Goal: Task Accomplishment & Management: Complete application form

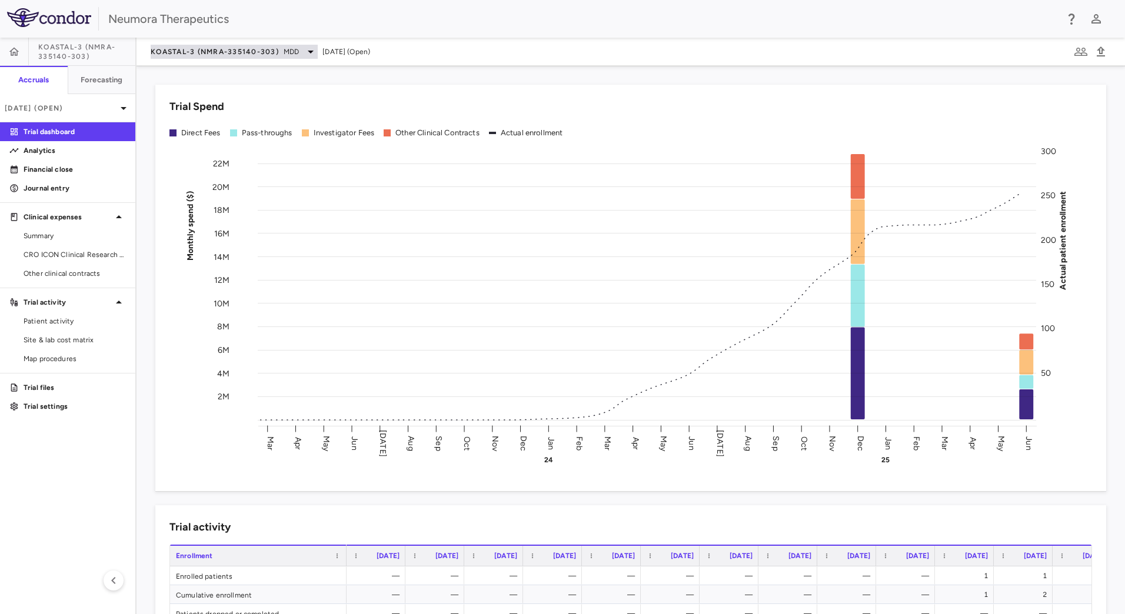
click at [235, 52] on span "KOASTAL-3 (NMRA-335140-303)" at bounding box center [215, 51] width 128 height 9
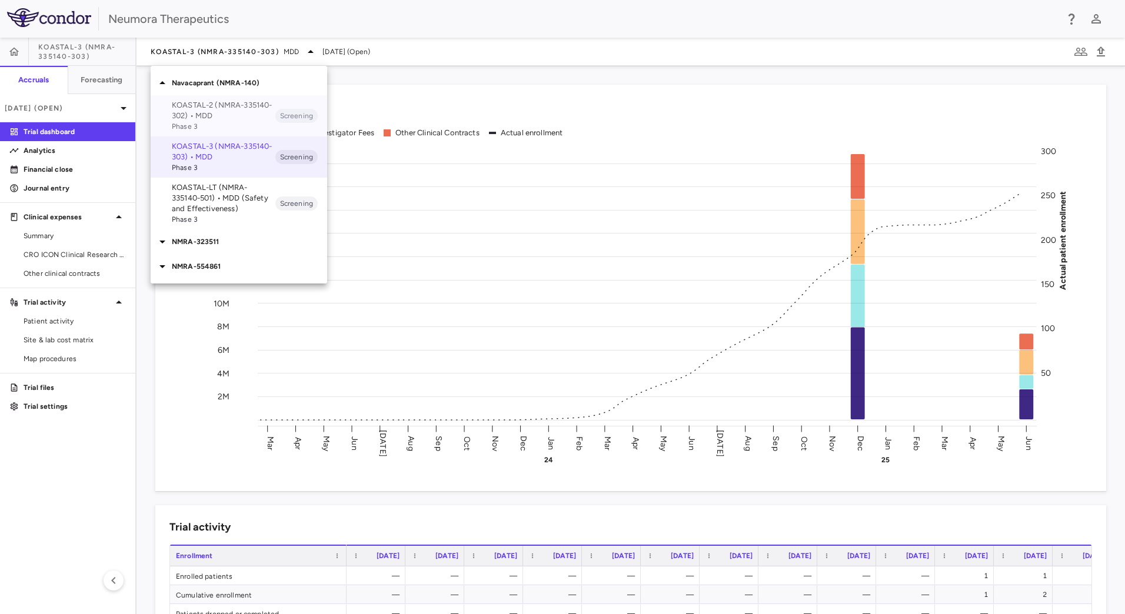
drag, startPoint x: 207, startPoint y: 130, endPoint x: 162, endPoint y: 105, distance: 51.9
click at [162, 105] on div "KOASTAL-2 (NMRA-335140-302) • MDD Phase 3 Screening" at bounding box center [239, 115] width 177 height 41
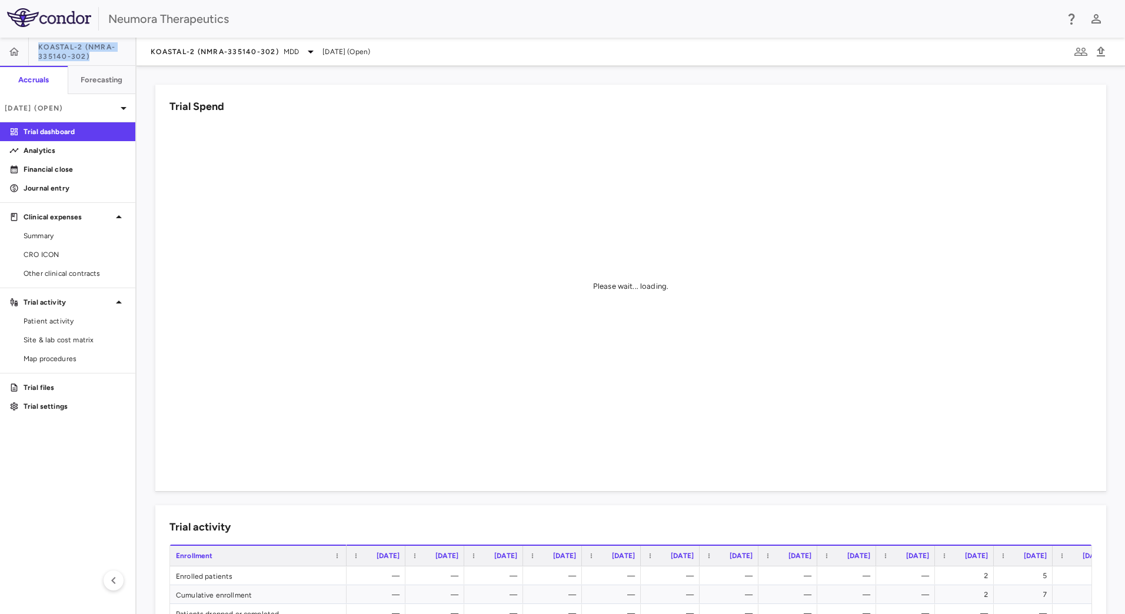
drag, startPoint x: 79, startPoint y: 59, endPoint x: 25, endPoint y: 49, distance: 55.2
click at [25, 49] on div "KOASTAL-2 (NMRA-335140-302)" at bounding box center [67, 52] width 135 height 28
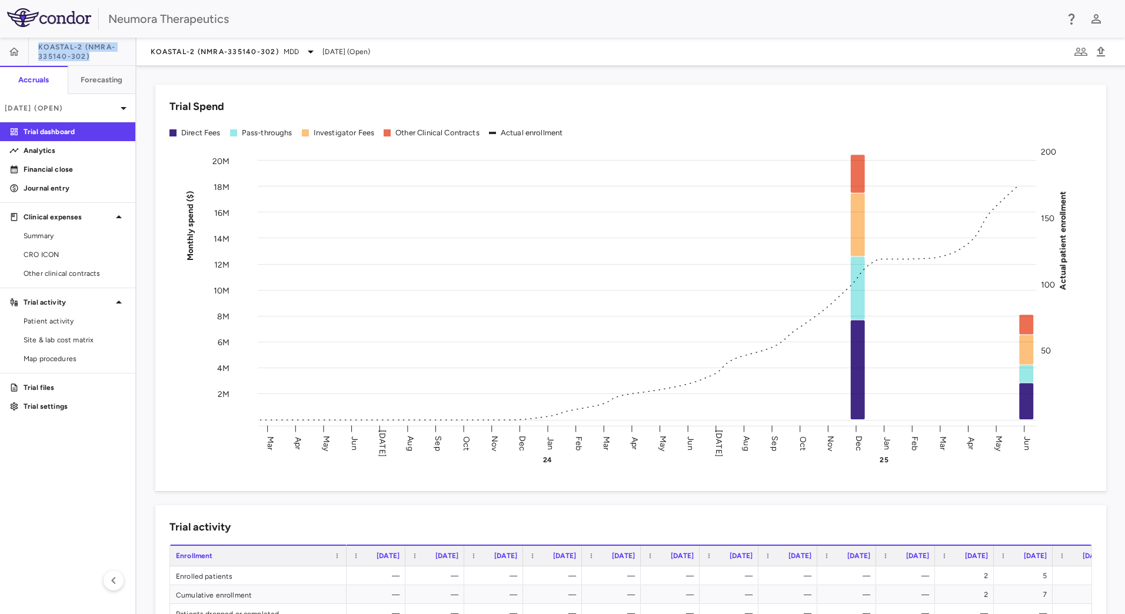
copy div "KOASTAL-2 (NMRA-335140-302)"
click at [228, 47] on span "KOASTAL-2 (NMRA-335140-302)" at bounding box center [215, 51] width 128 height 9
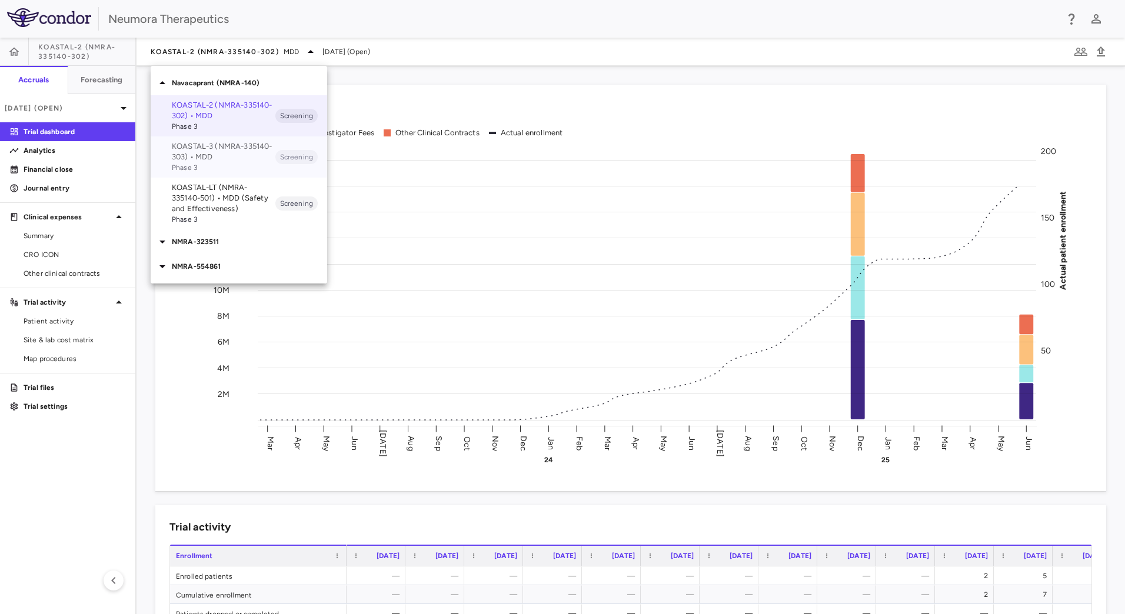
click at [241, 159] on p "KOASTAL-3 (NMRA-335140-303) • MDD" at bounding box center [224, 151] width 104 height 21
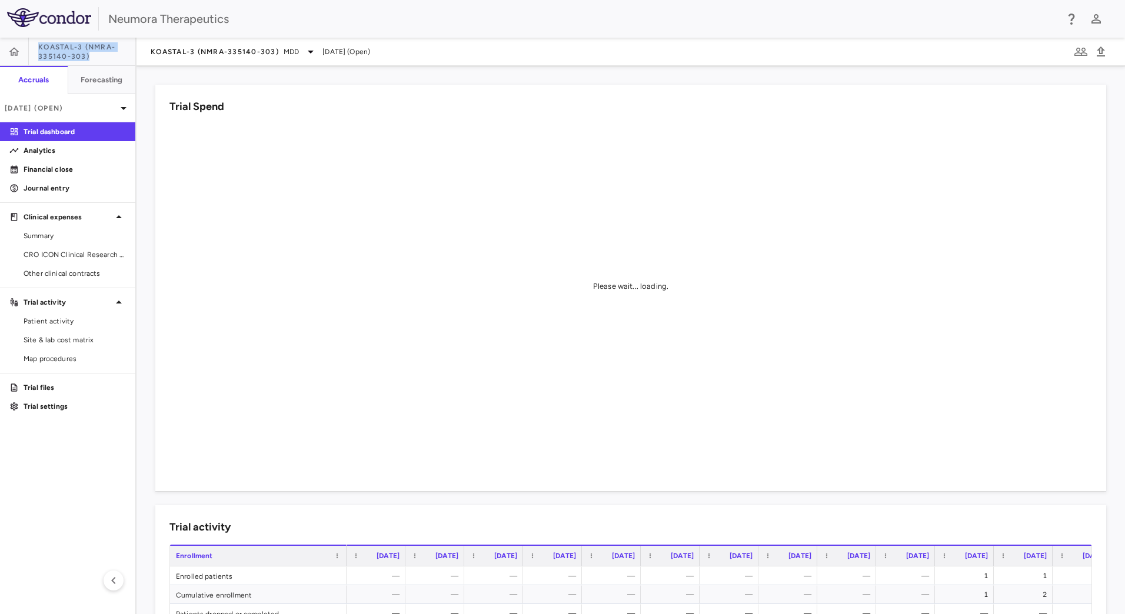
drag, startPoint x: 91, startPoint y: 60, endPoint x: 24, endPoint y: 48, distance: 67.6
click at [24, 48] on div "KOASTAL-3 (NMRA-335140-303)" at bounding box center [67, 52] width 135 height 28
copy div "KOASTAL-3 (NMRA-335140-303)"
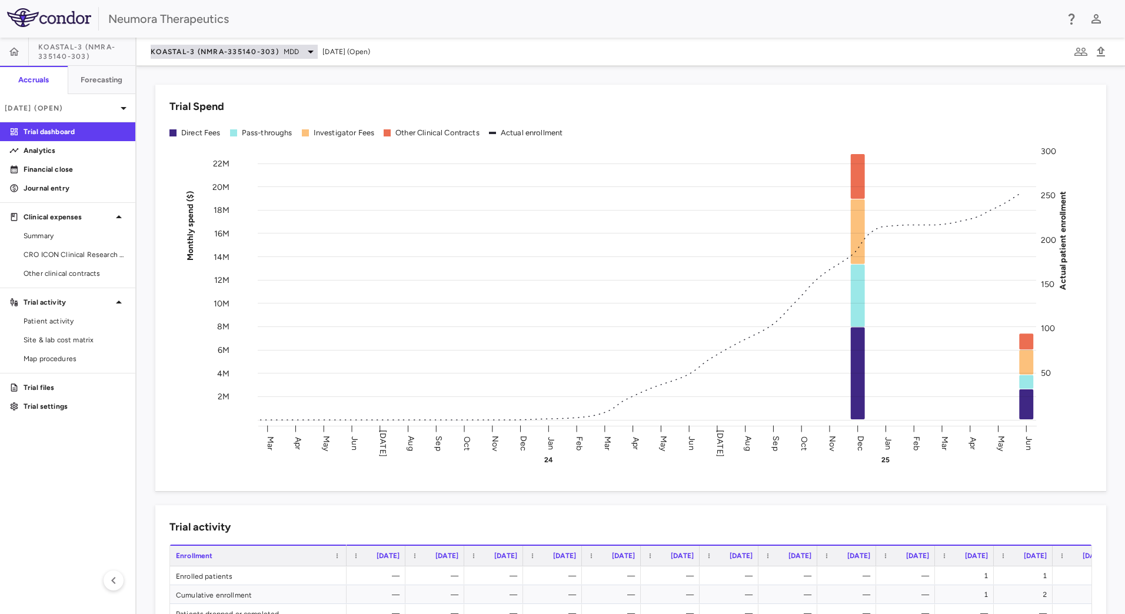
click at [208, 55] on span "KOASTAL-3 (NMRA-335140-303)" at bounding box center [215, 51] width 128 height 9
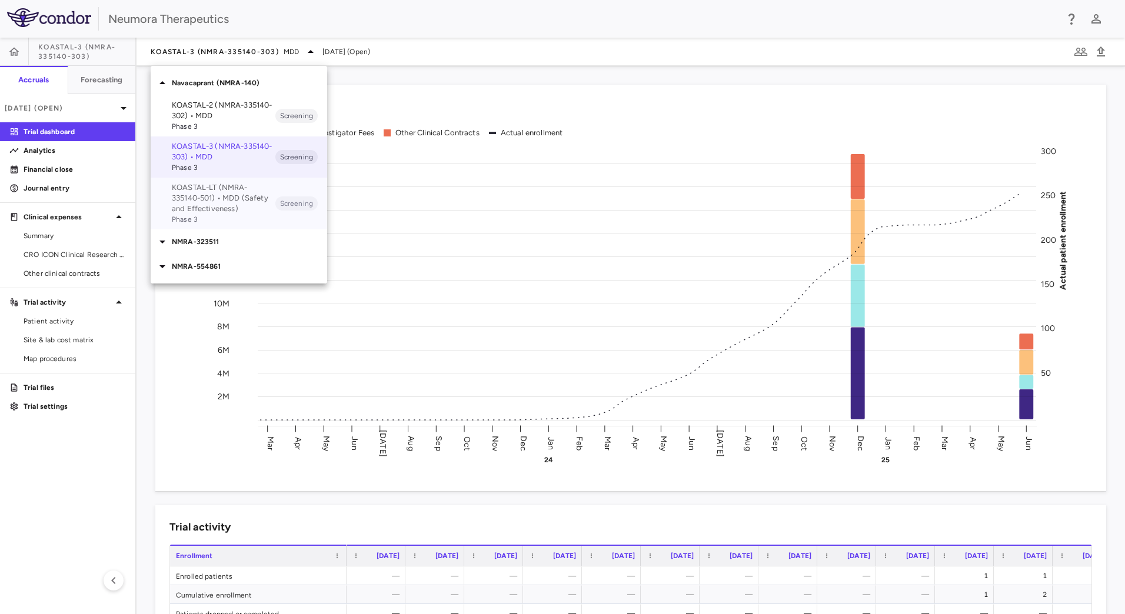
click at [250, 195] on p "KOASTAL-LT (NMRA-335140-501) • MDD (Safety and Effectiveness)" at bounding box center [224, 198] width 104 height 32
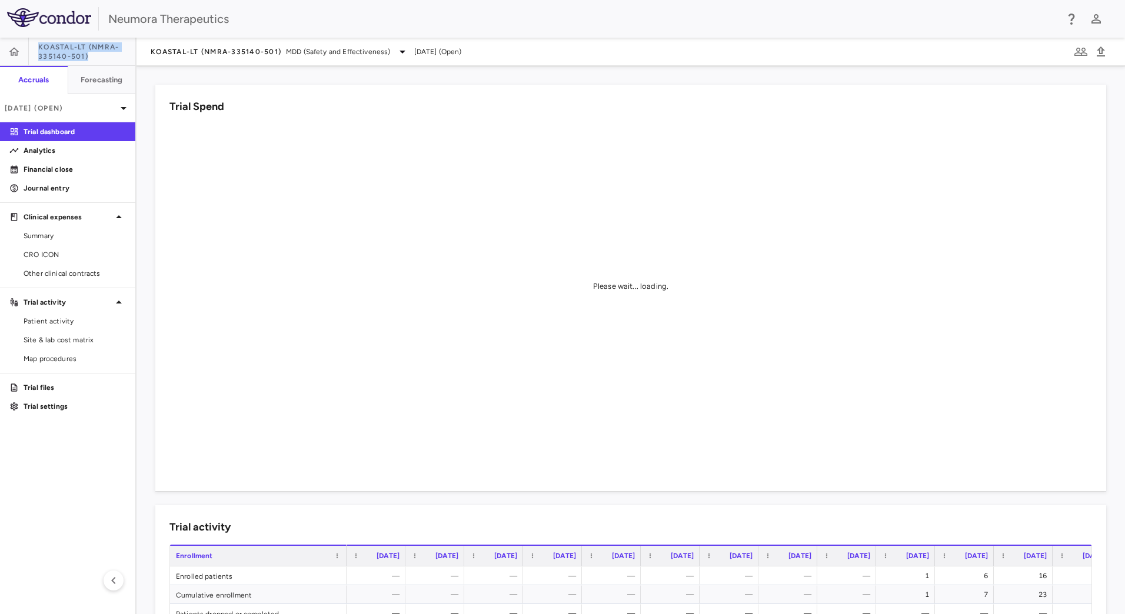
drag, startPoint x: 92, startPoint y: 60, endPoint x: 38, endPoint y: 48, distance: 55.4
click at [38, 48] on span "KOASTAL-LT (NMRA-335140-501)" at bounding box center [86, 51] width 97 height 19
copy span "KOASTAL-LT (NMRA-335140-501)"
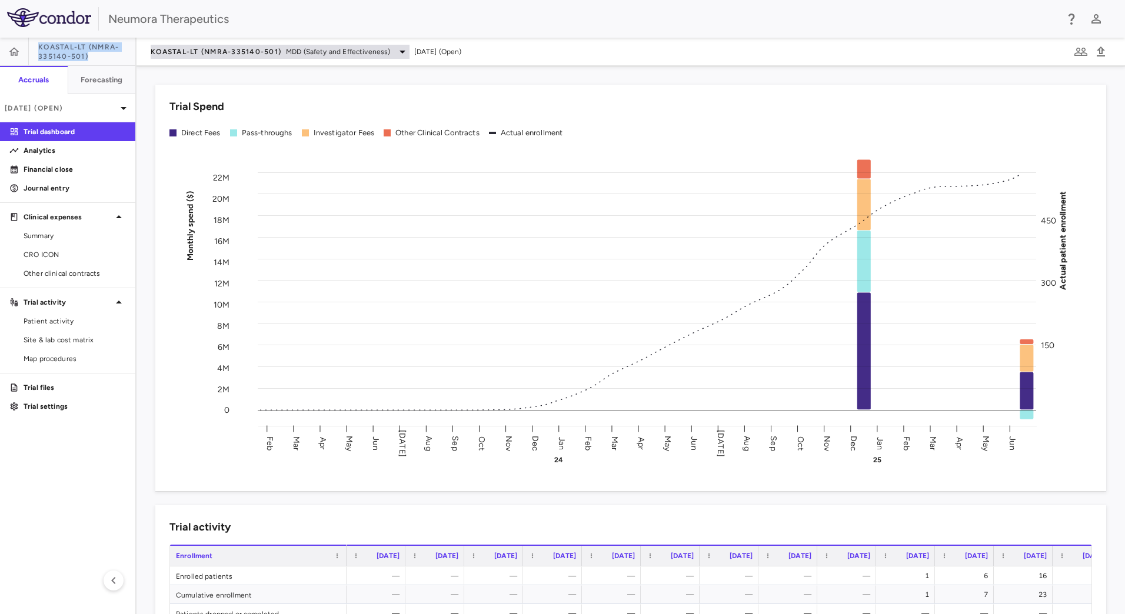
click at [212, 54] on span "KOASTAL-LT (NMRA-335140-501)" at bounding box center [216, 51] width 131 height 9
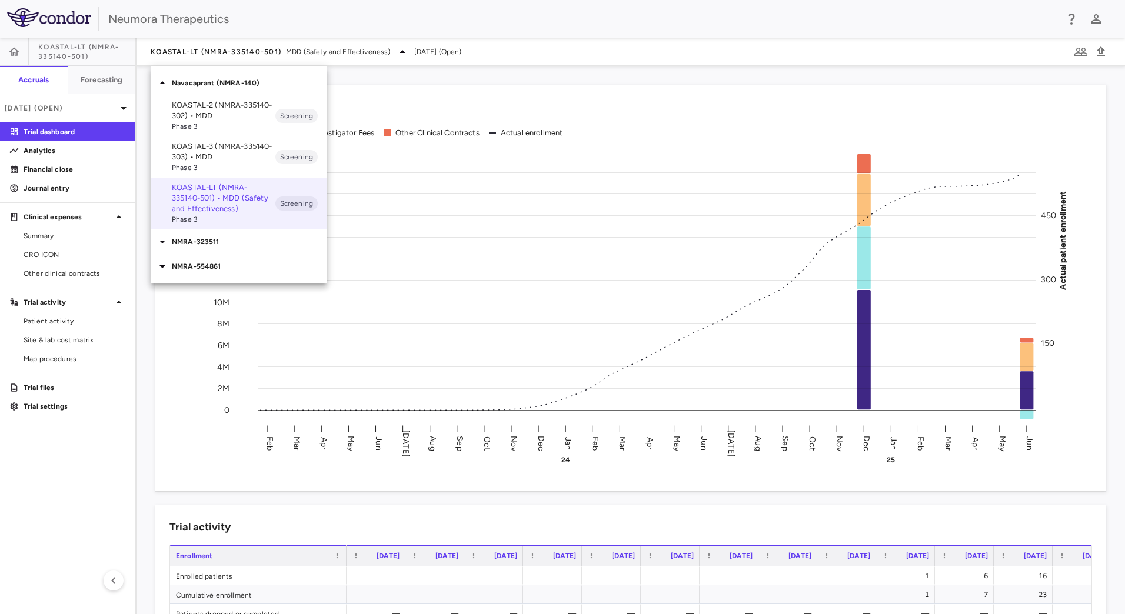
click at [216, 241] on p "NMRA-323511" at bounding box center [249, 242] width 155 height 11
click at [237, 272] on p "NMRA-323511-104 • [MEDICAL_DATA] Associated With [MEDICAL_DATA] Due to [MEDICAL…" at bounding box center [224, 285] width 104 height 53
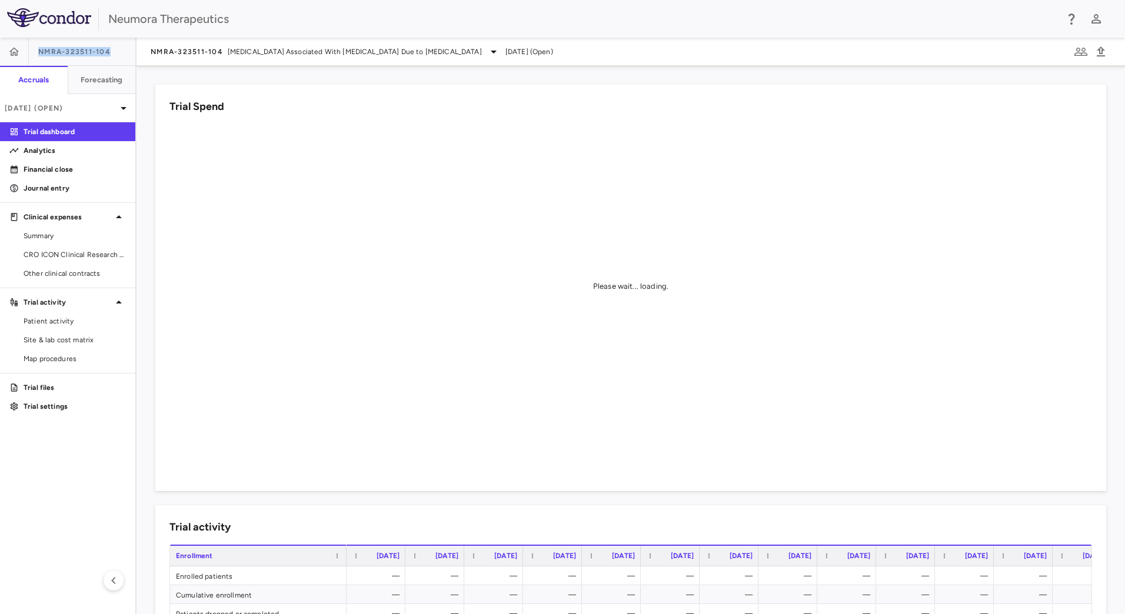
drag, startPoint x: 112, startPoint y: 51, endPoint x: 41, endPoint y: 54, distance: 71.3
click at [41, 54] on div "NMRA-323511-104" at bounding box center [67, 52] width 135 height 28
copy span "NMRA-323511-104"
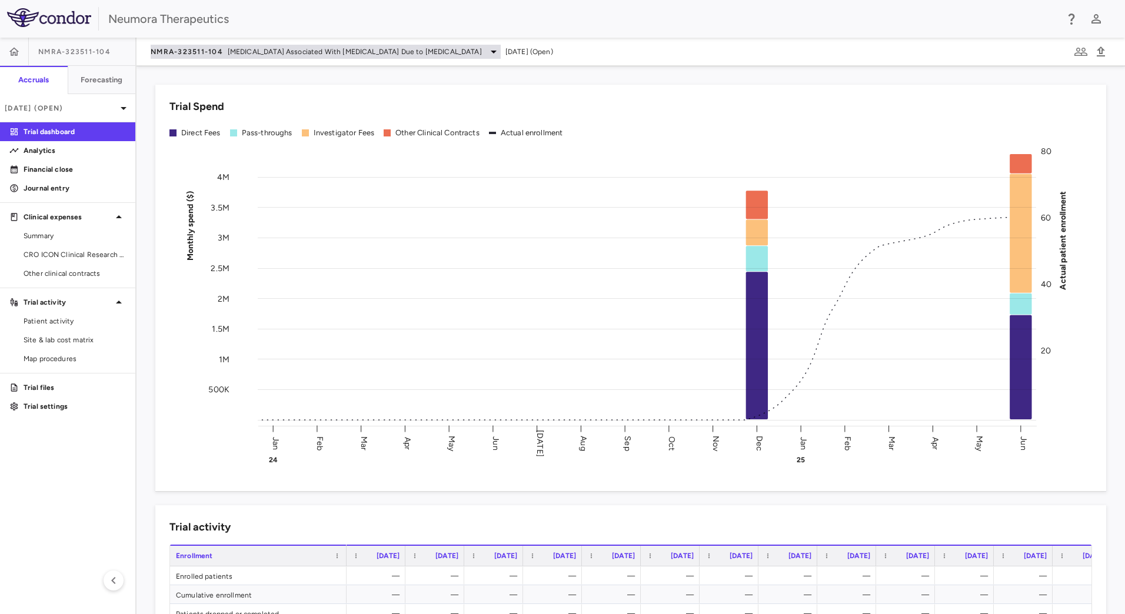
click at [185, 45] on div "NMRA-323511-104 [MEDICAL_DATA] Associated With [MEDICAL_DATA] Due to [MEDICAL_D…" at bounding box center [326, 52] width 350 height 14
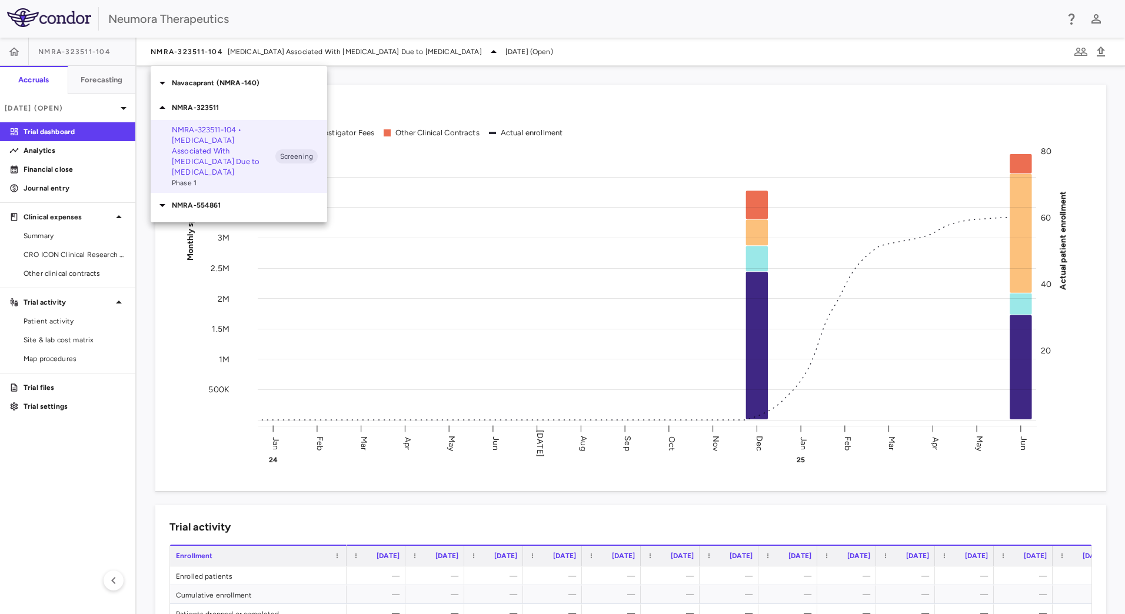
click at [189, 200] on p "NMRA-554861" at bounding box center [249, 205] width 155 height 11
click at [210, 224] on p "NMRA‐554861‐101 • [MEDICAL_DATA]" at bounding box center [224, 232] width 104 height 21
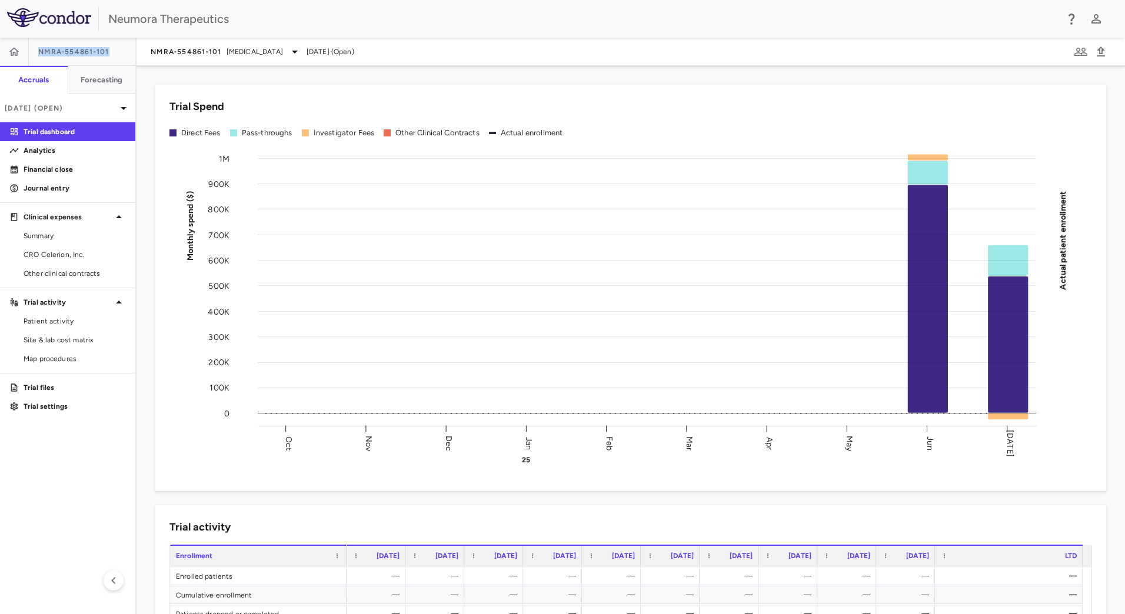
drag, startPoint x: 38, startPoint y: 50, endPoint x: 111, endPoint y: 52, distance: 73.0
click at [111, 52] on div "NMRA‐554861‐101" at bounding box center [67, 52] width 135 height 28
copy span "NMRA‐554861‐101"
click at [228, 54] on span "Schizophrenia" at bounding box center [255, 51] width 57 height 11
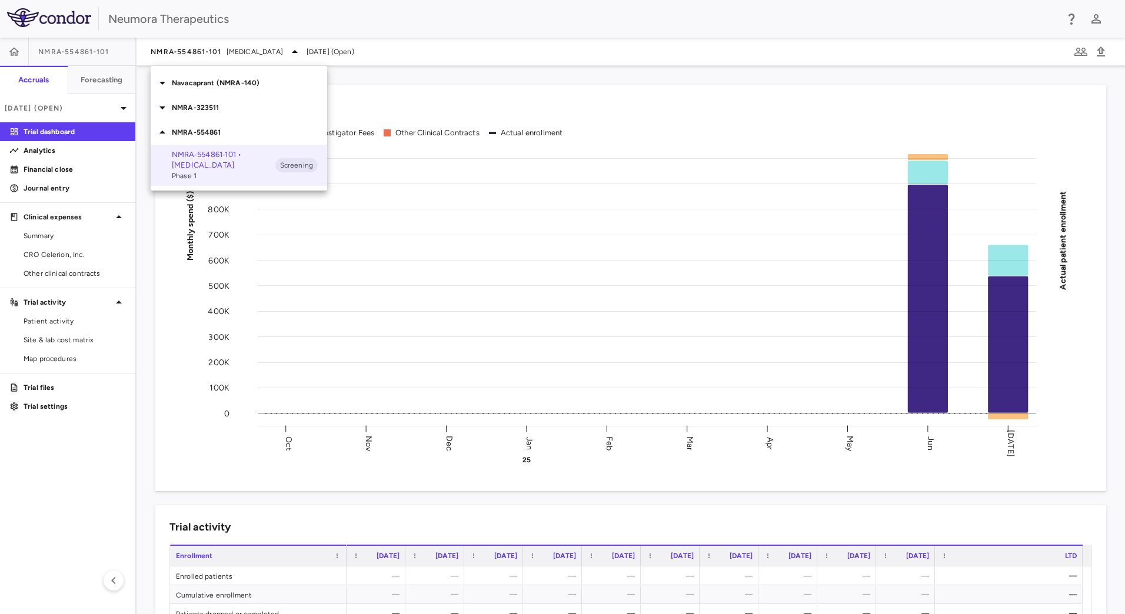
click at [253, 58] on div at bounding box center [562, 307] width 1125 height 614
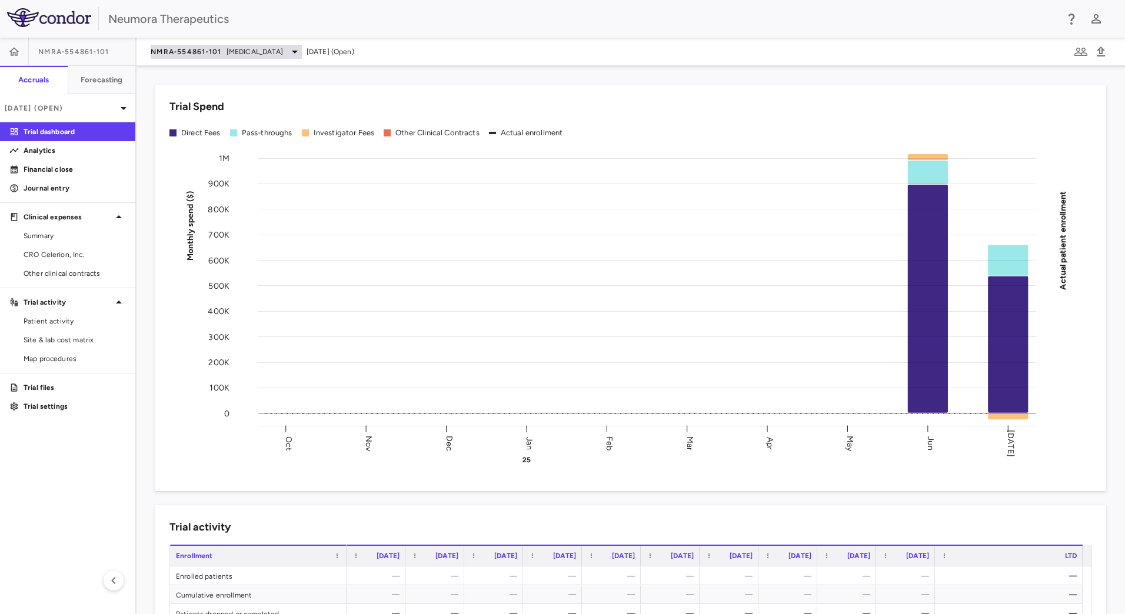
click at [256, 53] on span "Schizophrenia" at bounding box center [255, 51] width 57 height 11
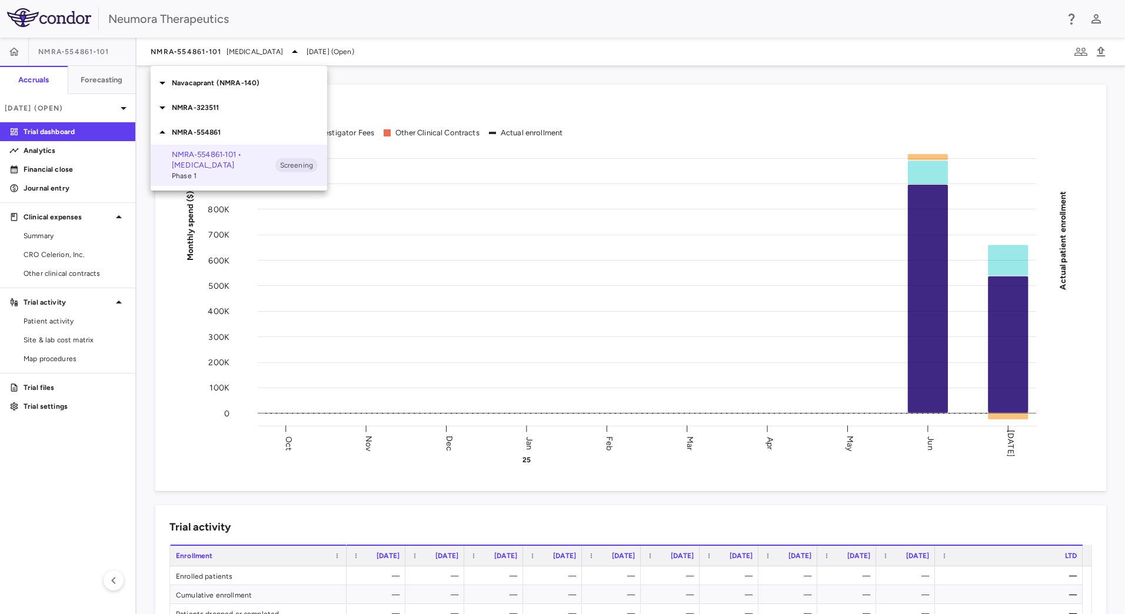
click at [191, 81] on p "Navacaprant (NMRA-140)" at bounding box center [249, 83] width 155 height 11
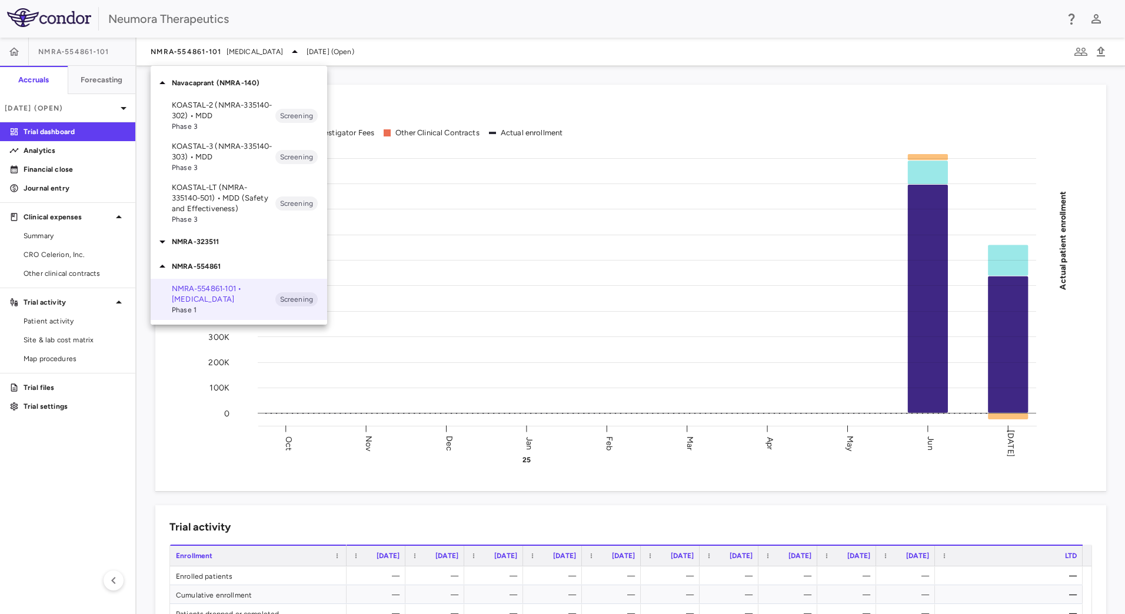
click at [236, 118] on p "KOASTAL-2 (NMRA-335140-302) • MDD" at bounding box center [224, 110] width 104 height 21
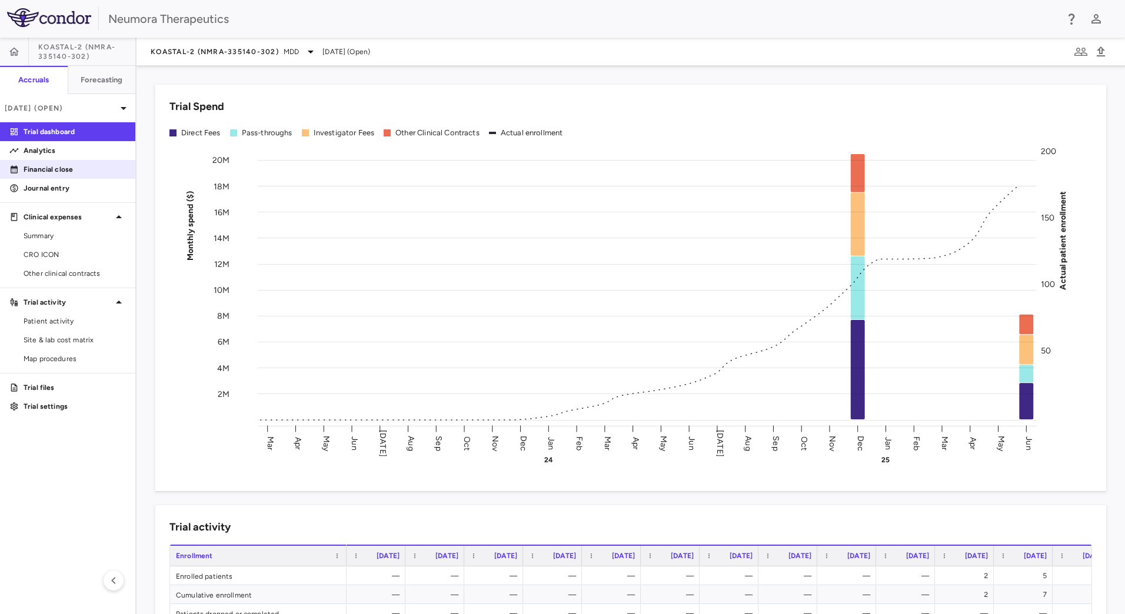
click at [84, 171] on p "Financial close" at bounding box center [75, 169] width 102 height 11
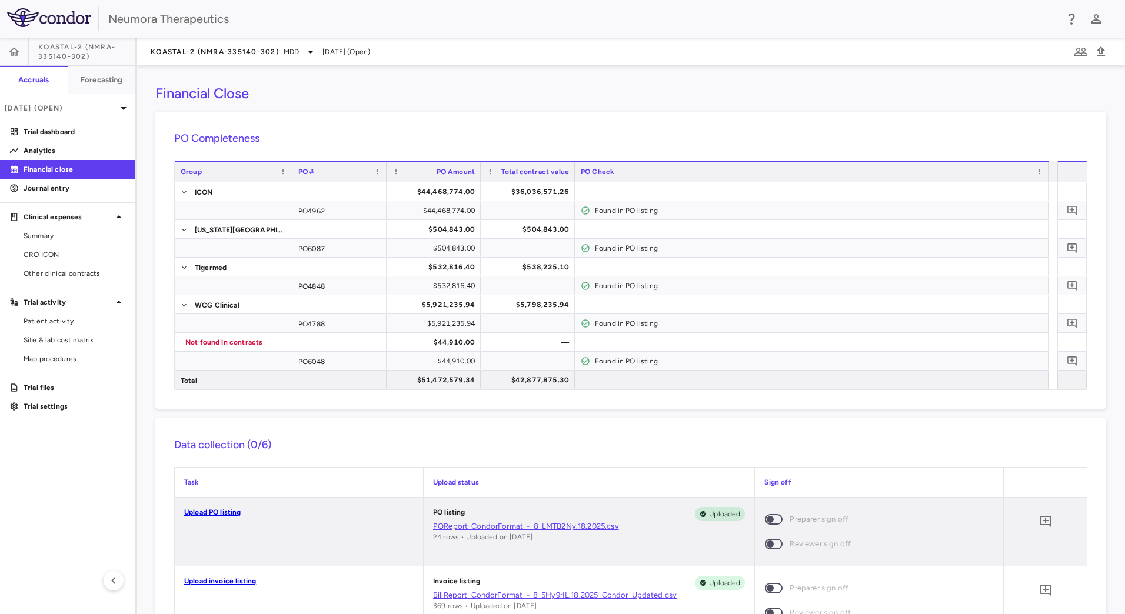
click at [350, 49] on span "Jun 2025 (Open)" at bounding box center [347, 51] width 48 height 11
click at [262, 49] on span "KOASTAL-2 (NMRA-335140-302)" at bounding box center [215, 51] width 128 height 9
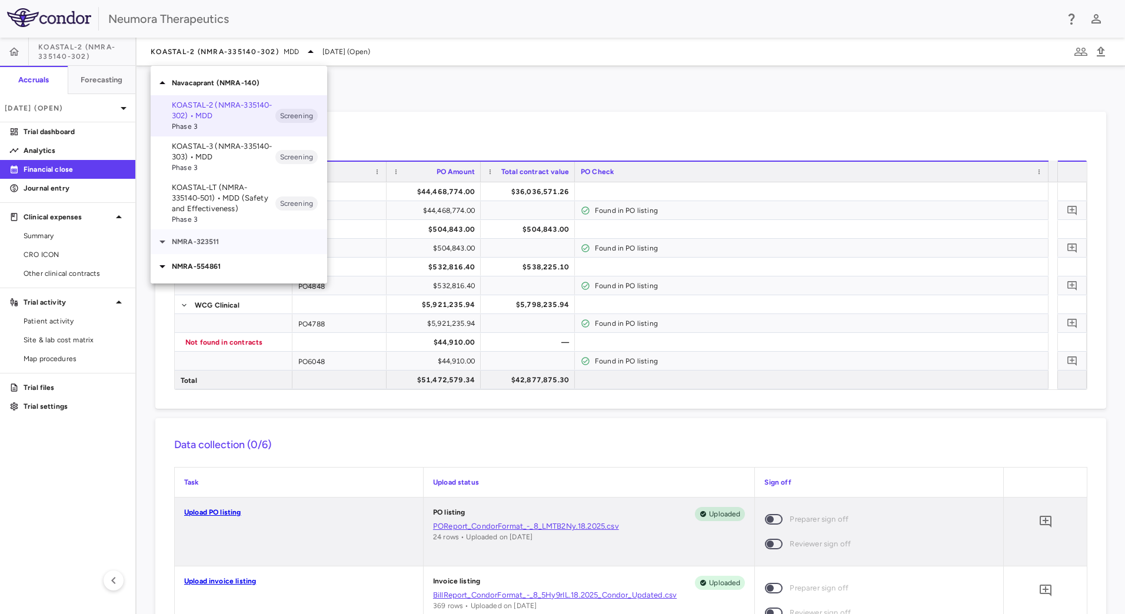
click at [219, 248] on div "NMRA-323511" at bounding box center [239, 242] width 177 height 25
click at [222, 282] on p "NMRA-323511-104 • [MEDICAL_DATA] Associated With [MEDICAL_DATA] Due to [MEDICAL…" at bounding box center [224, 285] width 104 height 53
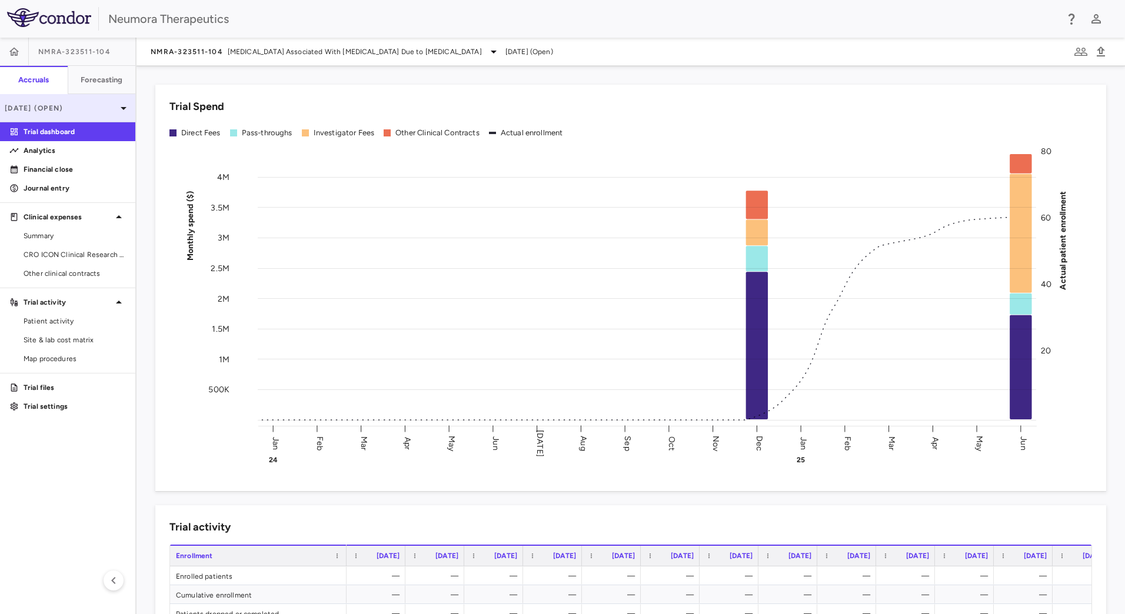
click at [118, 112] on icon at bounding box center [124, 108] width 14 height 14
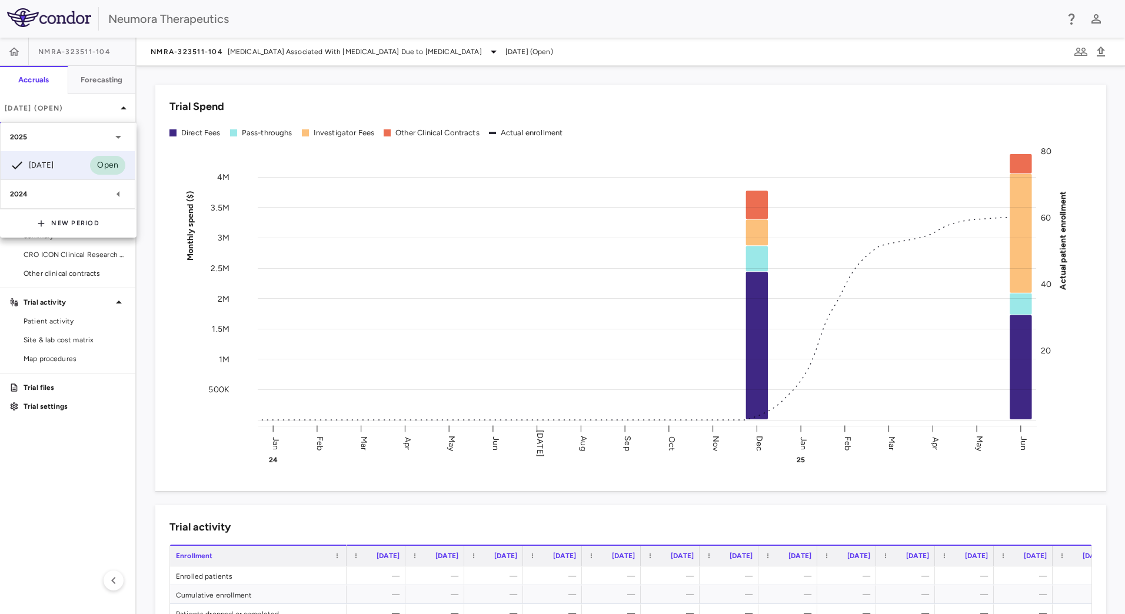
click at [44, 192] on div "2024" at bounding box center [60, 194] width 101 height 11
click at [74, 160] on div "Jun 2025 Open" at bounding box center [68, 165] width 134 height 28
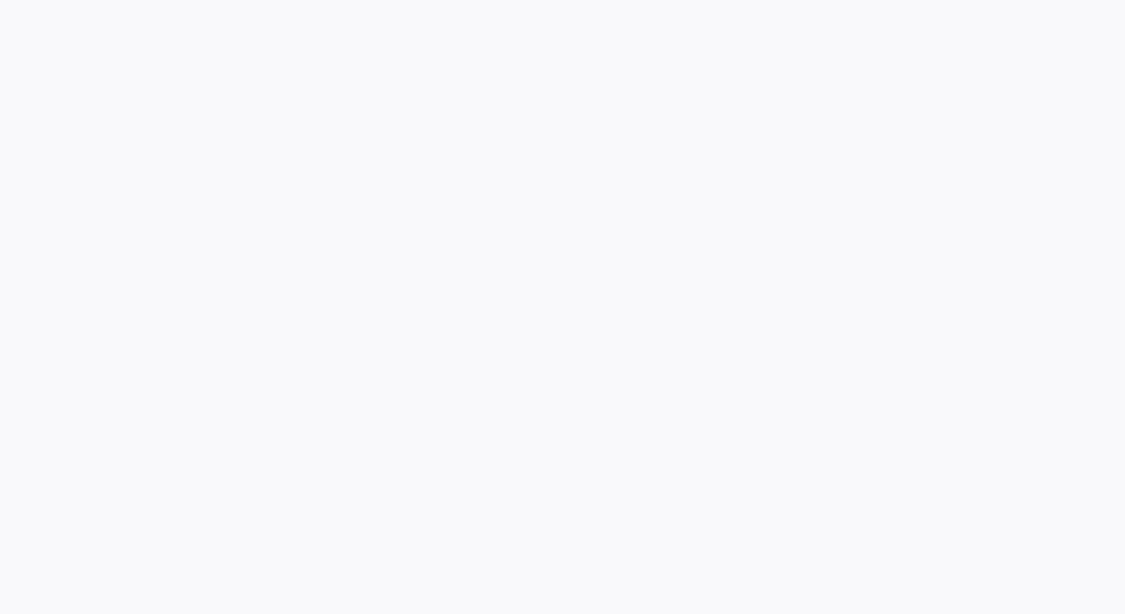
click at [61, 260] on div at bounding box center [562, 307] width 1125 height 614
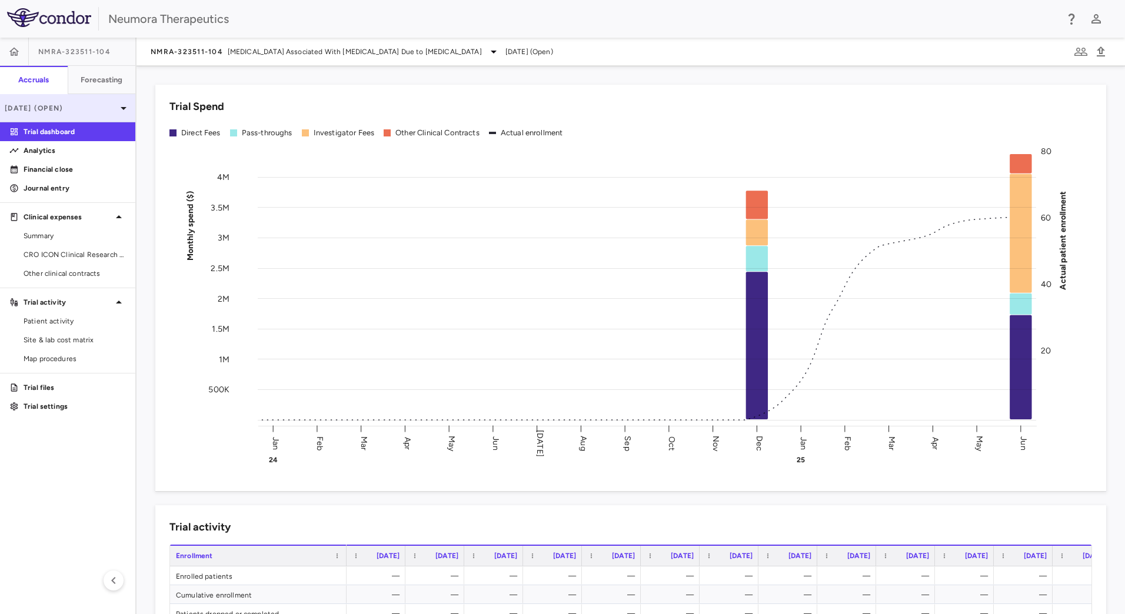
click at [118, 103] on icon at bounding box center [124, 108] width 14 height 14
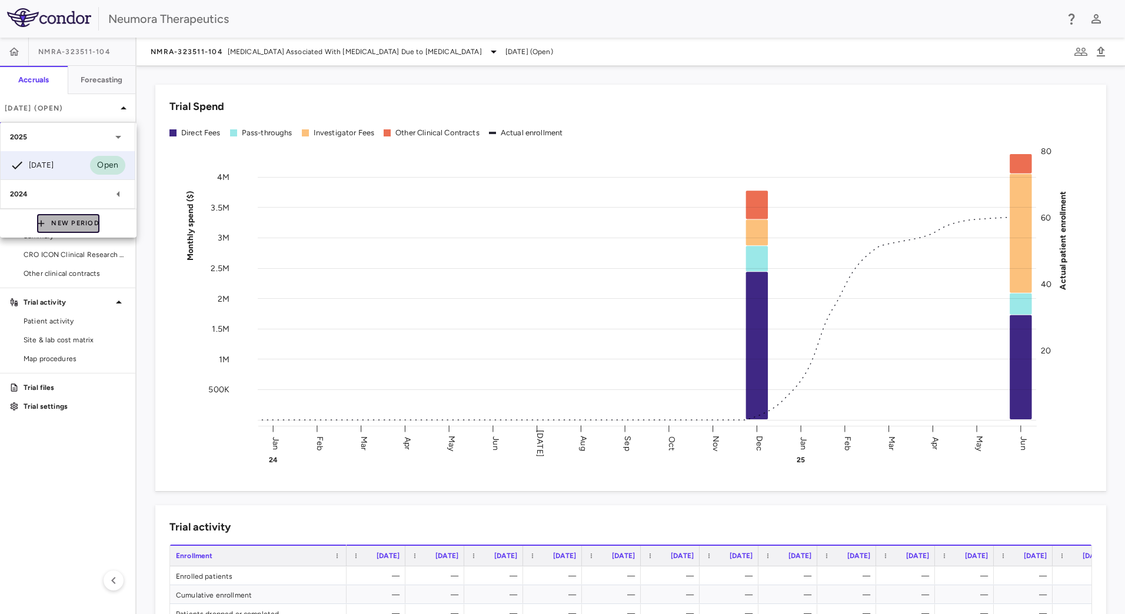
click at [84, 225] on button "New Period" at bounding box center [68, 223] width 62 height 19
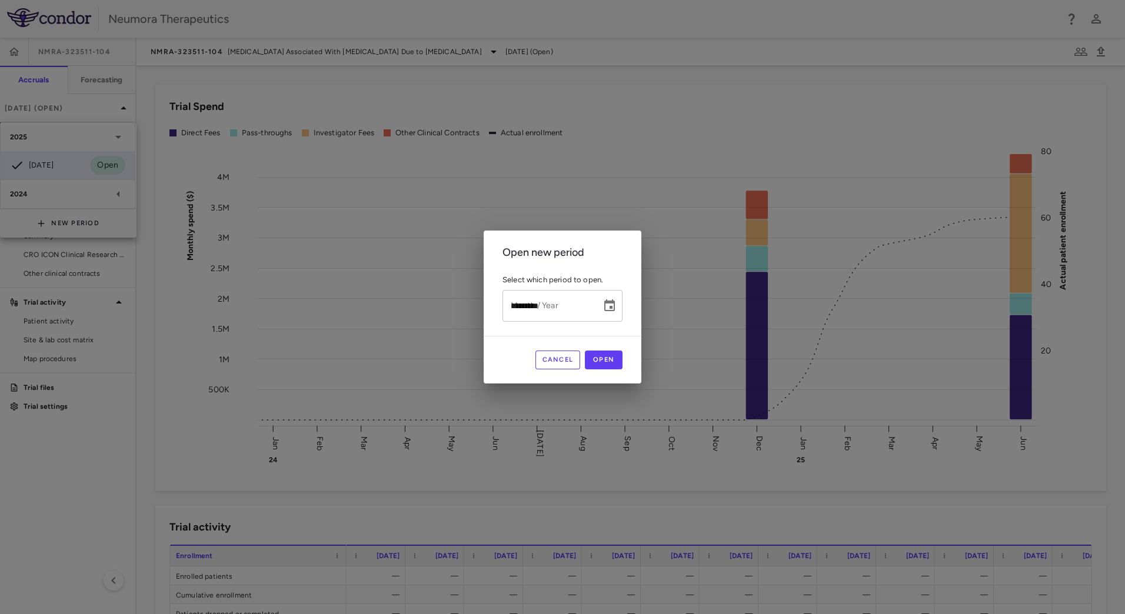
click at [554, 303] on input "*********" at bounding box center [548, 305] width 91 height 31
type input "*********"
click at [607, 358] on button "Open" at bounding box center [604, 360] width 38 height 19
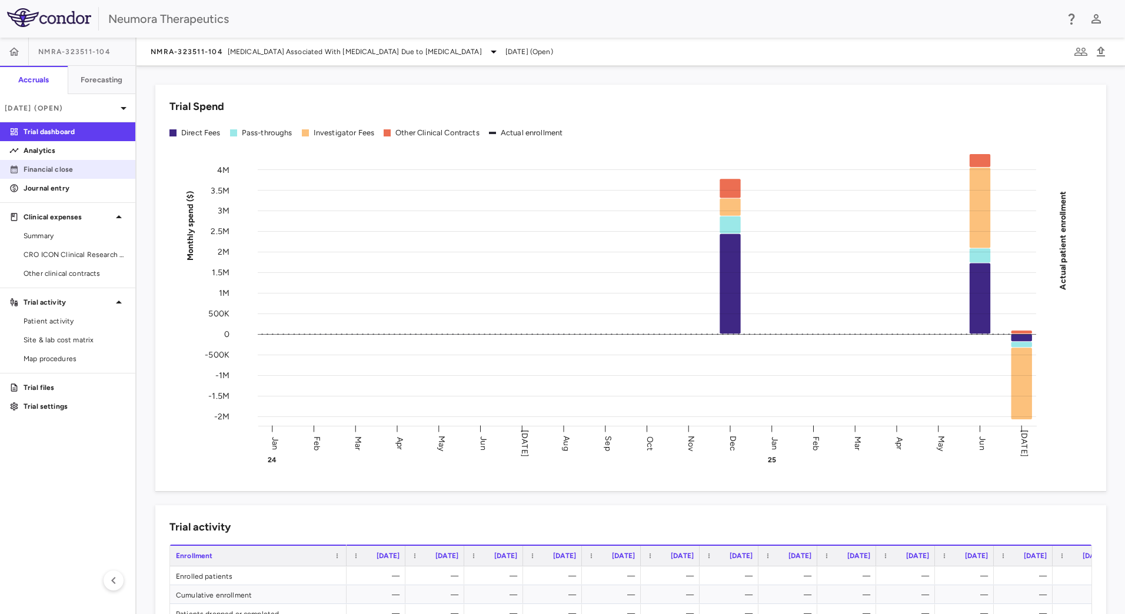
click at [91, 171] on p "Financial close" at bounding box center [75, 169] width 102 height 11
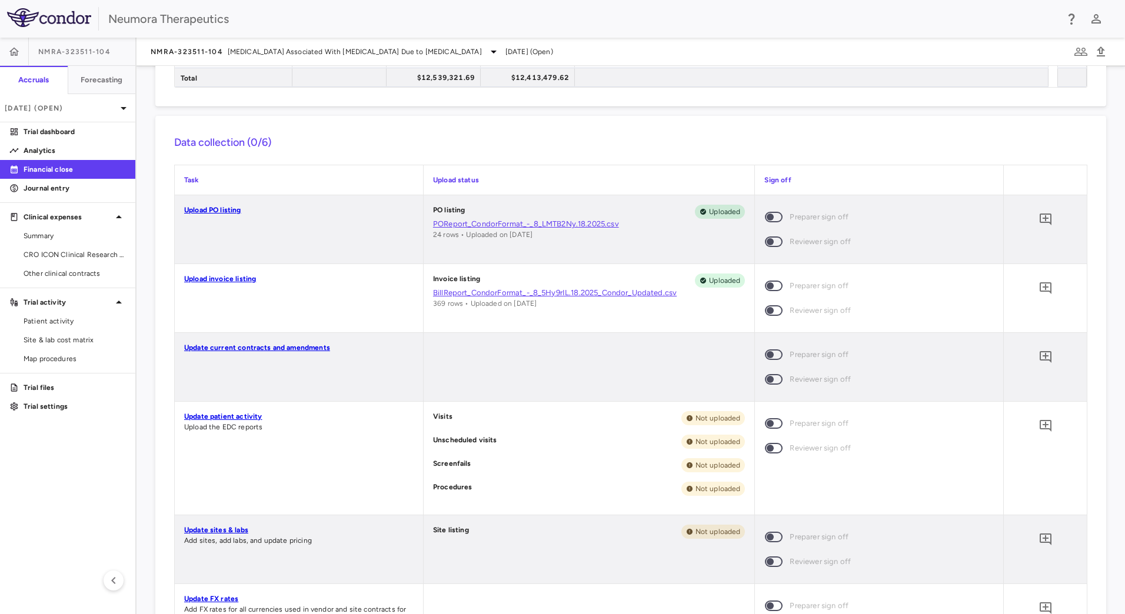
scroll to position [235, 0]
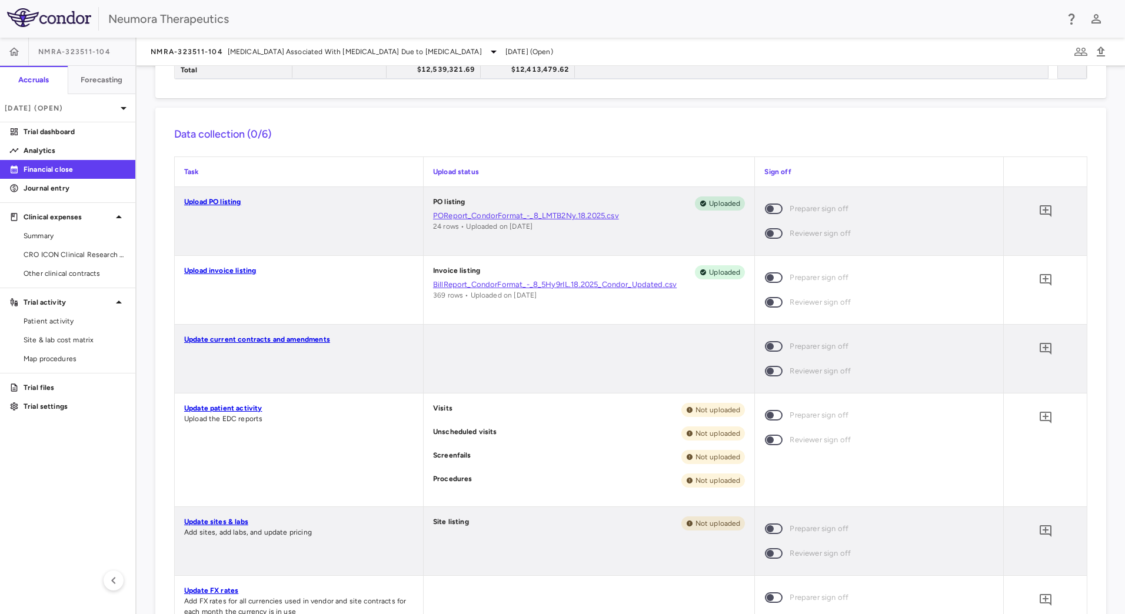
click at [210, 201] on link "Upload PO listing" at bounding box center [212, 202] width 57 height 8
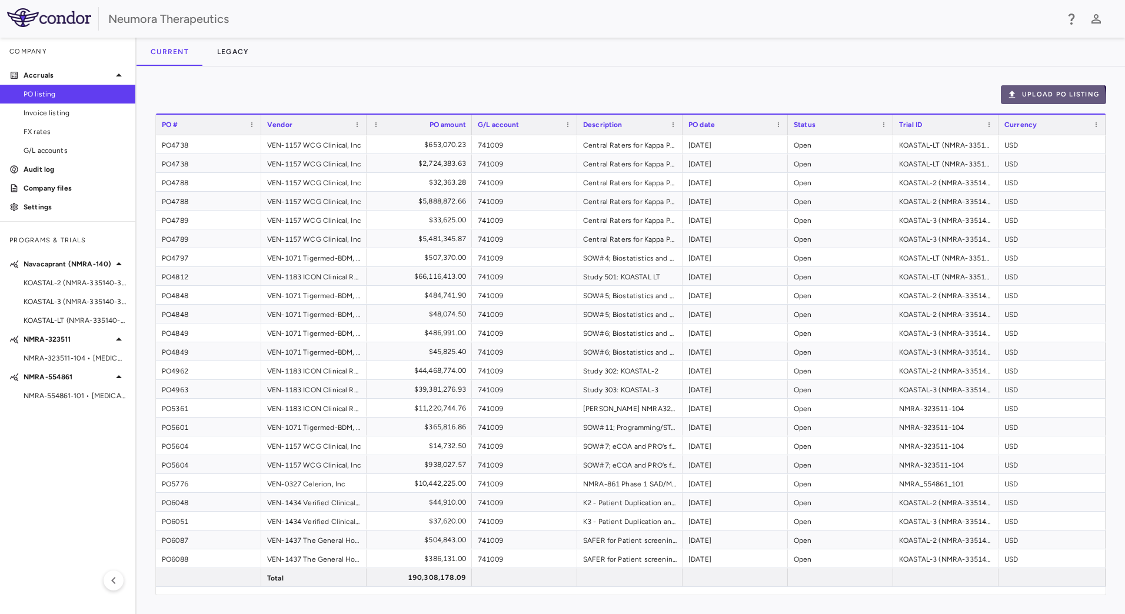
click at [1050, 101] on button "Upload PO Listing" at bounding box center [1053, 94] width 105 height 19
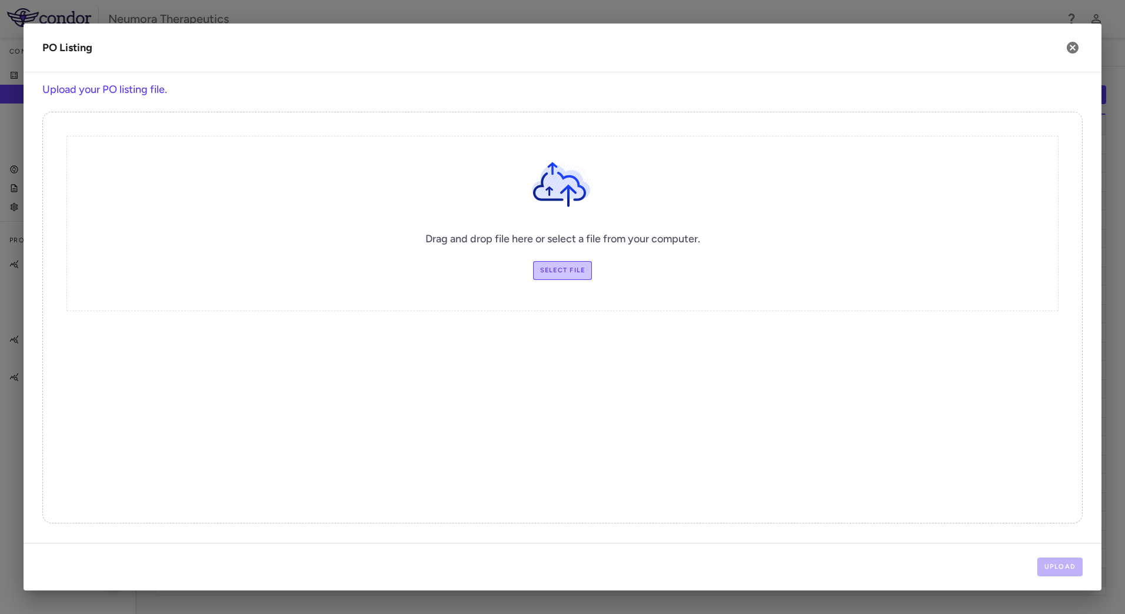
click at [559, 274] on label "Select file" at bounding box center [562, 270] width 59 height 19
click at [0, 0] on input "Select file" at bounding box center [0, 0] width 0 height 0
click at [1049, 568] on button "Upload" at bounding box center [1061, 567] width 46 height 19
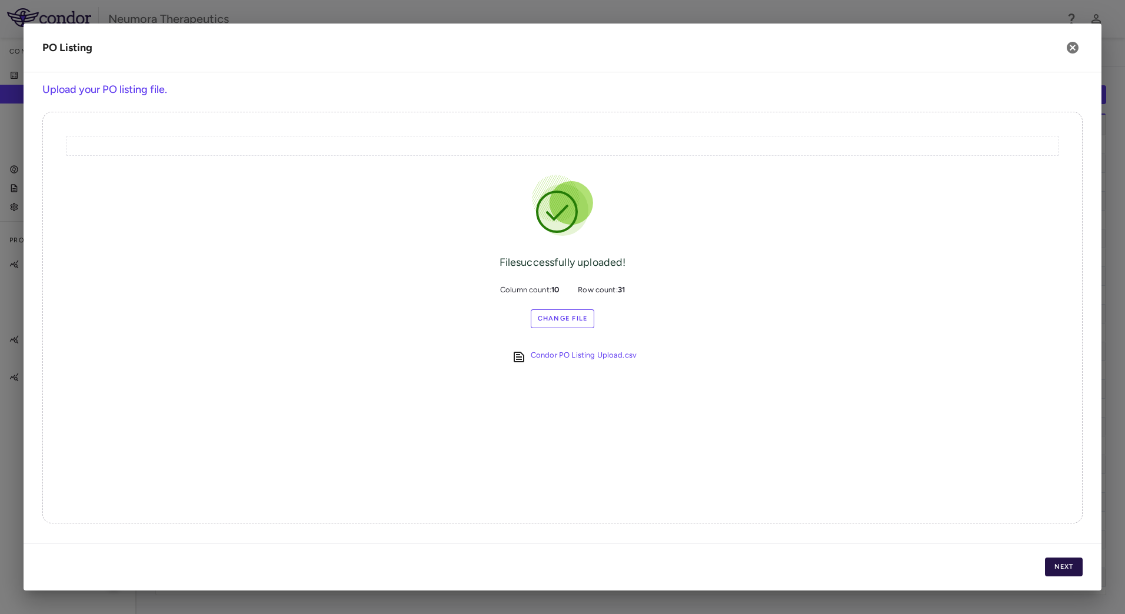
click at [1072, 566] on button "Next" at bounding box center [1064, 567] width 38 height 19
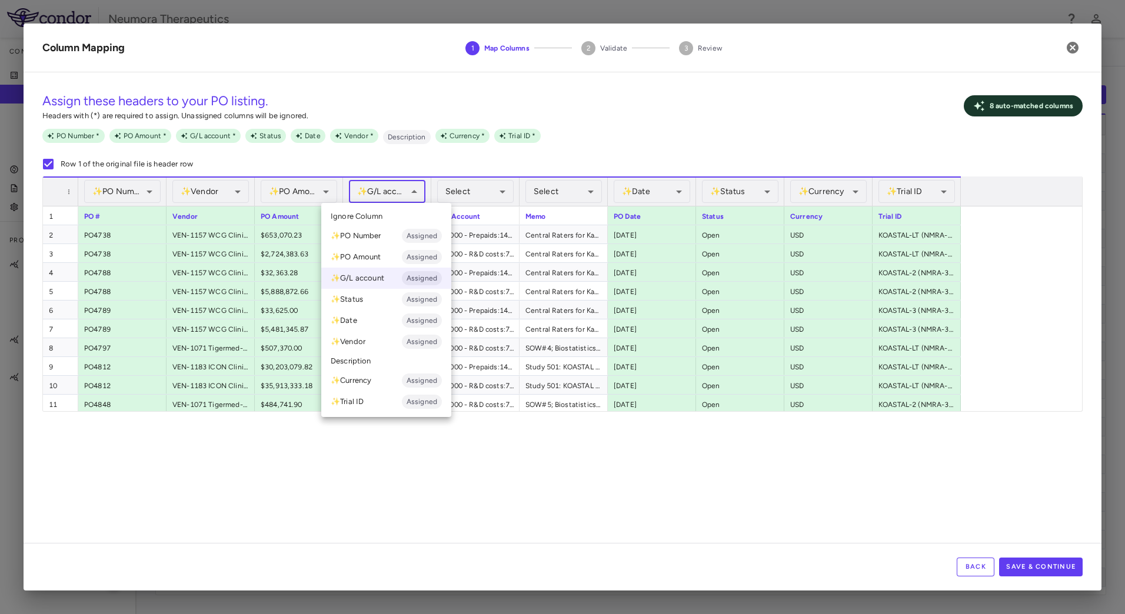
click at [417, 194] on body "Skip to sidebar Skip to main content Neumora Therapeutics Company Accruals PO l…" at bounding box center [562, 307] width 1125 height 614
click at [417, 191] on div at bounding box center [562, 307] width 1125 height 614
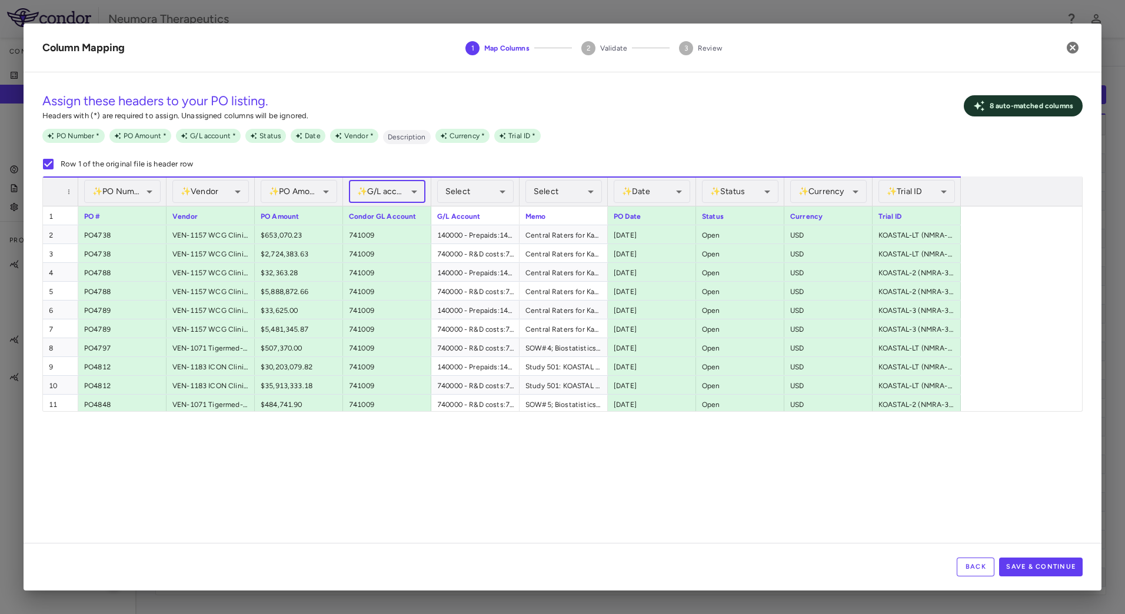
click at [419, 190] on body "Skip to sidebar Skip to main content Neumora Therapeutics Company Accruals PO l…" at bounding box center [562, 307] width 1125 height 614
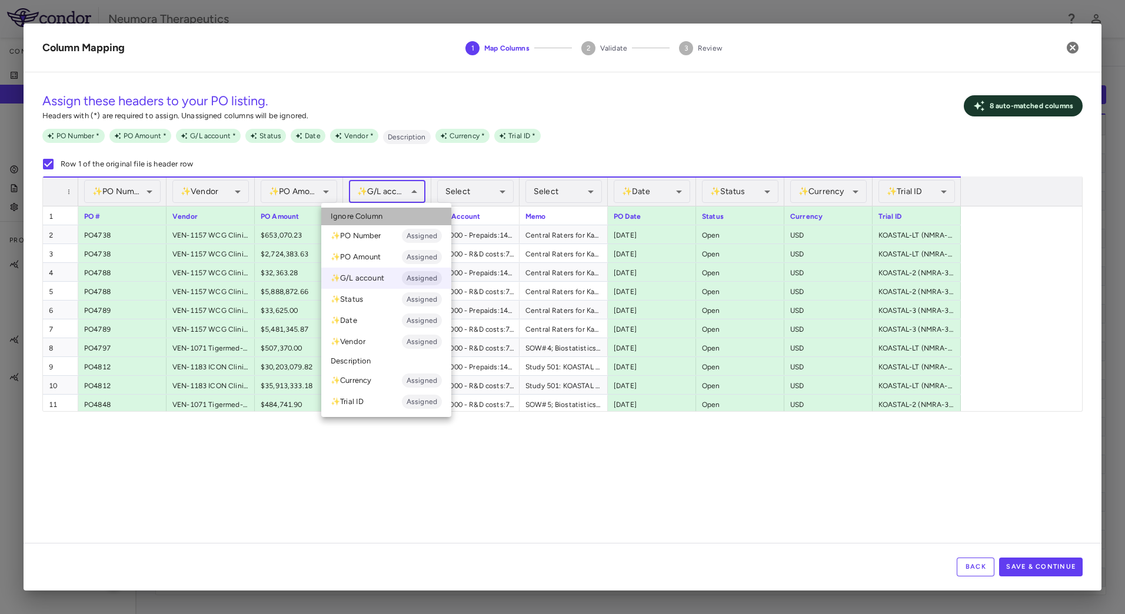
click at [356, 216] on span "Ignore Column" at bounding box center [357, 216] width 52 height 11
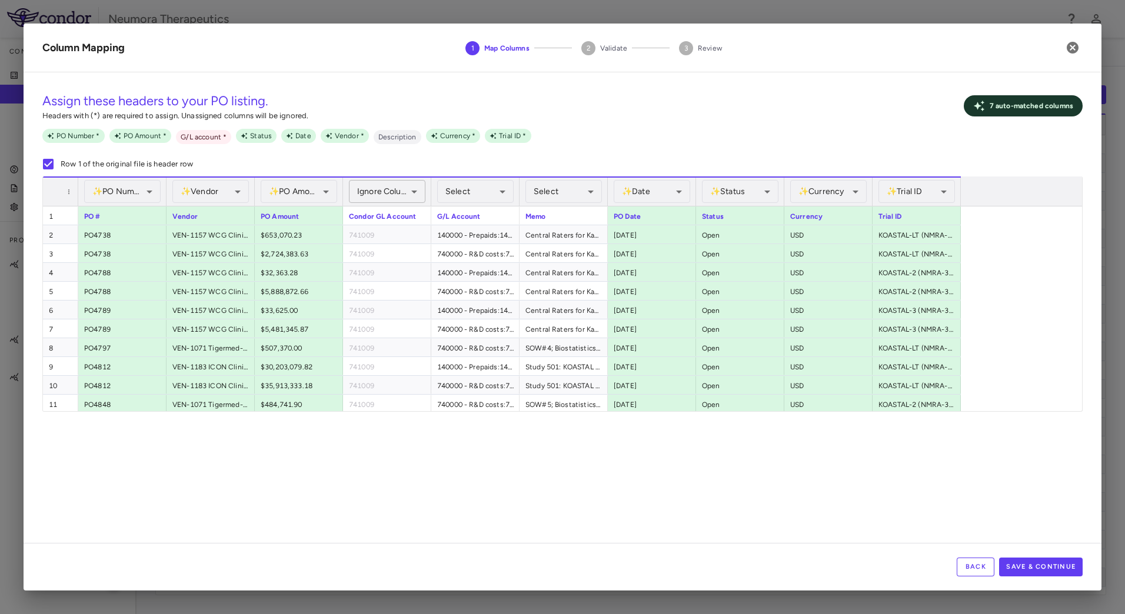
click at [406, 186] on body "Skip to sidebar Skip to main content Neumora Therapeutics Company Accruals PO l…" at bounding box center [562, 307] width 1125 height 614
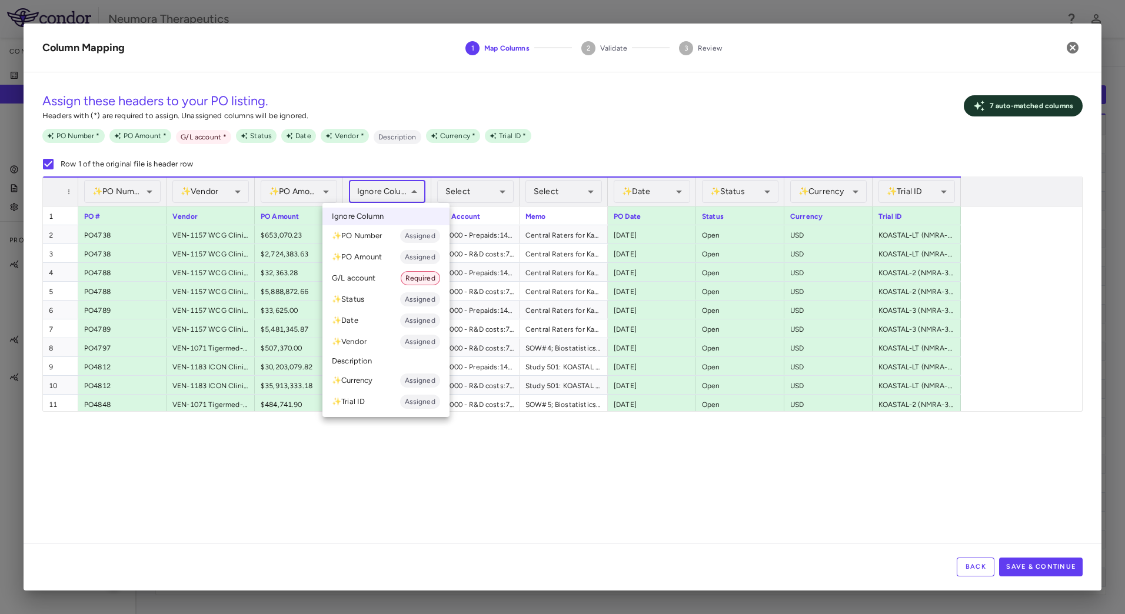
click at [372, 277] on li "G/L account Required" at bounding box center [386, 278] width 127 height 21
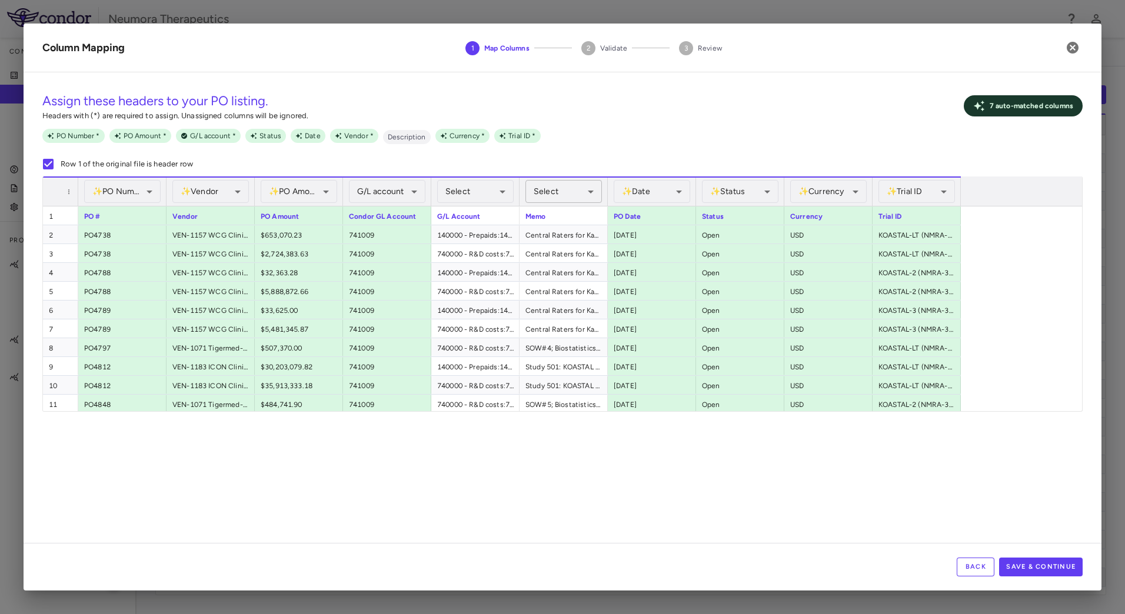
click at [551, 189] on body "Skip to sidebar Skip to main content Neumora Therapeutics Company Accruals PO l…" at bounding box center [562, 307] width 1125 height 614
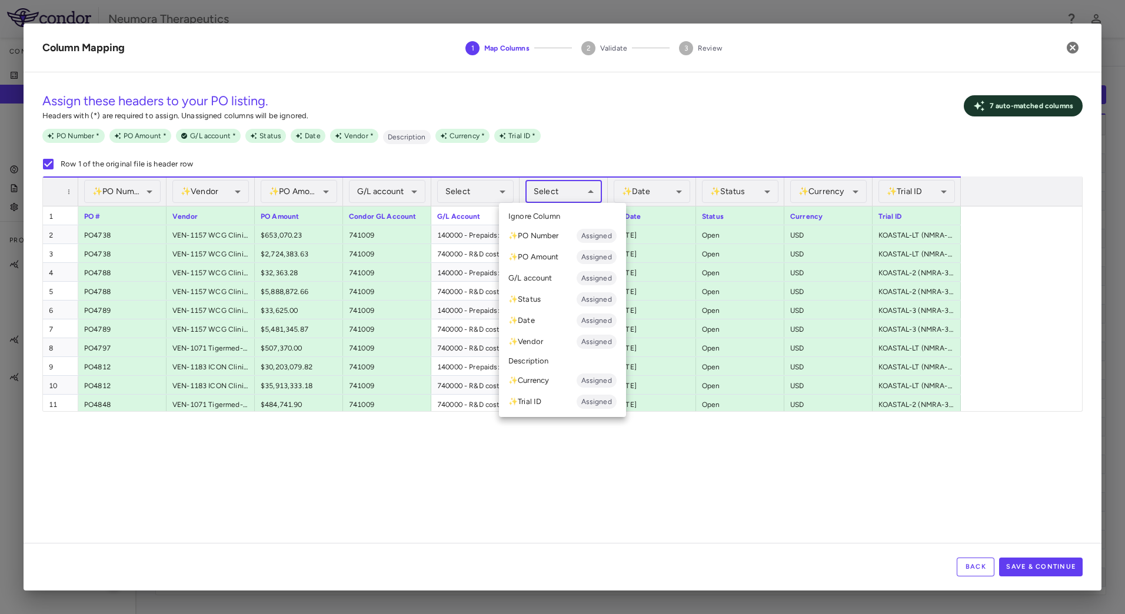
click at [531, 358] on li "Description" at bounding box center [562, 362] width 127 height 18
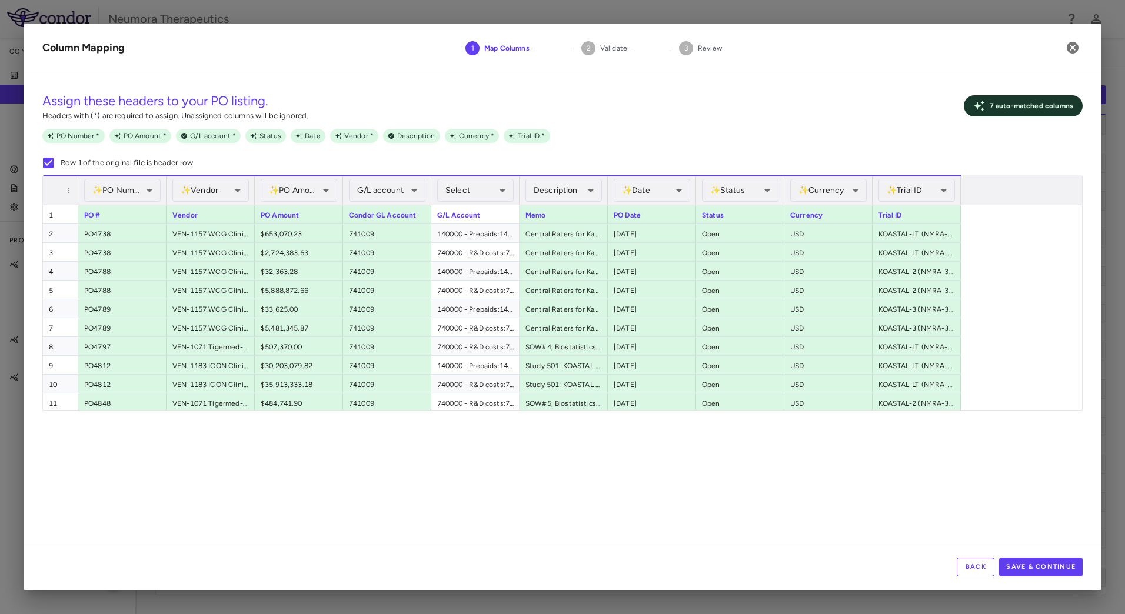
click at [627, 457] on div "**********" at bounding box center [563, 312] width 1078 height 461
click at [1058, 556] on div "Back Save & Continue" at bounding box center [563, 567] width 1078 height 48
click at [1055, 561] on button "Save & Continue" at bounding box center [1041, 567] width 84 height 19
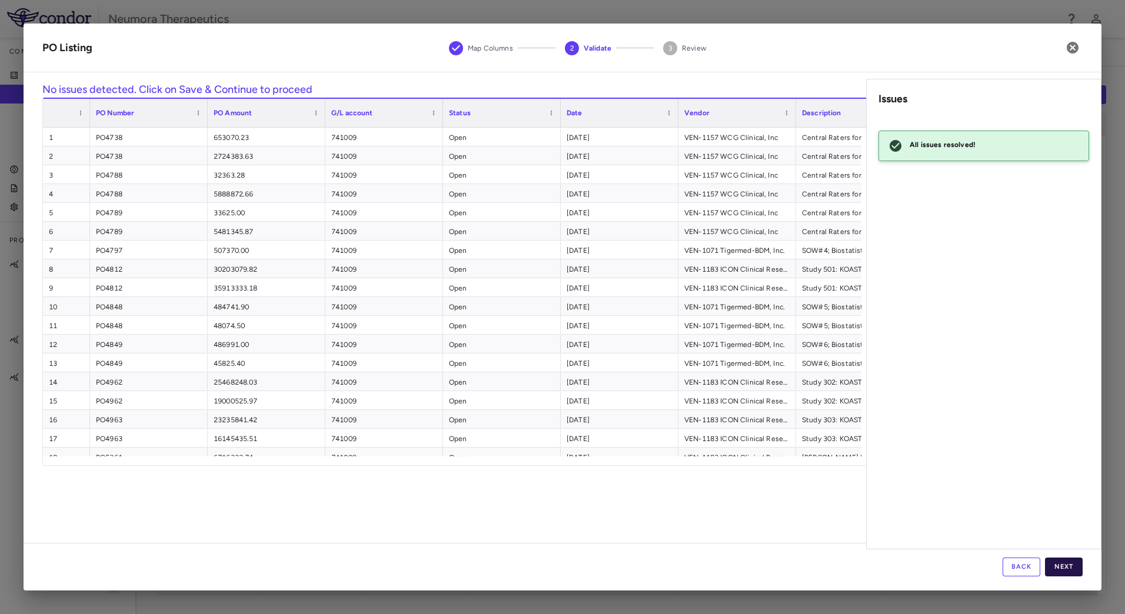
click at [1064, 558] on button "Next" at bounding box center [1064, 567] width 38 height 19
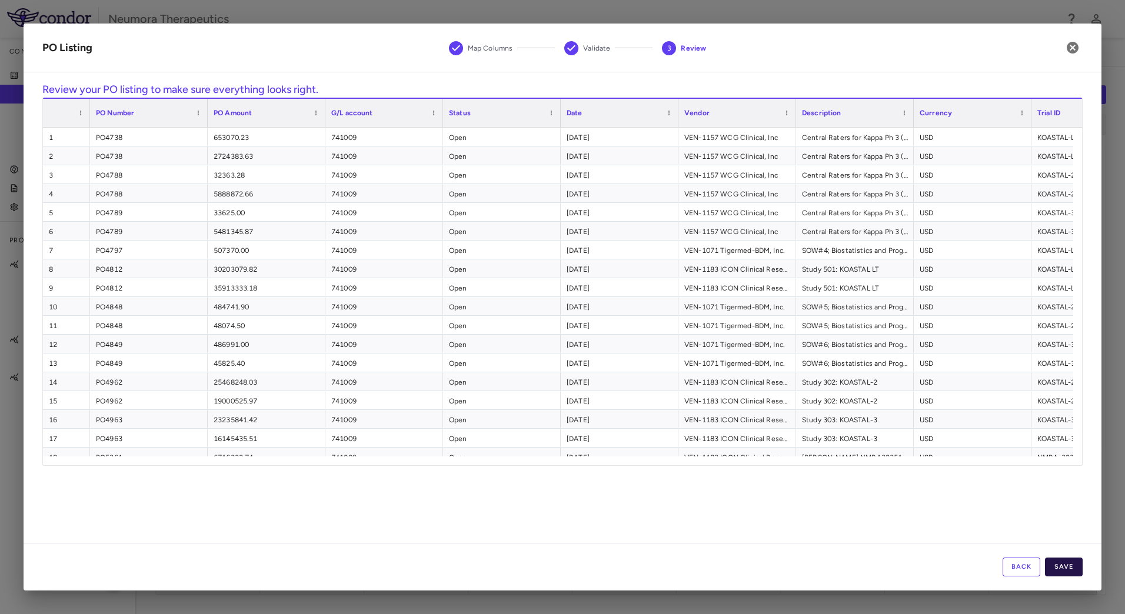
click at [1064, 568] on button "Save" at bounding box center [1064, 567] width 38 height 19
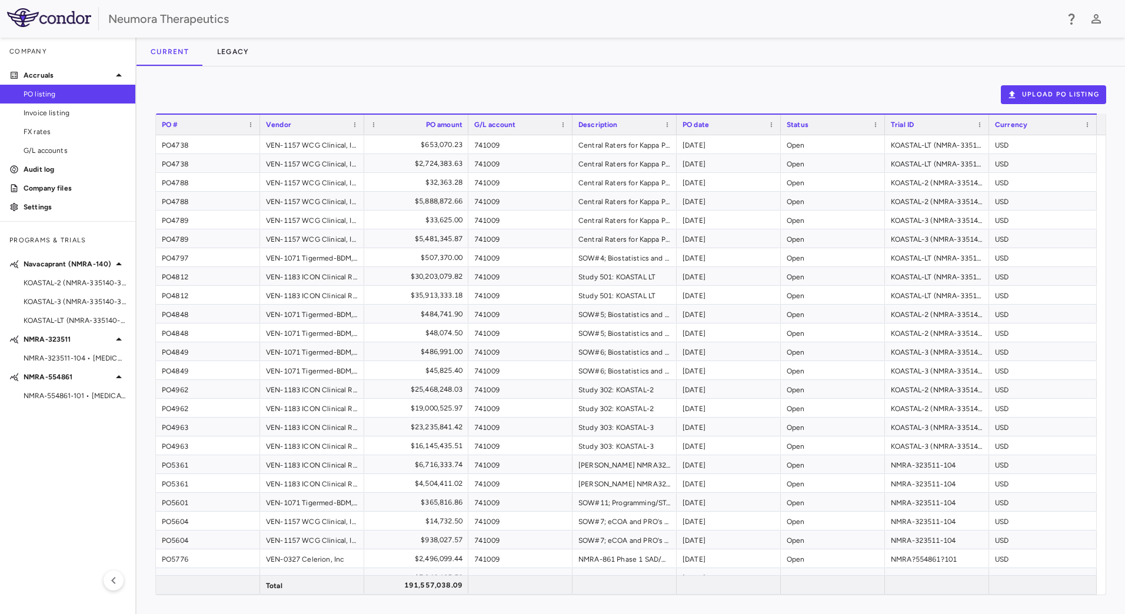
click at [57, 21] on img at bounding box center [49, 17] width 84 height 19
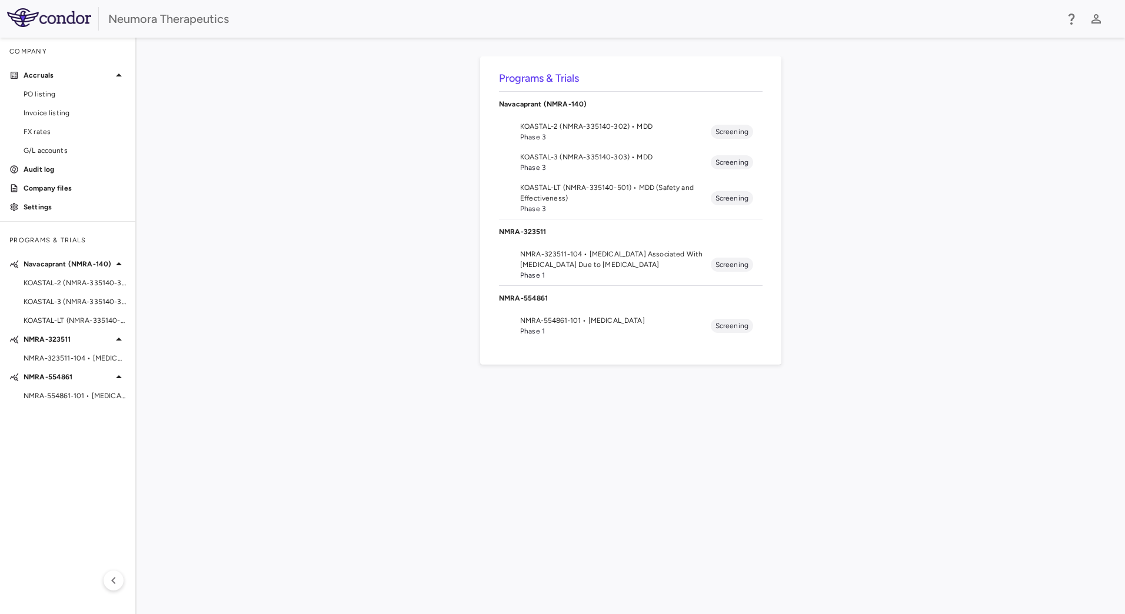
click at [629, 265] on span "NMRA-323511-104 • [MEDICAL_DATA] Associated With [MEDICAL_DATA] Due to [MEDICAL…" at bounding box center [615, 259] width 191 height 21
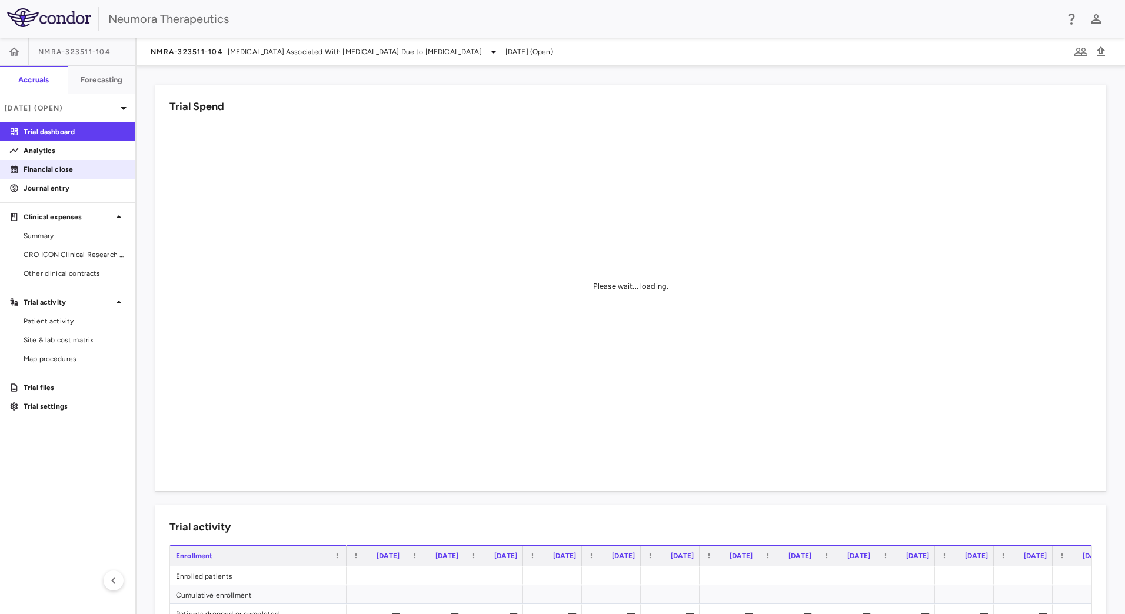
click at [64, 171] on p "Financial close" at bounding box center [75, 169] width 102 height 11
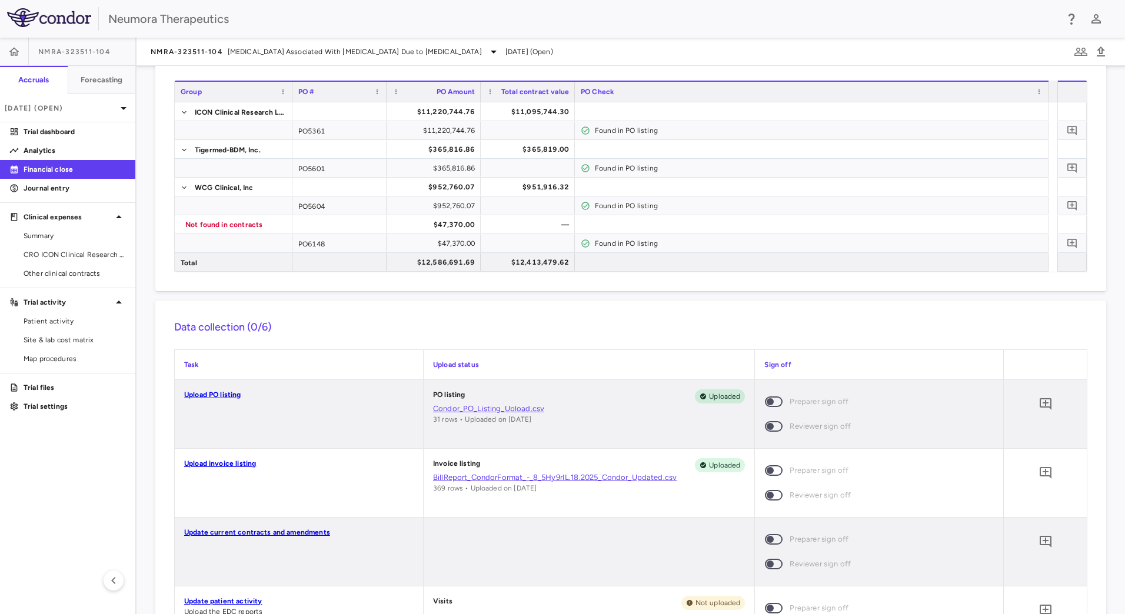
scroll to position [118, 0]
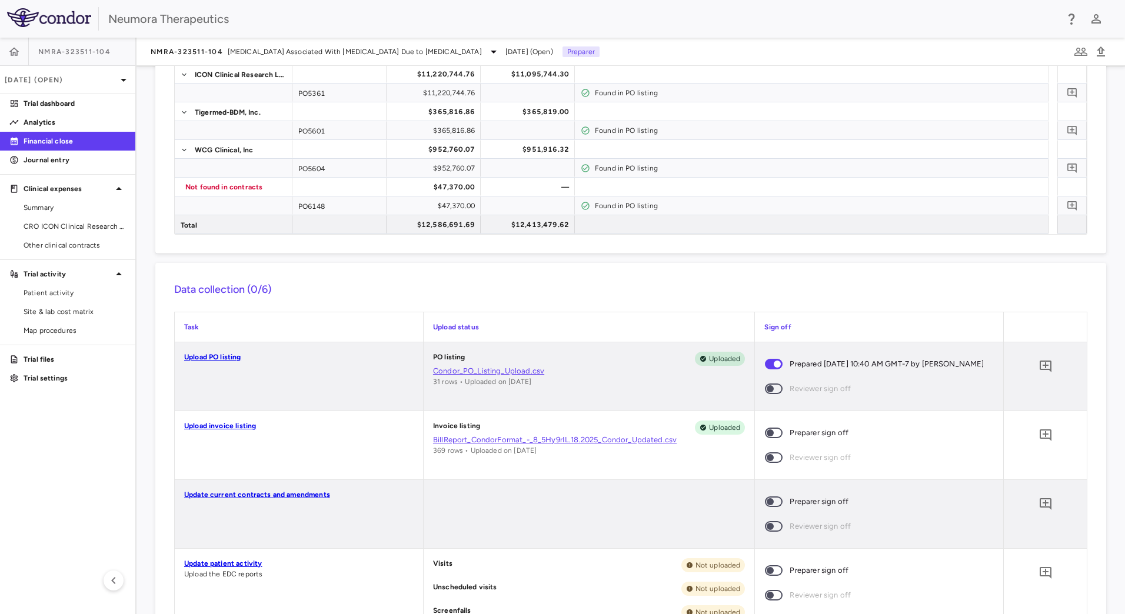
scroll to position [235, 0]
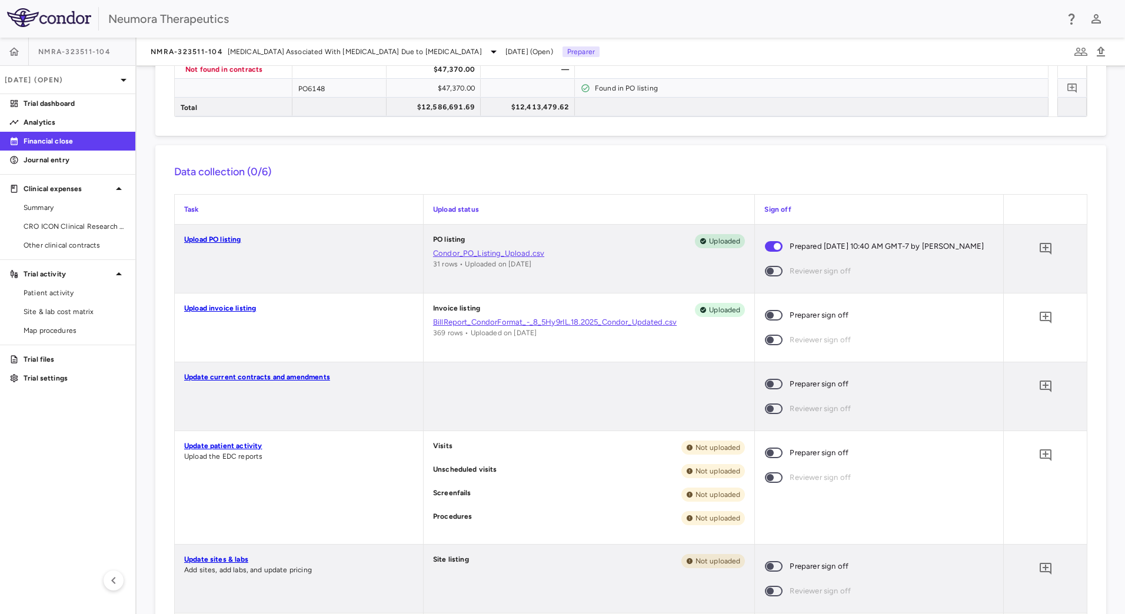
click at [214, 313] on link "Upload invoice listing" at bounding box center [220, 308] width 72 height 8
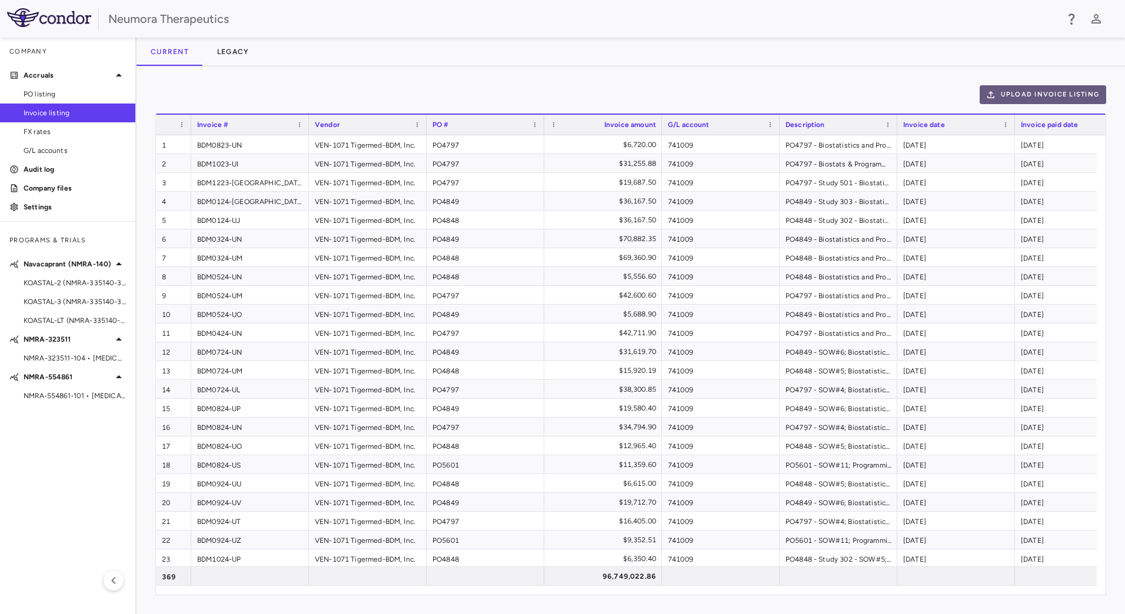
click at [1066, 88] on button "Upload invoice listing" at bounding box center [1043, 94] width 127 height 19
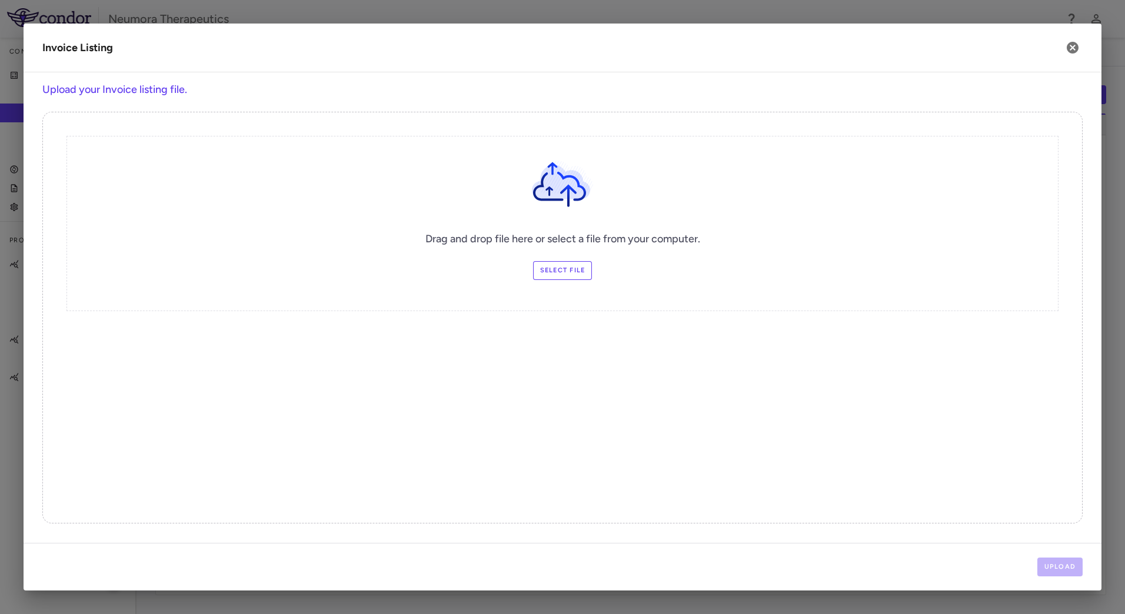
click at [568, 271] on label "Select file" at bounding box center [562, 270] width 59 height 19
click at [0, 0] on input "Select file" at bounding box center [0, 0] width 0 height 0
click at [1062, 571] on button "Upload" at bounding box center [1061, 567] width 46 height 19
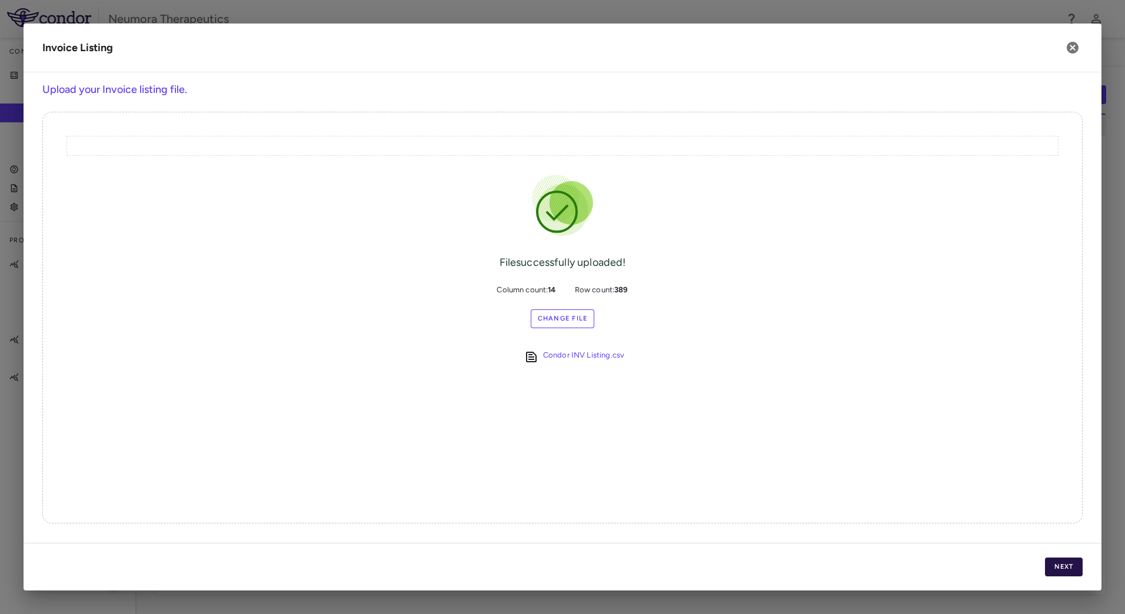
click at [1070, 566] on button "Next" at bounding box center [1064, 567] width 38 height 19
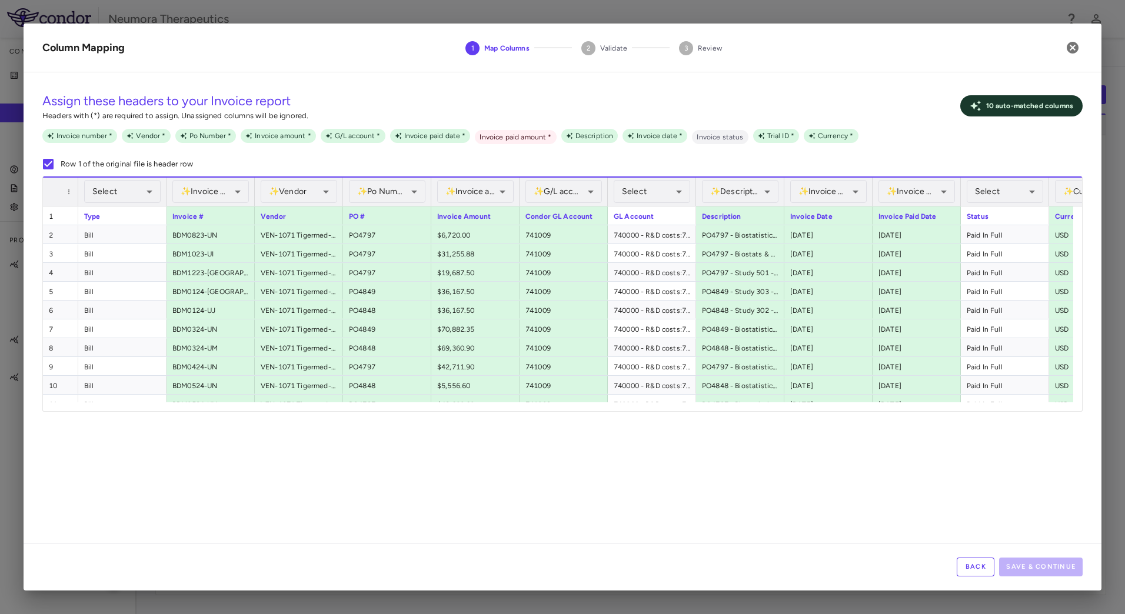
scroll to position [0, 241]
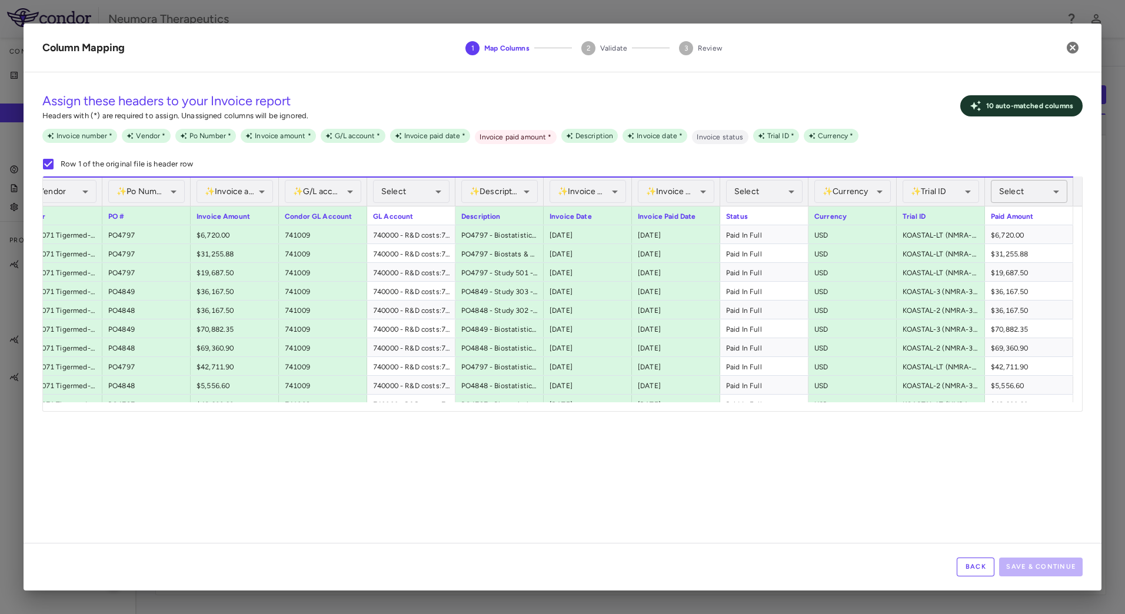
click at [1016, 184] on body "Skip to sidebar Skip to main content Neumora Therapeutics Company Accruals PO l…" at bounding box center [562, 307] width 1125 height 614
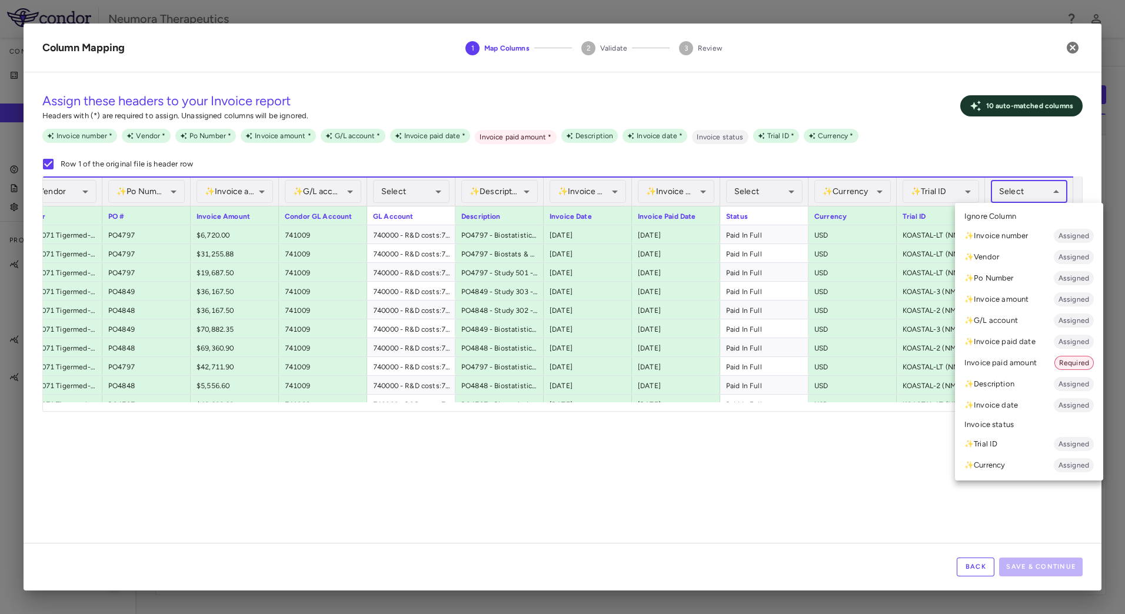
click at [1026, 357] on li "Invoice paid amount Required" at bounding box center [1029, 363] width 148 height 21
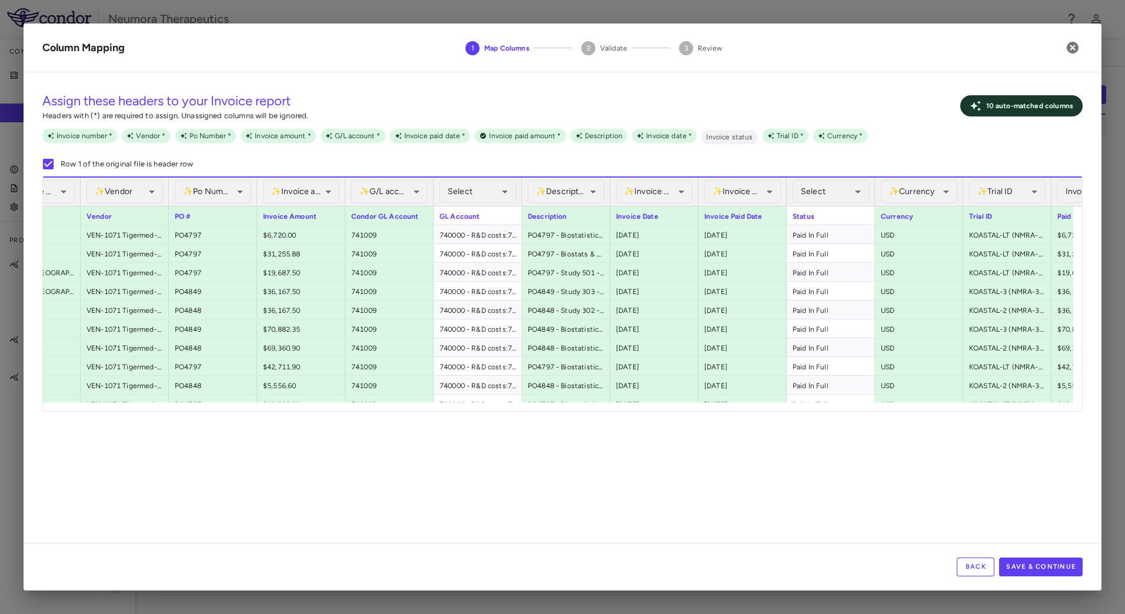
scroll to position [0, 150]
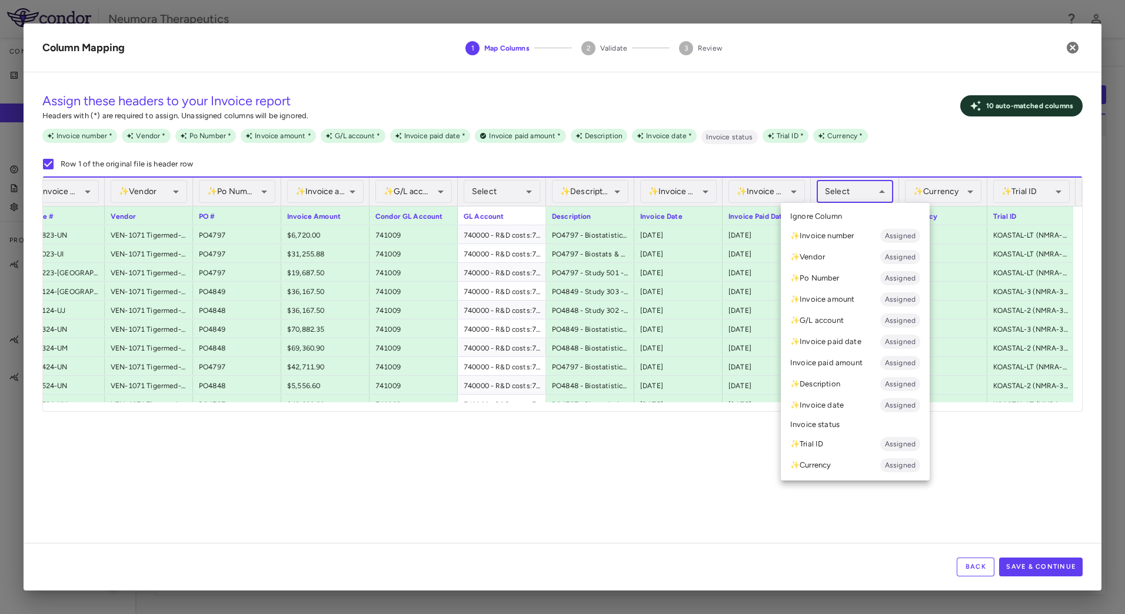
click at [870, 191] on body "Skip to sidebar Skip to main content Neumora Therapeutics Company Accruals PO l…" at bounding box center [562, 307] width 1125 height 614
click at [840, 430] on li "Invoice status" at bounding box center [855, 425] width 149 height 18
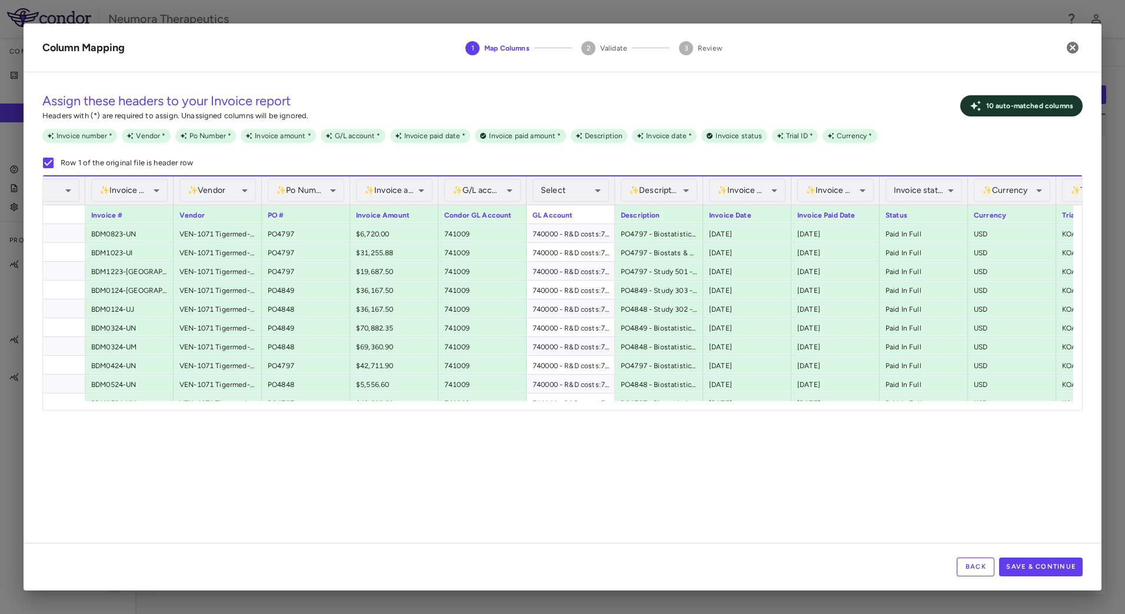
scroll to position [0, 0]
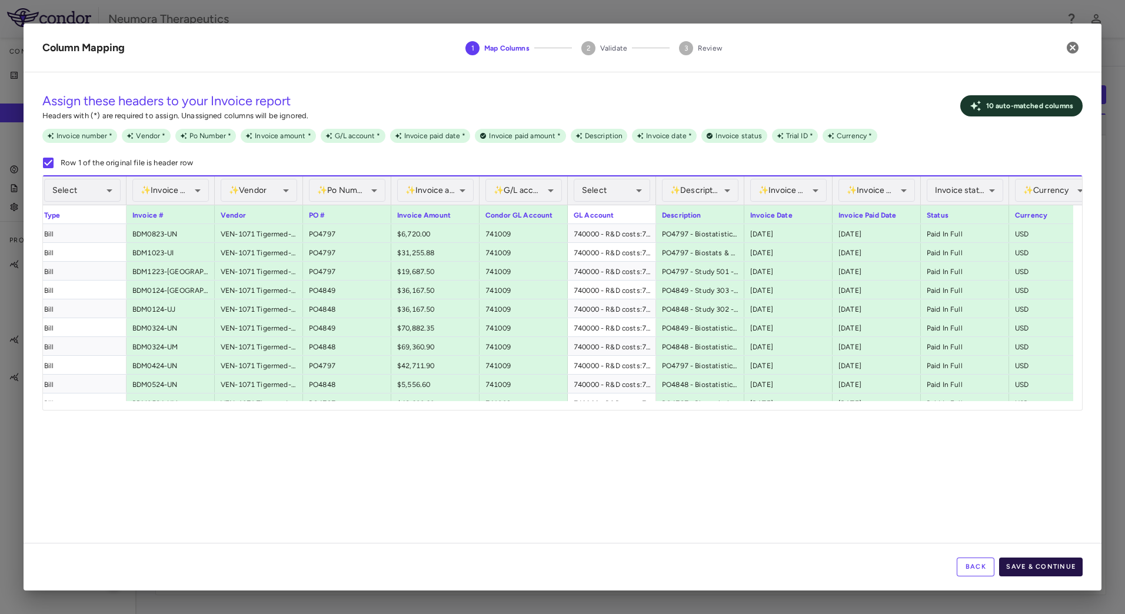
click at [1057, 571] on button "Save & Continue" at bounding box center [1041, 567] width 84 height 19
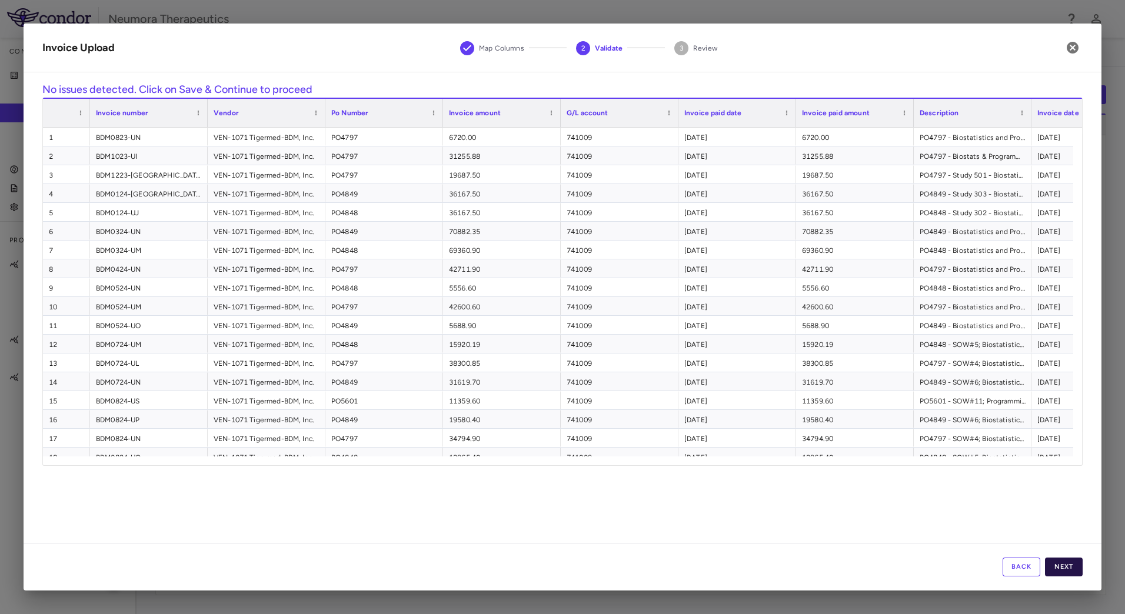
click at [1062, 562] on button "Next" at bounding box center [1064, 567] width 38 height 19
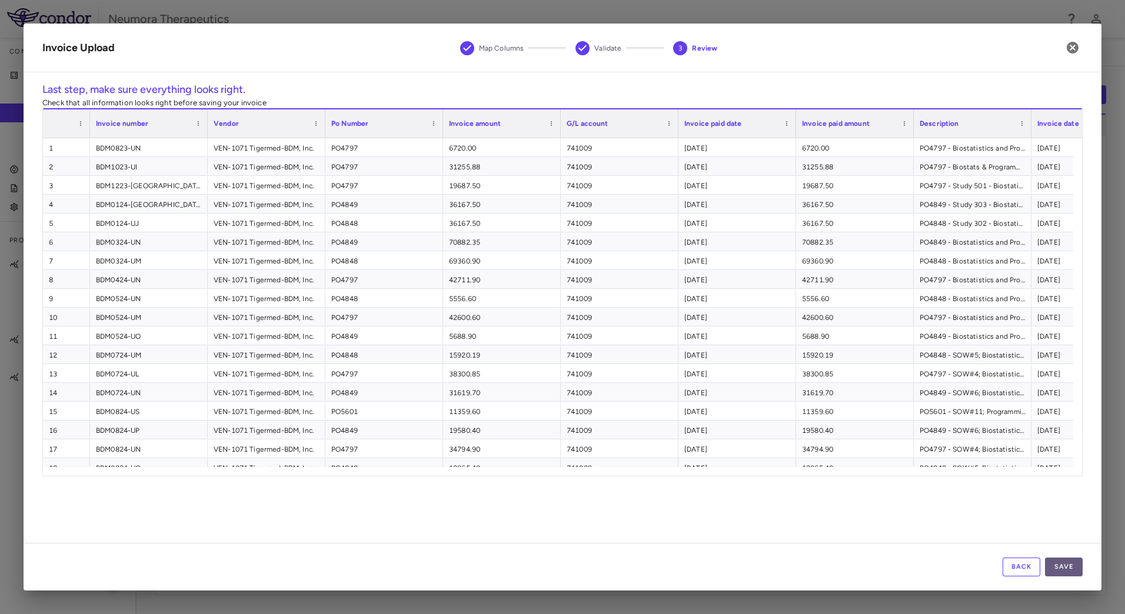
click at [1071, 568] on button "Save" at bounding box center [1064, 567] width 38 height 19
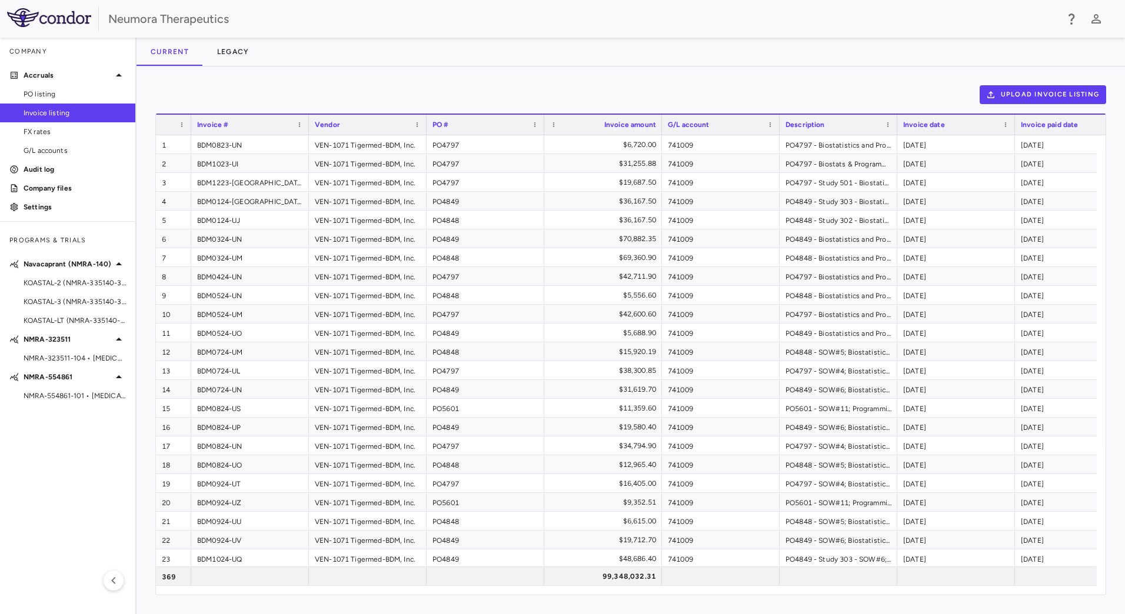
click at [48, 14] on img at bounding box center [49, 17] width 84 height 19
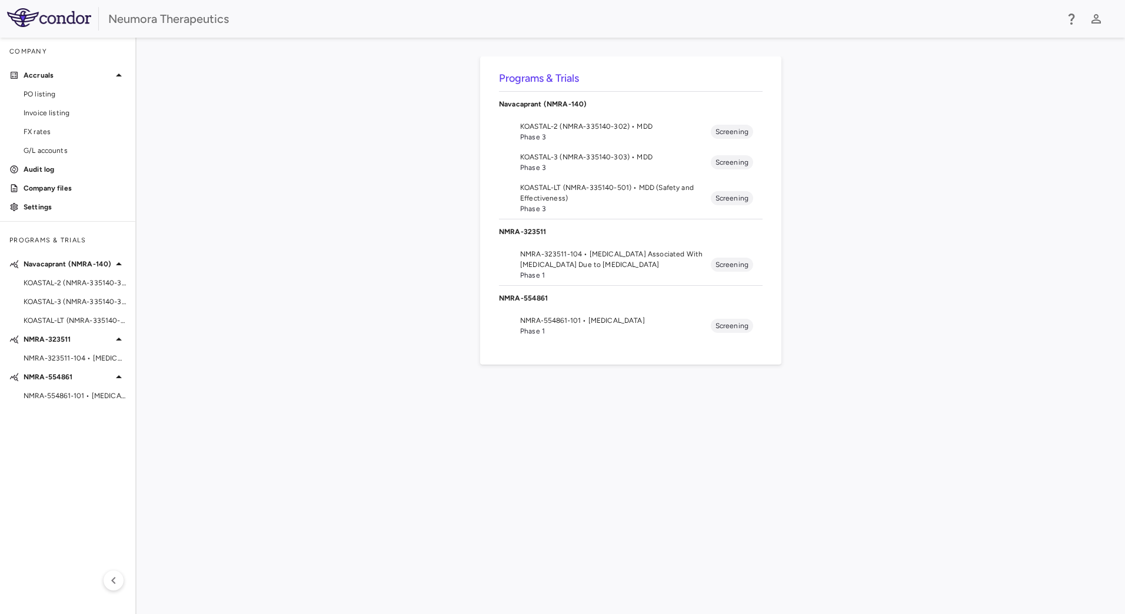
click at [608, 265] on span "NMRA-323511-104 • [MEDICAL_DATA] Associated With [MEDICAL_DATA] Due to [MEDICAL…" at bounding box center [615, 259] width 191 height 21
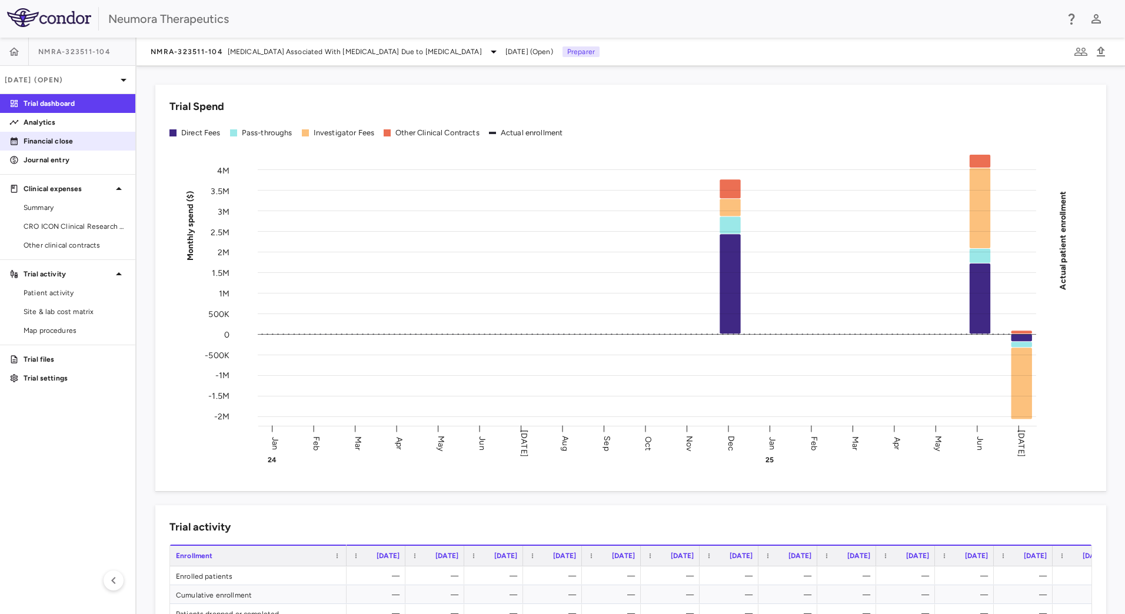
click at [89, 142] on p "Financial close" at bounding box center [75, 141] width 102 height 11
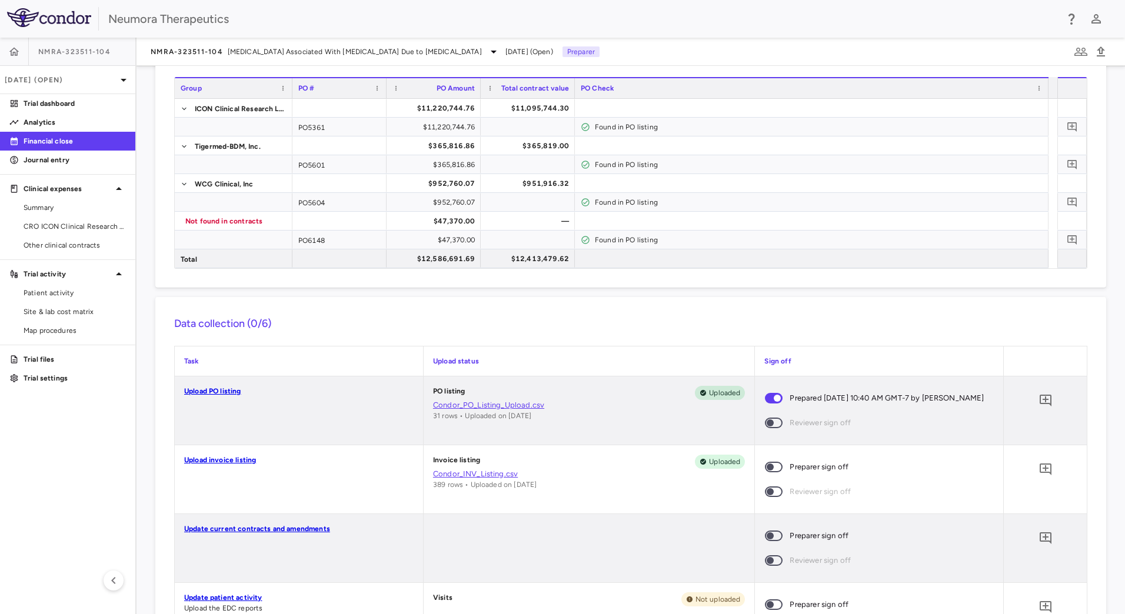
scroll to position [118, 0]
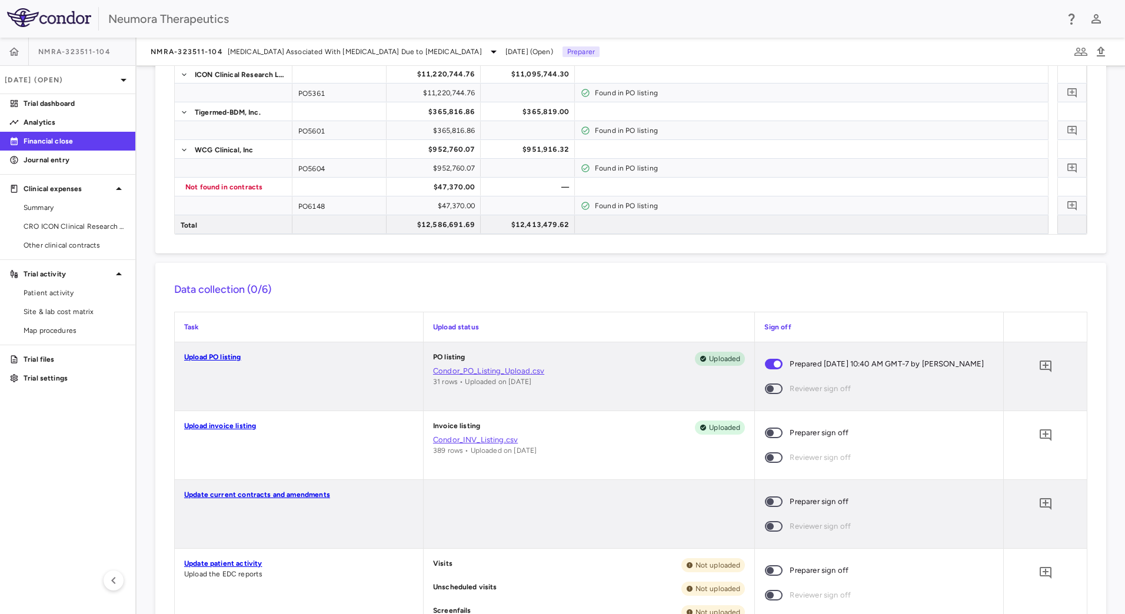
click at [765, 435] on span at bounding box center [774, 433] width 18 height 11
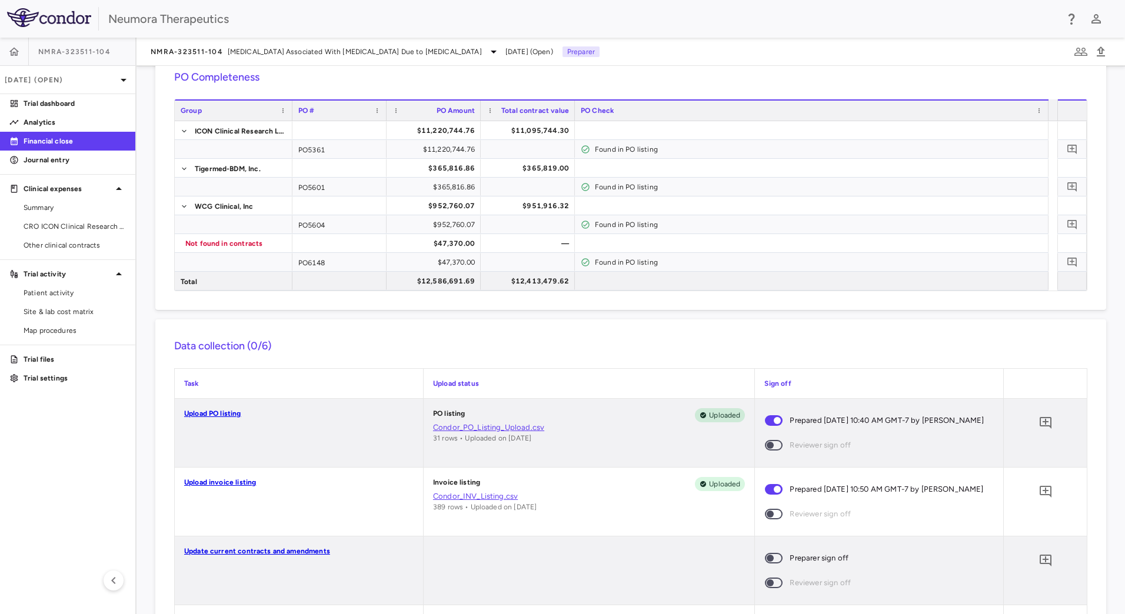
scroll to position [0, 0]
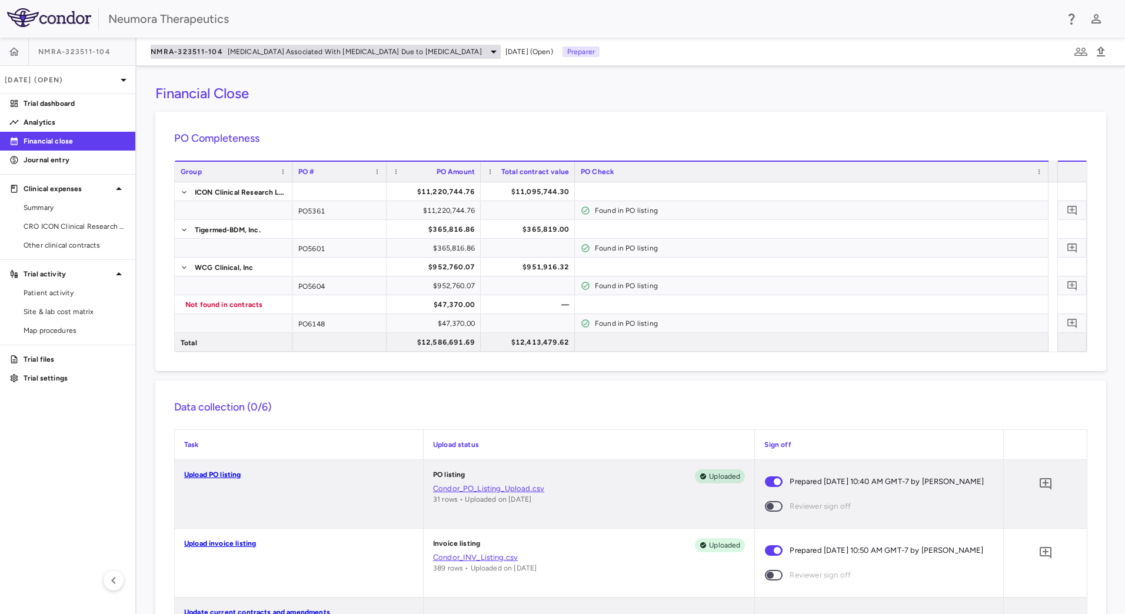
click at [196, 46] on div "NMRA-323511-104 [MEDICAL_DATA] Associated With [MEDICAL_DATA] Due to [MEDICAL_D…" at bounding box center [326, 52] width 350 height 14
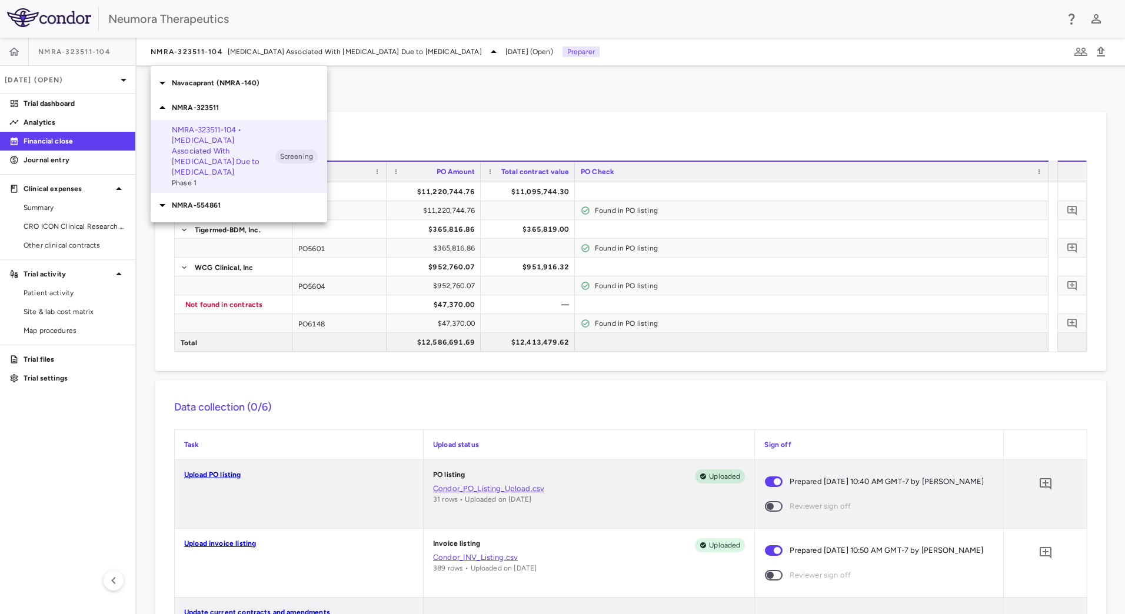
click at [202, 84] on p "Navacaprant (NMRA-140)" at bounding box center [249, 83] width 155 height 11
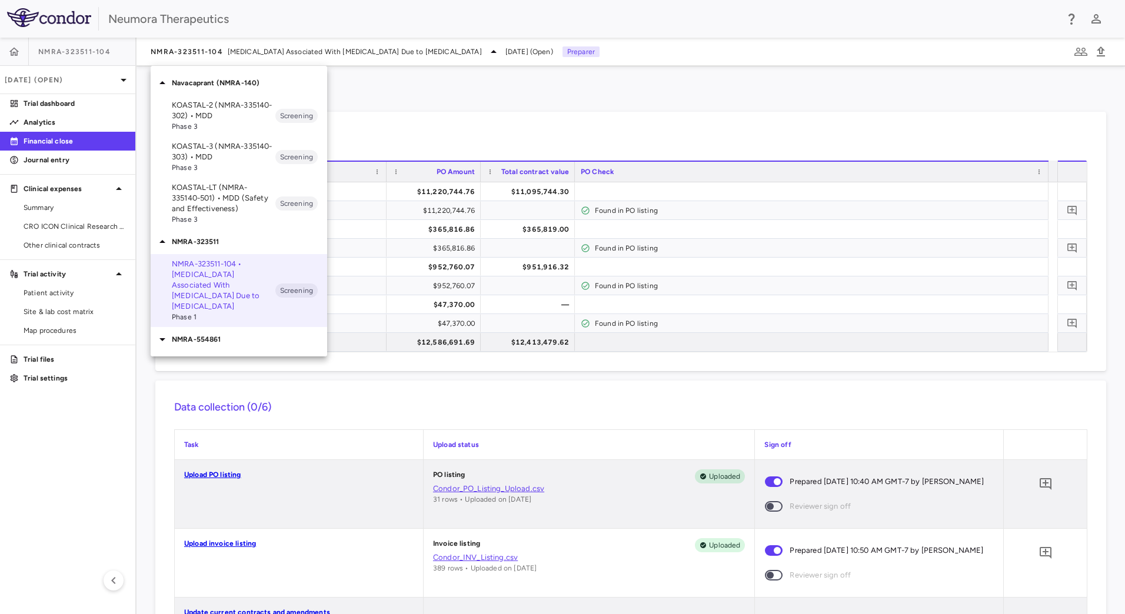
click at [417, 104] on div at bounding box center [562, 307] width 1125 height 614
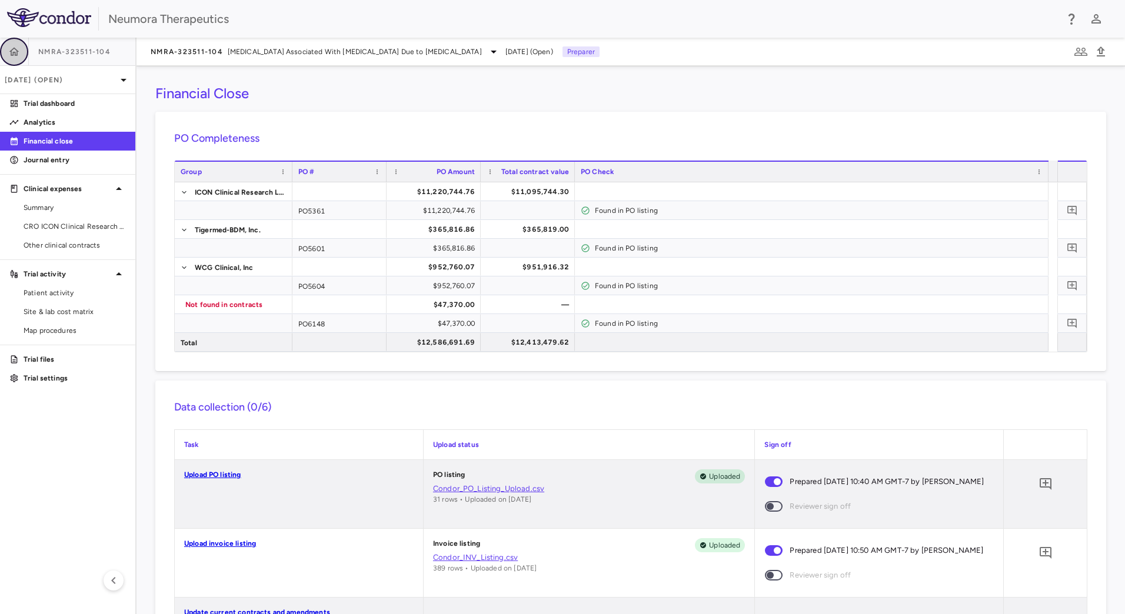
click at [12, 50] on icon "button" at bounding box center [14, 51] width 10 height 8
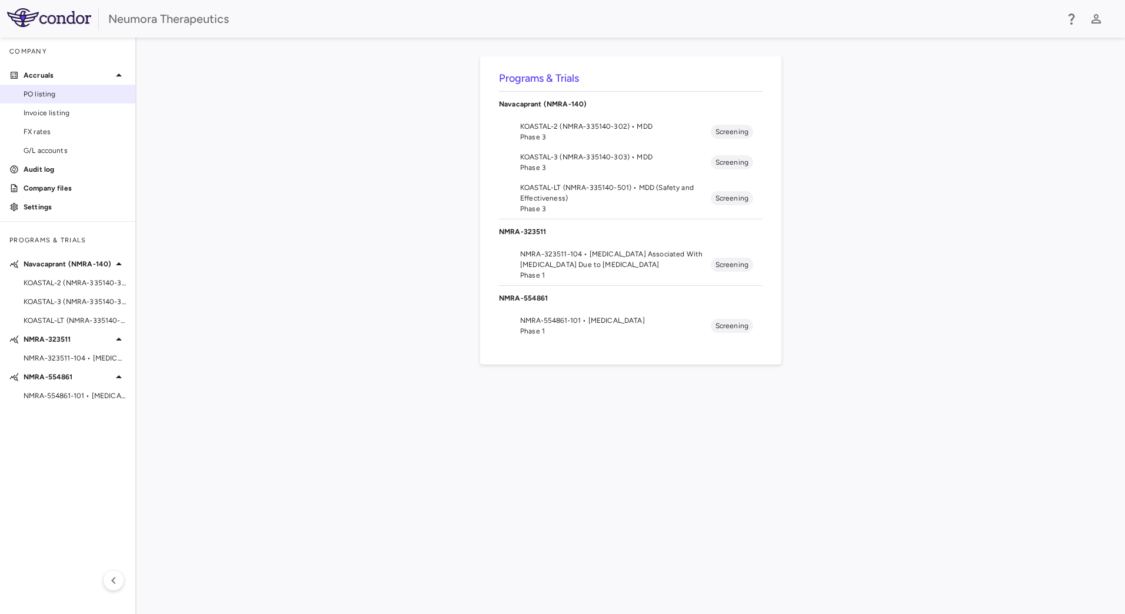
click at [65, 89] on span "PO listing" at bounding box center [75, 94] width 102 height 11
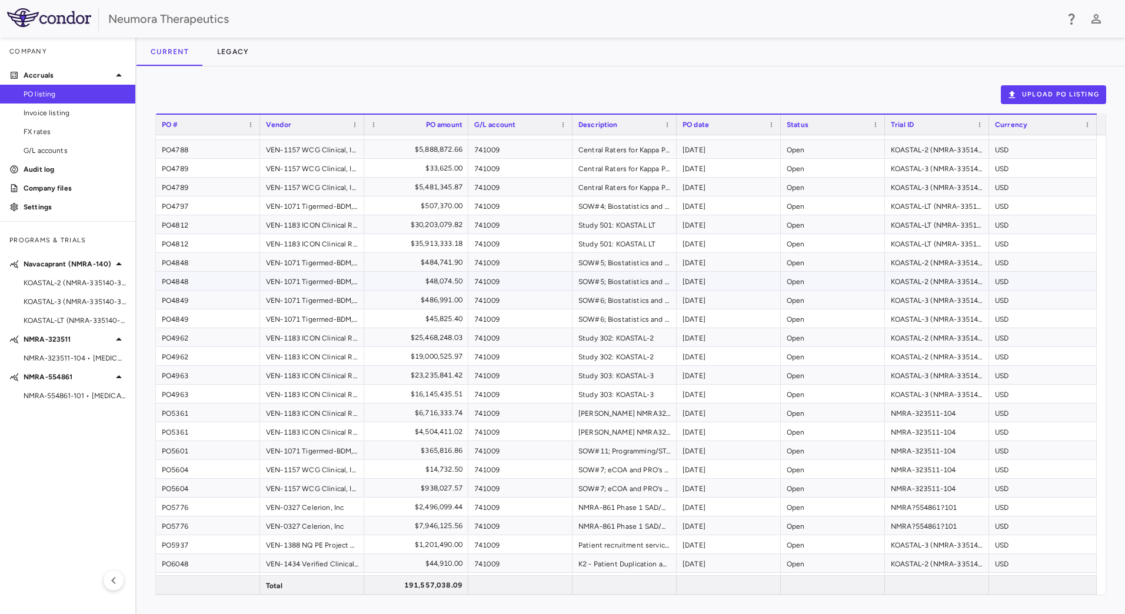
scroll to position [124, 0]
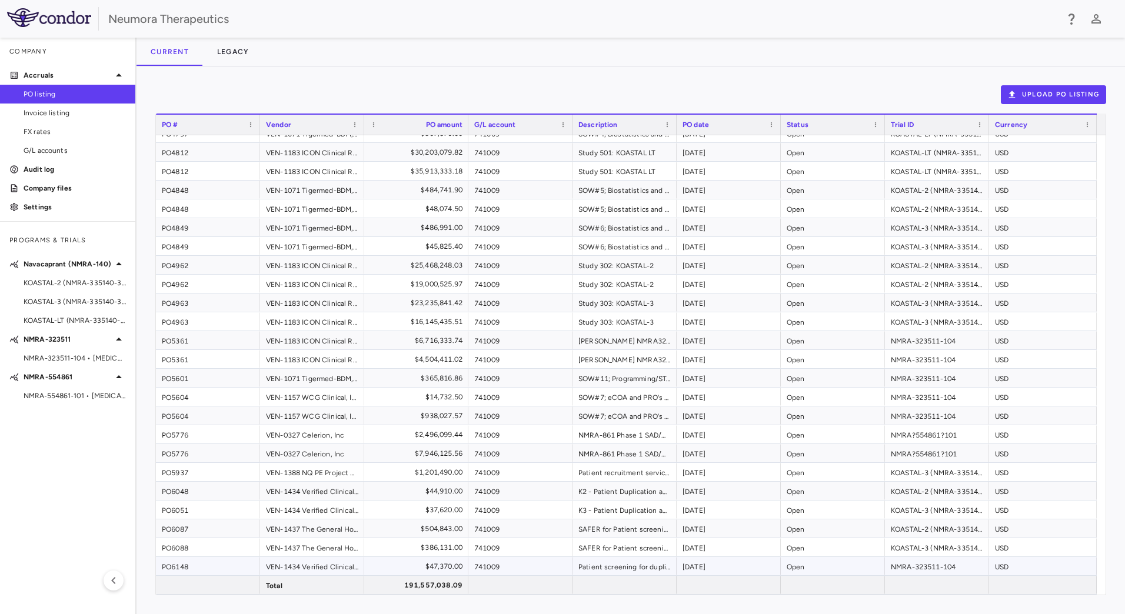
click at [248, 570] on div "PO6148" at bounding box center [208, 566] width 104 height 18
click at [344, 566] on div "VEN-1434 Verified Clinical Trials, LLC" at bounding box center [312, 566] width 104 height 18
click at [46, 8] on img at bounding box center [49, 17] width 84 height 19
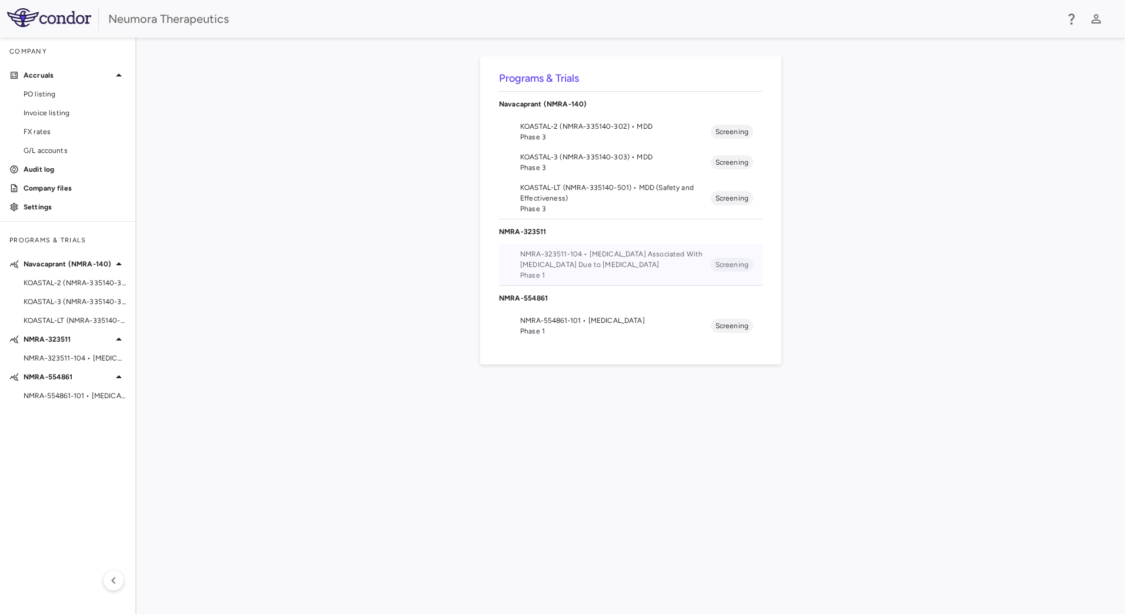
click at [572, 266] on span "NMRA-323511-104 • [MEDICAL_DATA] Associated With [MEDICAL_DATA] Due to [MEDICAL…" at bounding box center [615, 259] width 191 height 21
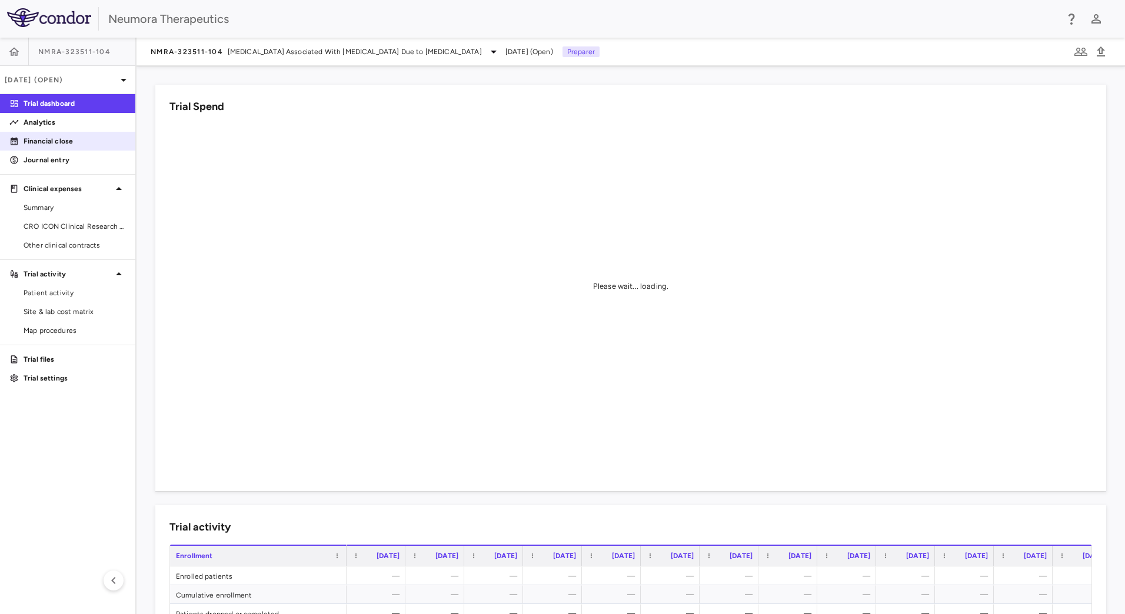
click at [60, 141] on p "Financial close" at bounding box center [75, 141] width 102 height 11
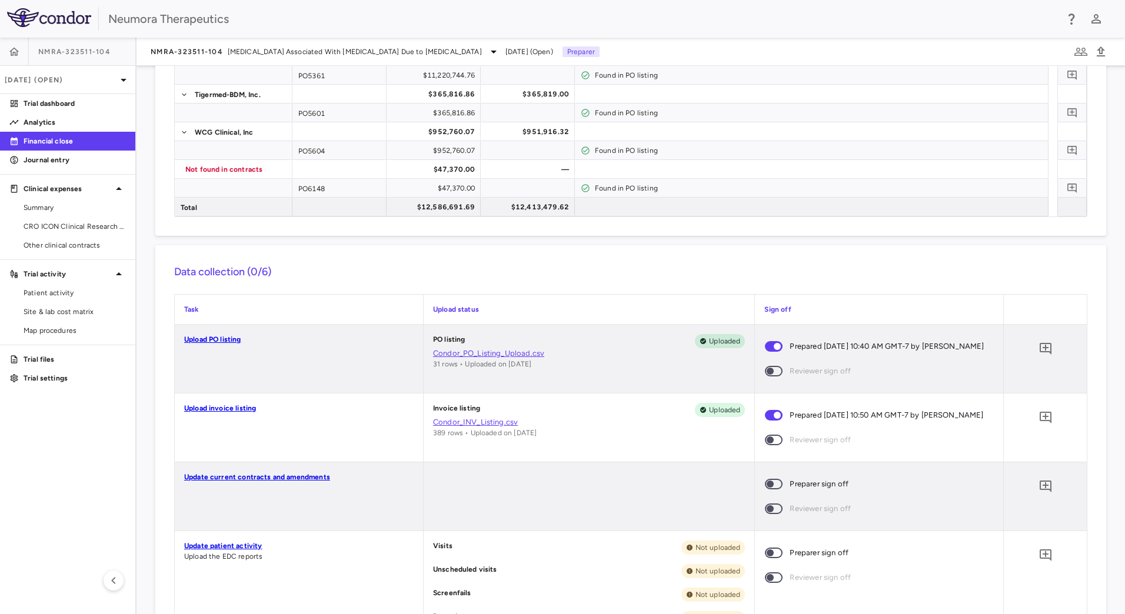
scroll to position [253, 0]
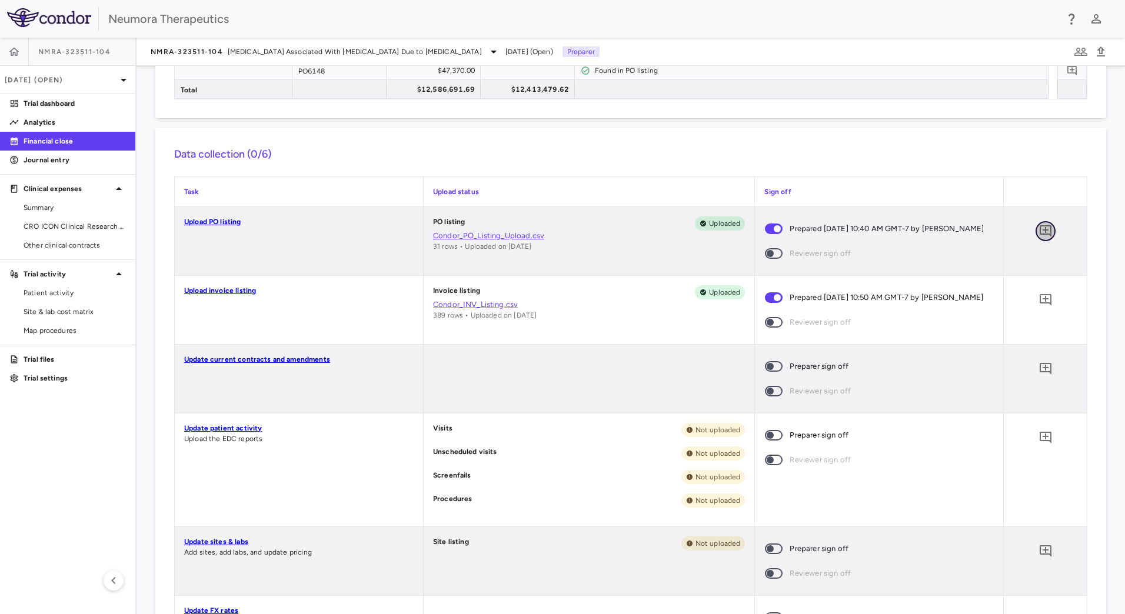
drag, startPoint x: 1042, startPoint y: 228, endPoint x: 1028, endPoint y: 228, distance: 14.1
click at [1041, 228] on icon "Add comment" at bounding box center [1046, 231] width 14 height 14
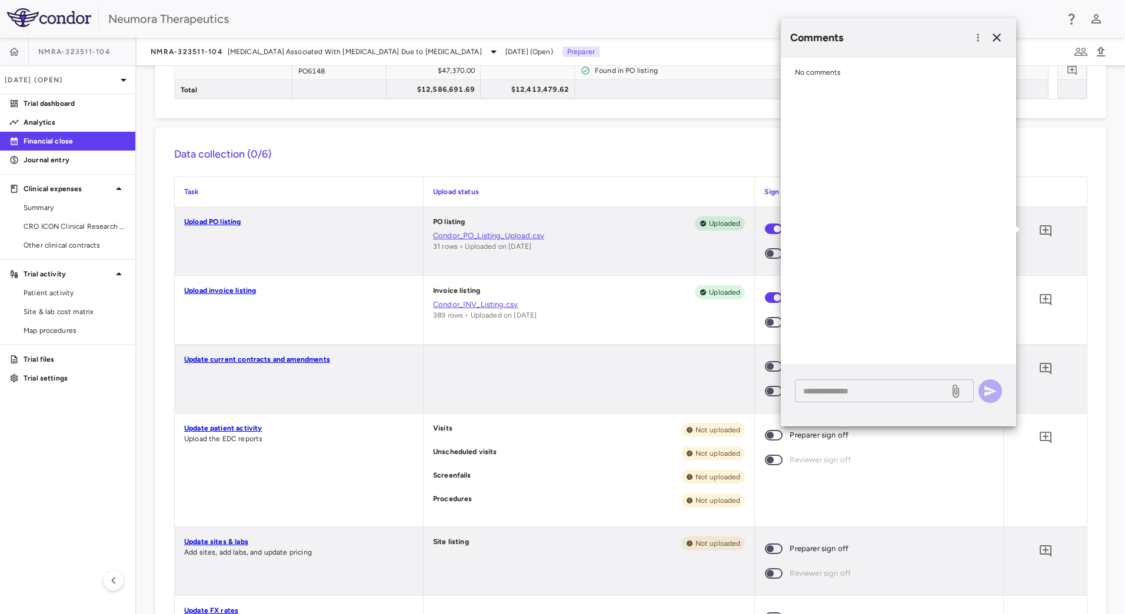
click at [846, 391] on textarea at bounding box center [872, 391] width 138 height 13
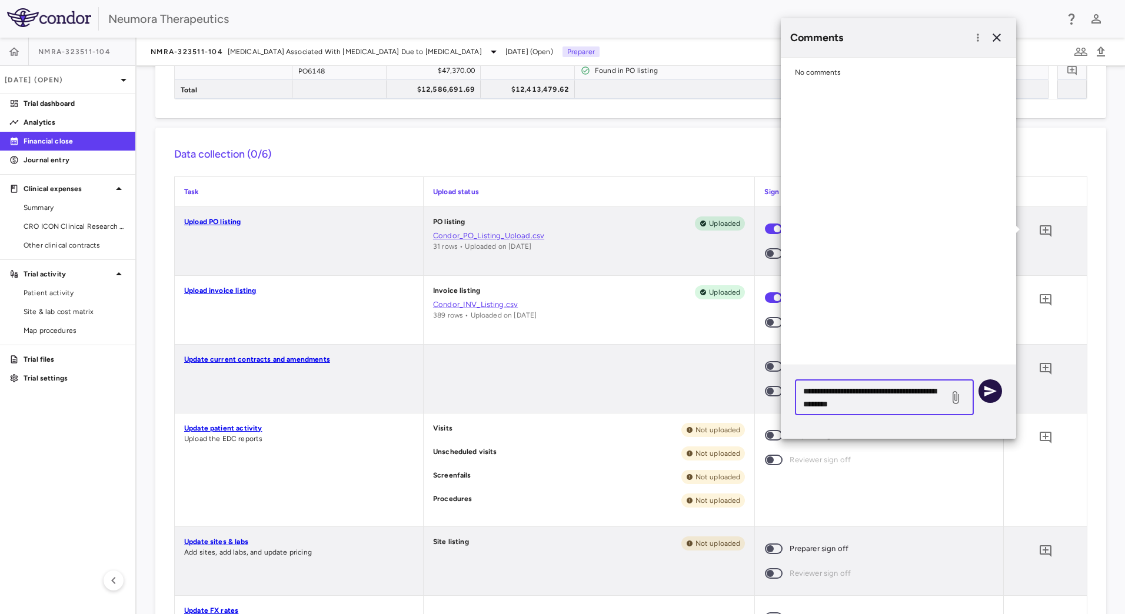
type textarea "**********"
click at [982, 392] on button "button" at bounding box center [991, 392] width 24 height 24
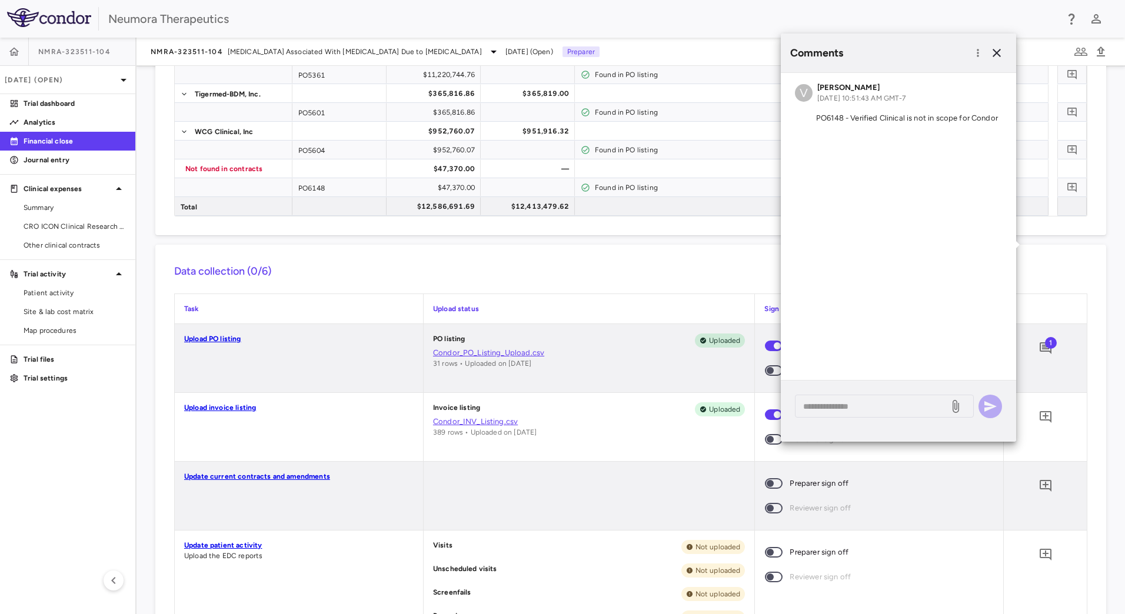
scroll to position [135, 0]
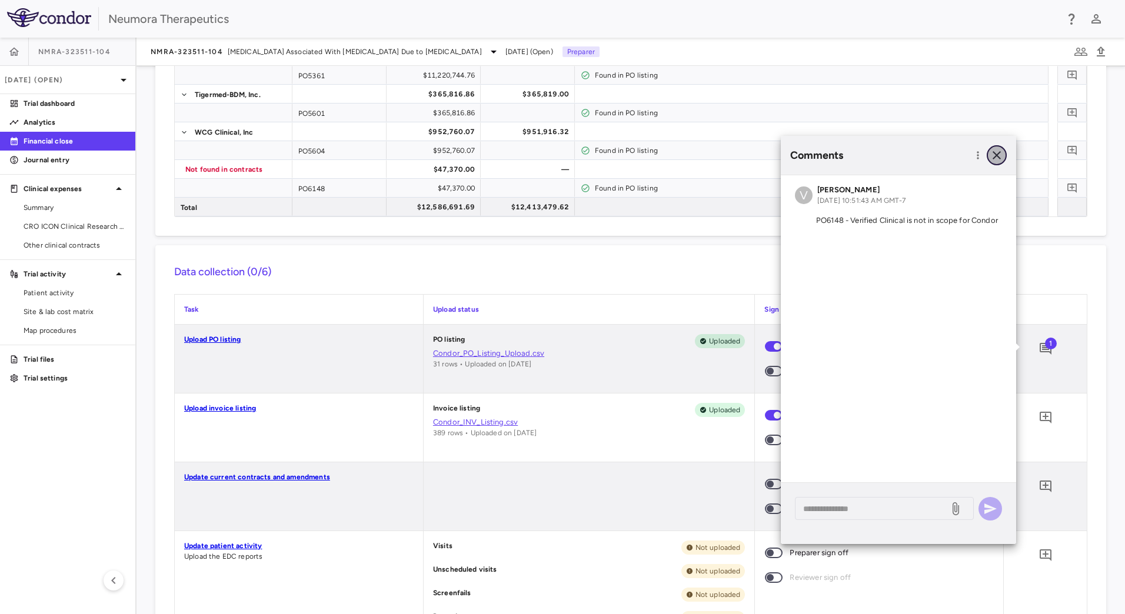
drag, startPoint x: 1000, startPoint y: 154, endPoint x: 627, endPoint y: 254, distance: 386.2
click at [999, 155] on icon "button" at bounding box center [997, 155] width 14 height 14
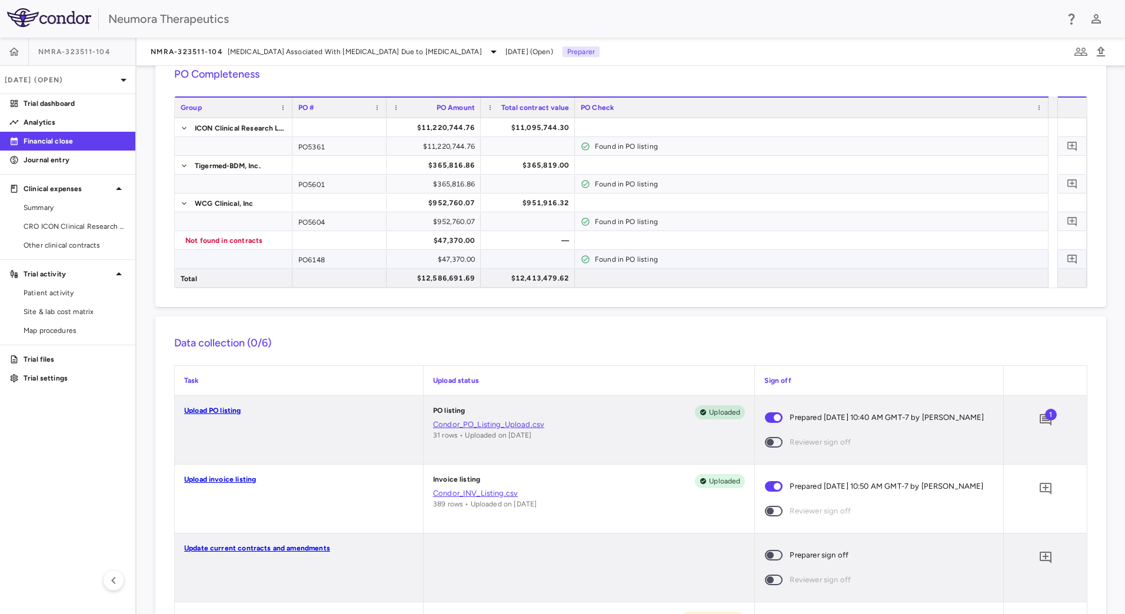
scroll to position [59, 0]
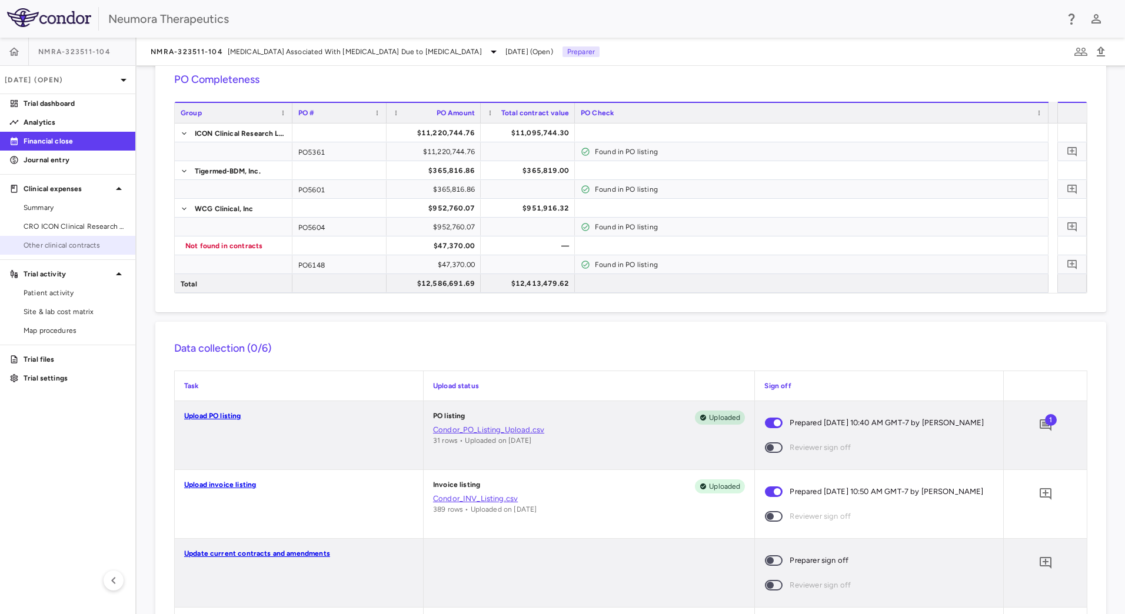
click at [77, 248] on span "Other clinical contracts" at bounding box center [75, 245] width 102 height 11
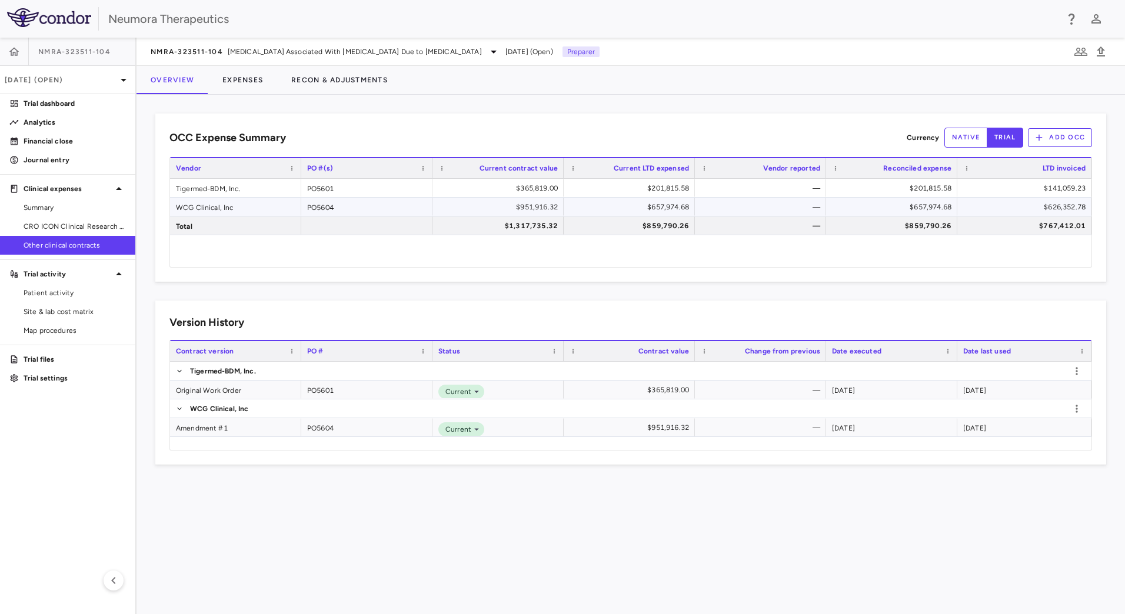
click at [350, 207] on div "PO5604" at bounding box center [366, 207] width 131 height 18
click at [228, 432] on div "Amendment #1" at bounding box center [235, 427] width 131 height 18
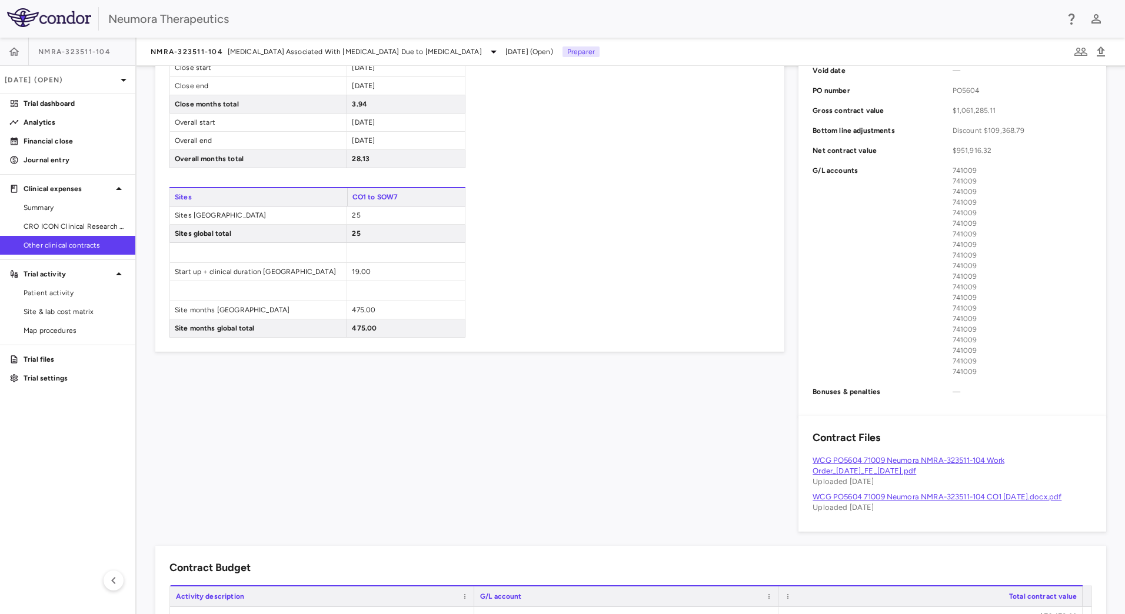
scroll to position [412, 0]
click at [884, 458] on link "WCG PO5604 71009 Neumora NMRA-323511-104 Work Order_[DATE]_FE_[DATE].pdf" at bounding box center [909, 465] width 192 height 19
click at [890, 500] on link "WCG PO5604 71009 Neumora NMRA-323511-104 CO1 [DATE].docx.pdf" at bounding box center [937, 496] width 249 height 9
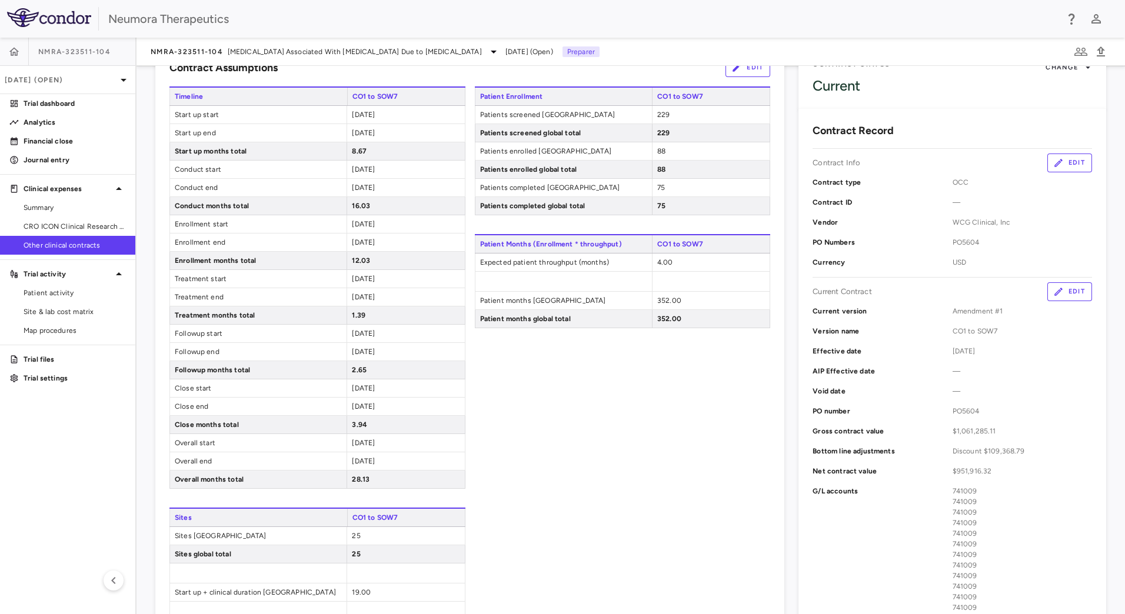
scroll to position [0, 0]
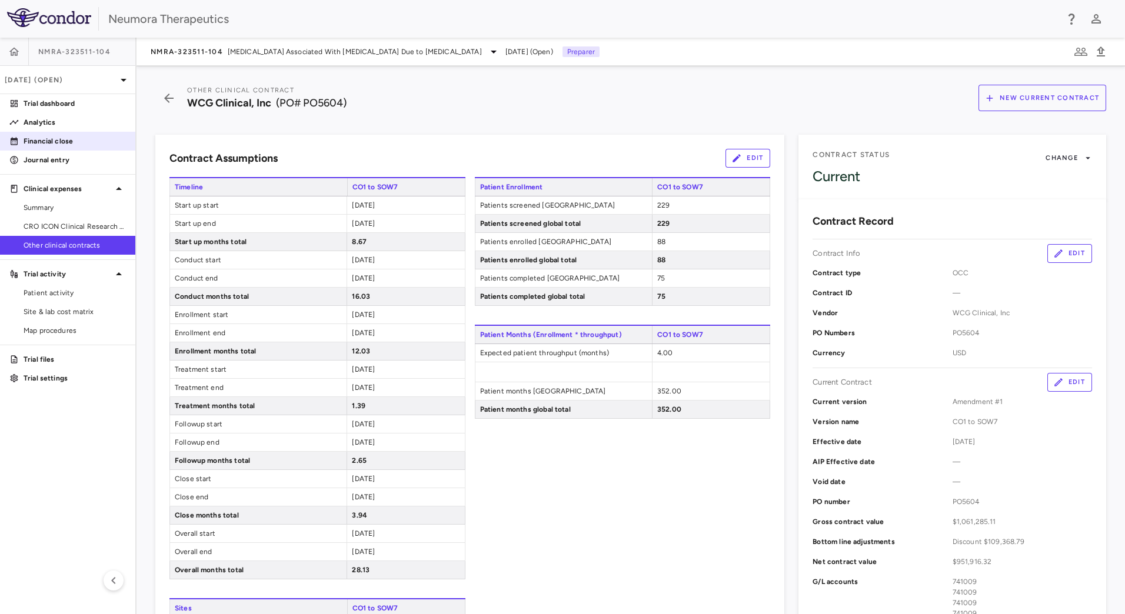
click at [40, 138] on p "Financial close" at bounding box center [75, 141] width 102 height 11
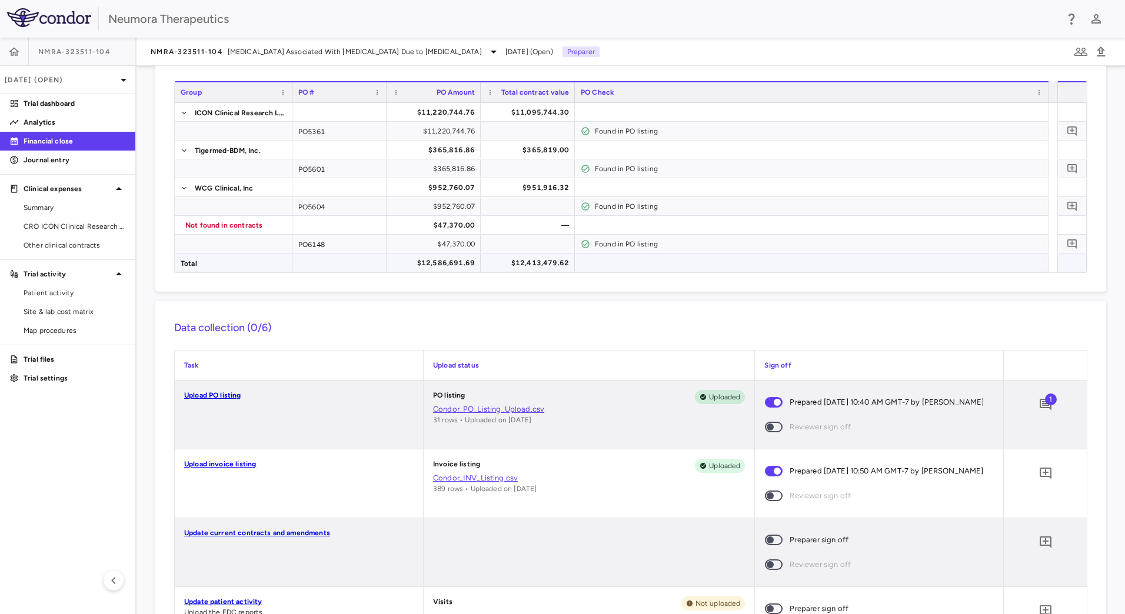
scroll to position [59, 0]
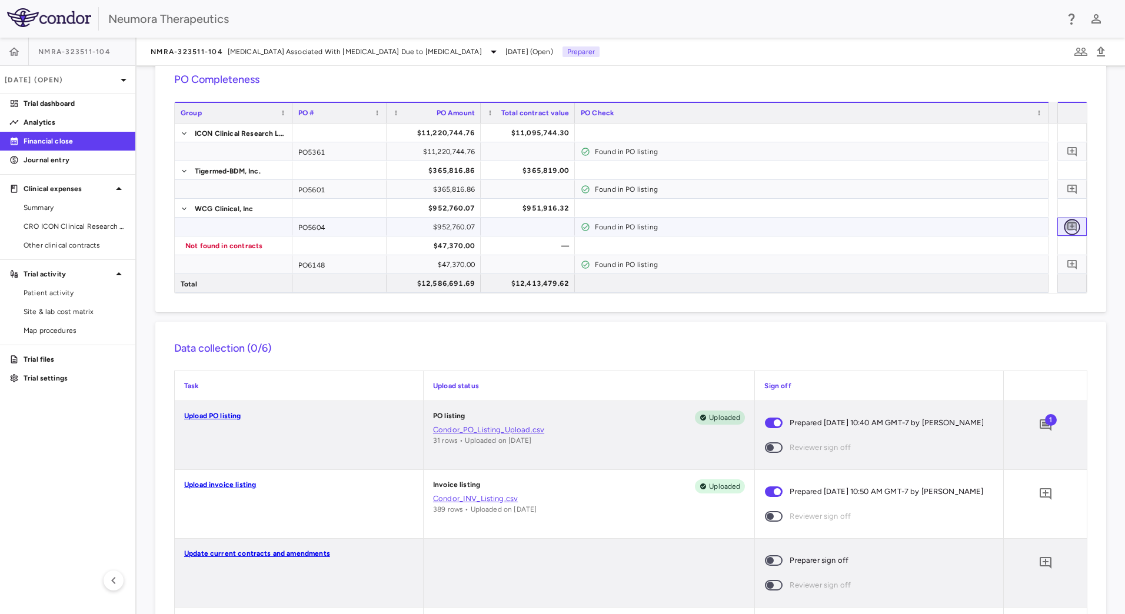
click at [1067, 224] on icon "Add comment" at bounding box center [1072, 226] width 11 height 11
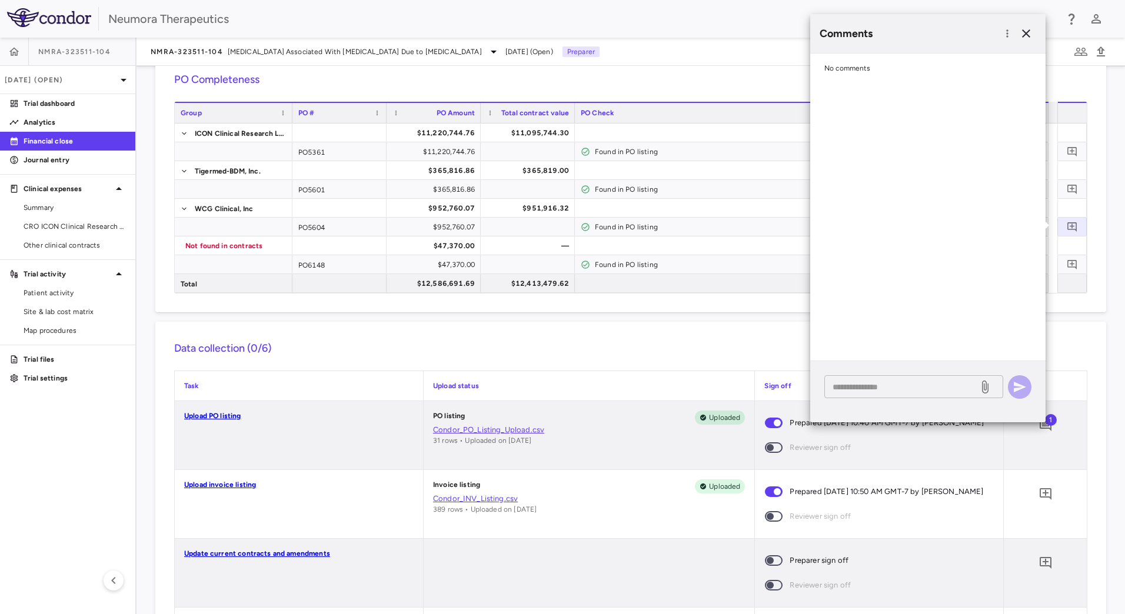
click at [874, 390] on textarea at bounding box center [902, 387] width 138 height 13
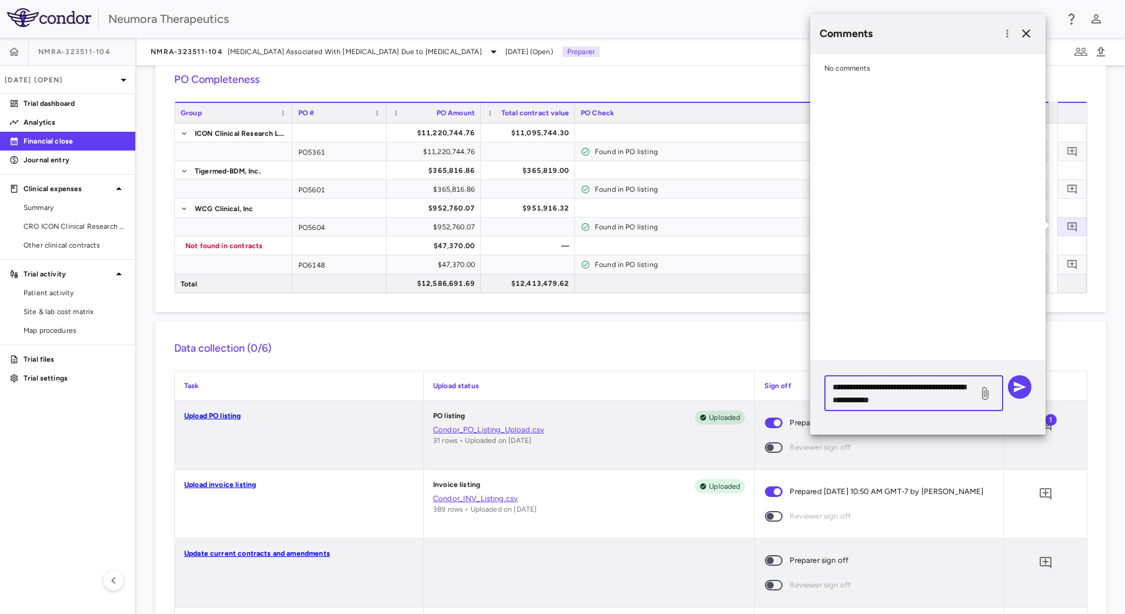
drag, startPoint x: 868, startPoint y: 387, endPoint x: 876, endPoint y: 379, distance: 11.2
click at [869, 387] on textarea "**********" at bounding box center [902, 394] width 138 height 26
type textarea "**********"
click at [1020, 388] on icon "button" at bounding box center [1020, 387] width 12 height 11
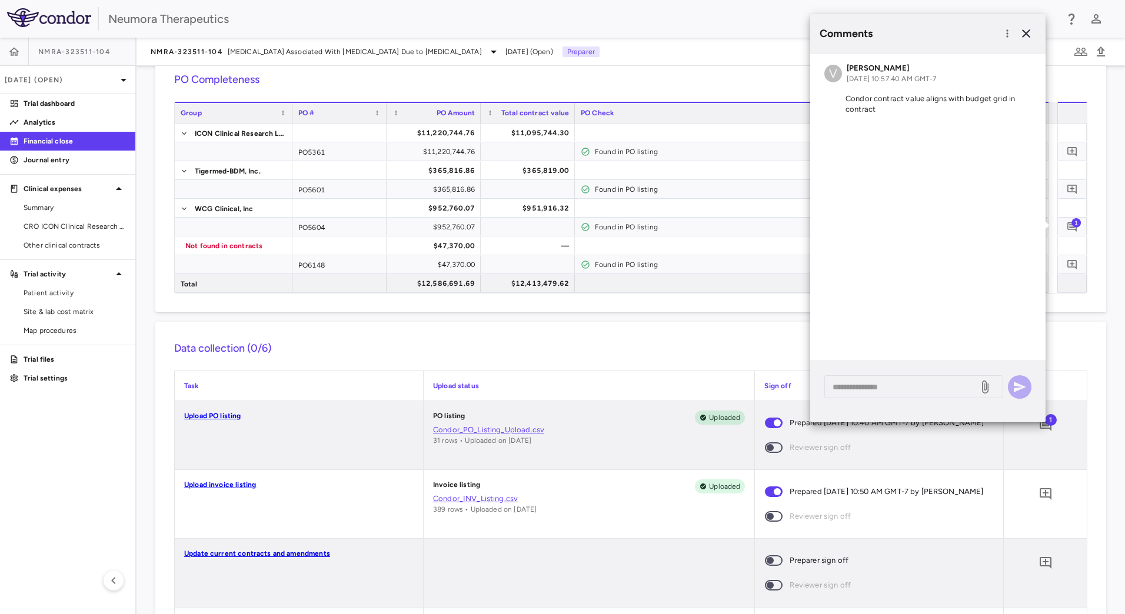
click at [619, 335] on div "Data collection (0/6) Task Upload status Sign off Upload PO listing PO listing …" at bounding box center [630, 600] width 951 height 556
click at [1030, 32] on icon "button" at bounding box center [1026, 33] width 14 height 14
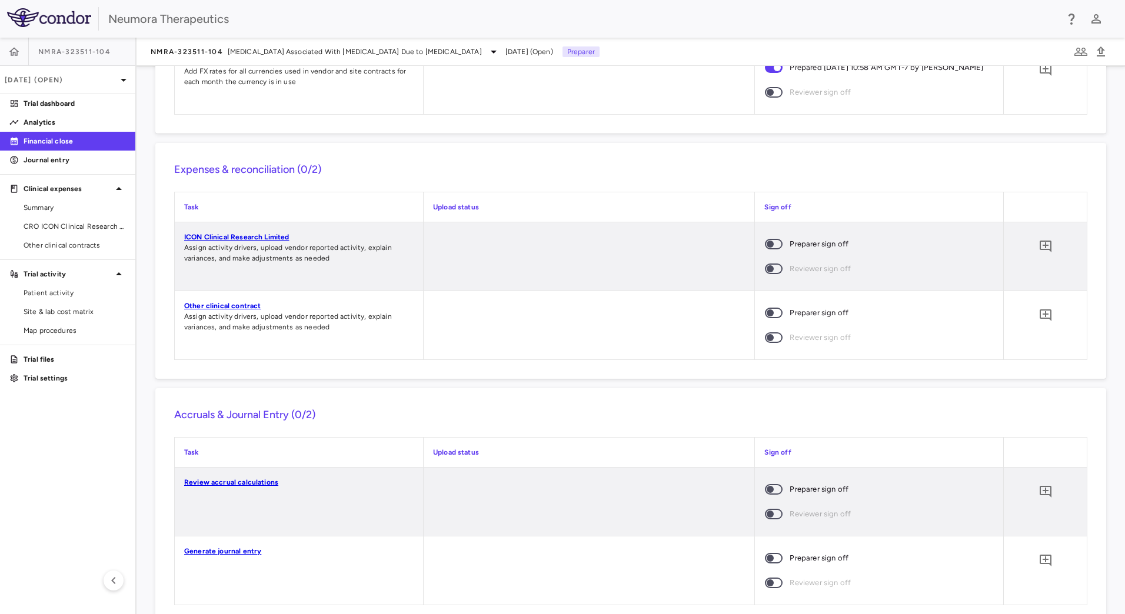
scroll to position [824, 0]
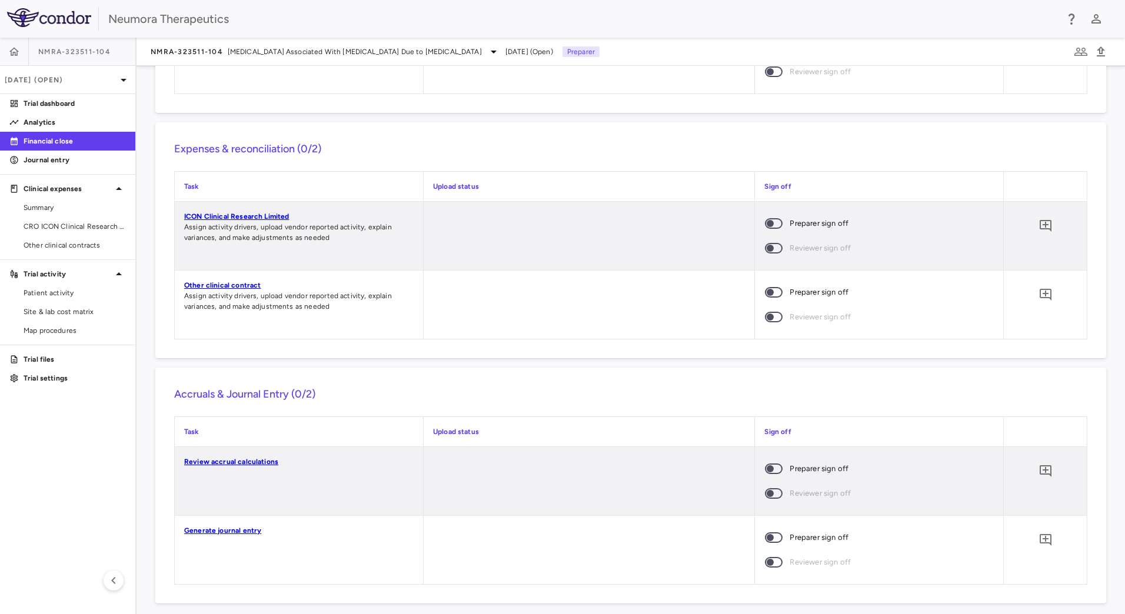
click at [244, 221] on link "ICON Clinical Research Limited" at bounding box center [236, 216] width 105 height 8
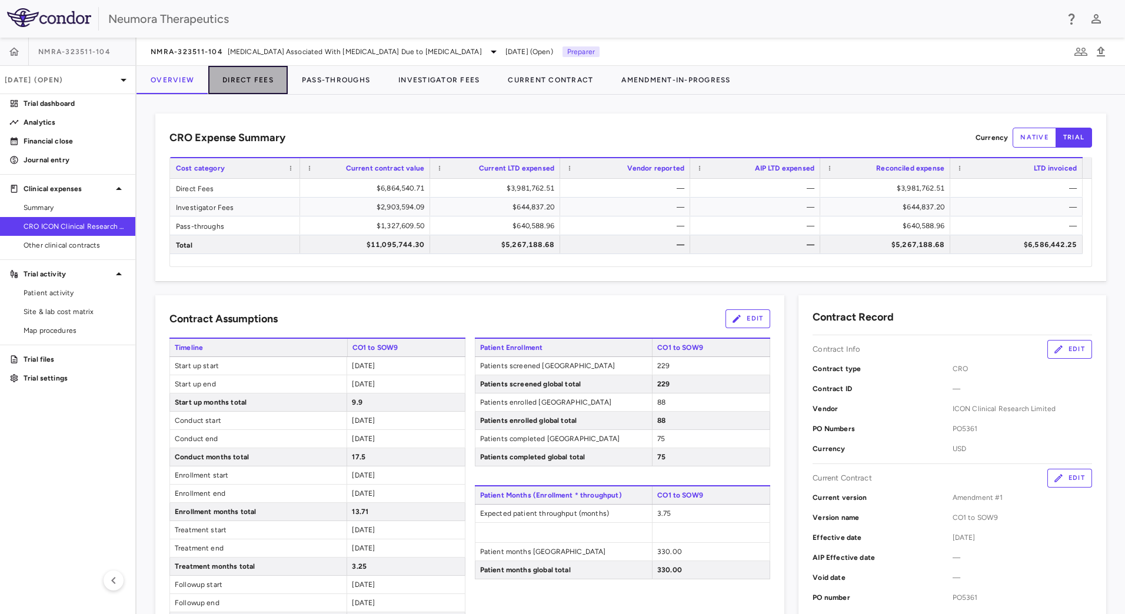
click at [241, 82] on button "Direct Fees" at bounding box center [247, 80] width 79 height 28
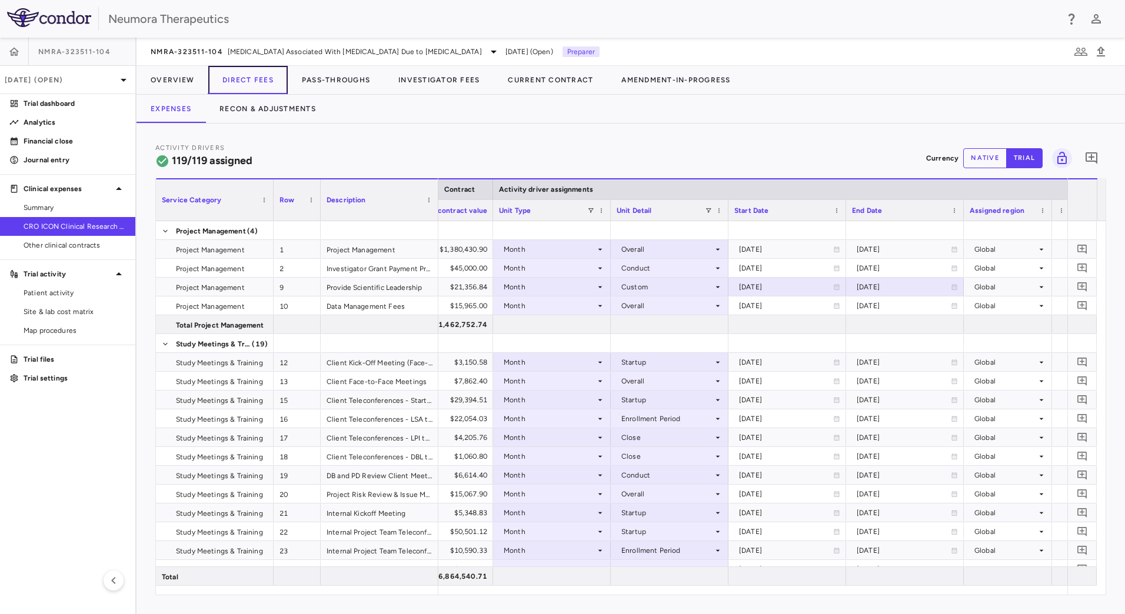
scroll to position [0, 642]
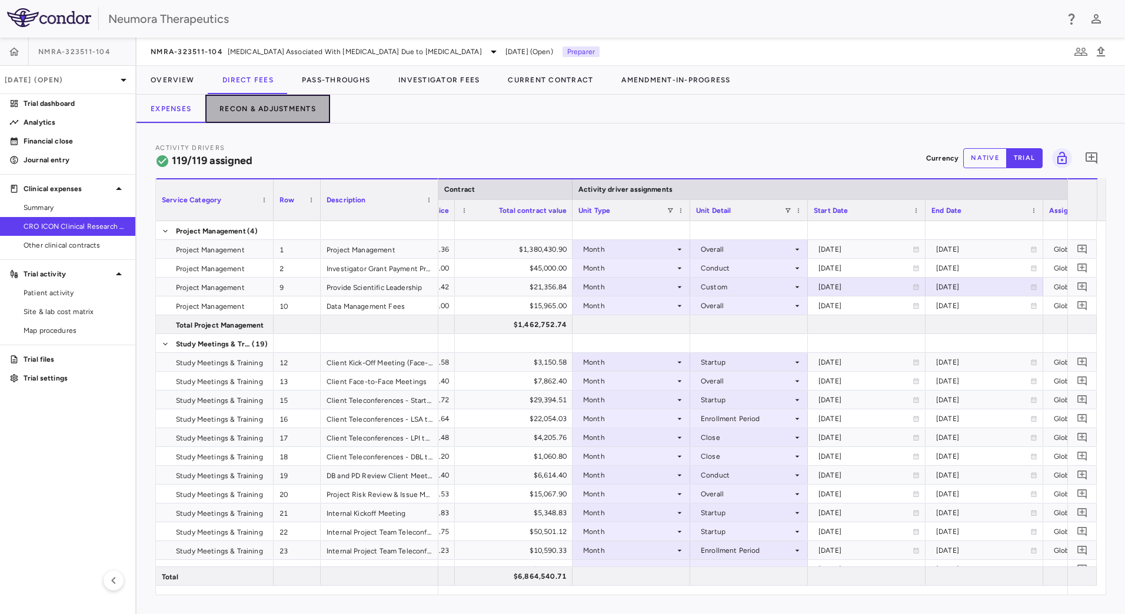
click at [253, 109] on button "Recon & Adjustments" at bounding box center [267, 109] width 125 height 28
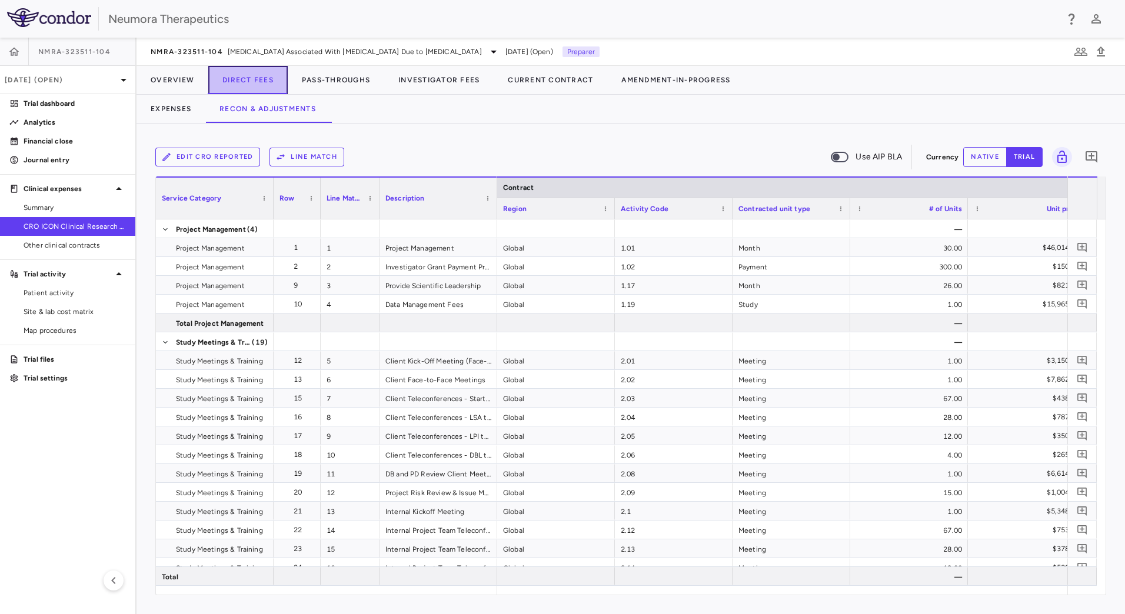
click at [245, 80] on button "Direct Fees" at bounding box center [247, 80] width 79 height 28
click at [182, 108] on button "Expenses" at bounding box center [171, 109] width 69 height 28
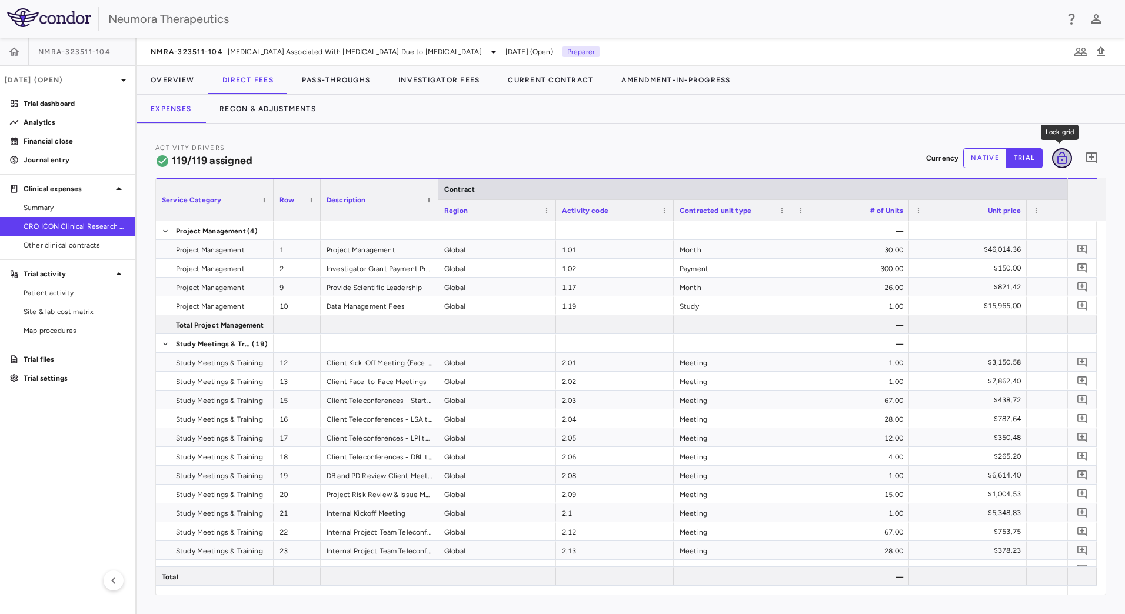
click at [1063, 161] on icon "Lock grid" at bounding box center [1062, 158] width 9 height 12
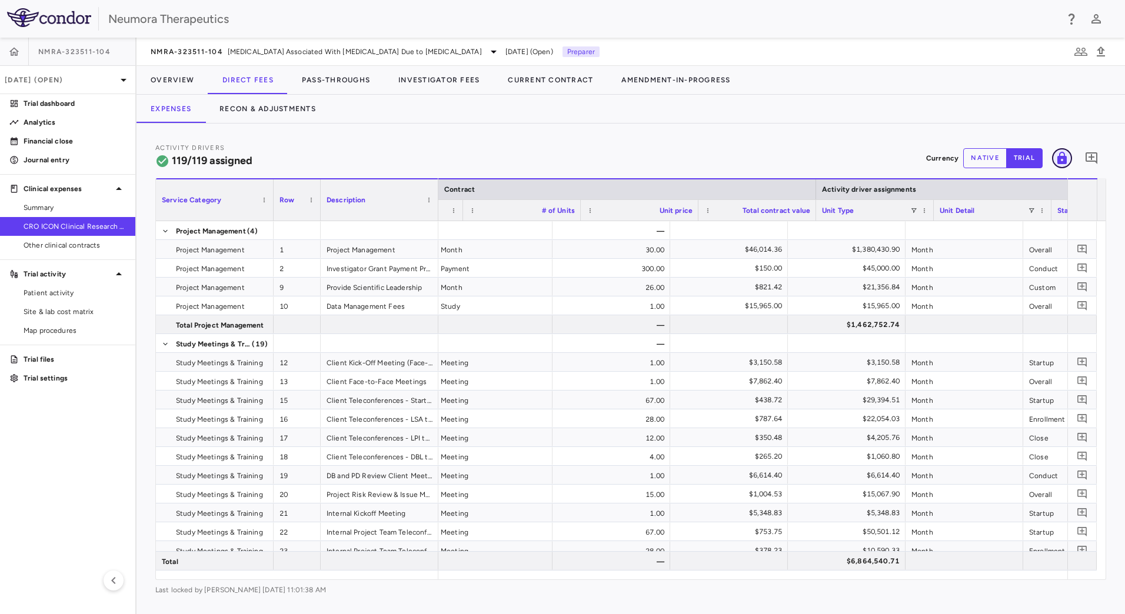
scroll to position [0, 328]
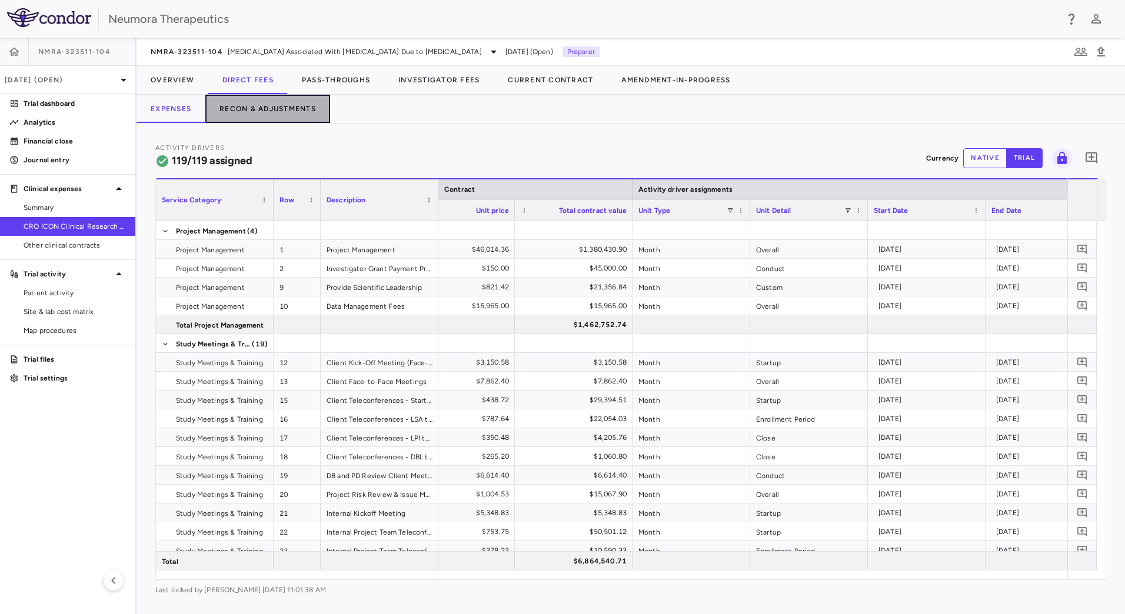
click at [273, 100] on button "Recon & Adjustments" at bounding box center [267, 109] width 125 height 28
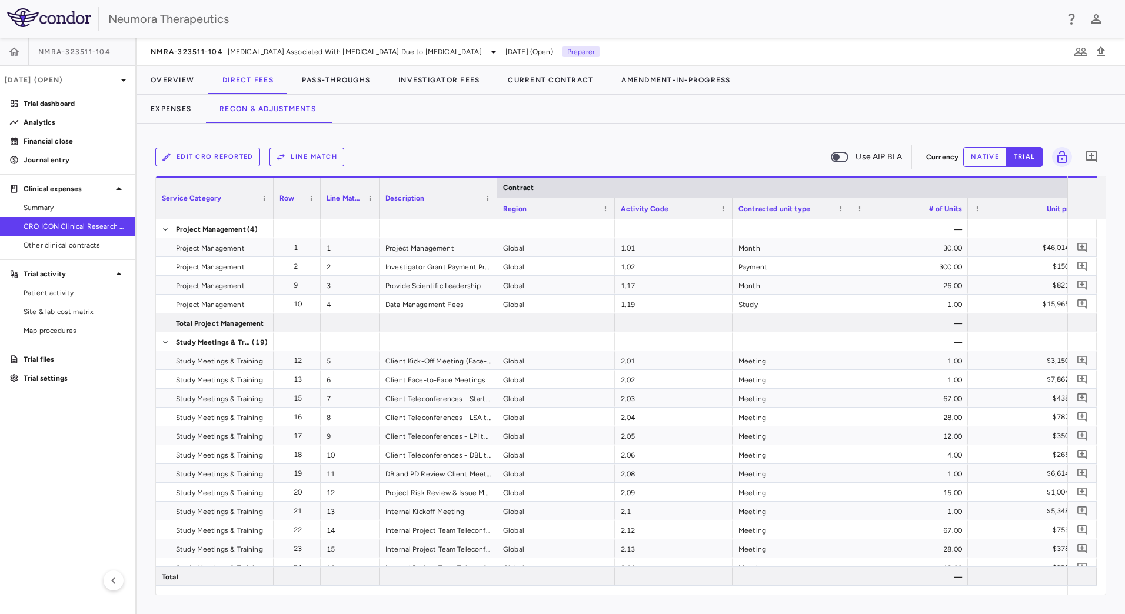
click at [198, 155] on button "Edit CRO reported" at bounding box center [207, 157] width 105 height 19
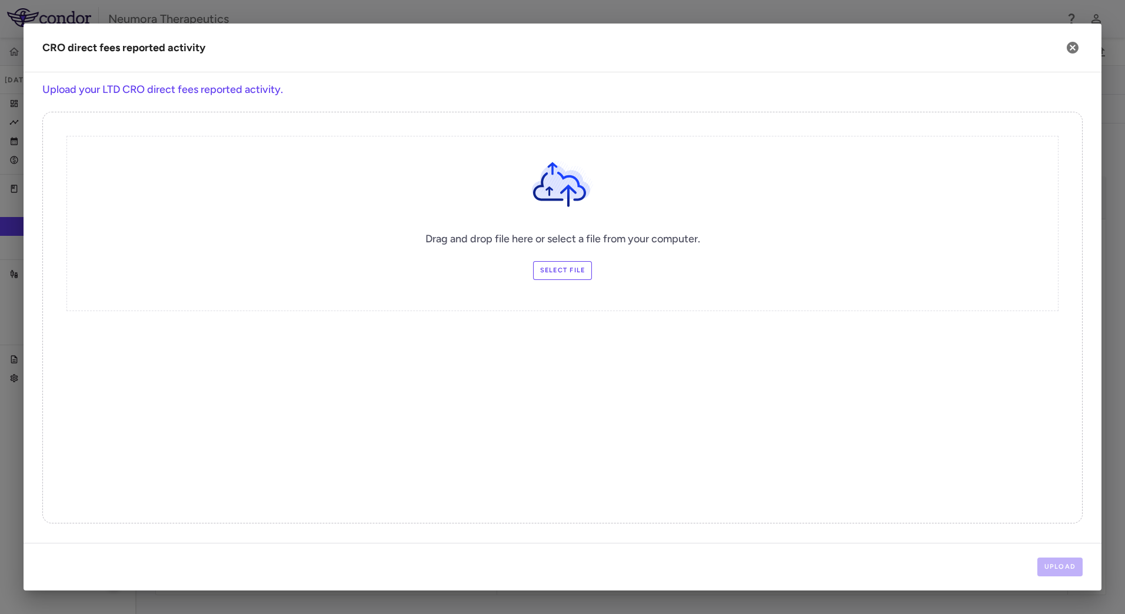
click at [415, 304] on div "Drag and drop file here or select a file from your computer. Select file" at bounding box center [563, 223] width 992 height 175
click at [556, 270] on label "Select file" at bounding box center [562, 270] width 59 height 19
click at [0, 0] on input "Select file" at bounding box center [0, 0] width 0 height 0
click at [1058, 570] on button "Upload" at bounding box center [1061, 567] width 46 height 19
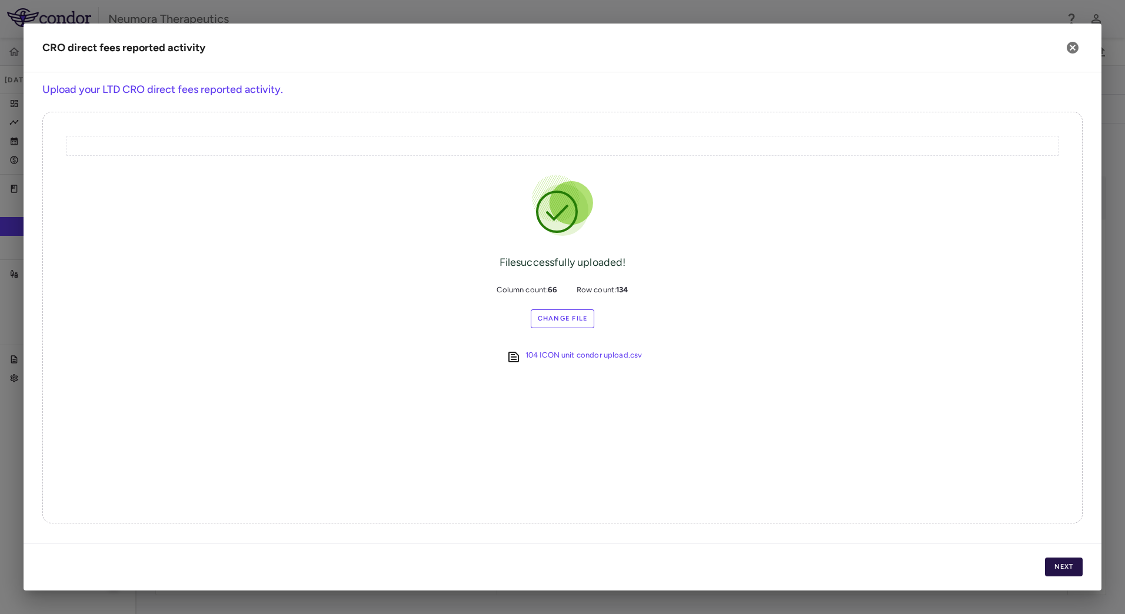
click at [1056, 564] on button "Next" at bounding box center [1064, 567] width 38 height 19
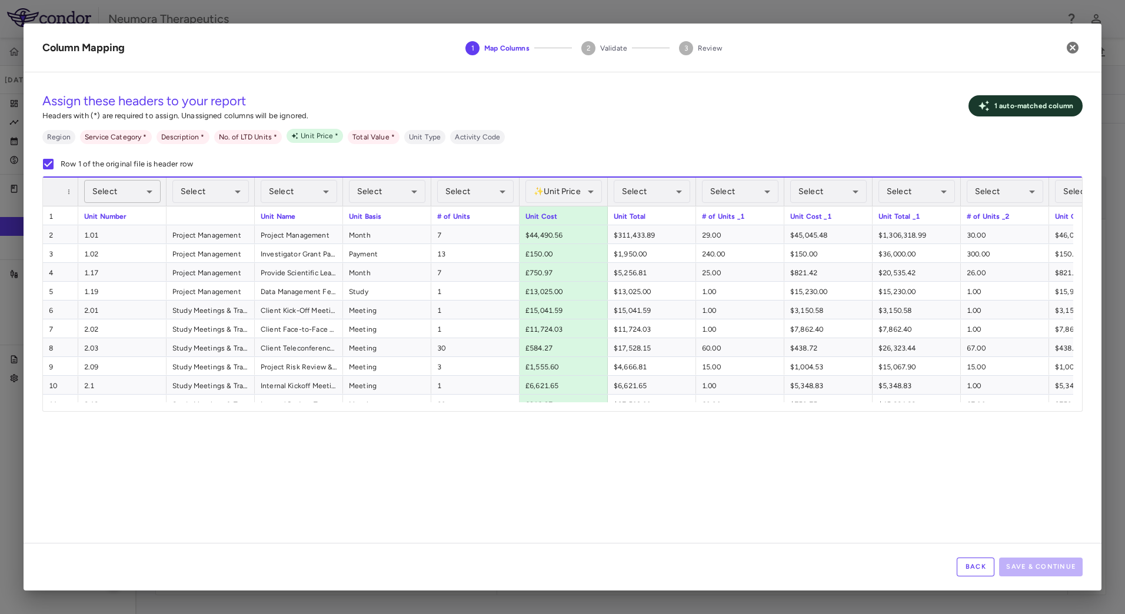
click at [138, 187] on body "Skip to sidebar Skip to main content Neumora Therapeutics NMRA-323511-104 [DATE…" at bounding box center [562, 307] width 1125 height 614
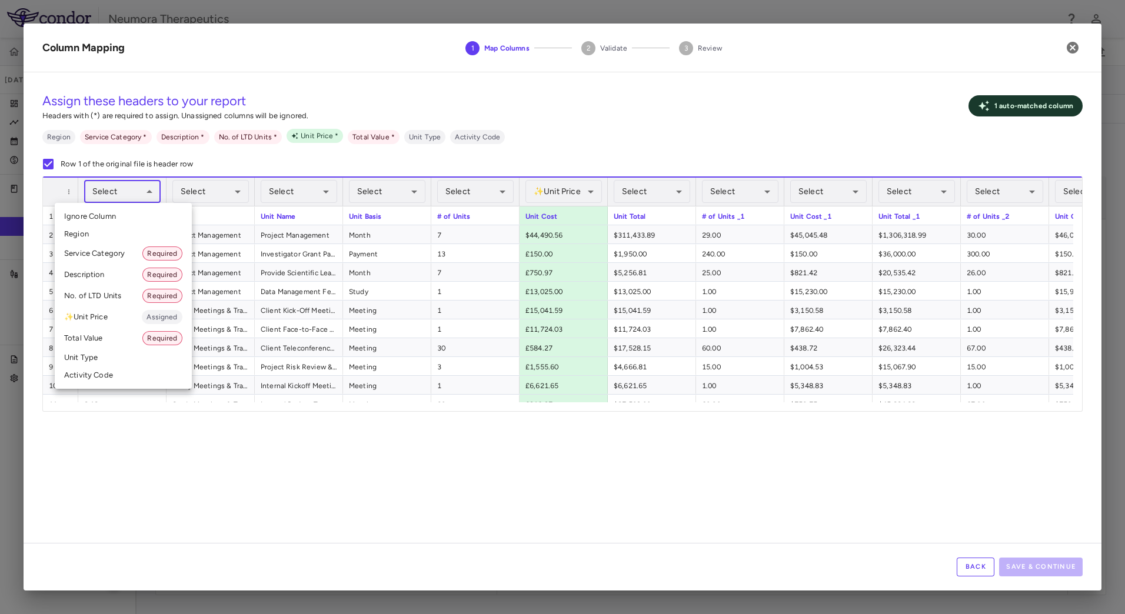
click at [83, 381] on li "Activity Code" at bounding box center [123, 376] width 137 height 18
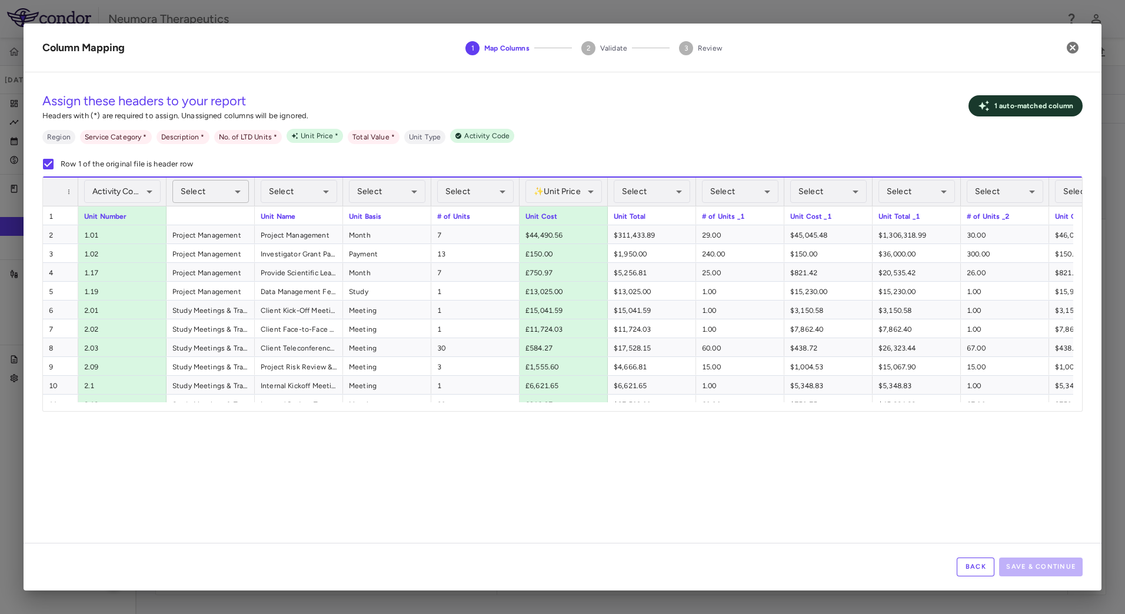
click at [217, 187] on body "Skip to sidebar Skip to main content Neumora Therapeutics NMRA-323511-104 [DATE…" at bounding box center [562, 307] width 1125 height 614
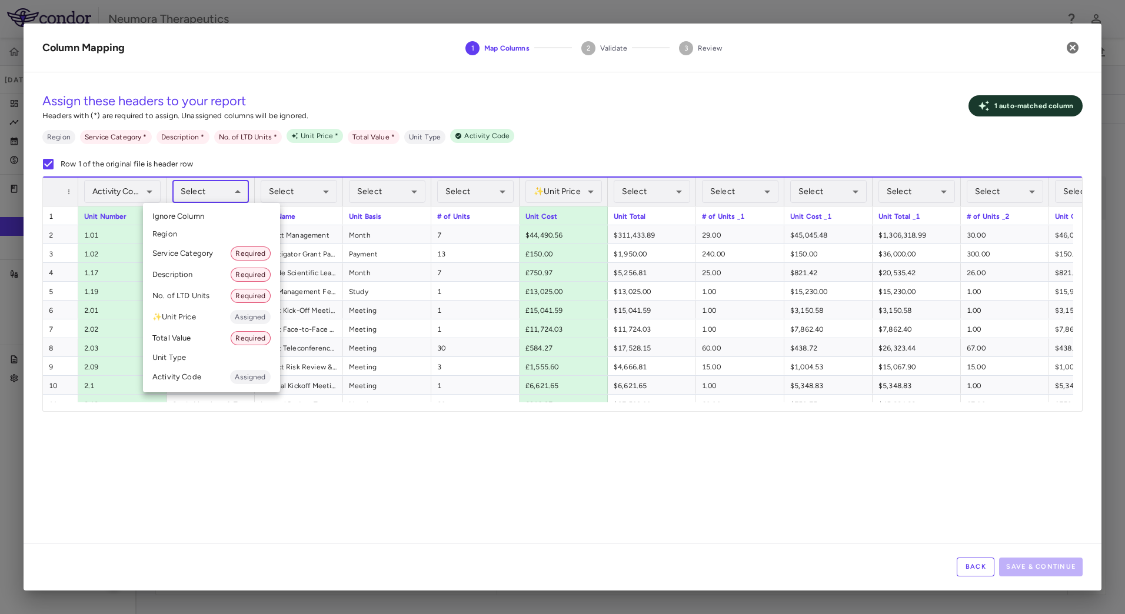
click at [196, 252] on li "Service Category Required" at bounding box center [211, 253] width 137 height 21
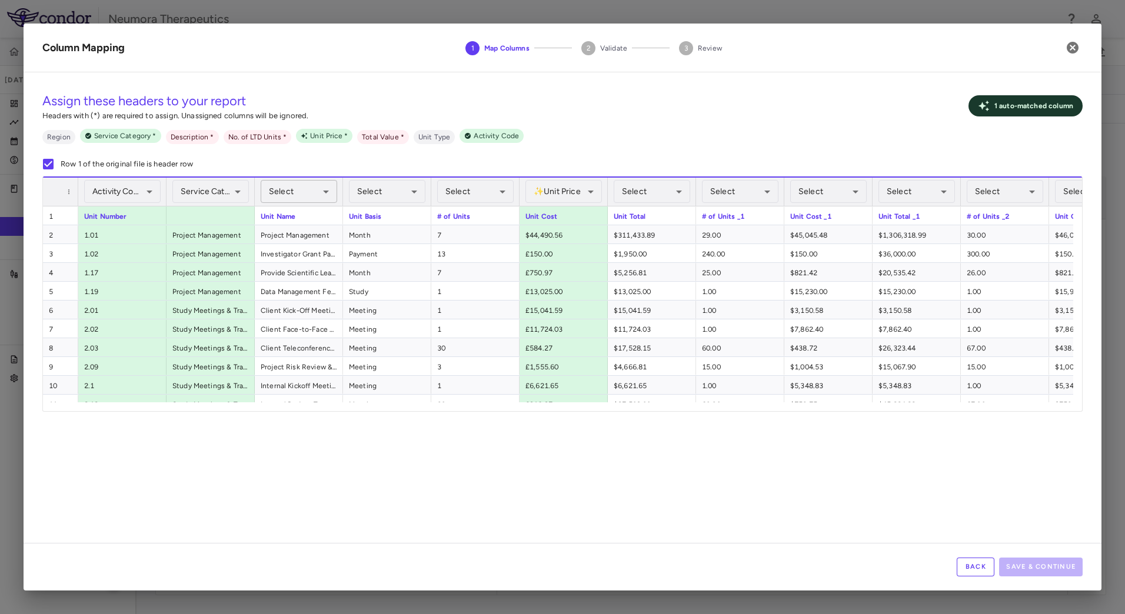
click at [298, 191] on body "Skip to sidebar Skip to main content Neumora Therapeutics NMRA-323511-104 [DATE…" at bounding box center [562, 307] width 1125 height 614
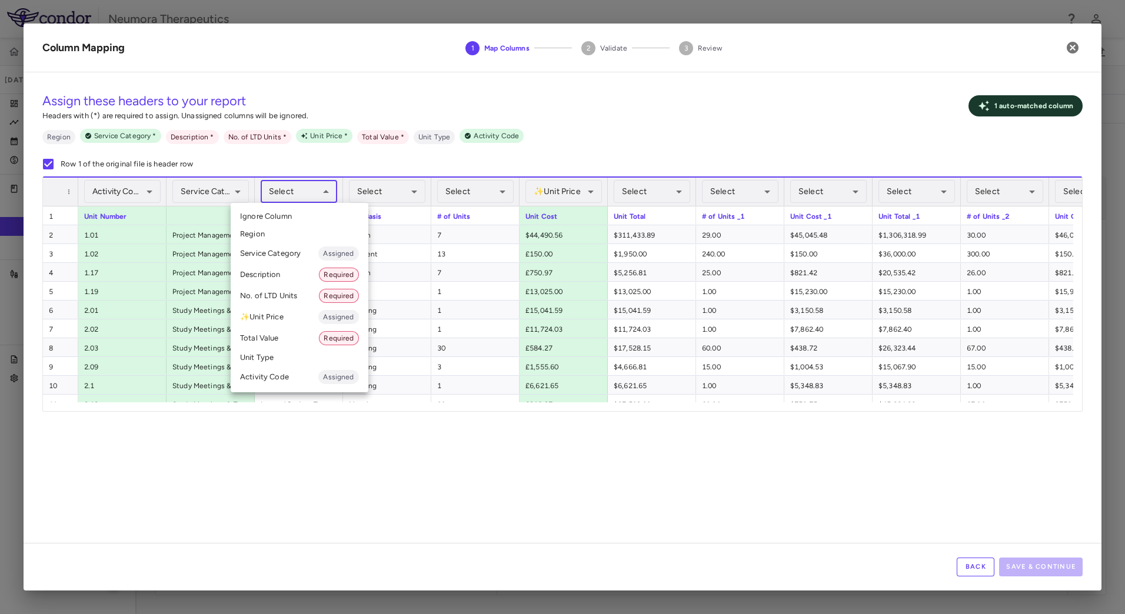
click at [311, 193] on div at bounding box center [562, 307] width 1125 height 614
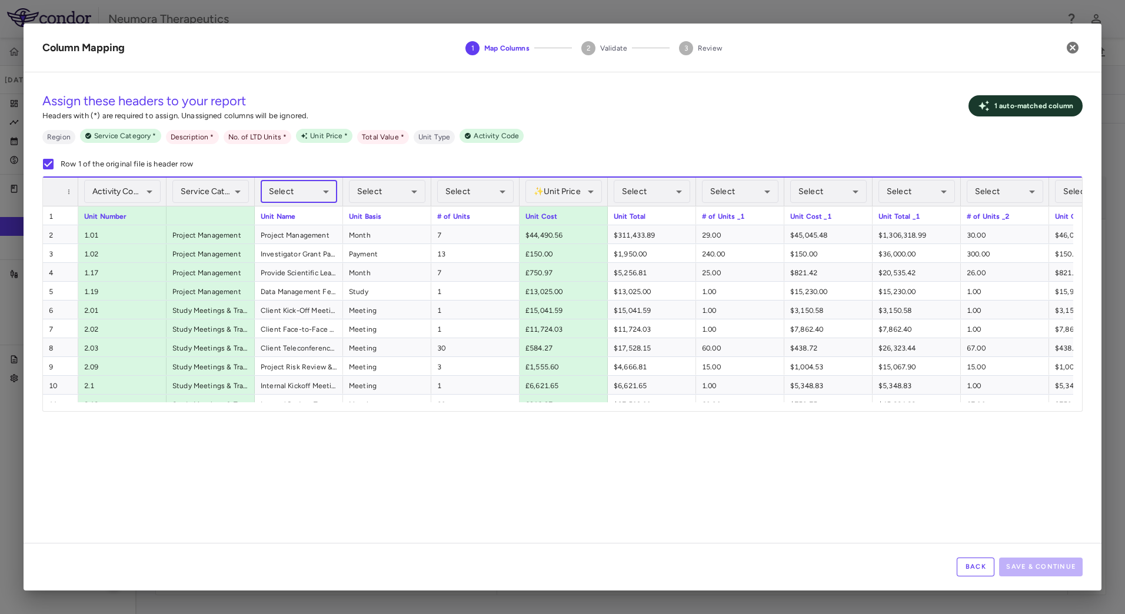
click at [318, 188] on body "Skip to sidebar Skip to main content Neumora Therapeutics NMRA-323511-104 [DATE…" at bounding box center [562, 307] width 1125 height 614
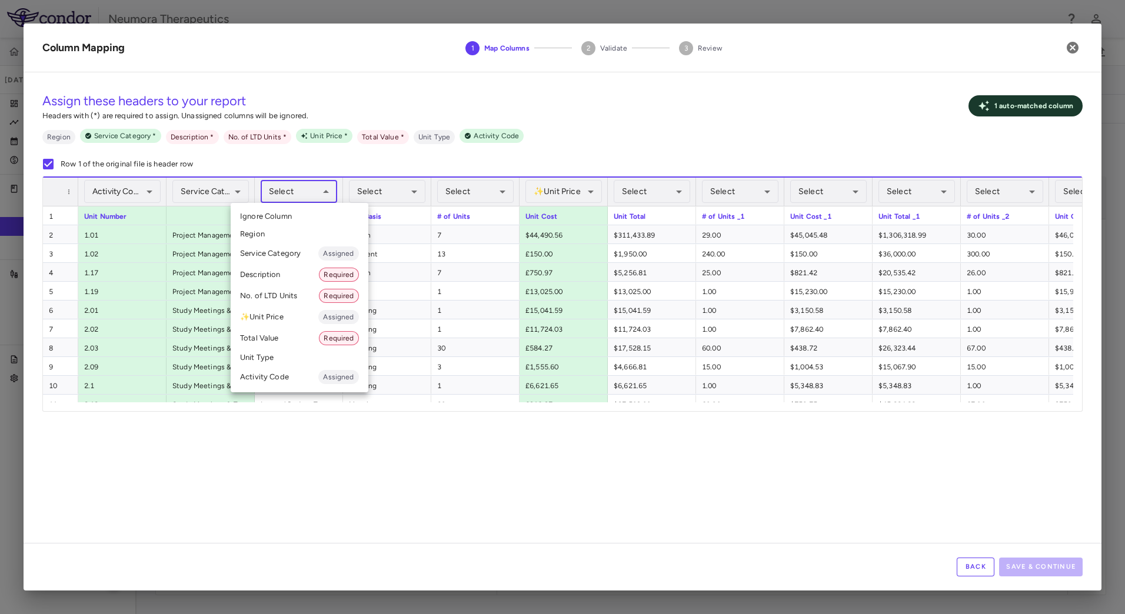
click at [292, 275] on li "Description Required" at bounding box center [300, 274] width 138 height 21
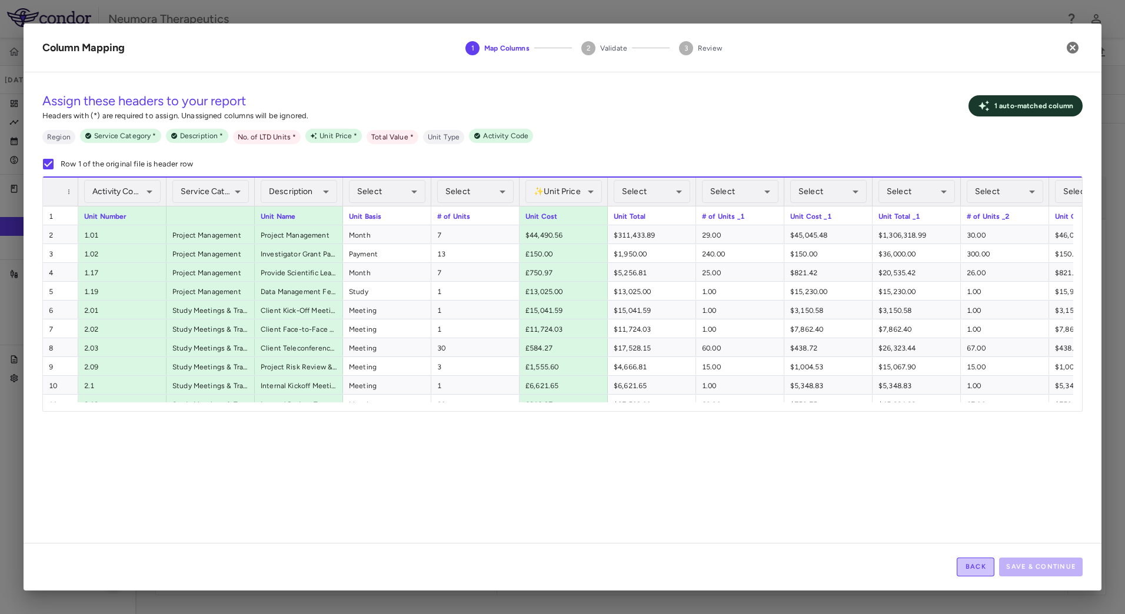
click at [979, 563] on button "Back" at bounding box center [976, 567] width 38 height 19
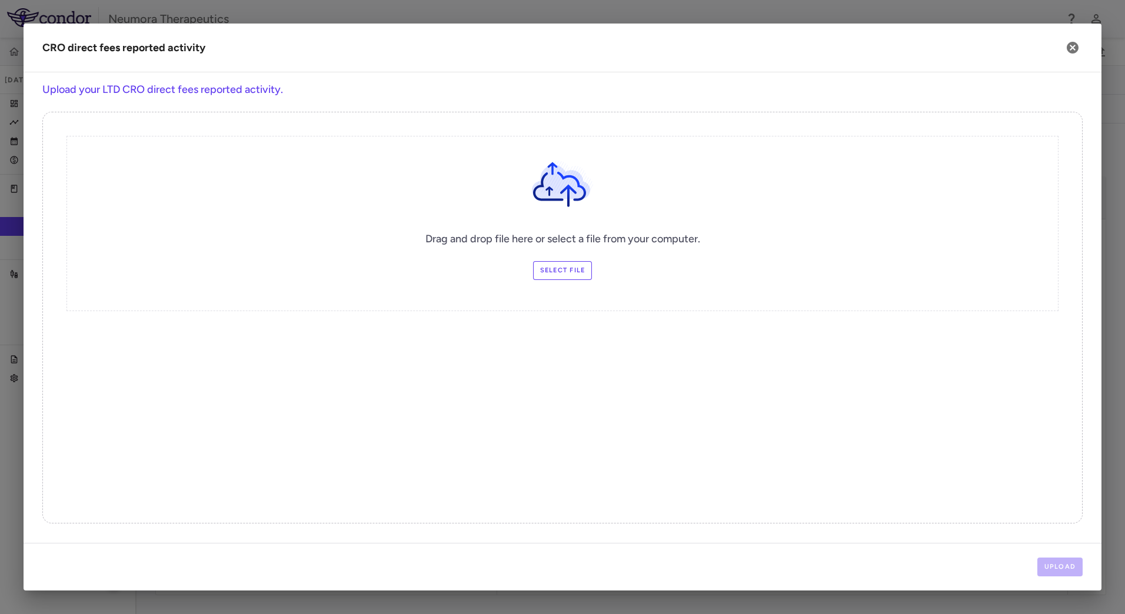
click at [568, 271] on label "Select file" at bounding box center [562, 270] width 59 height 19
click at [0, 0] on input "Select file" at bounding box center [0, 0] width 0 height 0
click at [1069, 568] on button "Upload" at bounding box center [1061, 567] width 46 height 19
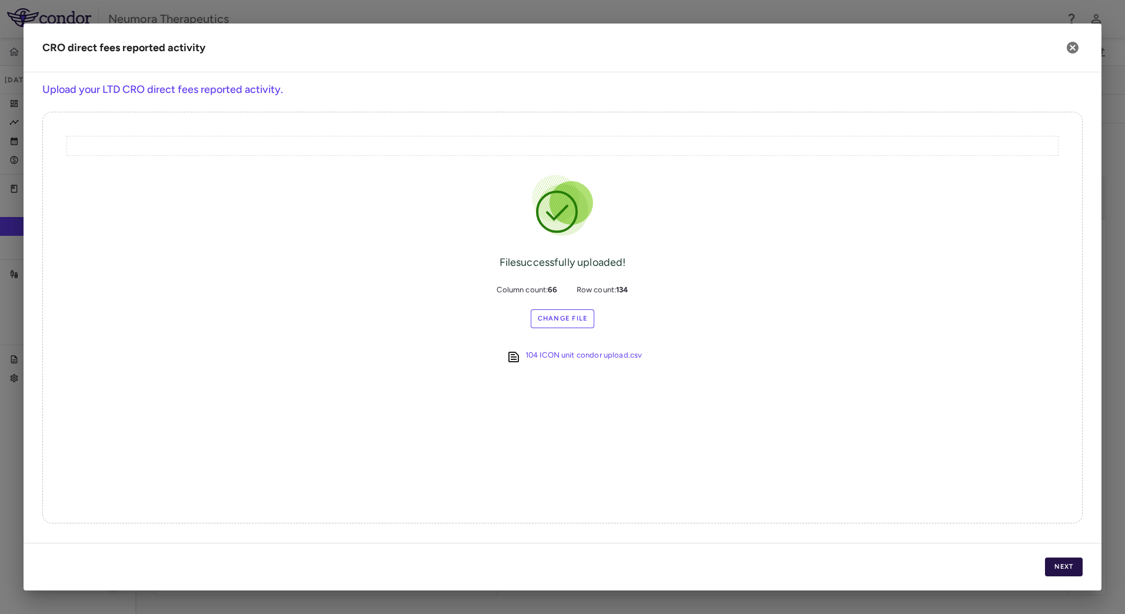
click at [1072, 570] on button "Next" at bounding box center [1064, 567] width 38 height 19
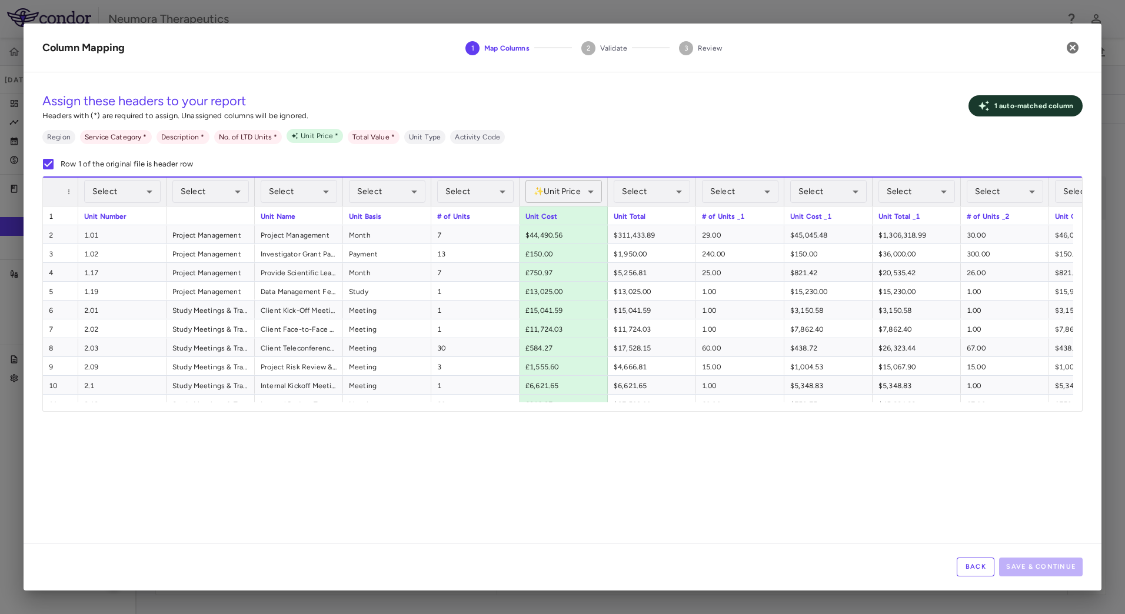
click at [567, 191] on body "Skip to sidebar Skip to main content Neumora Therapeutics NMRA-323511-104 [DATE…" at bounding box center [562, 307] width 1125 height 614
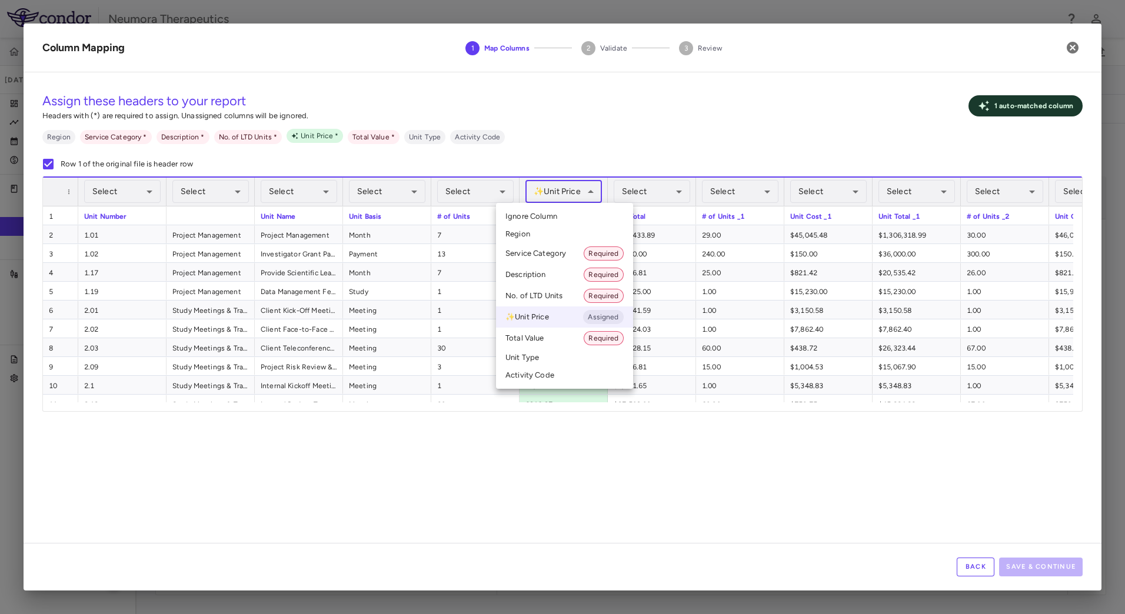
click at [567, 190] on div at bounding box center [562, 307] width 1125 height 614
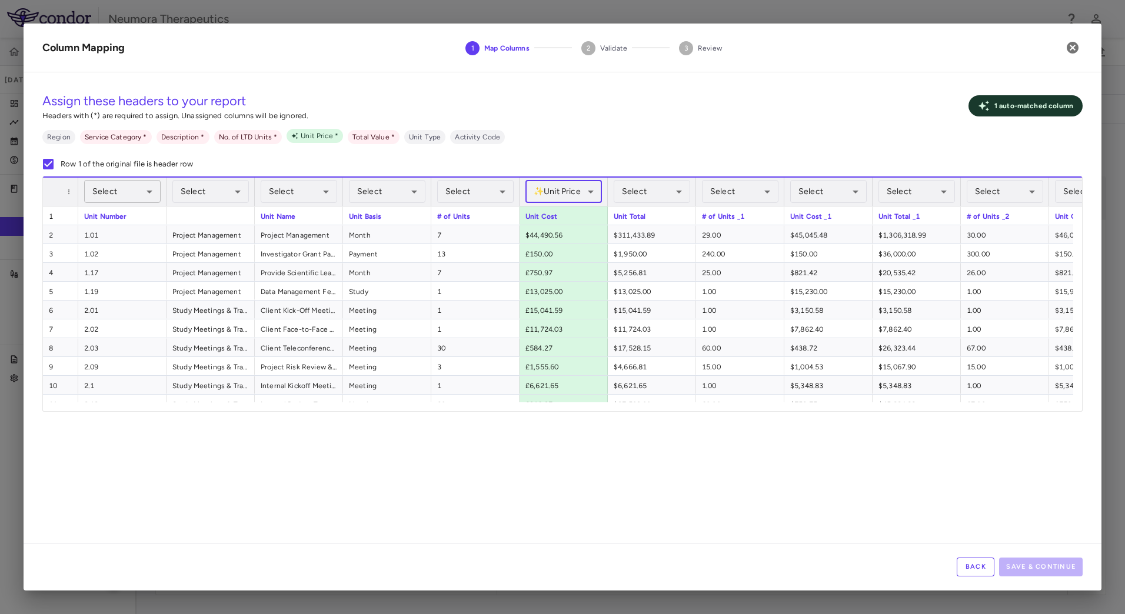
click at [108, 184] on body "Skip to sidebar Skip to main content Neumora Therapeutics NMRA-323511-104 [DATE…" at bounding box center [562, 307] width 1125 height 614
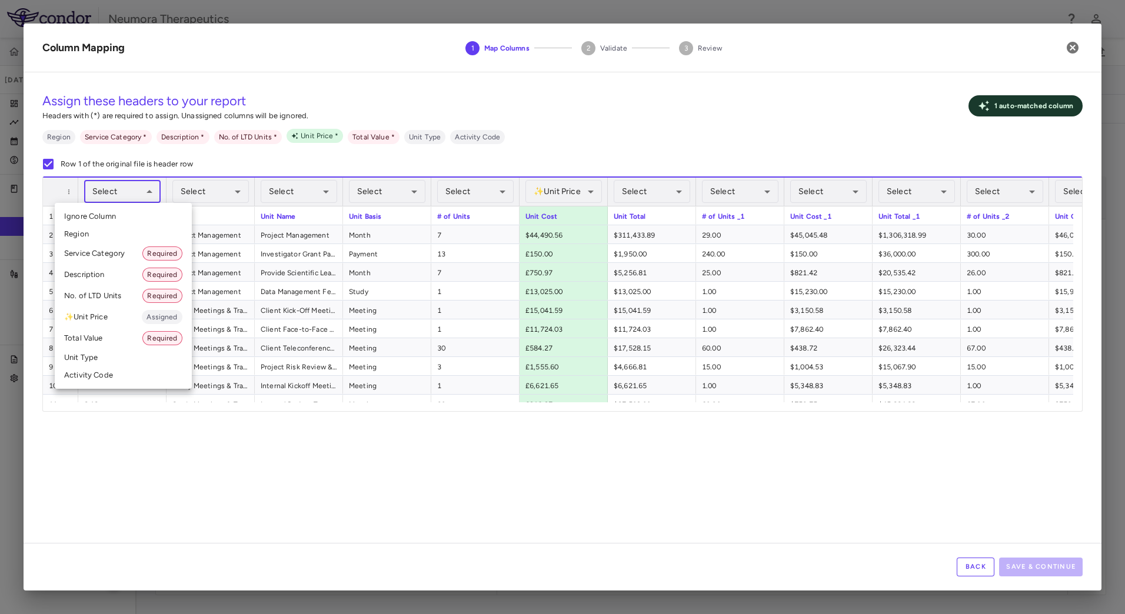
click at [118, 376] on li "Activity Code" at bounding box center [123, 376] width 137 height 18
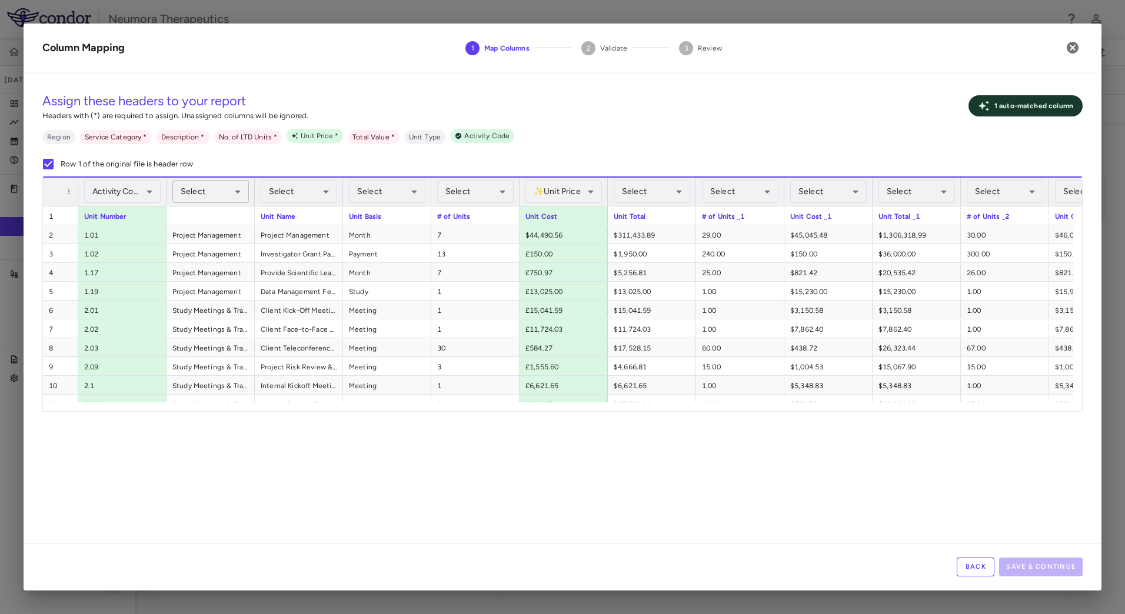
click at [204, 194] on body "Skip to sidebar Skip to main content Neumora Therapeutics NMRA-323511-104 [DATE…" at bounding box center [562, 307] width 1125 height 614
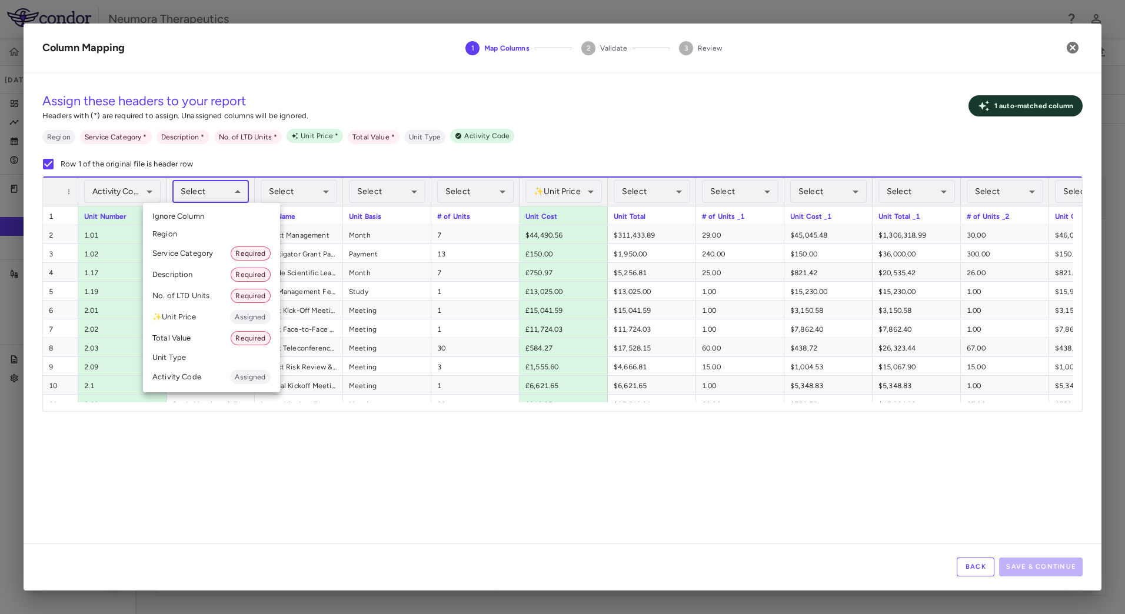
click at [195, 250] on li "Service Category Required" at bounding box center [211, 253] width 137 height 21
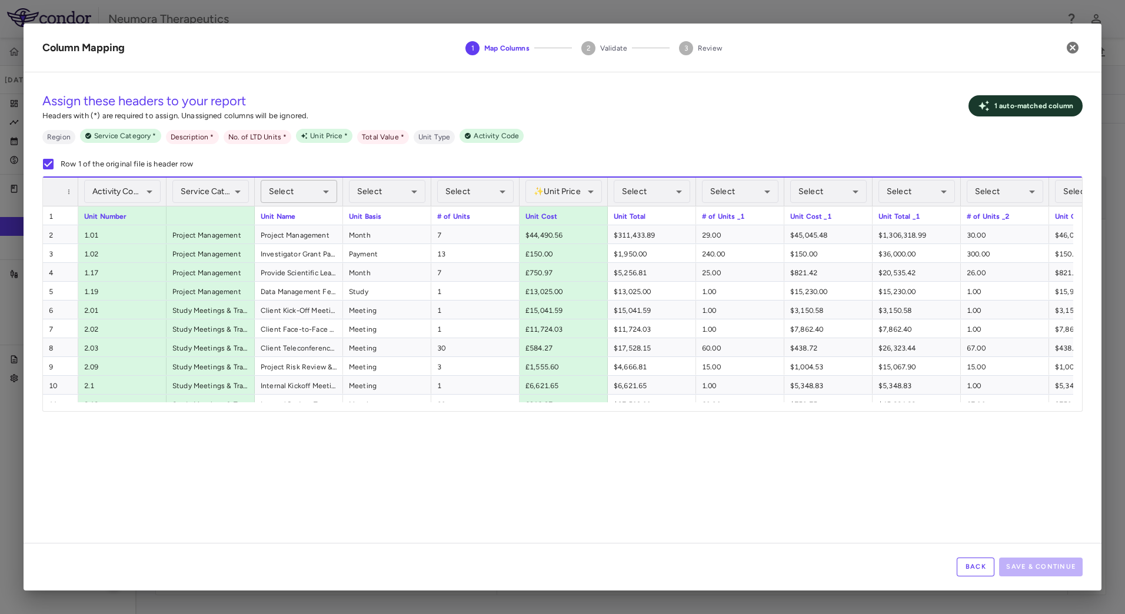
click at [302, 191] on body "Skip to sidebar Skip to main content Neumora Therapeutics NMRA-323511-104 [DATE…" at bounding box center [562, 307] width 1125 height 614
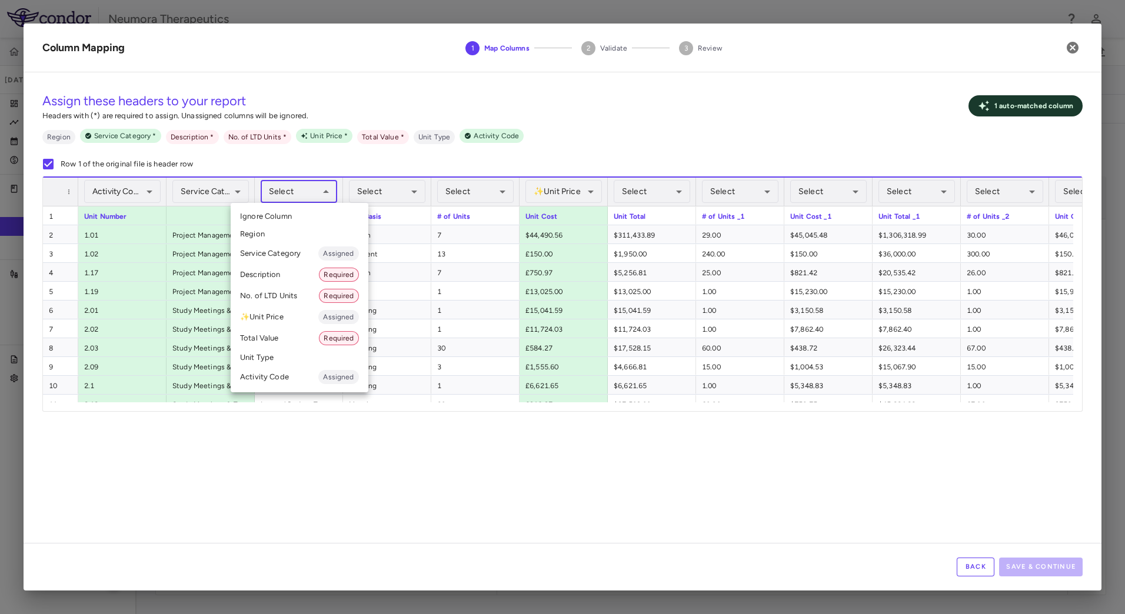
click at [286, 274] on li "Description Required" at bounding box center [300, 274] width 138 height 21
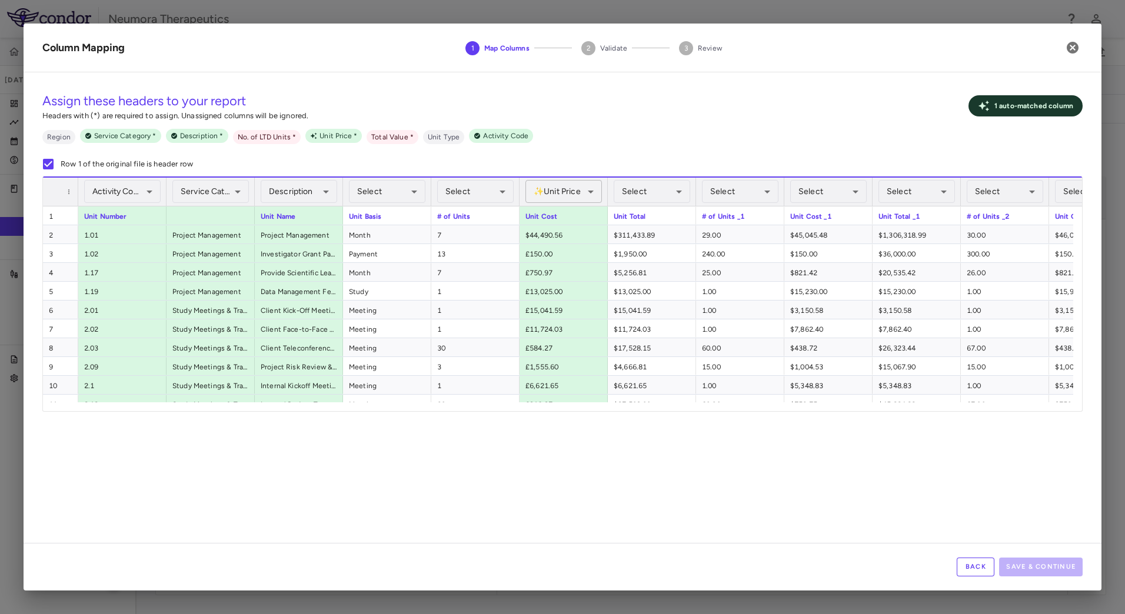
click at [556, 189] on body "Skip to sidebar Skip to main content Neumora Therapeutics NMRA-323511-104 [DATE…" at bounding box center [562, 307] width 1125 height 614
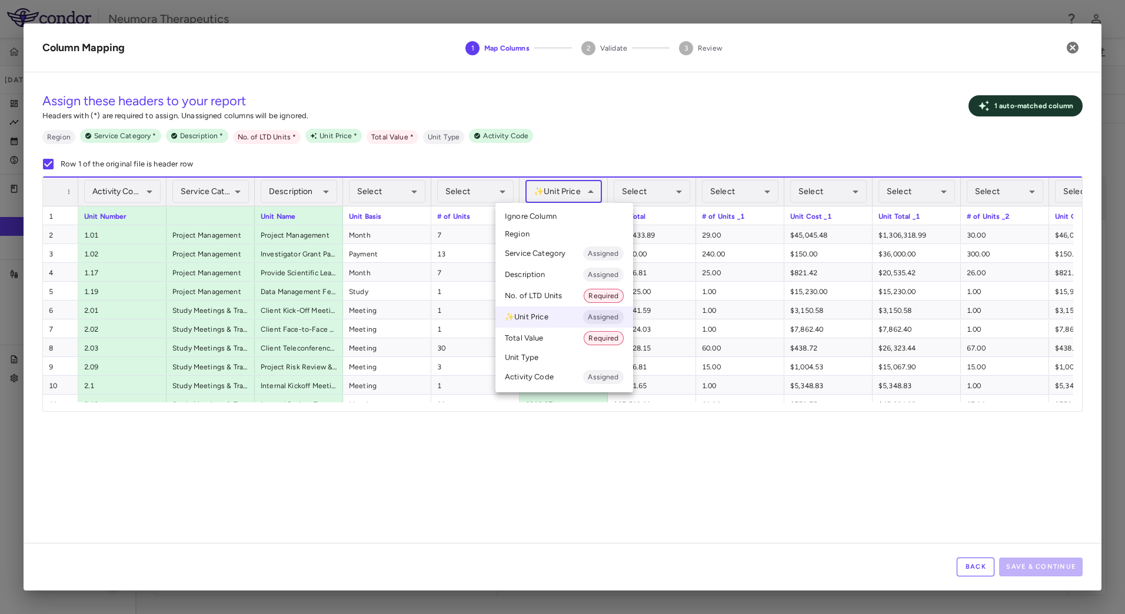
click at [549, 318] on li "✨ Unit Price Assigned" at bounding box center [565, 317] width 138 height 21
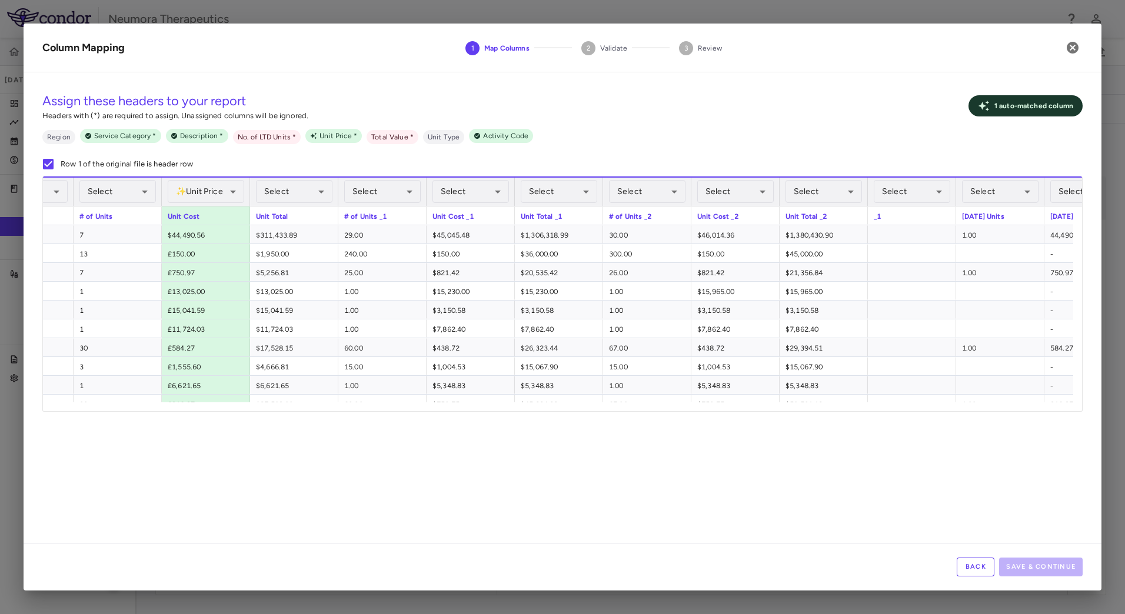
scroll to position [0, 375]
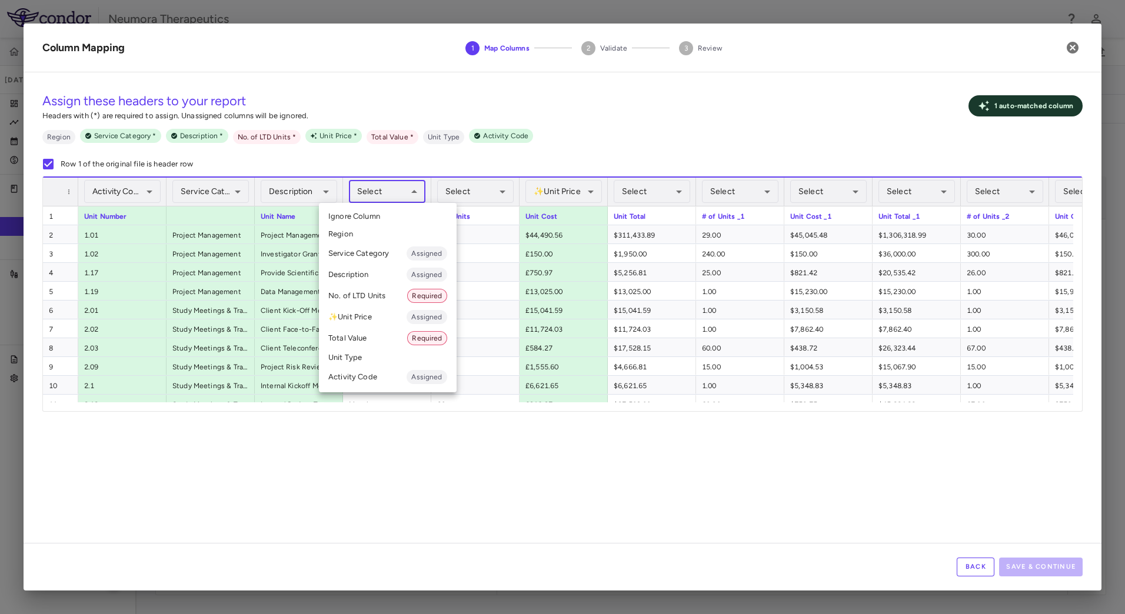
click at [408, 191] on body "Skip to sidebar Skip to main content Neumora Therapeutics NMRA-323511-104 [DATE…" at bounding box center [562, 307] width 1125 height 614
click at [361, 361] on li "Unit Type" at bounding box center [388, 358] width 138 height 18
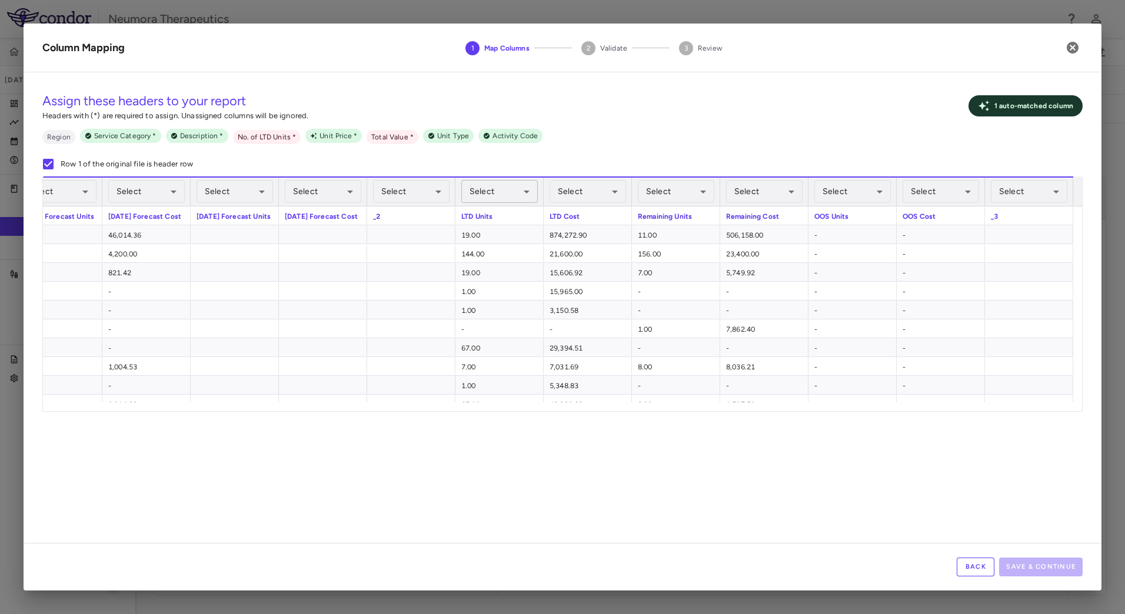
click at [512, 193] on body "Skip to sidebar Skip to main content Neumora Therapeutics NMRA-323511-104 [DATE…" at bounding box center [562, 307] width 1125 height 614
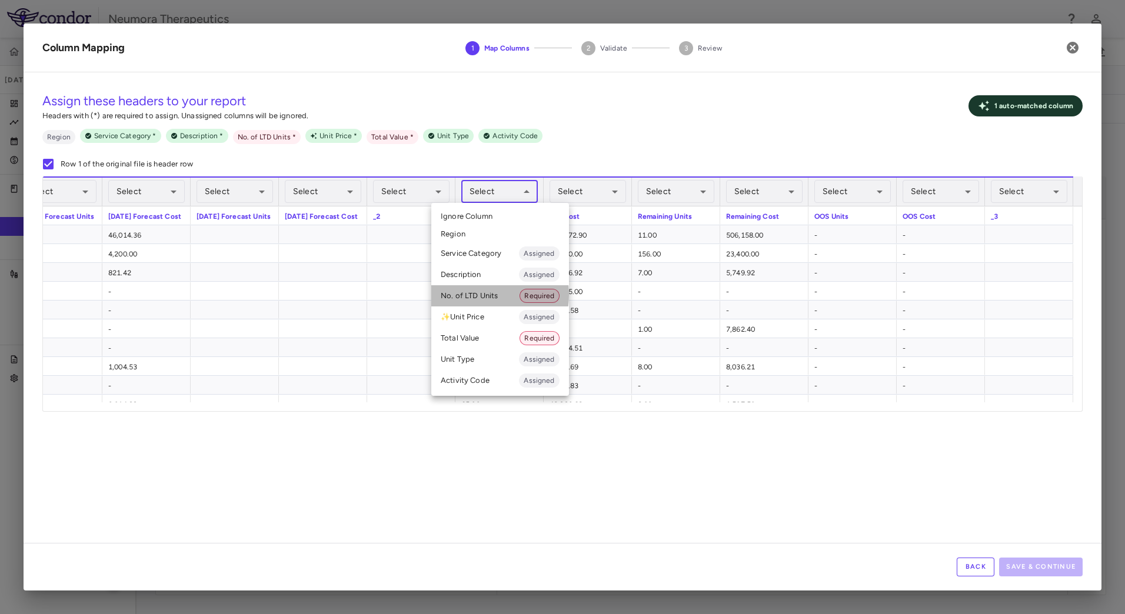
click at [474, 295] on li "No. of LTD Units Required" at bounding box center [500, 295] width 138 height 21
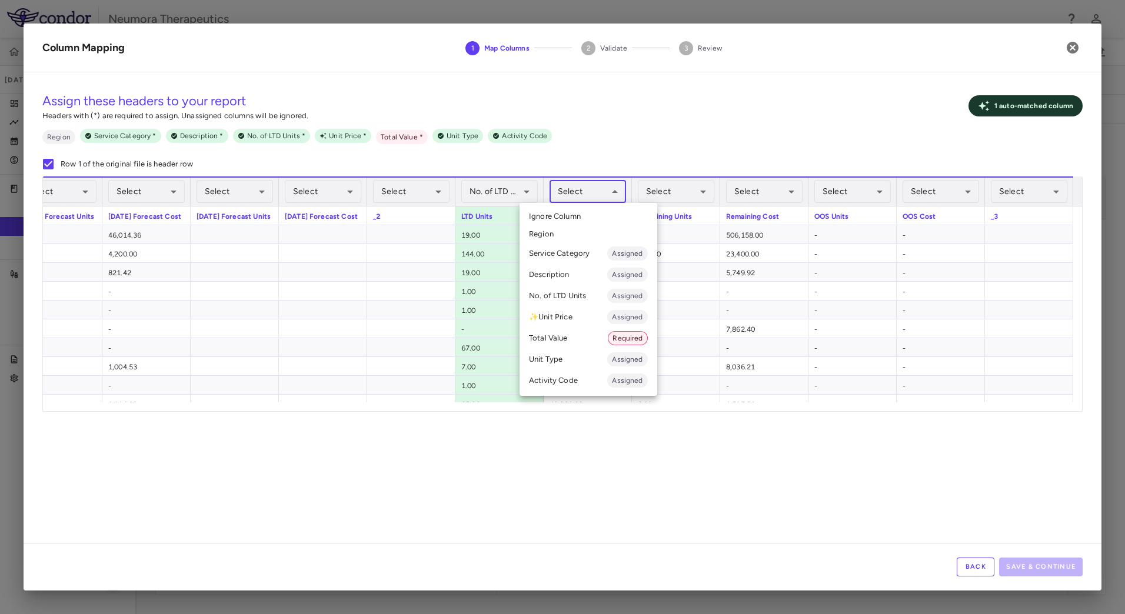
click at [591, 192] on body "Skip to sidebar Skip to main content Neumora Therapeutics NMRA-323511-104 [DATE…" at bounding box center [562, 307] width 1125 height 614
click at [569, 340] on li "Total Value Required" at bounding box center [589, 338] width 138 height 21
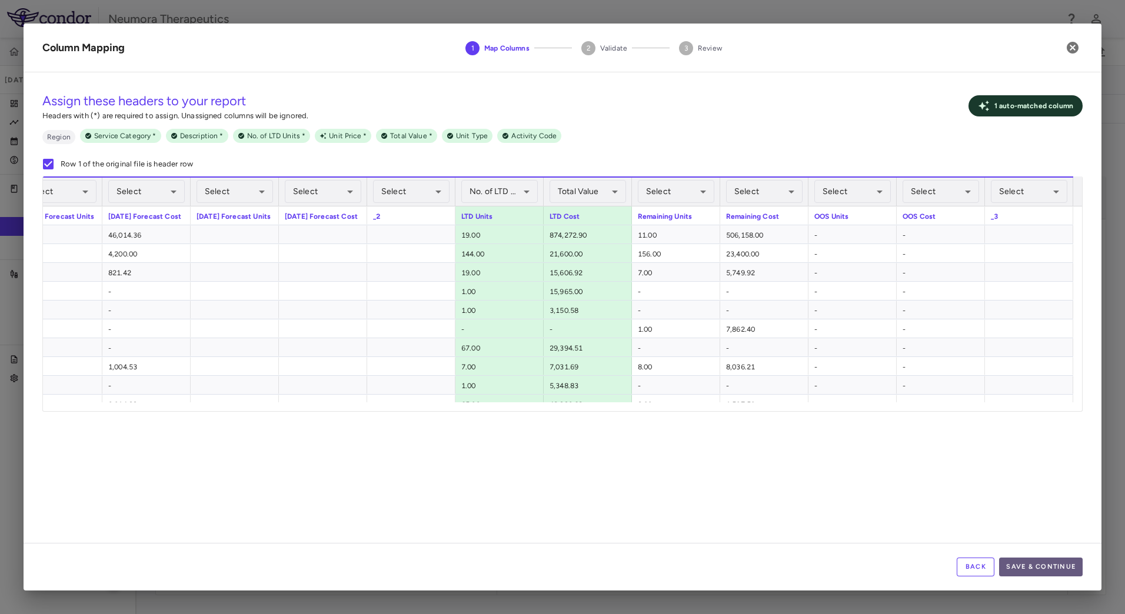
click at [1027, 567] on button "Save & Continue" at bounding box center [1041, 567] width 84 height 19
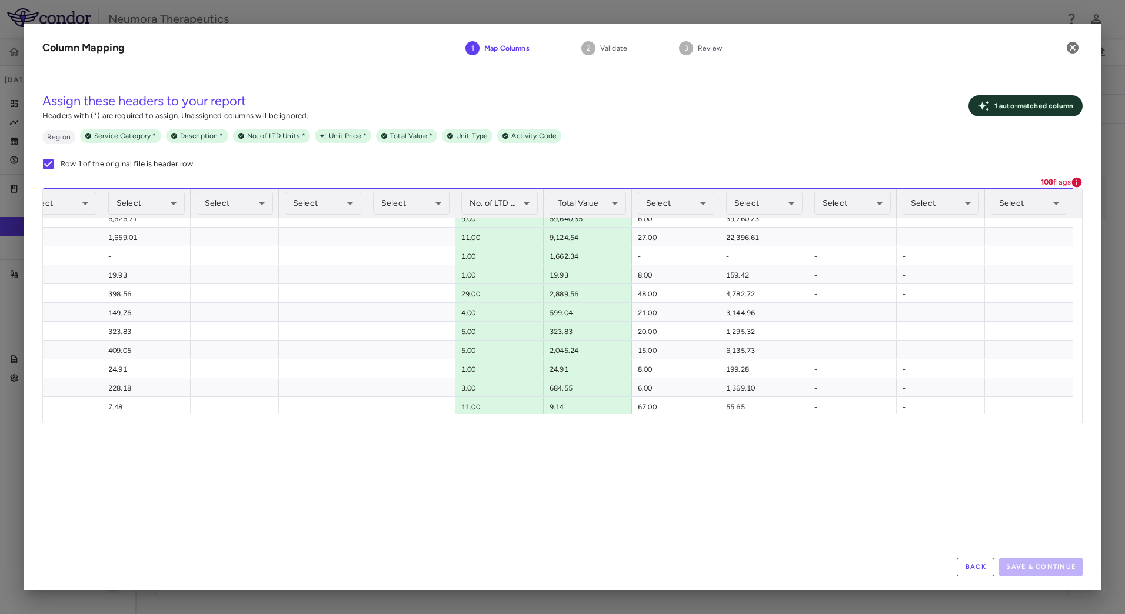
click at [981, 569] on button "Back" at bounding box center [976, 567] width 38 height 19
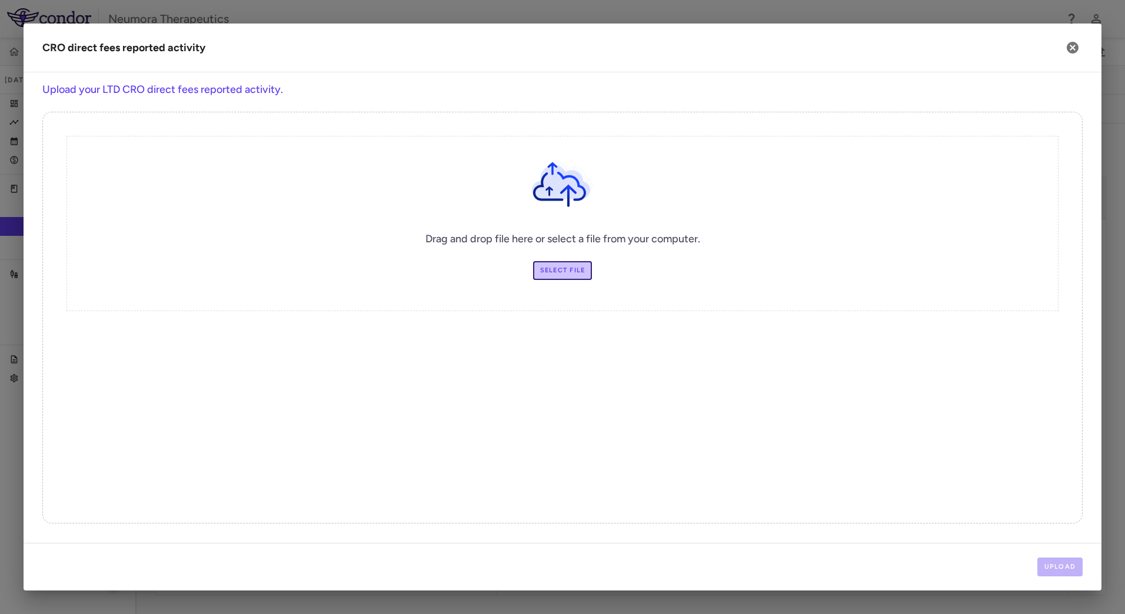
click at [567, 261] on div "Drag and drop file here or select a file from your computer. Select file" at bounding box center [563, 223] width 992 height 175
click at [570, 267] on label "Select file" at bounding box center [562, 270] width 59 height 19
click at [0, 0] on input "Select file" at bounding box center [0, 0] width 0 height 0
click at [1060, 567] on button "Upload" at bounding box center [1061, 567] width 46 height 19
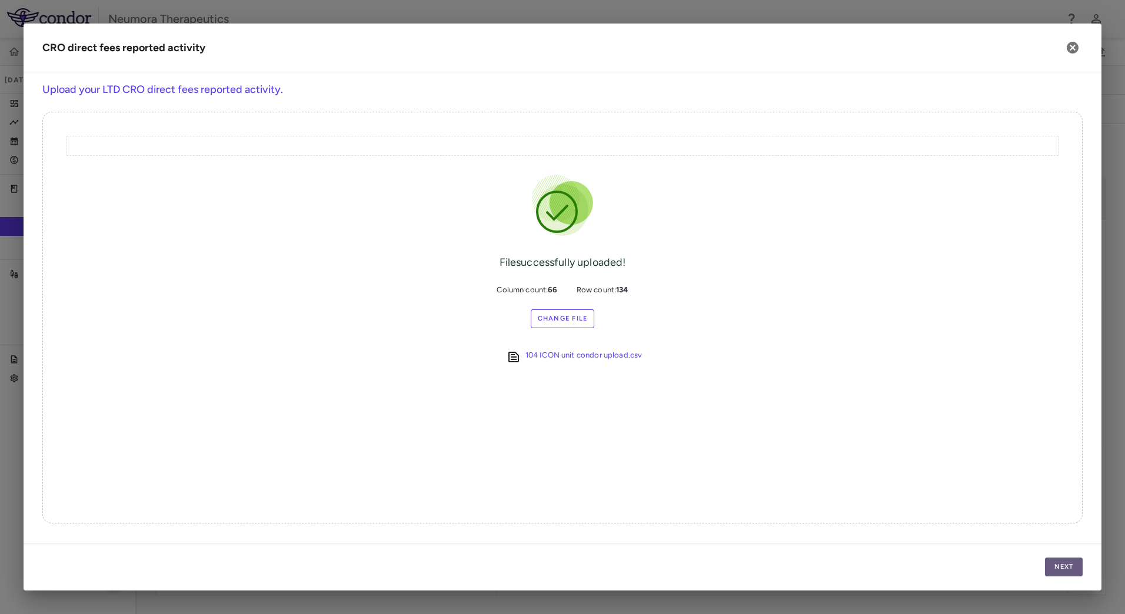
click at [1073, 566] on button "Next" at bounding box center [1064, 567] width 38 height 19
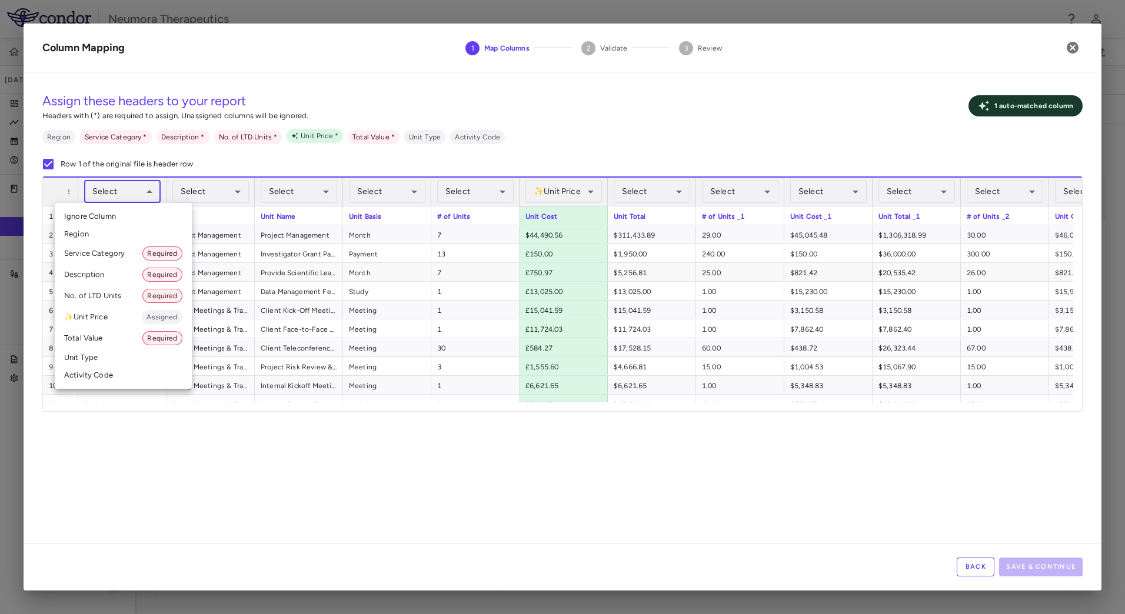
click at [128, 188] on body "Skip to sidebar Skip to main content Neumora Therapeutics NMRA-323511-104 [DATE…" at bounding box center [562, 307] width 1125 height 614
click at [93, 379] on li "Activity Code" at bounding box center [123, 376] width 137 height 18
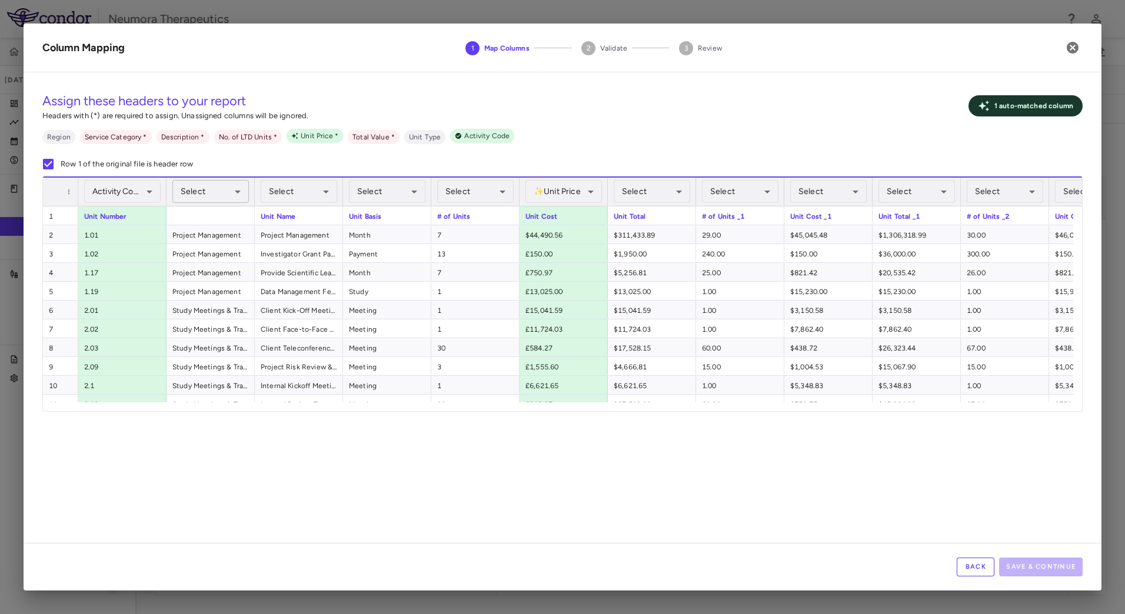
click at [220, 192] on body "Skip to sidebar Skip to main content Neumora Therapeutics NMRA-323511-104 [DATE…" at bounding box center [562, 307] width 1125 height 614
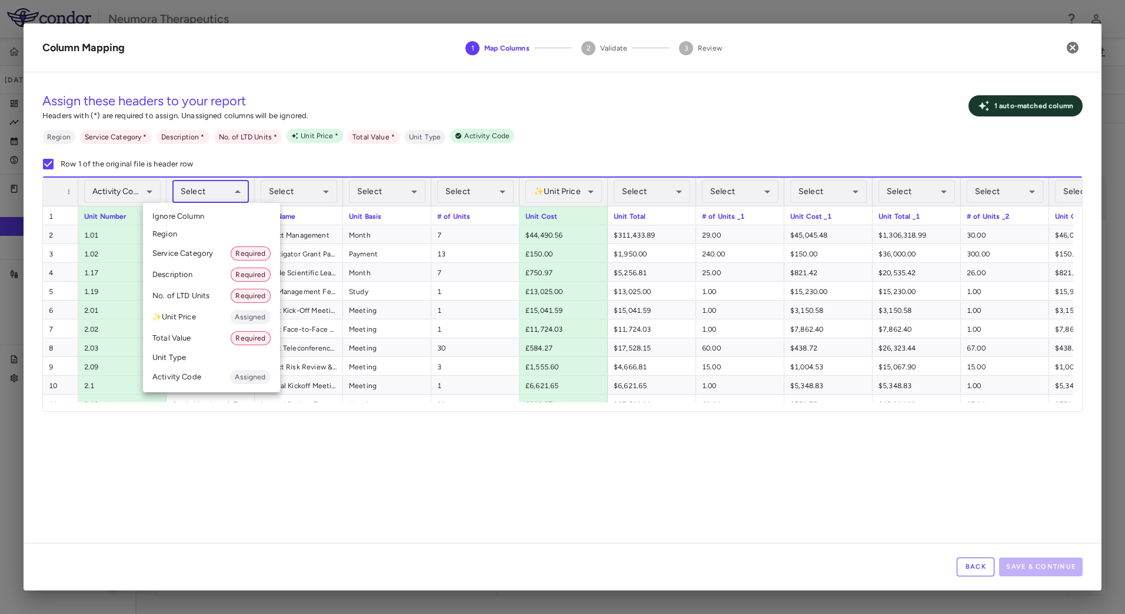
click at [208, 251] on li "Service Category Required" at bounding box center [211, 253] width 137 height 21
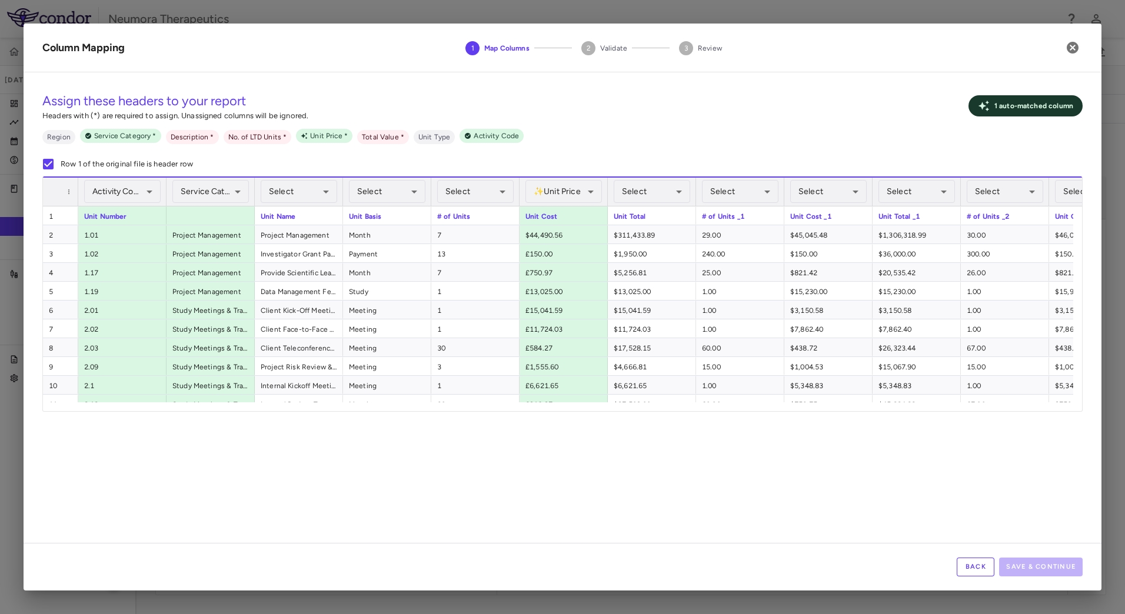
click at [303, 192] on body "Skip to sidebar Skip to main content Neumora Therapeutics NMRA-323511-104 [DATE…" at bounding box center [562, 307] width 1125 height 614
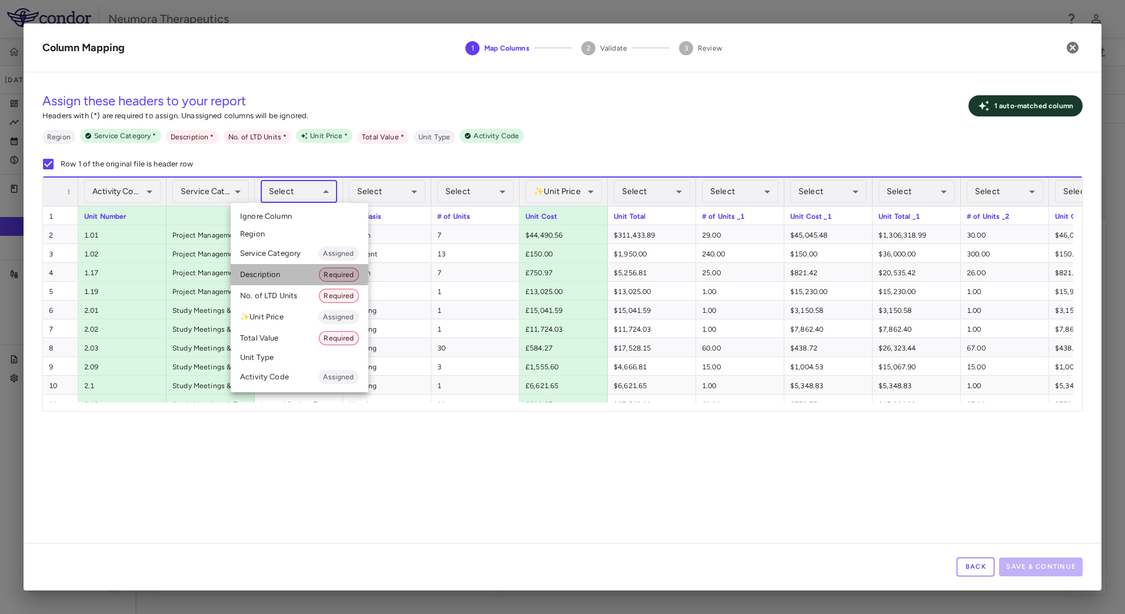
click at [273, 271] on li "Description Required" at bounding box center [300, 274] width 138 height 21
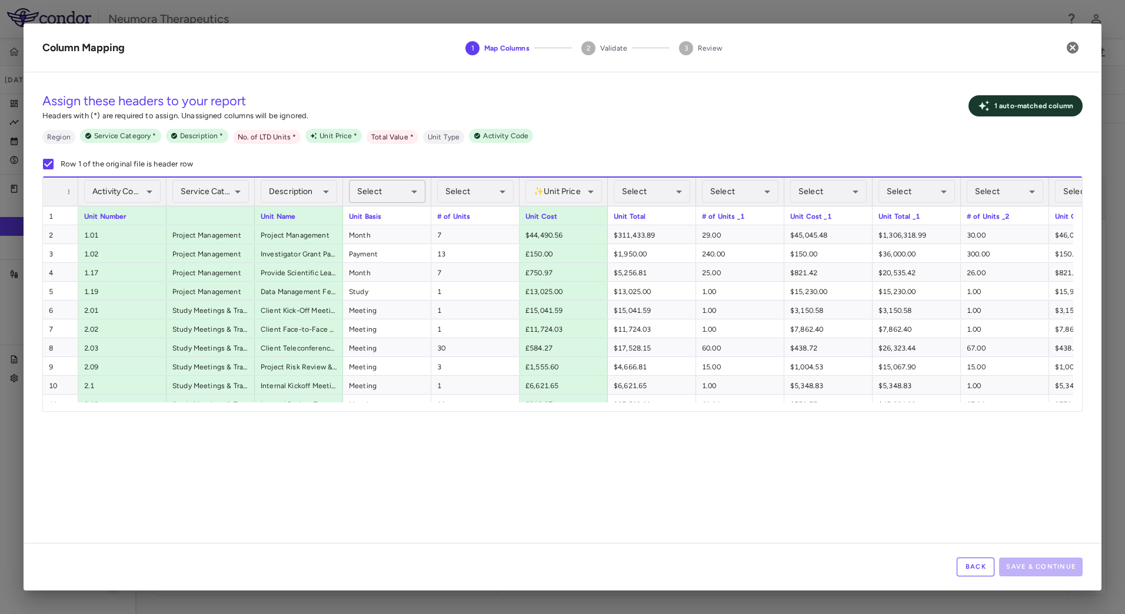
click at [405, 185] on body "Skip to sidebar Skip to main content Neumora Therapeutics NMRA-323511-104 [DATE…" at bounding box center [562, 307] width 1125 height 614
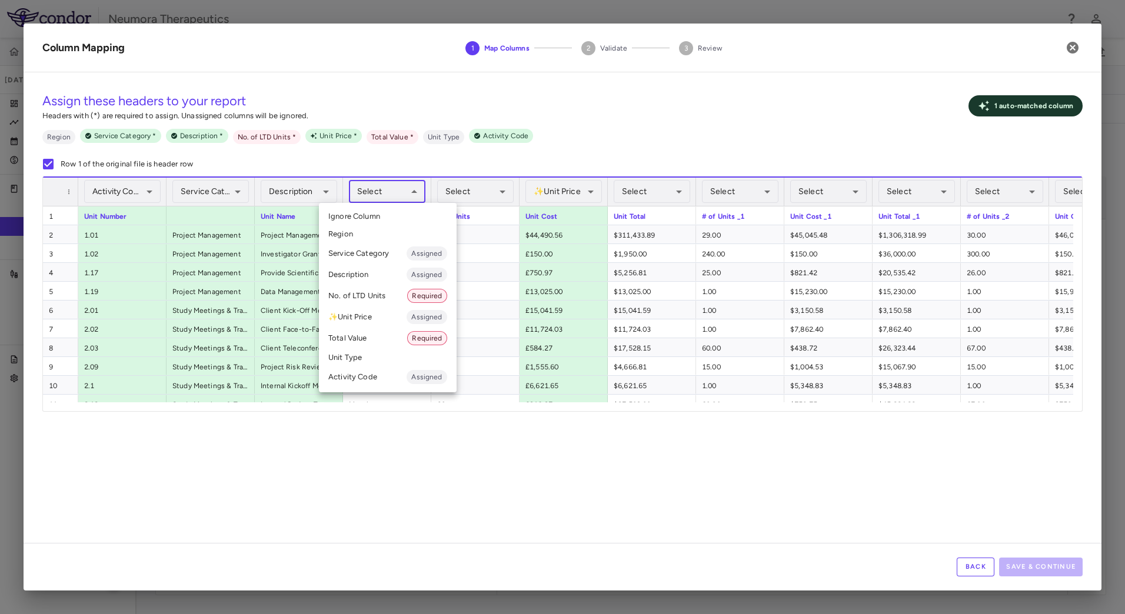
click at [373, 363] on li "Unit Type" at bounding box center [388, 358] width 138 height 18
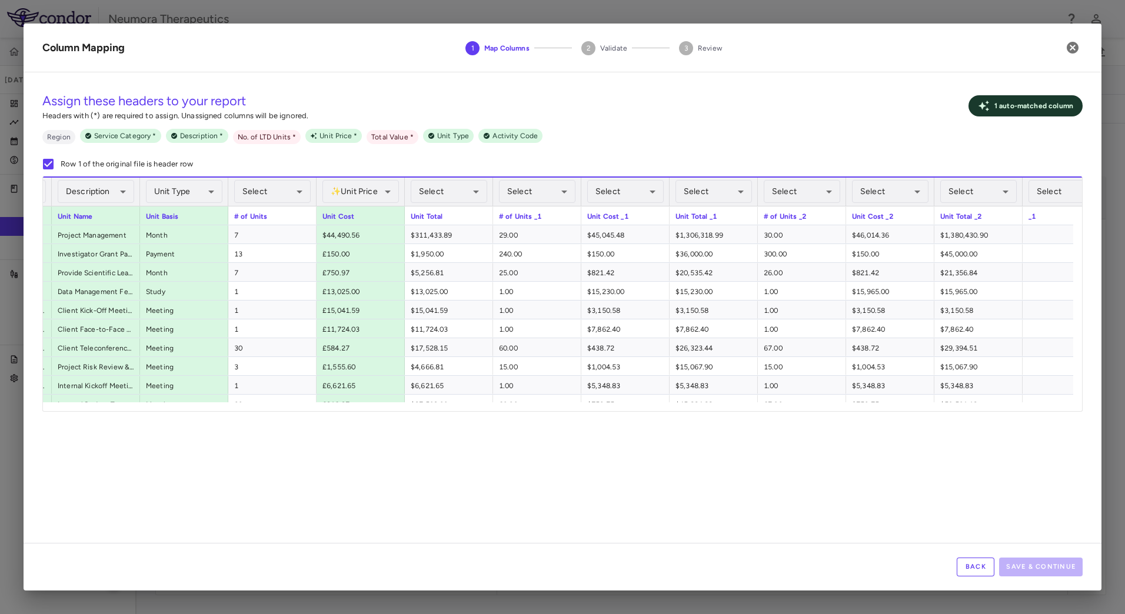
scroll to position [0, 223]
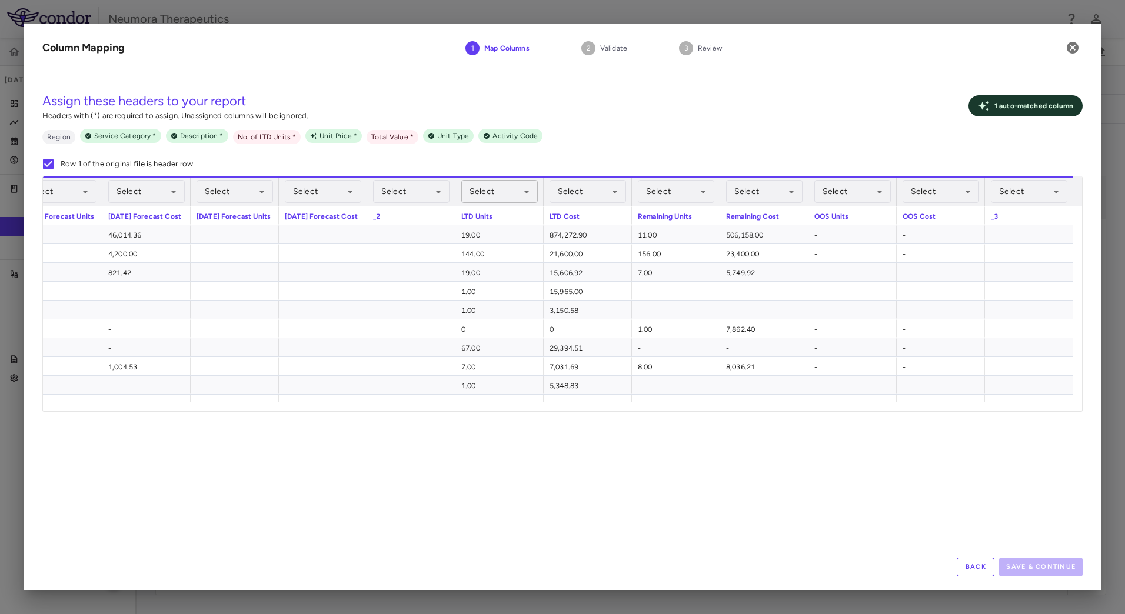
click at [496, 191] on body "Skip to sidebar Skip to main content Neumora Therapeutics NMRA-323511-104 [DATE…" at bounding box center [562, 307] width 1125 height 614
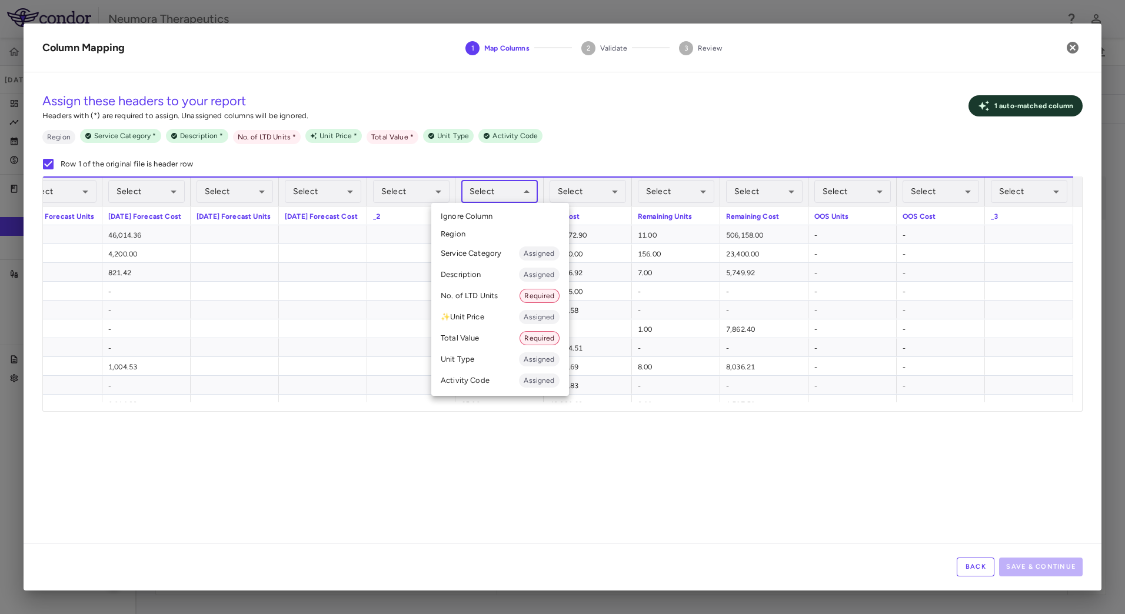
click at [507, 294] on li "No. of LTD Units Required" at bounding box center [500, 295] width 138 height 21
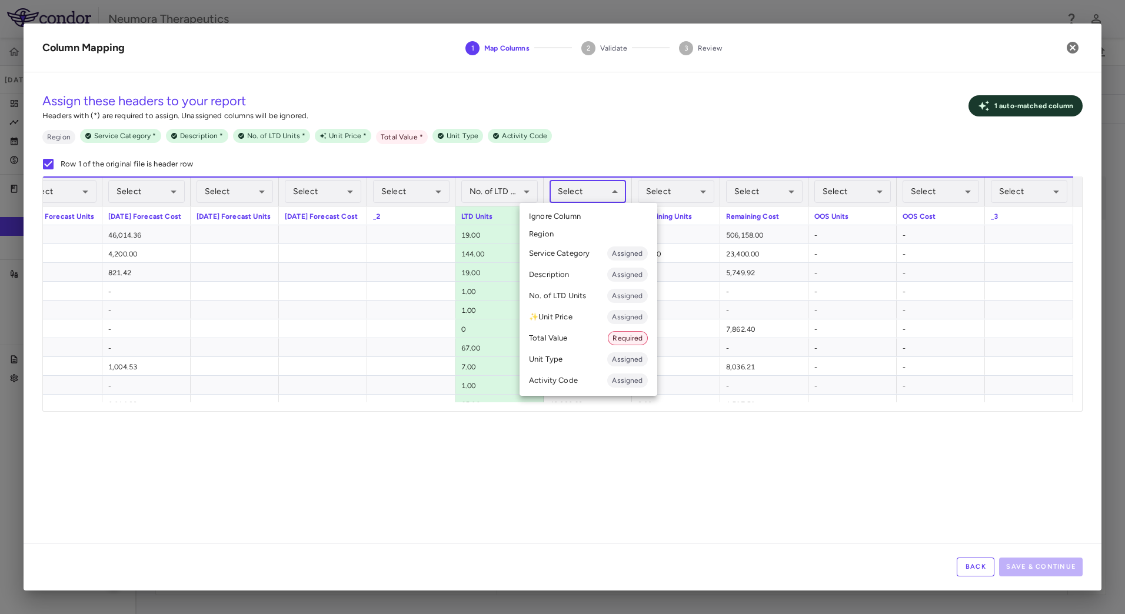
click at [583, 187] on body "Skip to sidebar Skip to main content Neumora Therapeutics NMRA-323511-104 [DATE…" at bounding box center [562, 307] width 1125 height 614
click at [571, 342] on li "Total Value Required" at bounding box center [589, 338] width 138 height 21
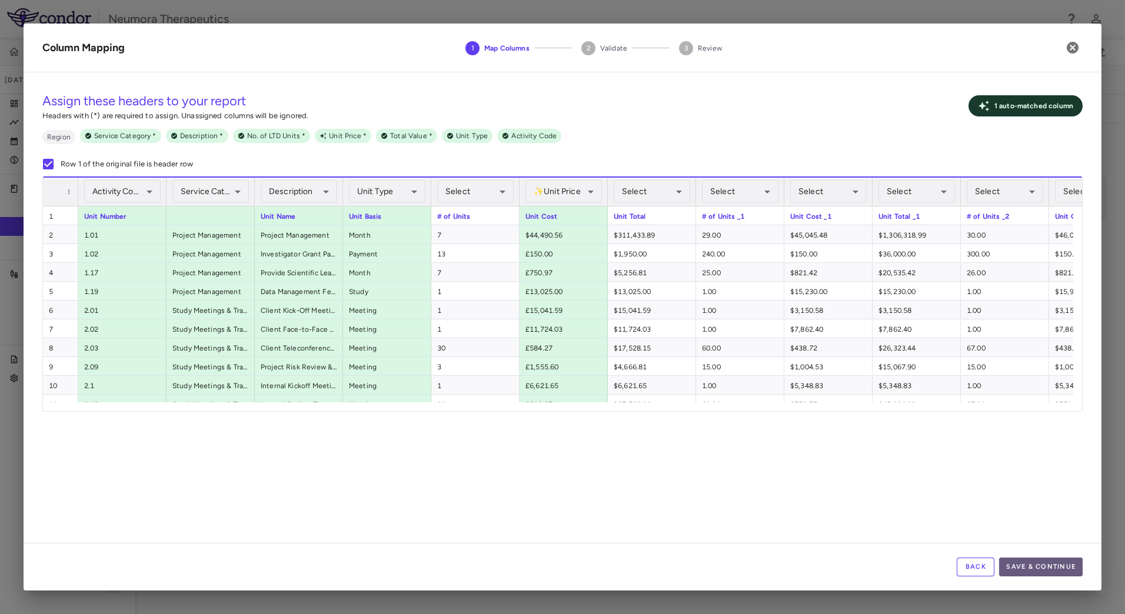
click at [1055, 567] on button "Save & Continue" at bounding box center [1041, 567] width 84 height 19
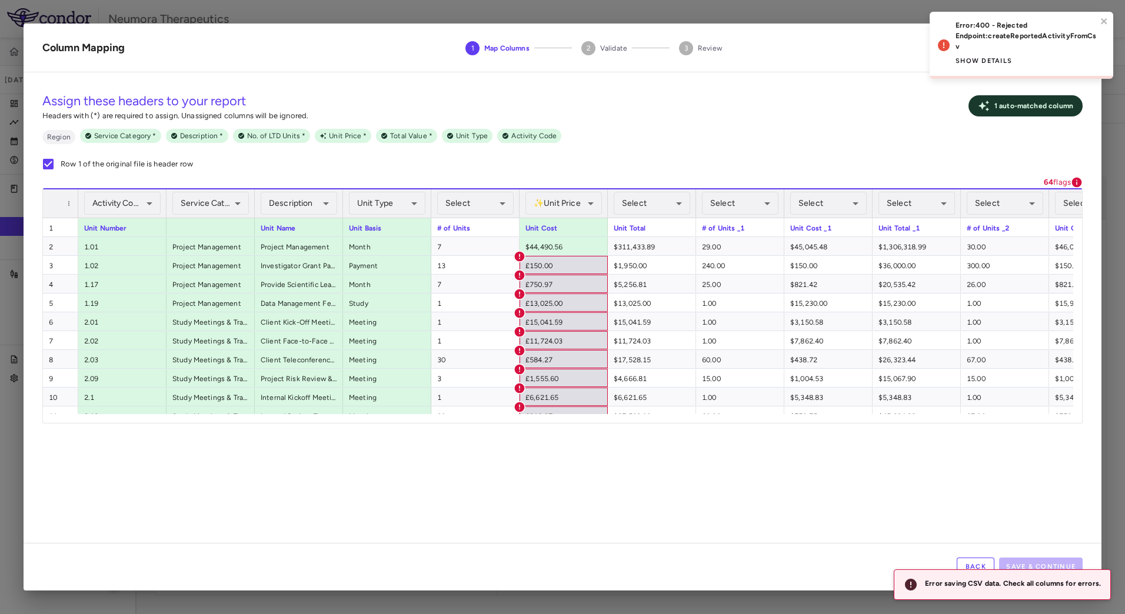
click at [993, 58] on button "Show details" at bounding box center [984, 61] width 57 height 19
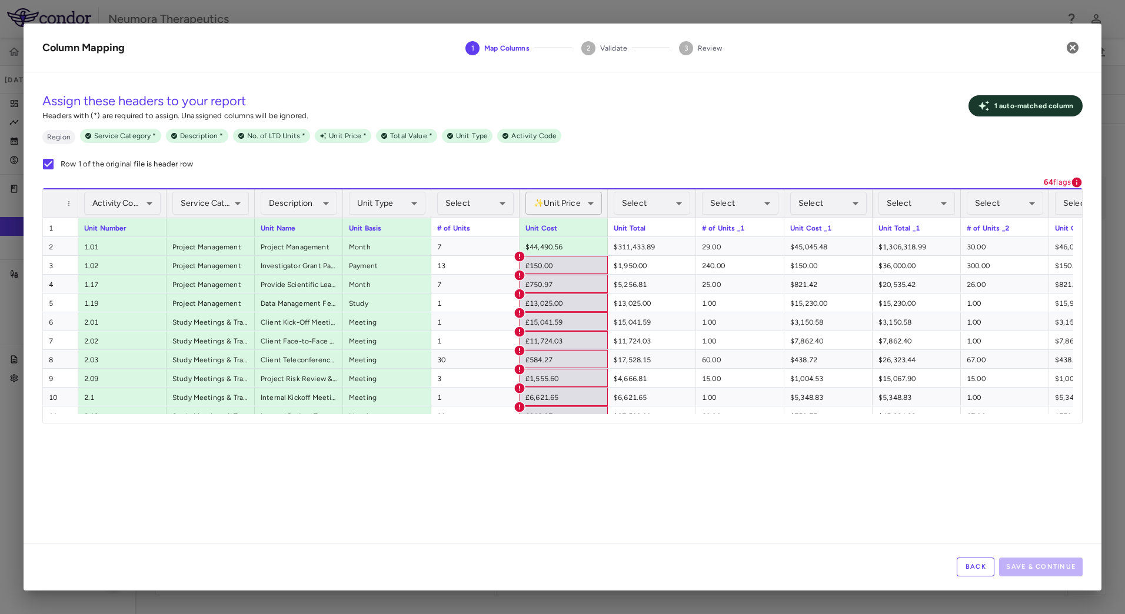
click at [593, 195] on body "Skip to sidebar Skip to main content Neumora Therapeutics NMRA-323511-104 [DATE…" at bounding box center [562, 307] width 1125 height 614
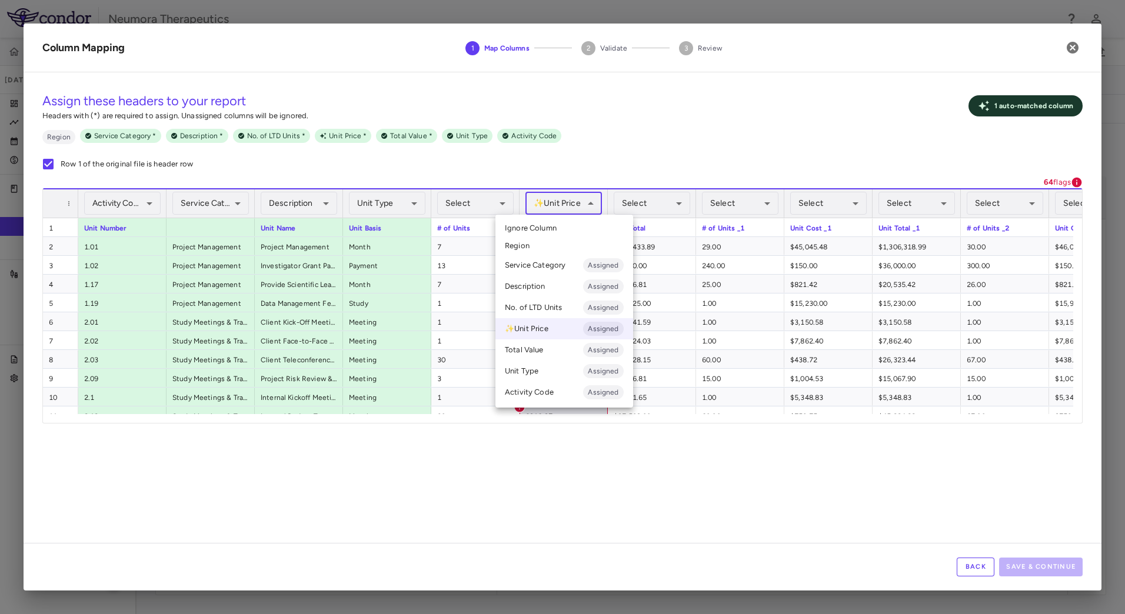
click at [593, 195] on div at bounding box center [562, 307] width 1125 height 614
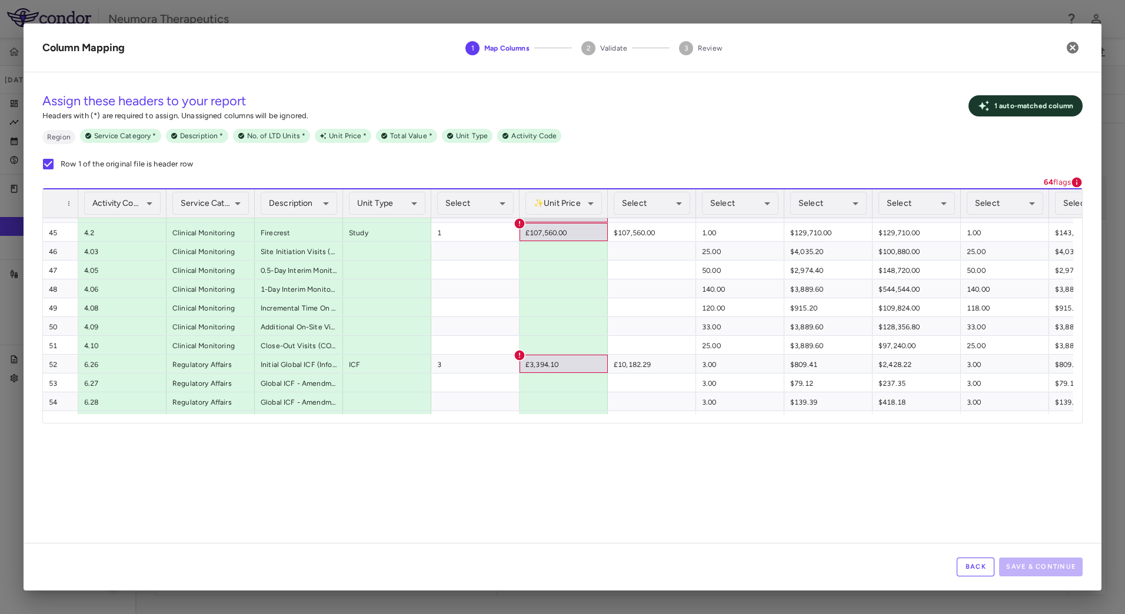
click at [982, 573] on button "Back" at bounding box center [976, 567] width 38 height 19
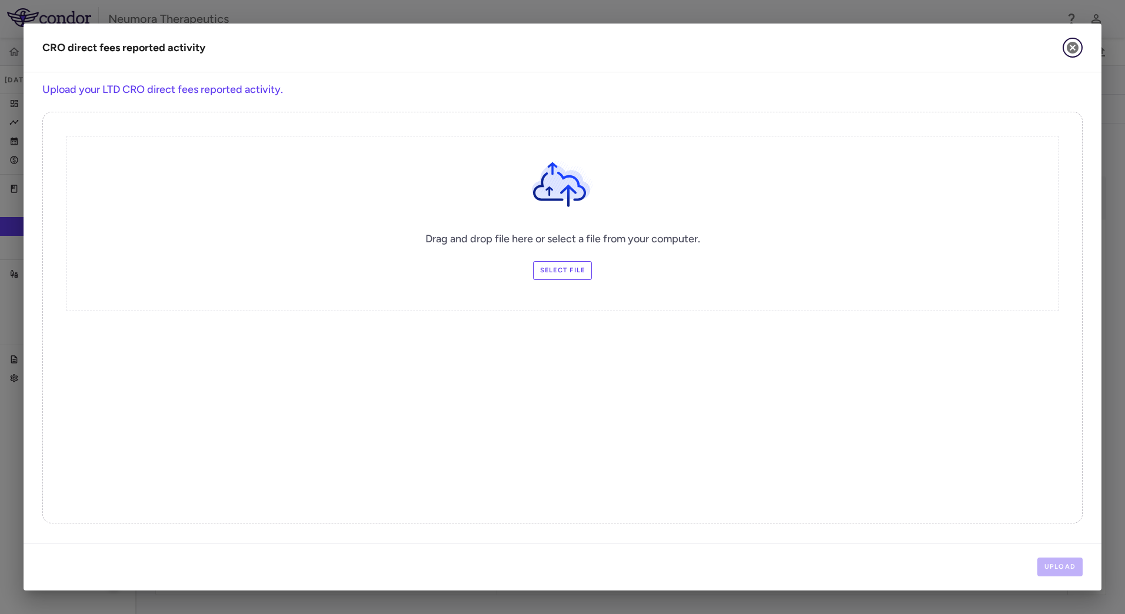
click at [1076, 52] on icon "button" at bounding box center [1073, 48] width 12 height 12
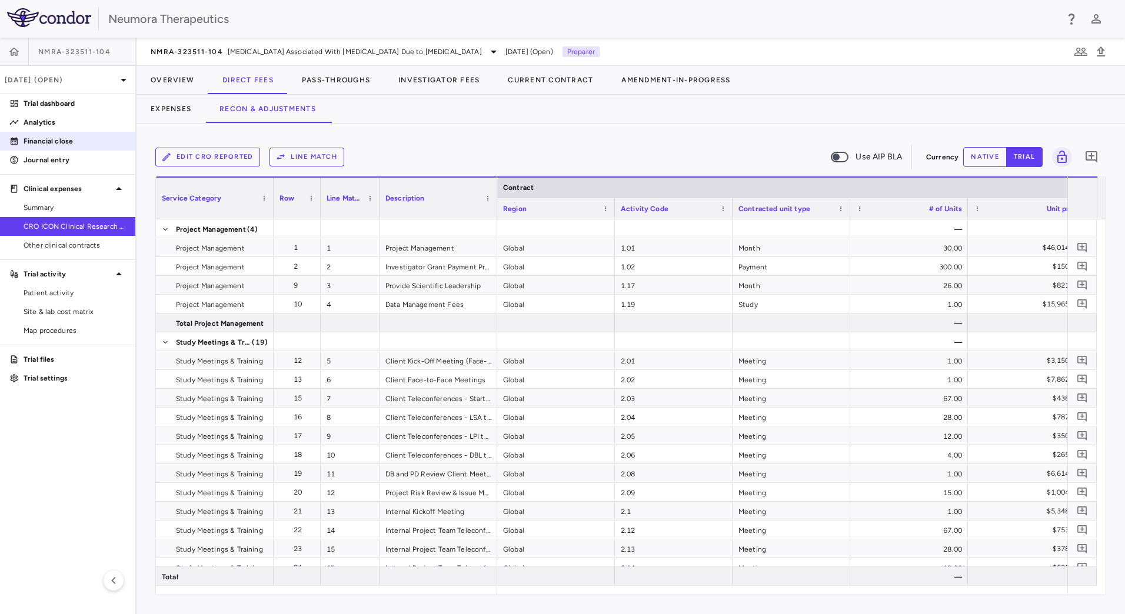
click at [68, 145] on p "Financial close" at bounding box center [75, 141] width 102 height 11
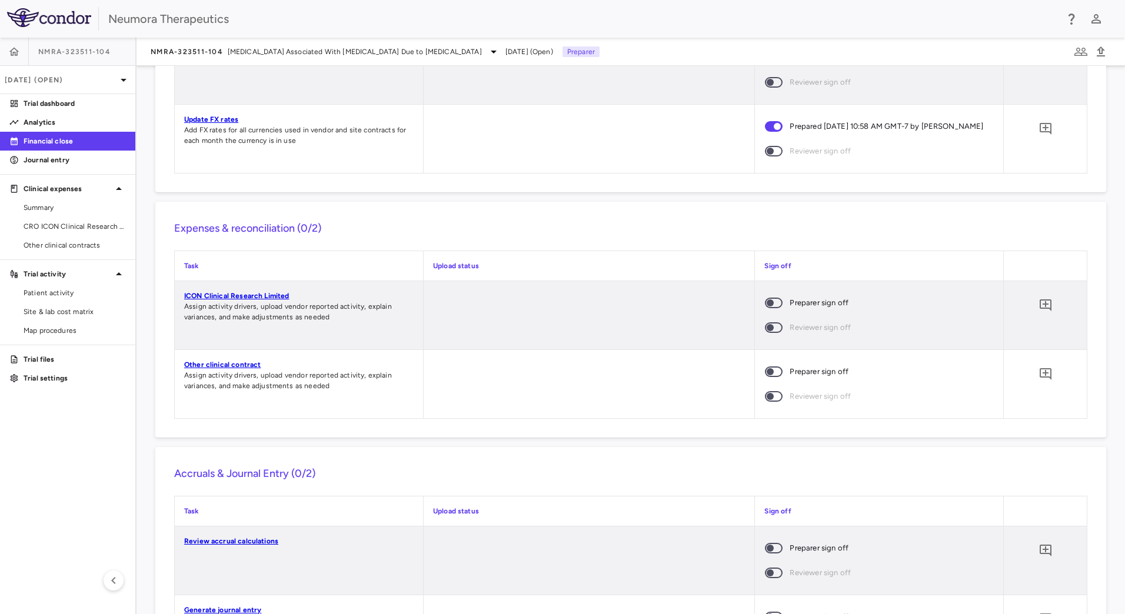
scroll to position [765, 0]
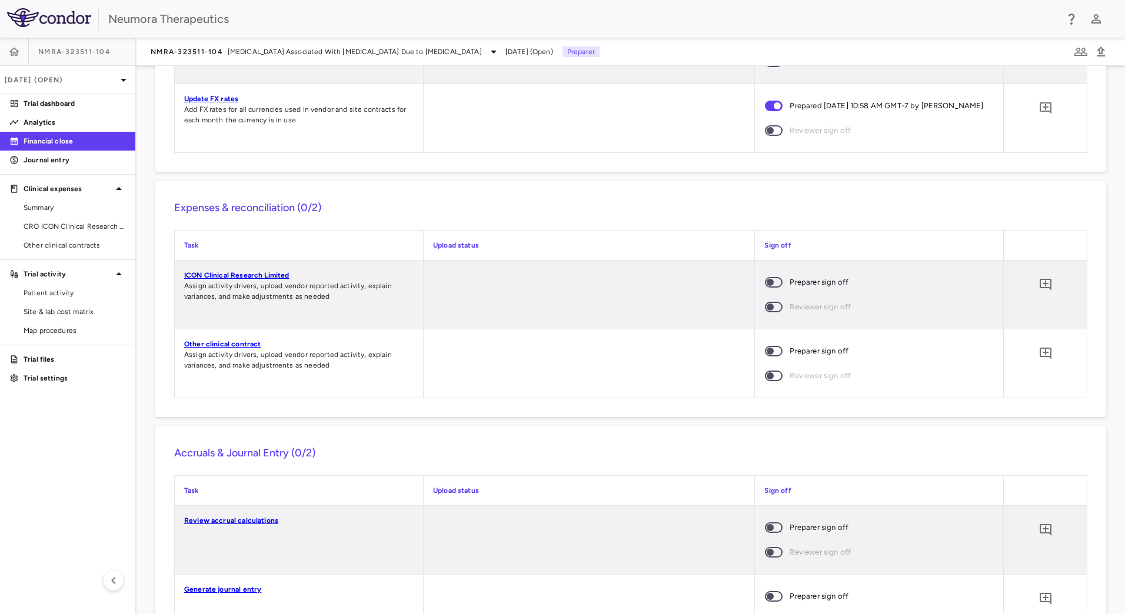
click at [254, 280] on link "ICON Clinical Research Limited" at bounding box center [236, 275] width 105 height 8
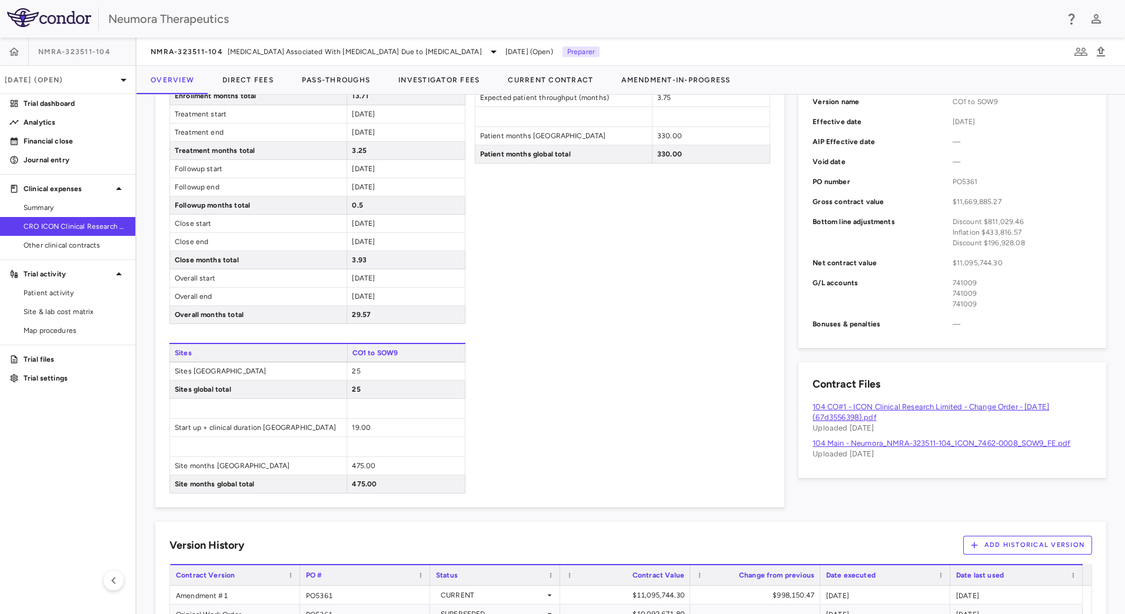
scroll to position [471, 0]
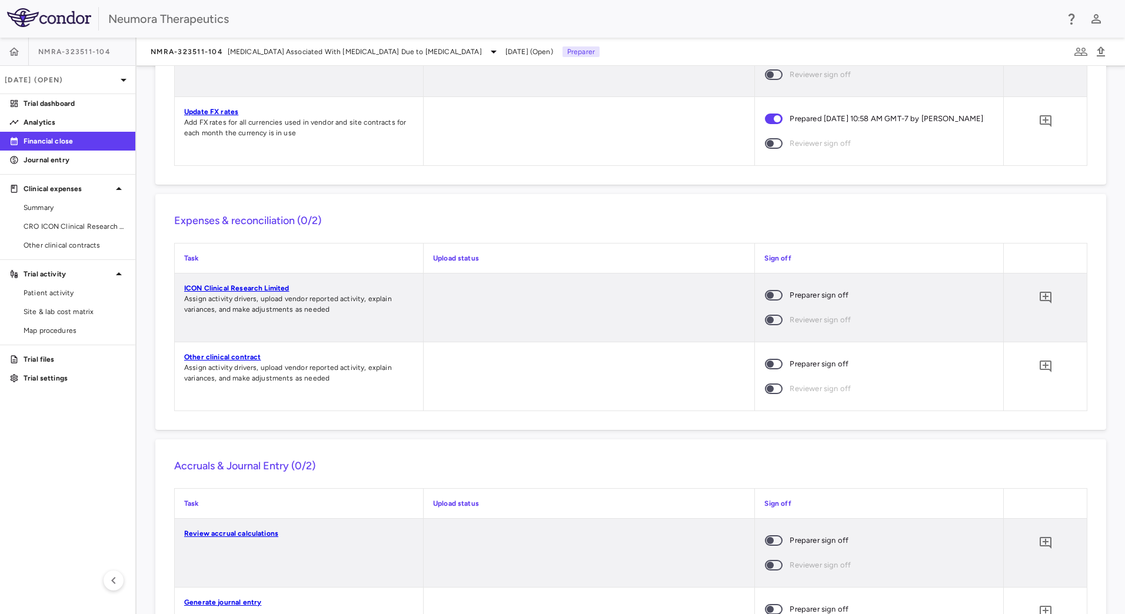
scroll to position [765, 0]
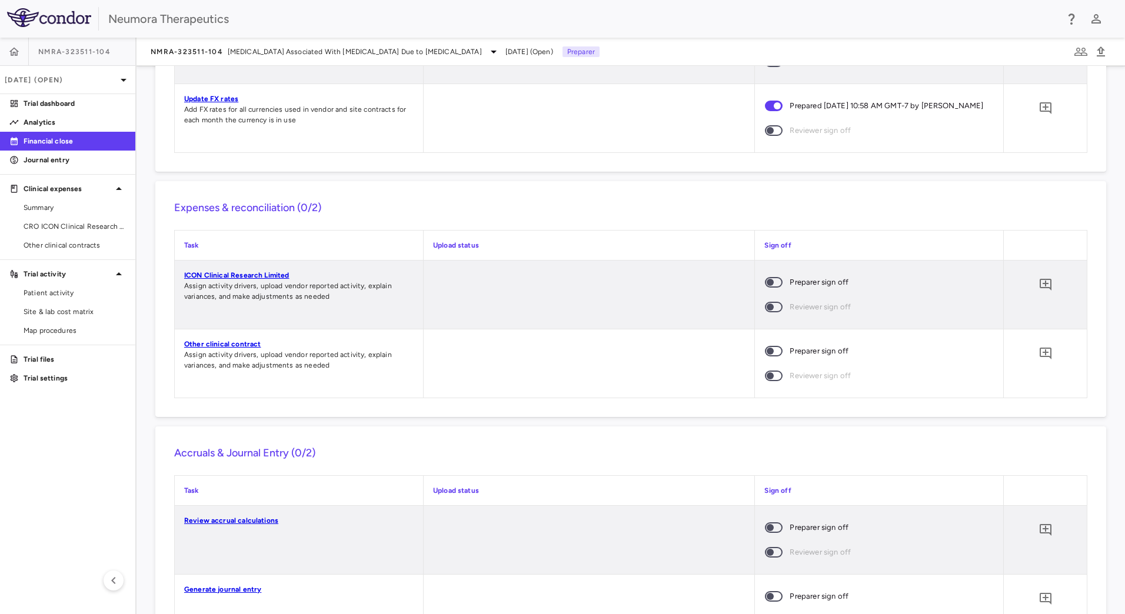
click at [257, 280] on link "ICON Clinical Research Limited" at bounding box center [236, 275] width 105 height 8
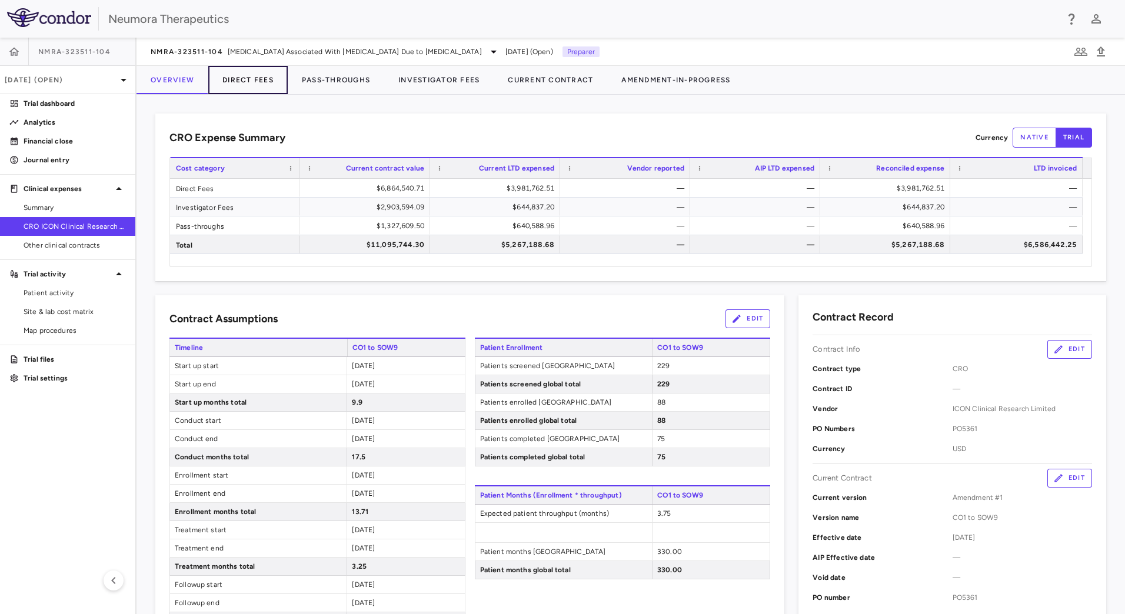
click at [251, 81] on button "Direct Fees" at bounding box center [247, 80] width 79 height 28
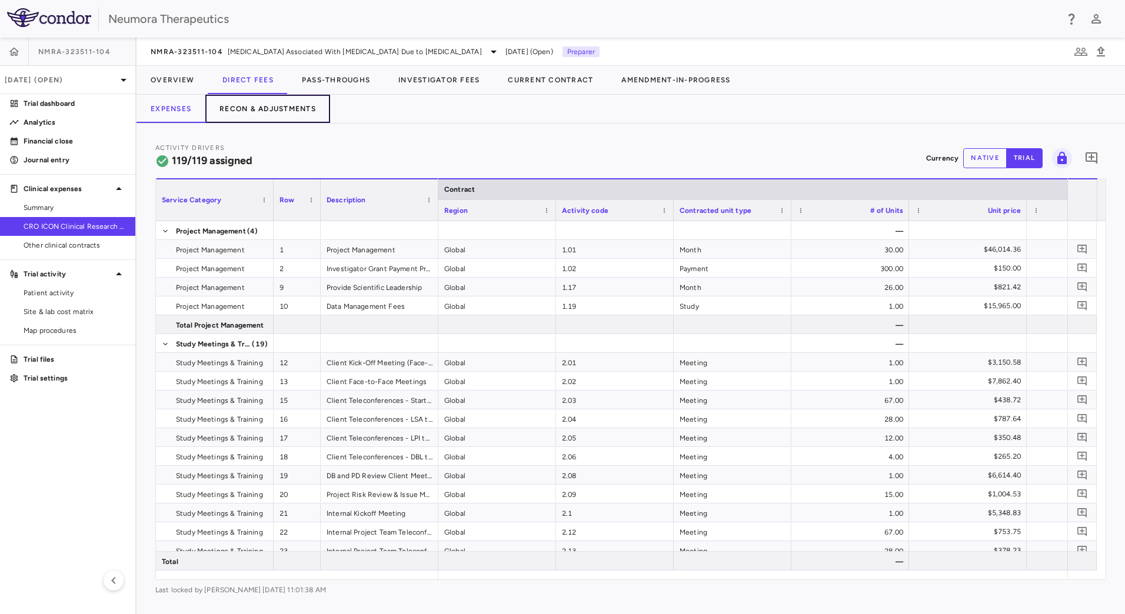
click at [295, 103] on button "Recon & Adjustments" at bounding box center [267, 109] width 125 height 28
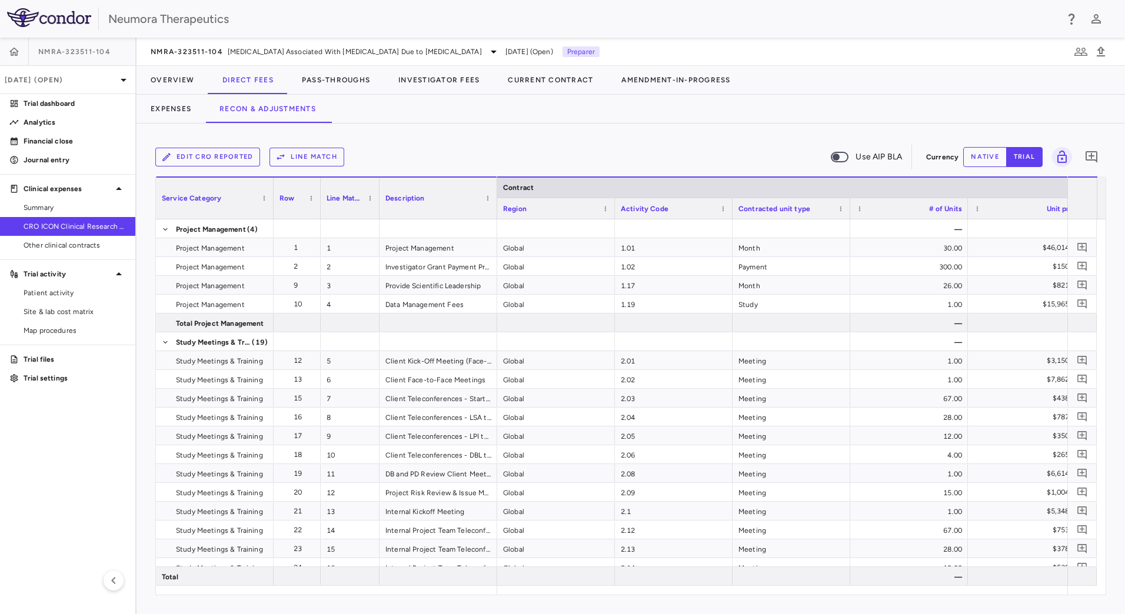
click at [217, 159] on button "Edit CRO reported" at bounding box center [207, 157] width 105 height 19
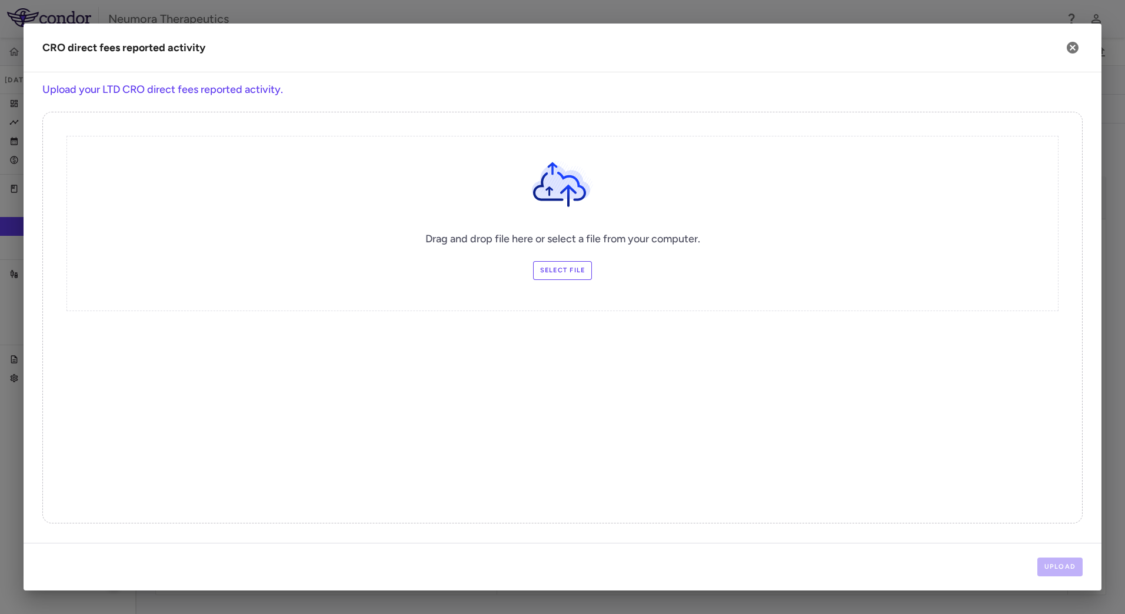
click at [551, 273] on label "Select file" at bounding box center [562, 270] width 59 height 19
click at [0, 0] on input "Select file" at bounding box center [0, 0] width 0 height 0
drag, startPoint x: 1064, startPoint y: 567, endPoint x: 1059, endPoint y: 564, distance: 6.1
click at [1064, 567] on button "Upload" at bounding box center [1061, 567] width 46 height 19
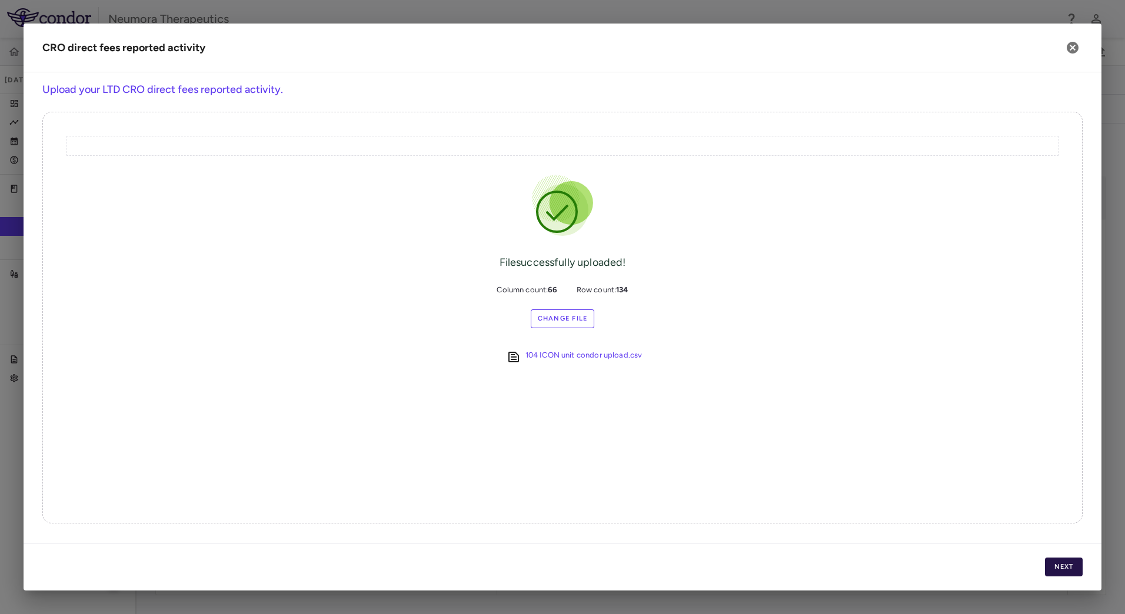
click at [1065, 569] on button "Next" at bounding box center [1064, 567] width 38 height 19
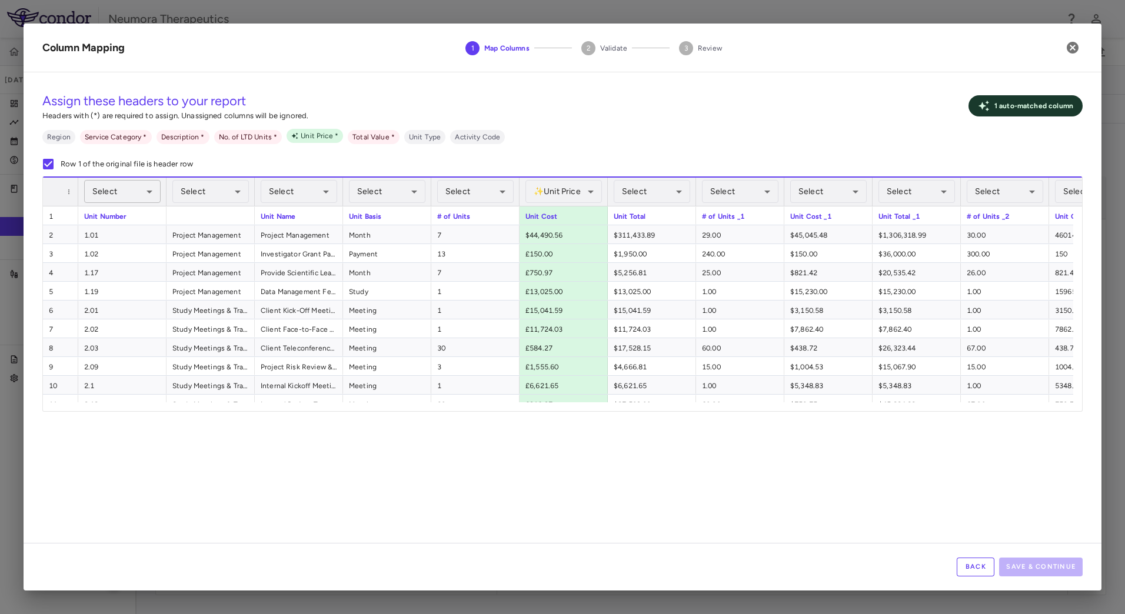
click at [120, 185] on body "Skip to sidebar Skip to main content Neumora Therapeutics NMRA-323511-104 [DATE…" at bounding box center [562, 307] width 1125 height 614
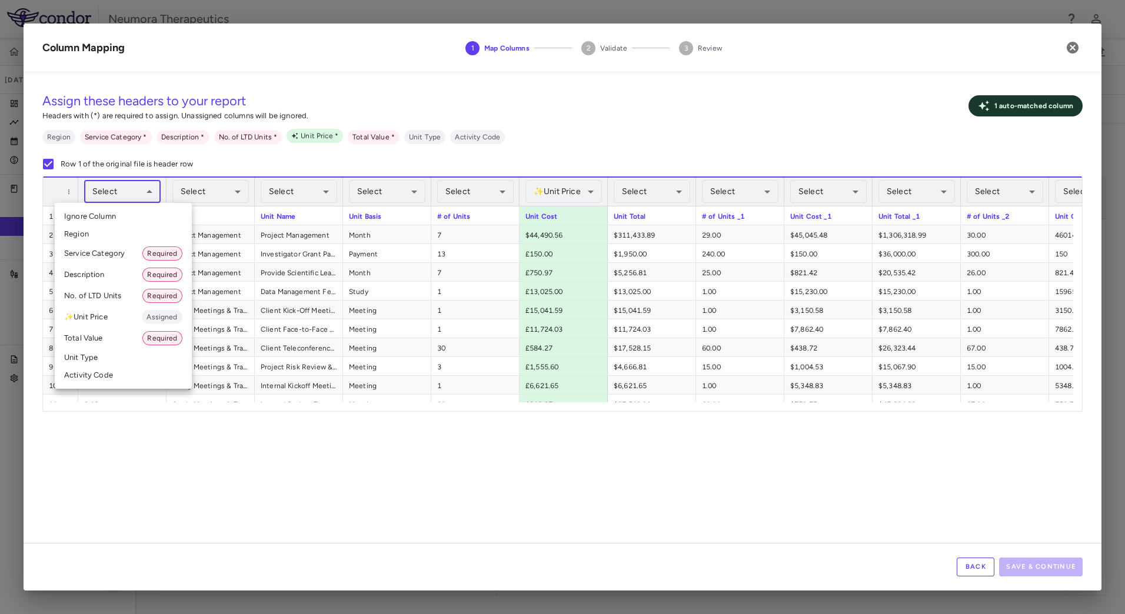
click at [106, 373] on li "Activity Code" at bounding box center [123, 376] width 137 height 18
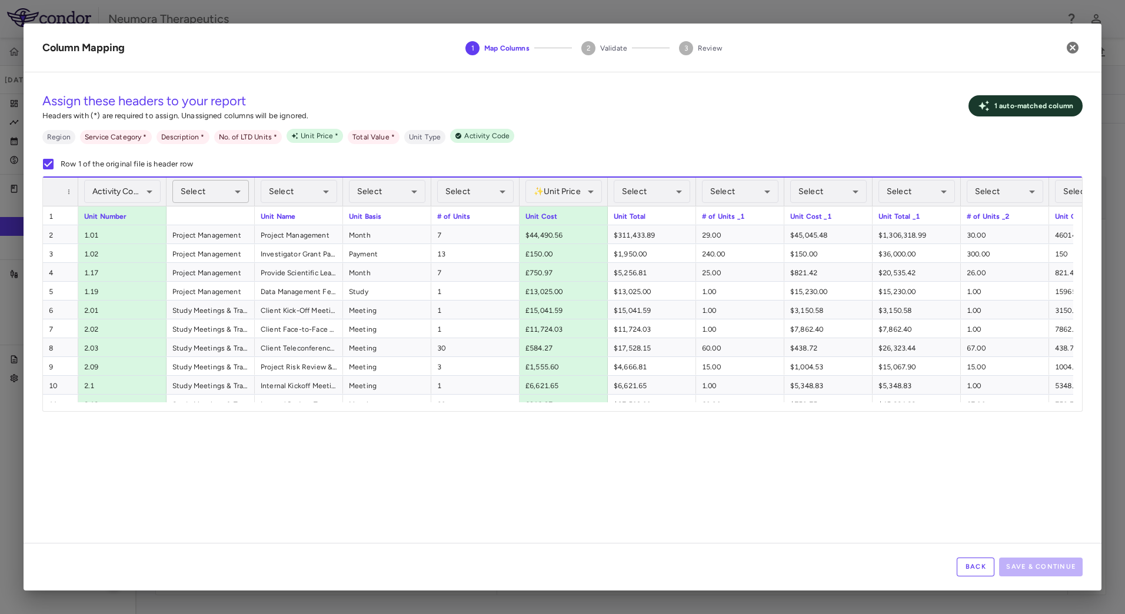
click at [213, 190] on body "Skip to sidebar Skip to main content Neumora Therapeutics NMRA-323511-104 [DATE…" at bounding box center [562, 307] width 1125 height 614
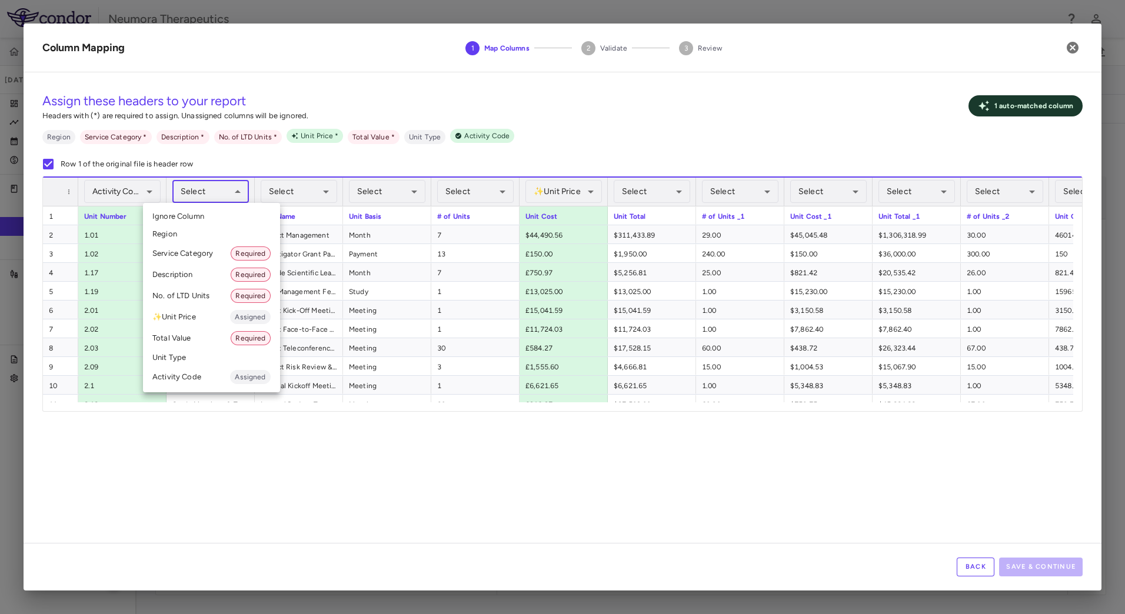
click at [208, 251] on li "Service Category Required" at bounding box center [211, 253] width 137 height 21
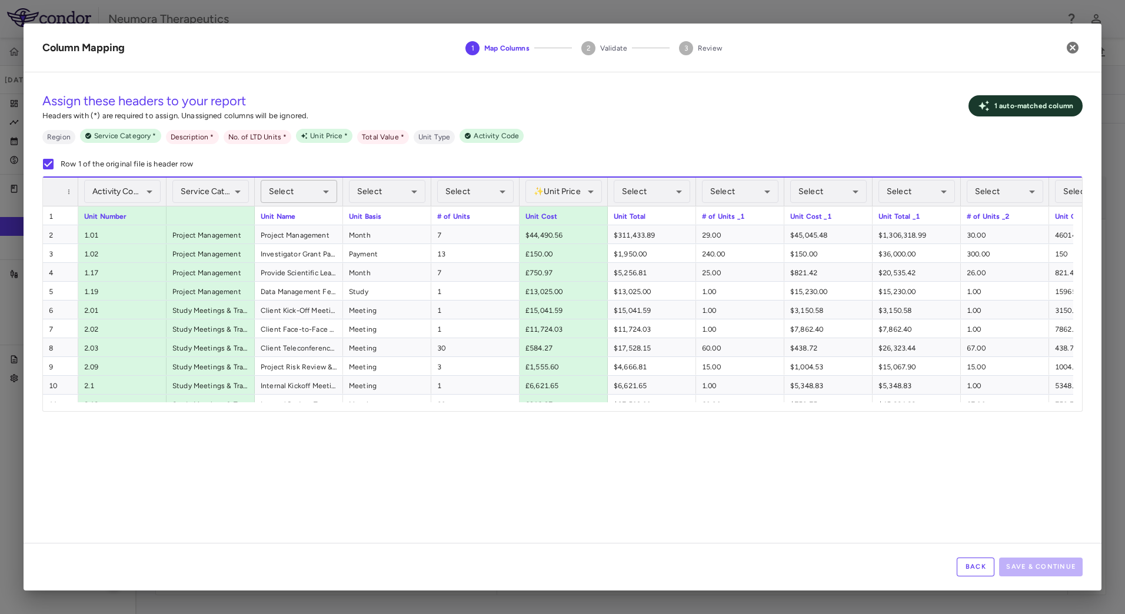
click at [297, 186] on body "Skip to sidebar Skip to main content Neumora Therapeutics NMRA-323511-104 [DATE…" at bounding box center [562, 307] width 1125 height 614
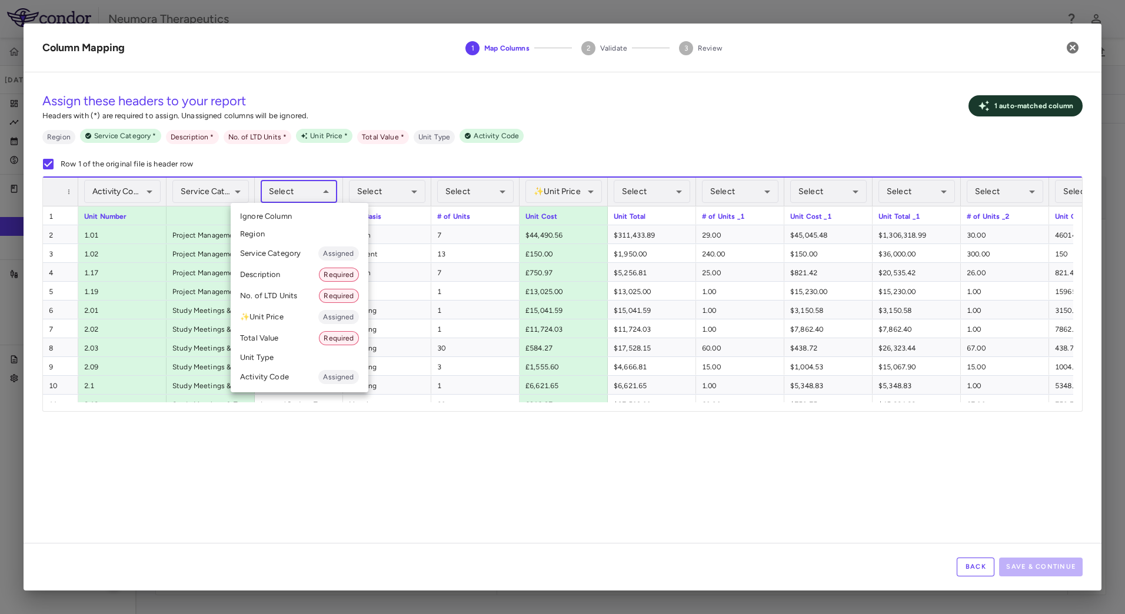
click at [305, 191] on div at bounding box center [562, 307] width 1125 height 614
click at [308, 188] on body "Skip to sidebar Skip to main content Neumora Therapeutics NMRA-323511-104 [DATE…" at bounding box center [562, 307] width 1125 height 614
click at [288, 280] on li "Description Required" at bounding box center [300, 274] width 138 height 21
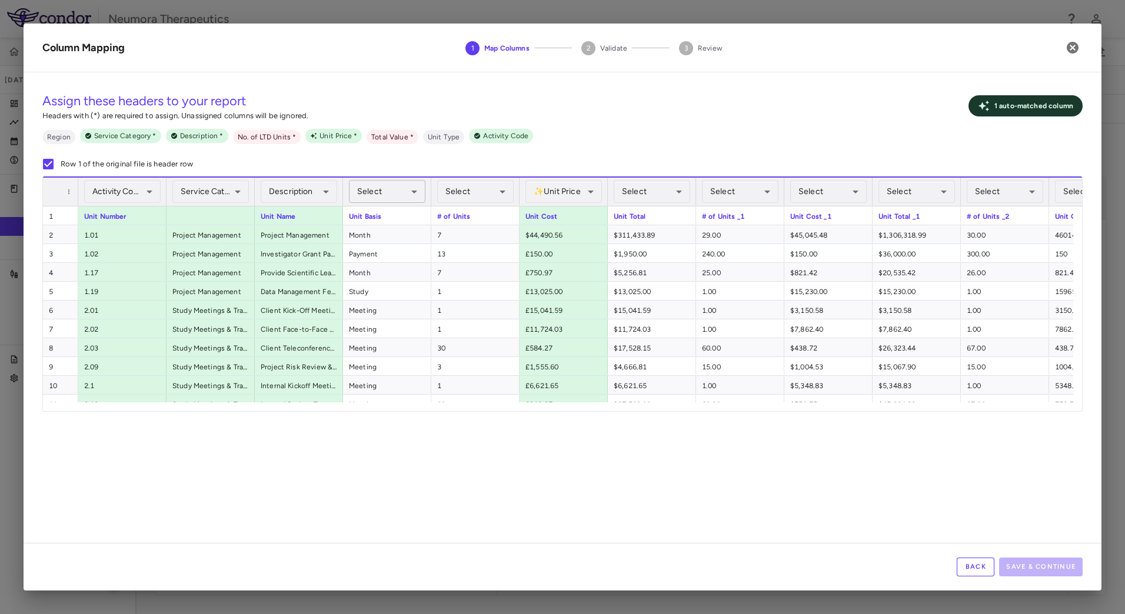
click at [398, 186] on body "Skip to sidebar Skip to main content Neumora Therapeutics NMRA-323511-104 [DATE…" at bounding box center [562, 307] width 1125 height 614
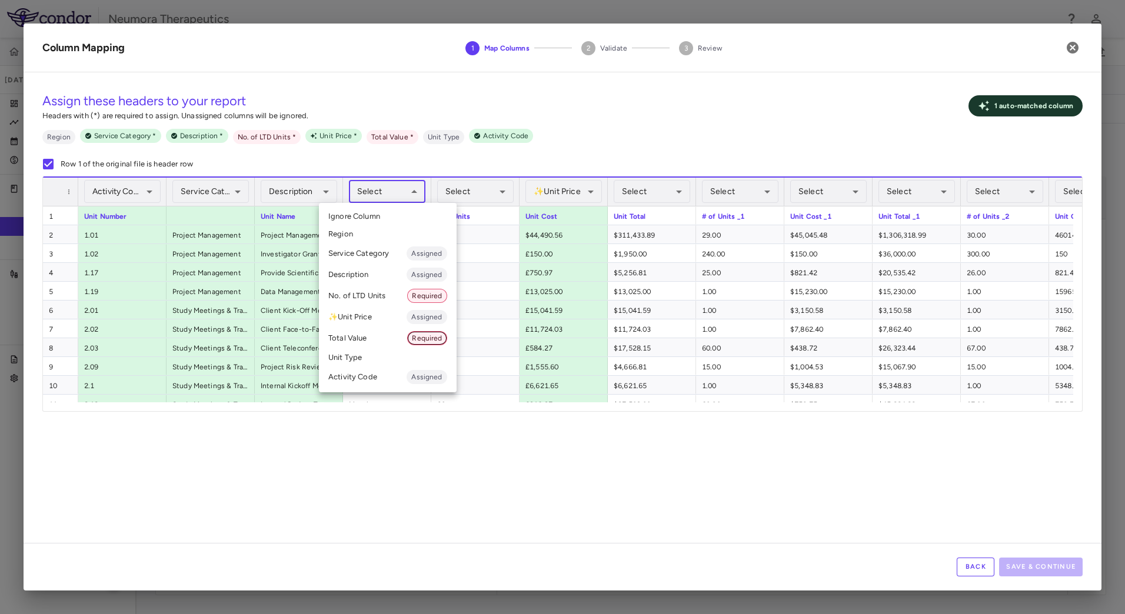
click at [365, 355] on li "Unit Type" at bounding box center [388, 358] width 138 height 18
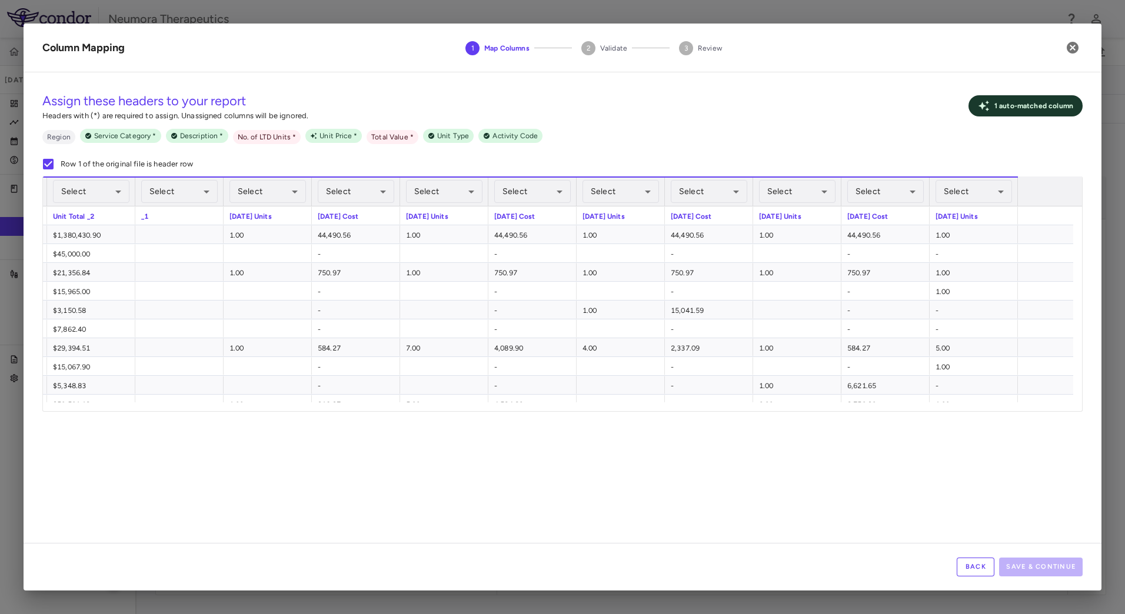
scroll to position [0, 1272]
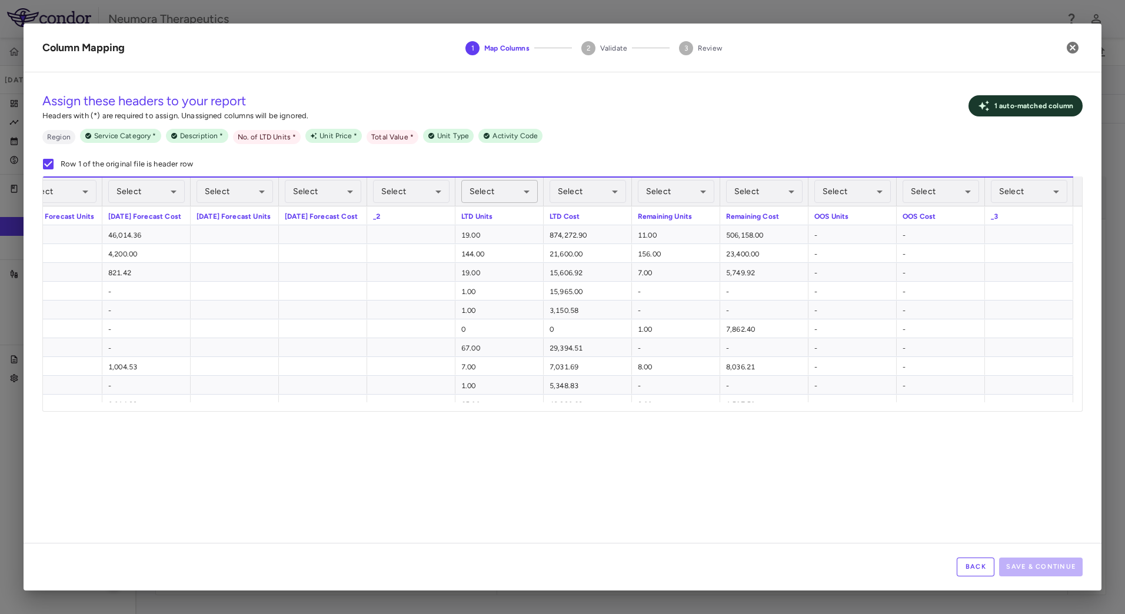
click at [496, 190] on body "Skip to sidebar Skip to main content Neumora Therapeutics NMRA-323511-104 [DATE…" at bounding box center [562, 307] width 1125 height 614
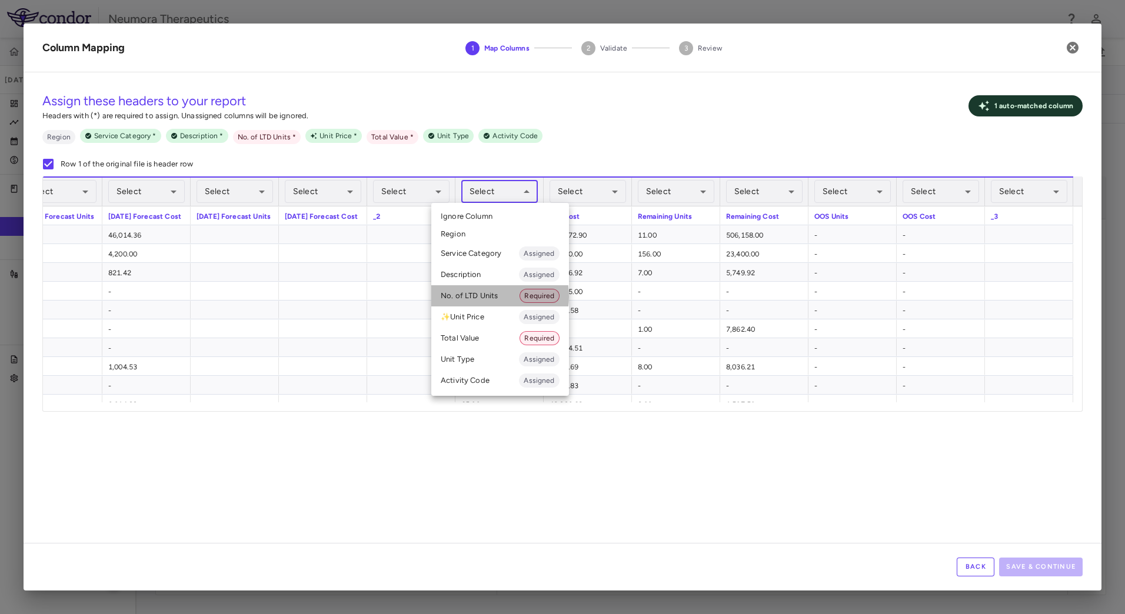
click at [483, 297] on li "No. of LTD Units Required" at bounding box center [500, 295] width 138 height 21
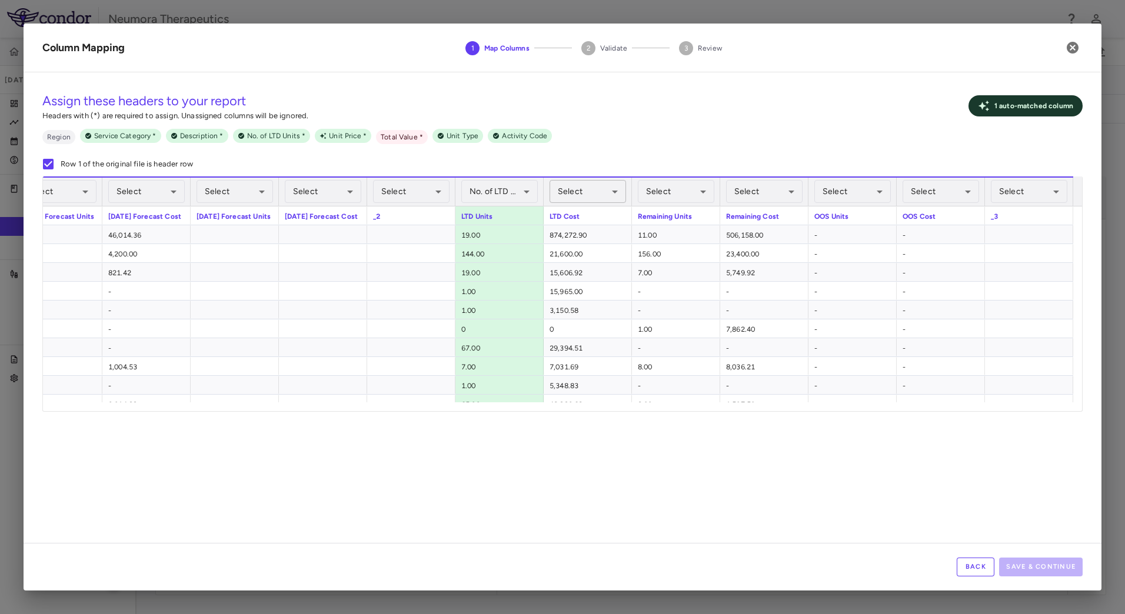
click at [600, 190] on body "Skip to sidebar Skip to main content Neumora Therapeutics NMRA-323511-104 [DATE…" at bounding box center [562, 307] width 1125 height 614
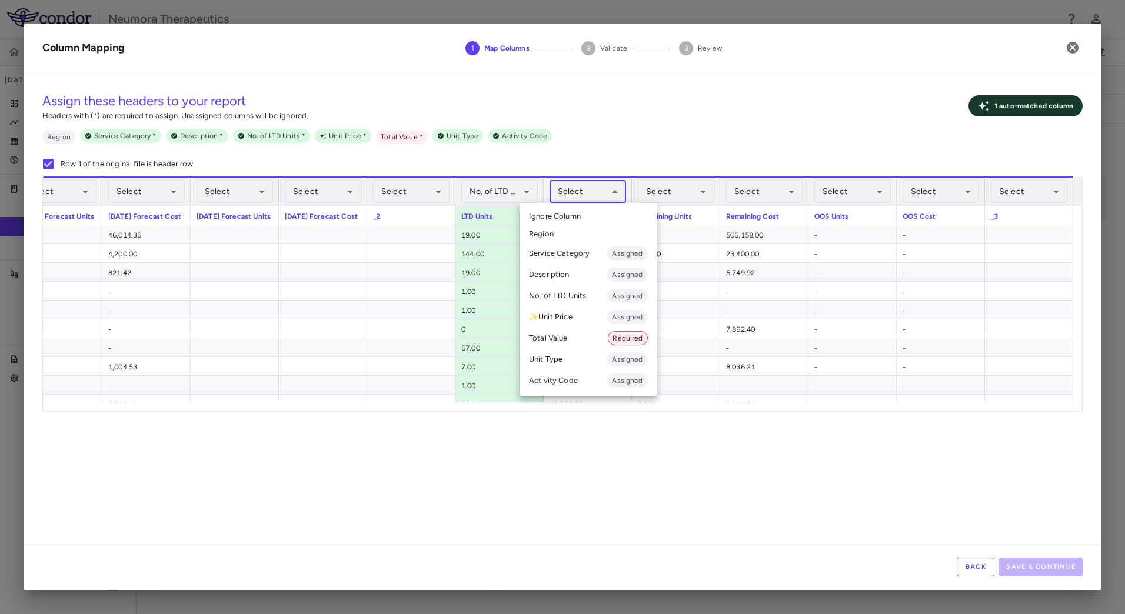
click at [579, 343] on li "Total Value Required" at bounding box center [589, 338] width 138 height 21
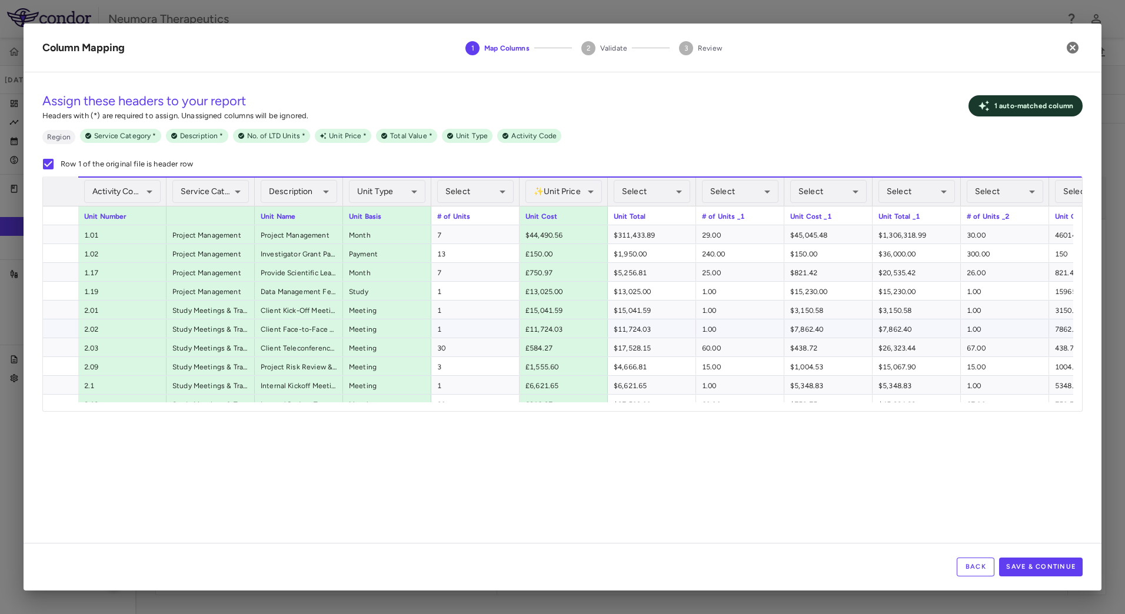
scroll to position [0, 223]
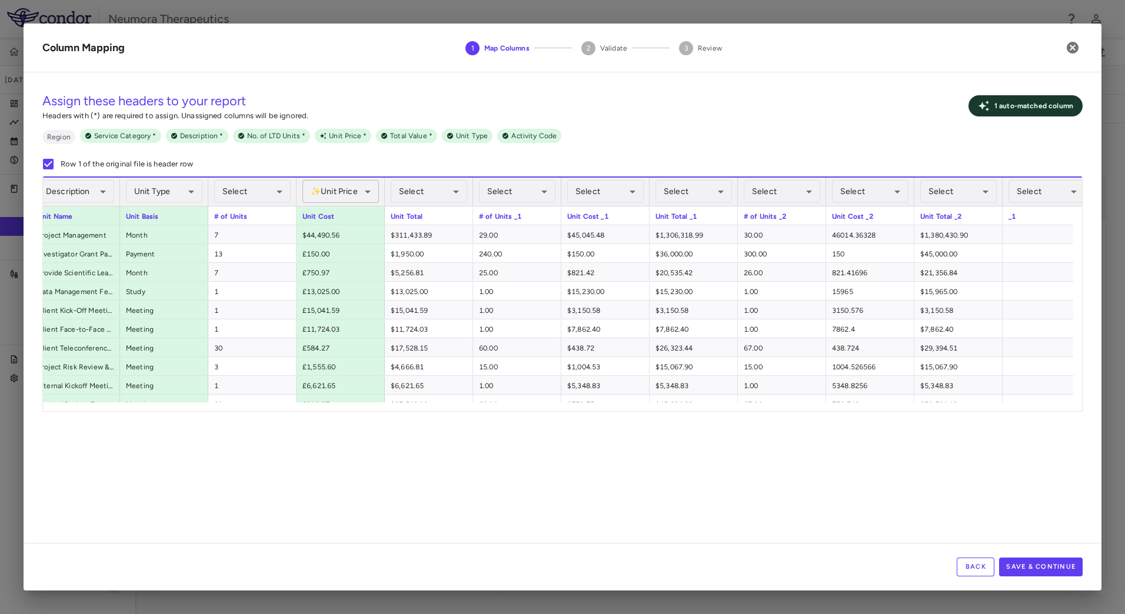
click at [348, 192] on body "Skip to sidebar Skip to main content Neumora Therapeutics NMRA-323511-104 [DATE…" at bounding box center [562, 307] width 1125 height 614
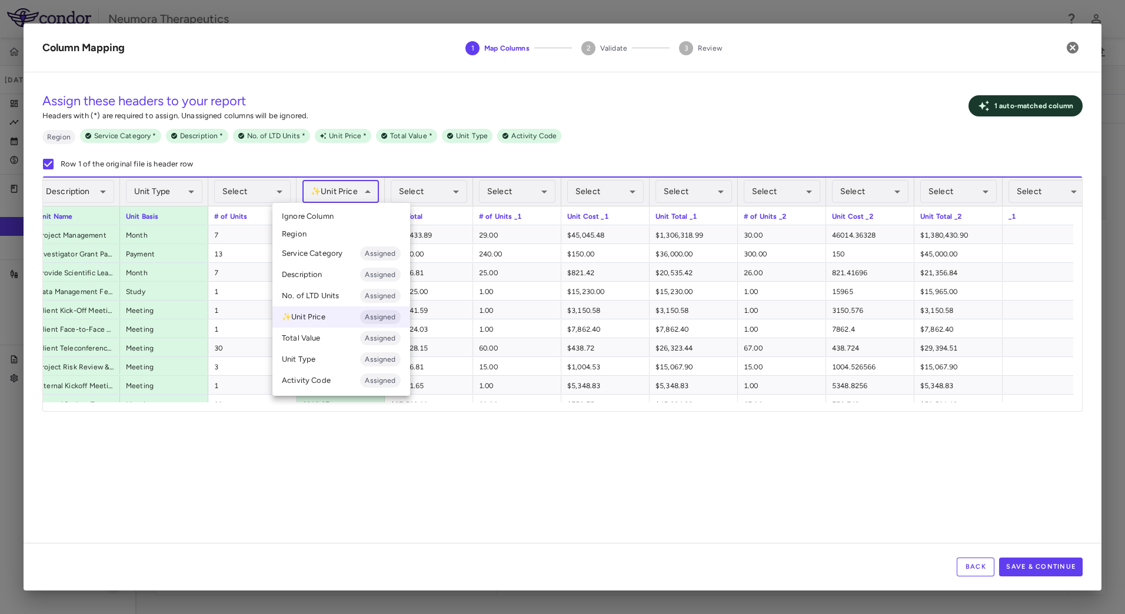
click at [325, 317] on li "✨ Unit Price Assigned" at bounding box center [342, 317] width 138 height 21
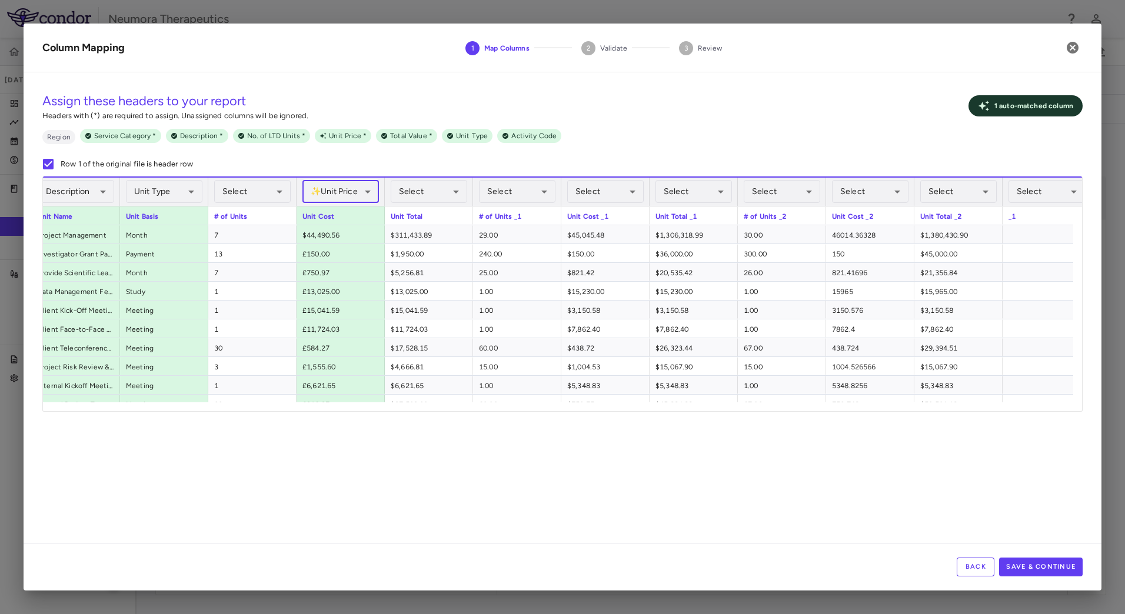
click at [359, 193] on body "Skip to sidebar Skip to main content Neumora Therapeutics NMRA-323511-104 [DATE…" at bounding box center [562, 307] width 1125 height 614
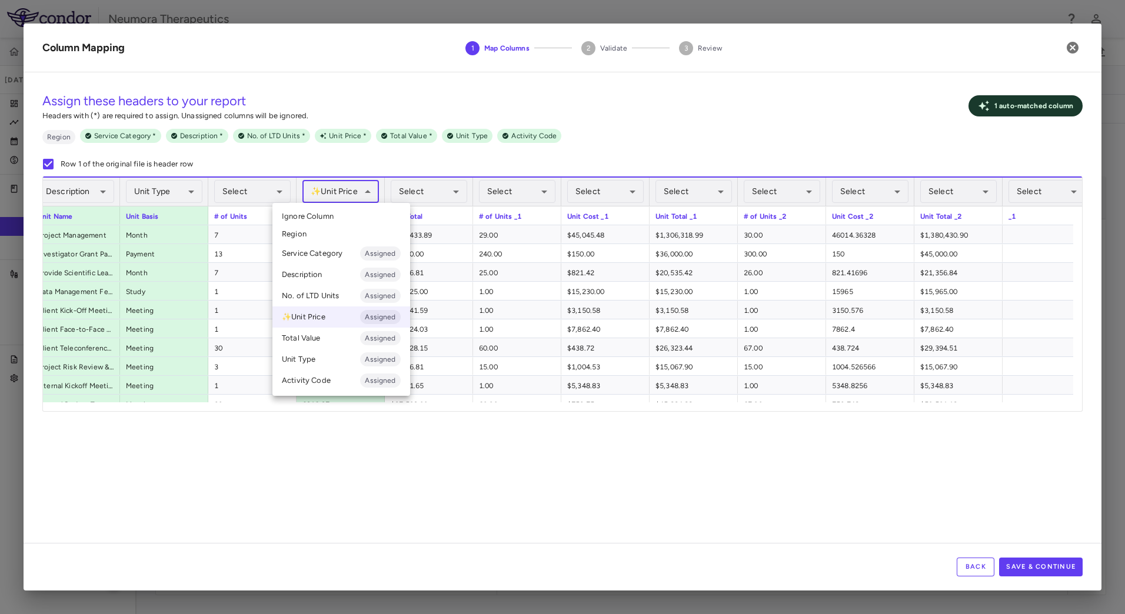
click at [340, 215] on li "Ignore Column" at bounding box center [342, 217] width 138 height 18
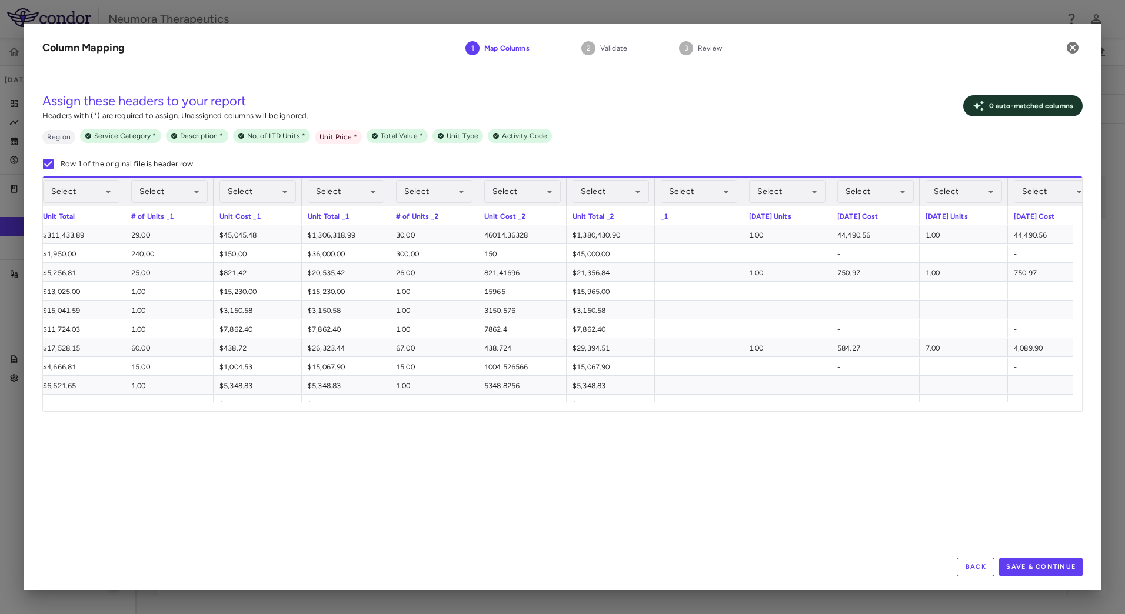
scroll to position [0, 588]
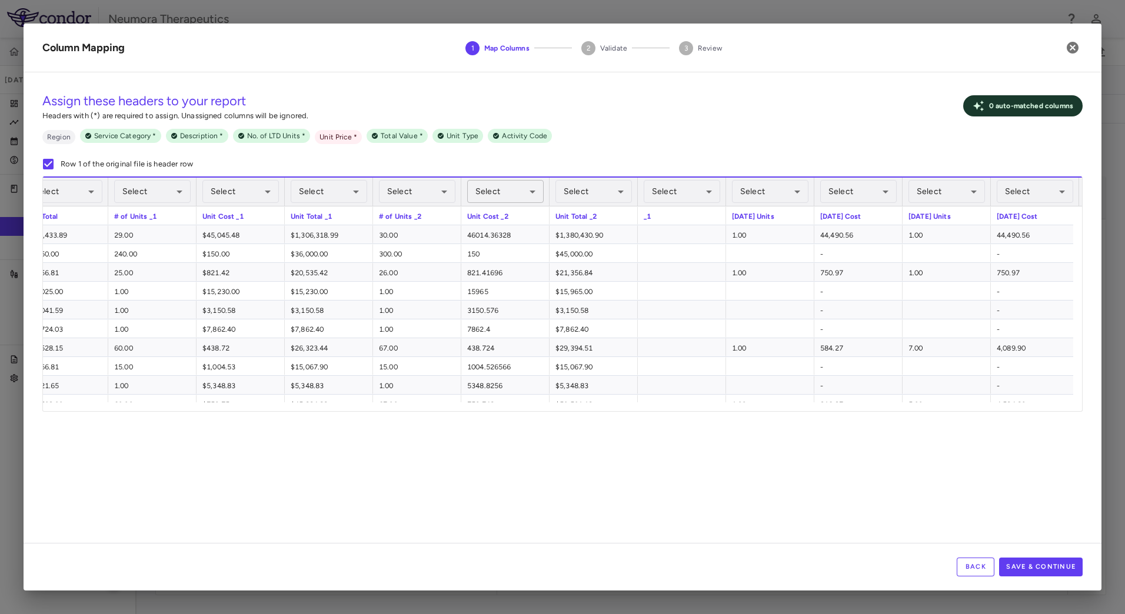
click at [519, 192] on body "Skip to sidebar Skip to main content Neumora Therapeutics NMRA-323511-104 [DATE…" at bounding box center [562, 307] width 1125 height 614
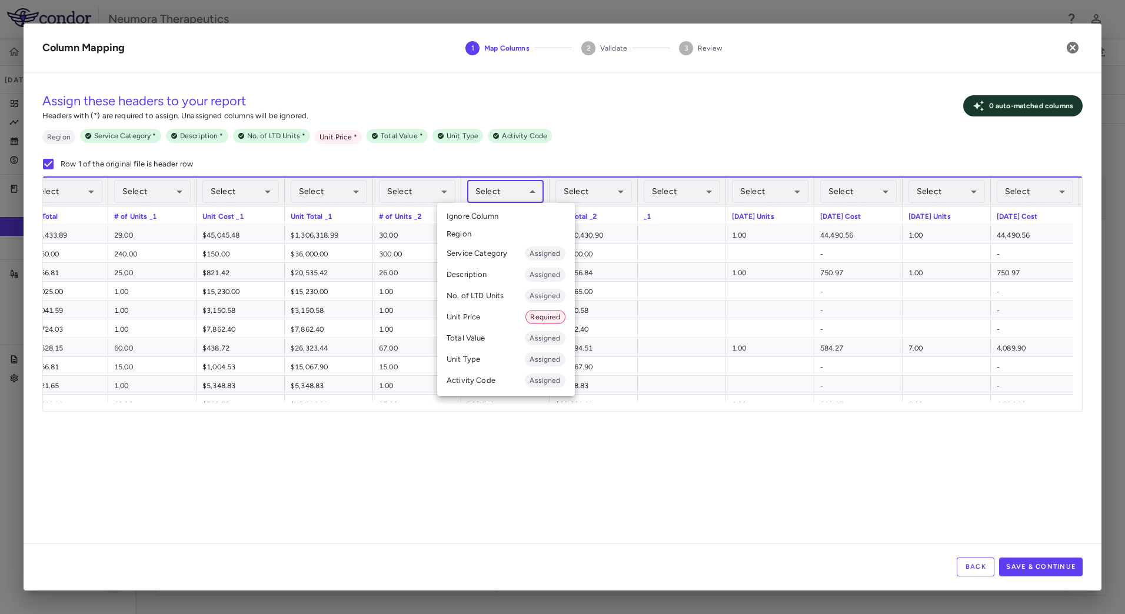
click at [487, 315] on li "Unit Price Required" at bounding box center [506, 317] width 138 height 21
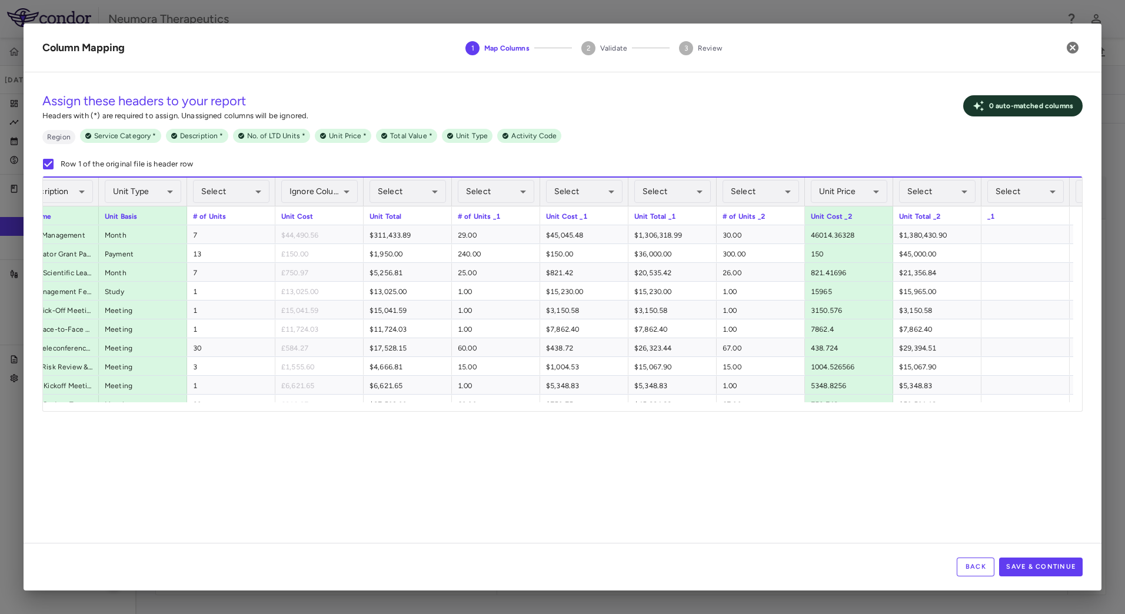
scroll to position [0, 293]
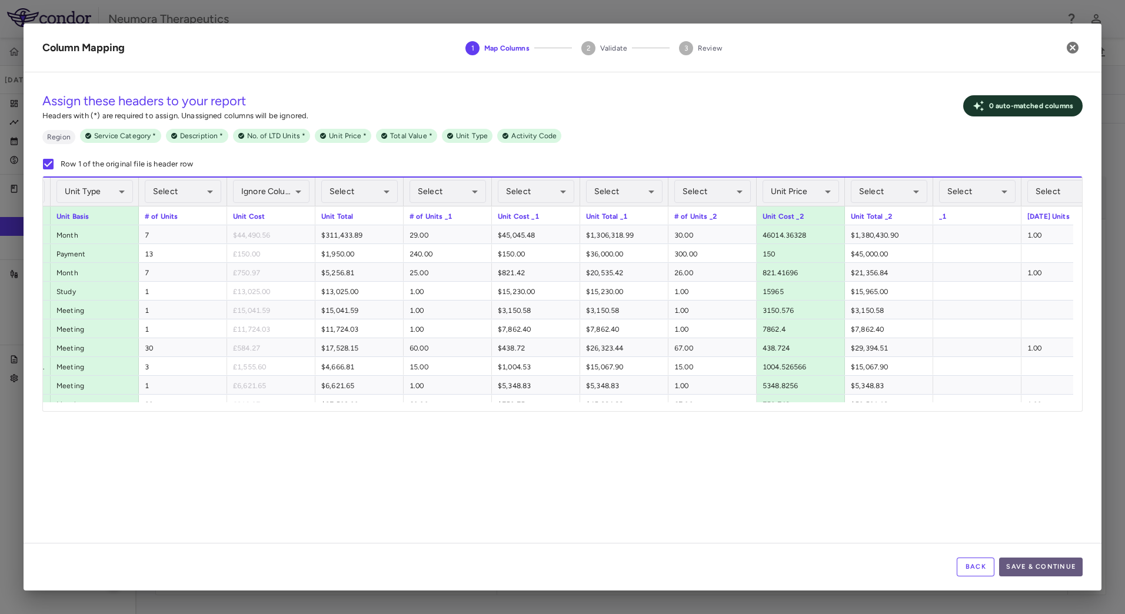
click at [1056, 570] on button "Save & Continue" at bounding box center [1041, 567] width 84 height 19
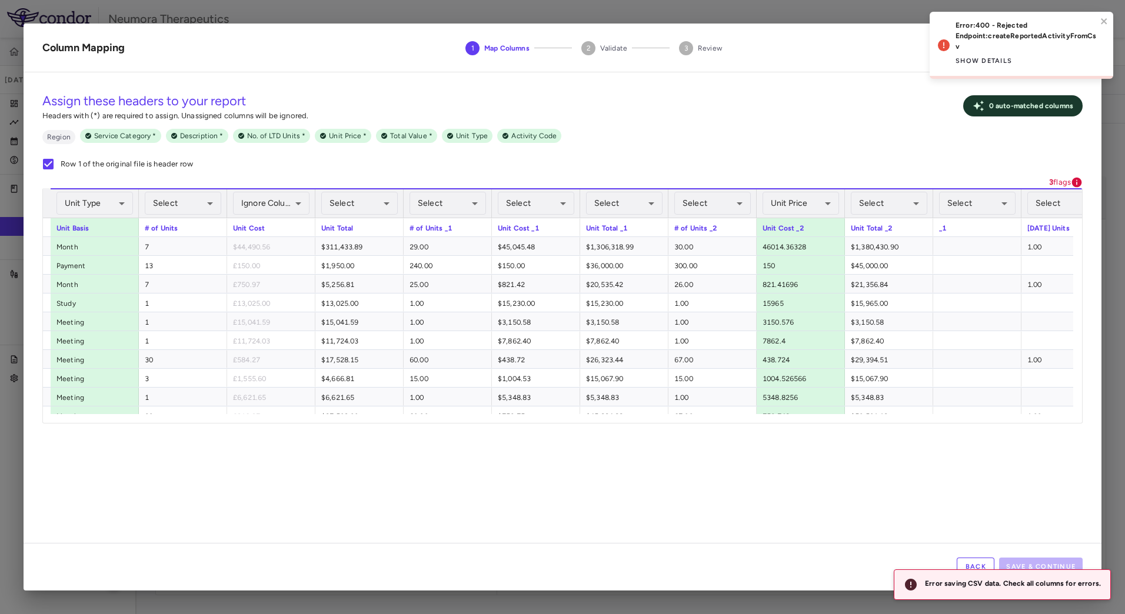
scroll to position [0, 863]
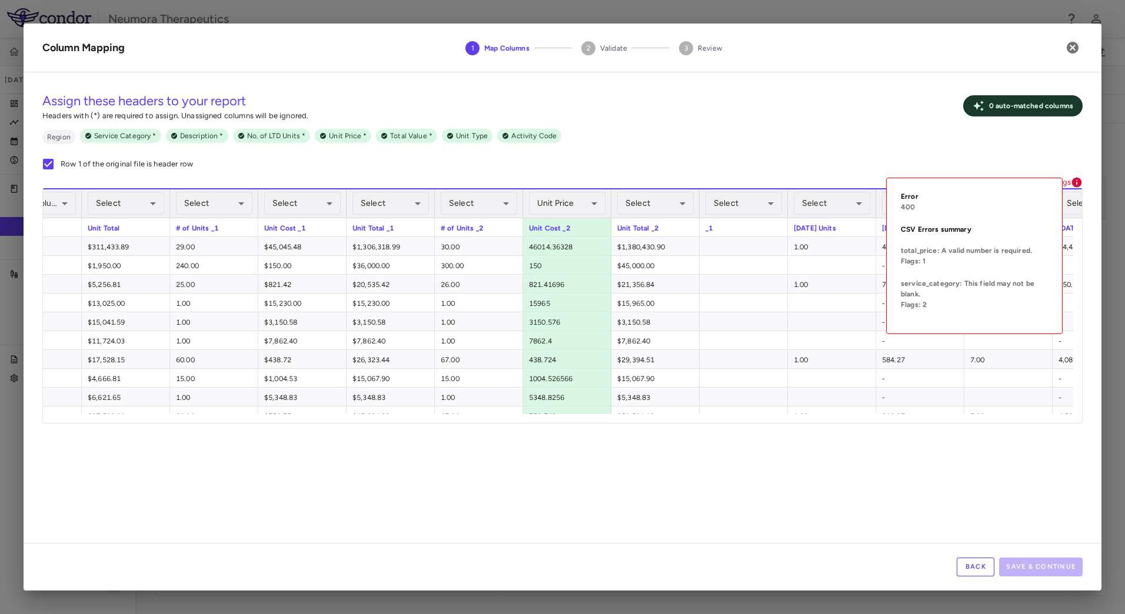
click at [1072, 179] on icon at bounding box center [1077, 183] width 12 height 12
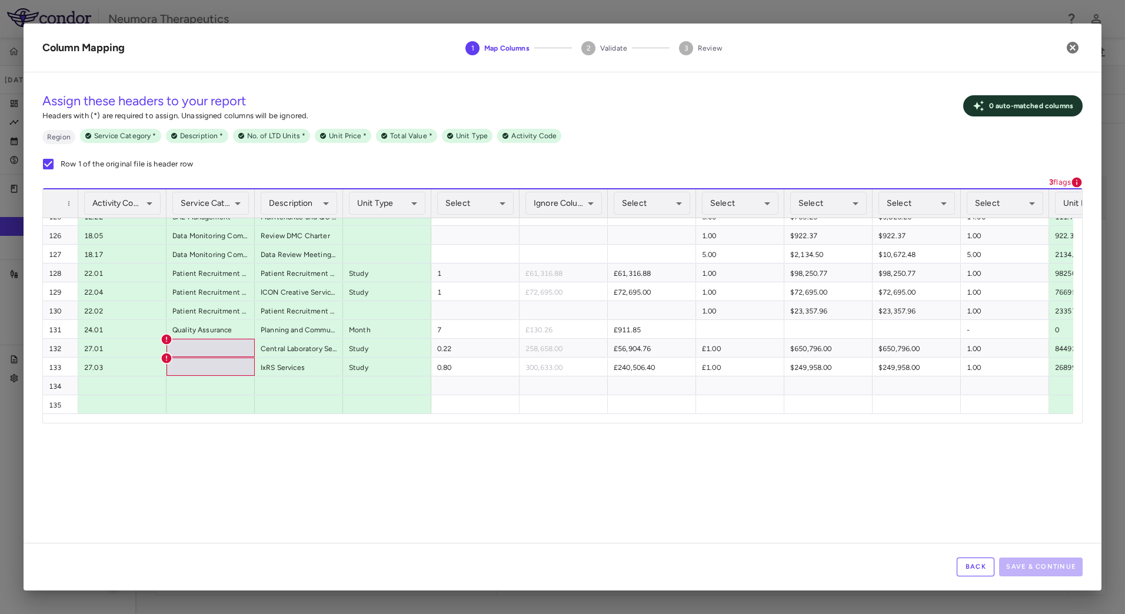
click at [962, 568] on button "Back" at bounding box center [976, 567] width 38 height 19
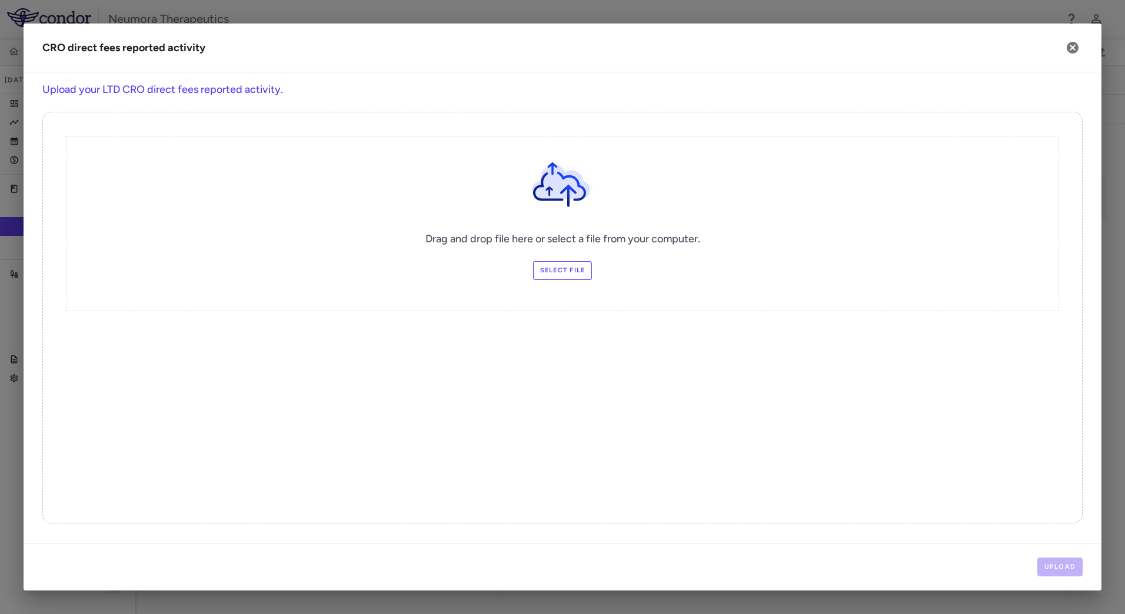
click at [561, 263] on label "Select file" at bounding box center [562, 270] width 59 height 19
click at [0, 0] on input "Select file" at bounding box center [0, 0] width 0 height 0
click at [1061, 572] on button "Upload" at bounding box center [1061, 567] width 46 height 19
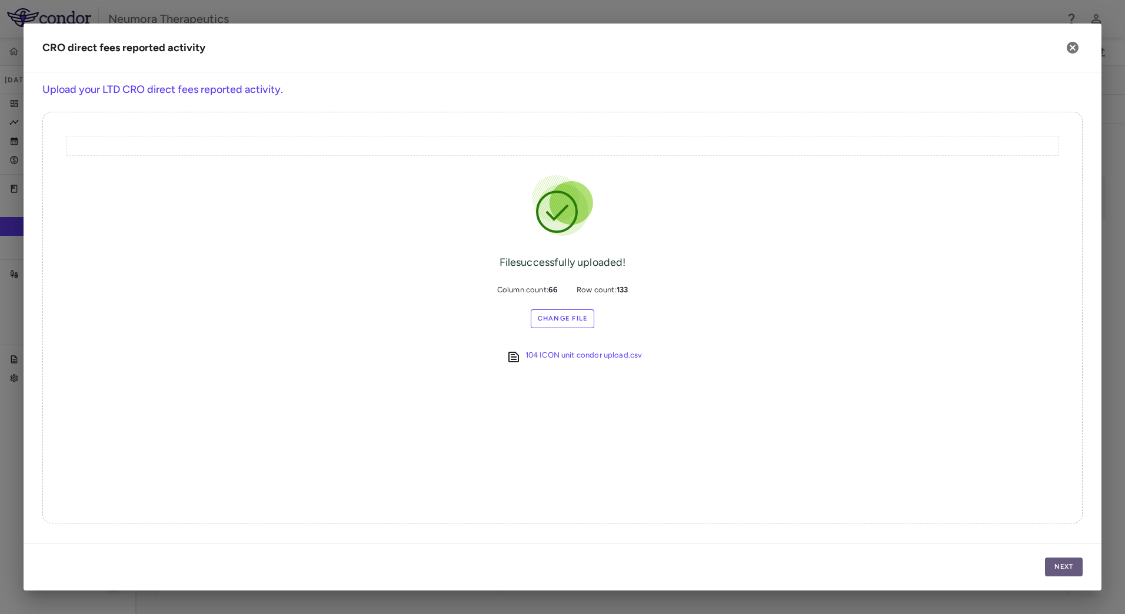
click at [1060, 562] on button "Next" at bounding box center [1064, 567] width 38 height 19
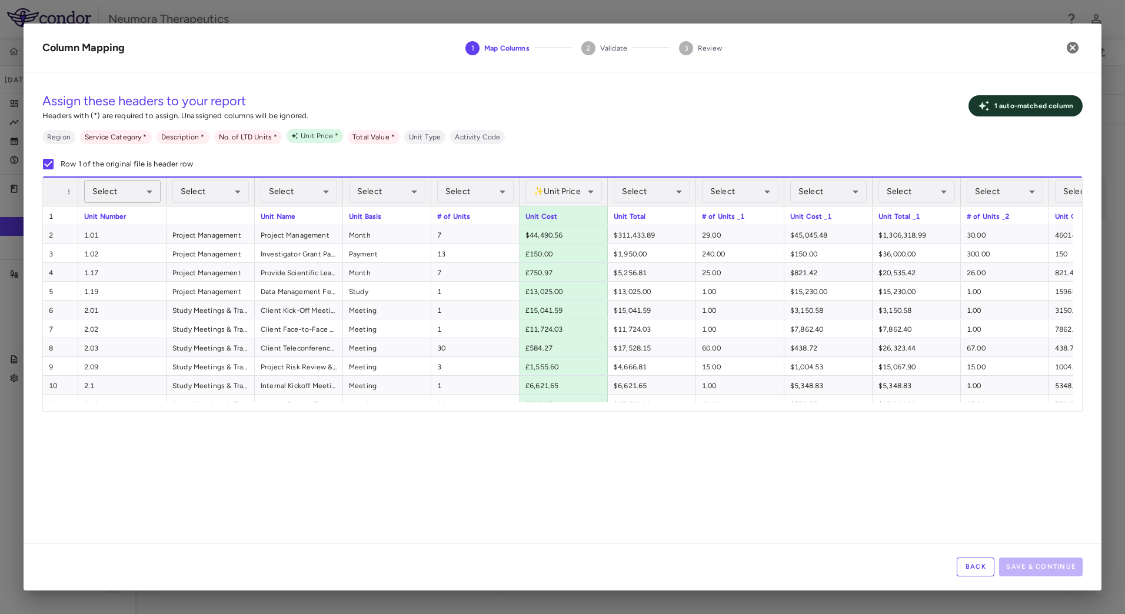
click at [120, 188] on body "Skip to sidebar Skip to main content Neumora Therapeutics NMRA-323511-104 [DATE…" at bounding box center [562, 307] width 1125 height 614
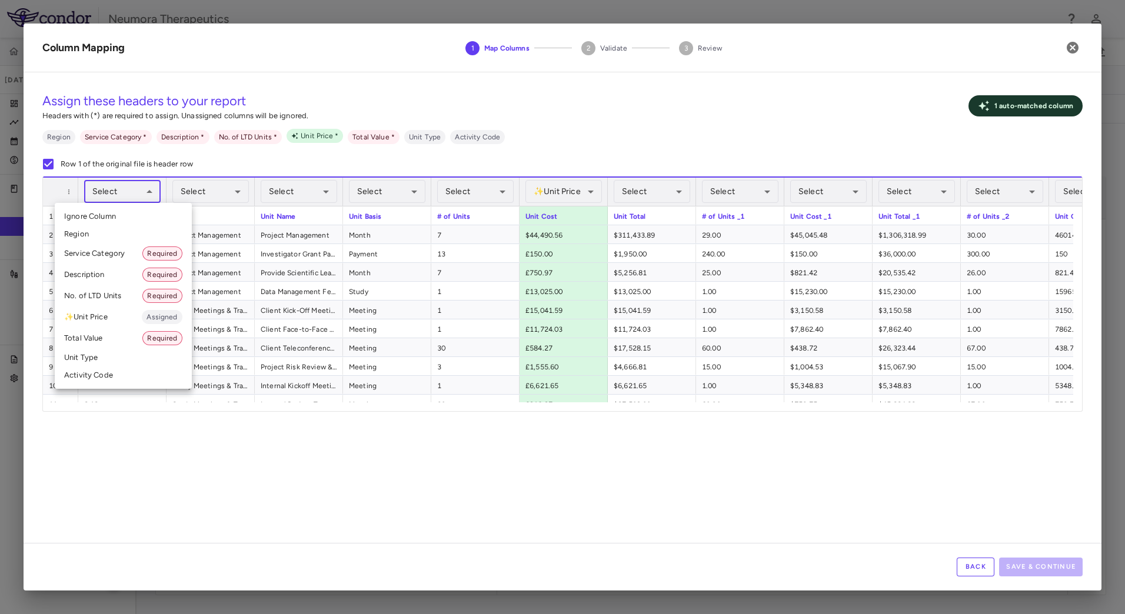
click at [97, 376] on li "Activity Code" at bounding box center [123, 376] width 137 height 18
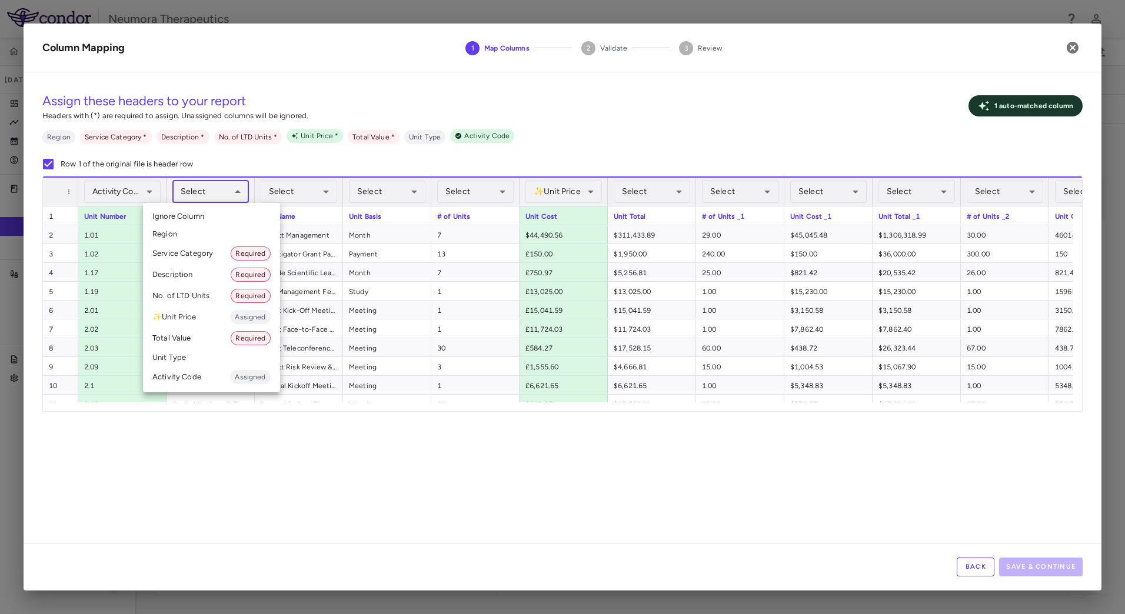
click at [225, 187] on body "Skip to sidebar Skip to main content Neumora Therapeutics NMRA-323511-104 [DATE…" at bounding box center [562, 307] width 1125 height 614
click at [204, 254] on li "Service Category Required" at bounding box center [211, 253] width 137 height 21
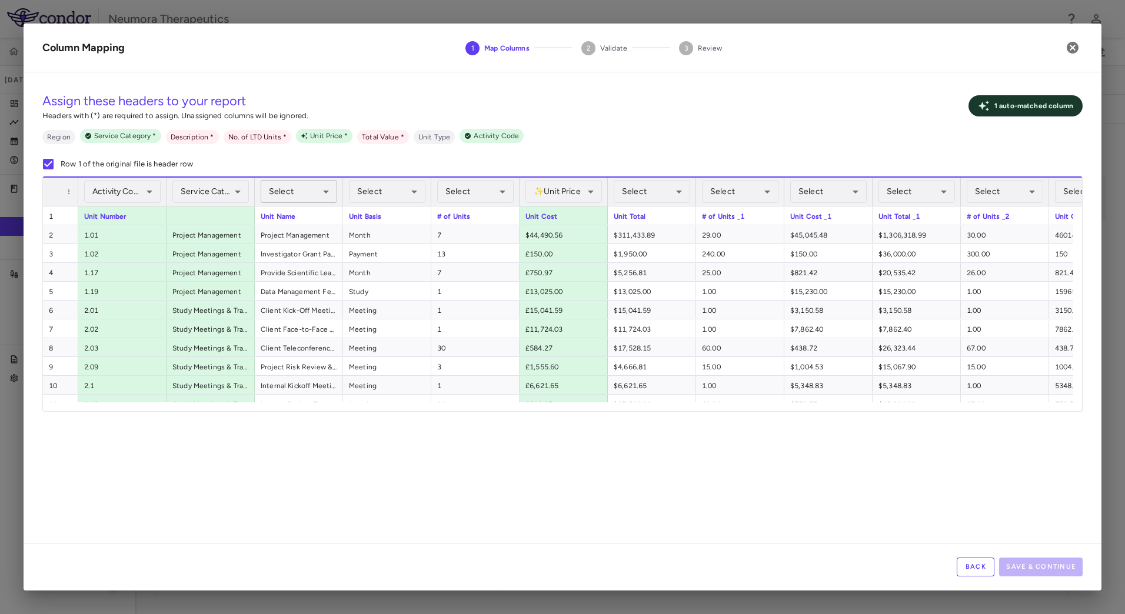
click at [305, 191] on body "Skip to sidebar Skip to main content Neumora Therapeutics NMRA-323511-104 [DATE…" at bounding box center [562, 307] width 1125 height 614
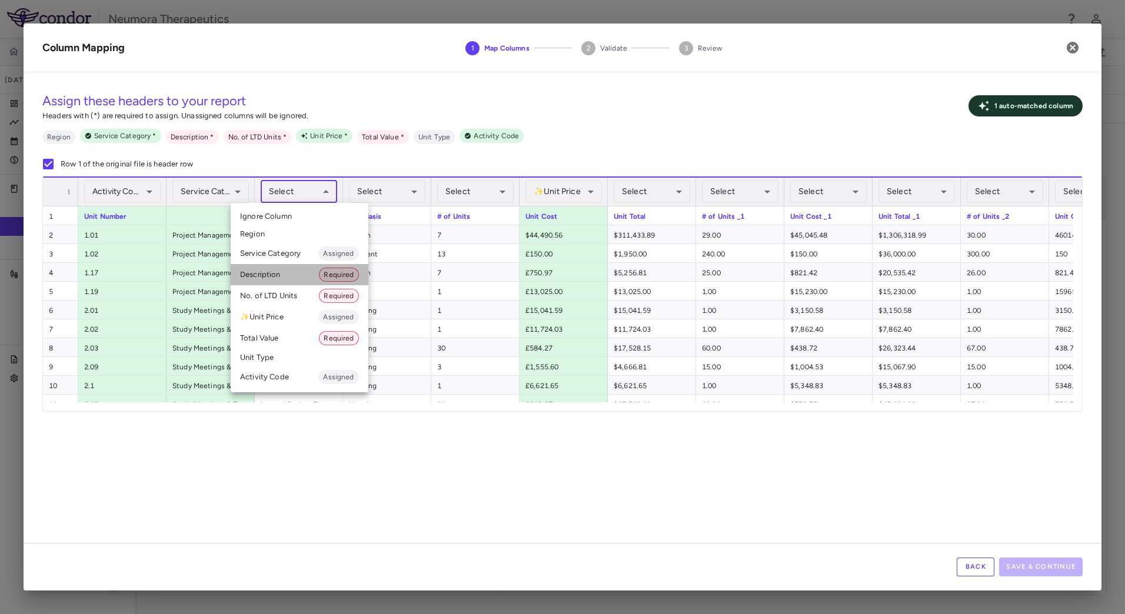
click at [303, 281] on li "Description Required" at bounding box center [300, 274] width 138 height 21
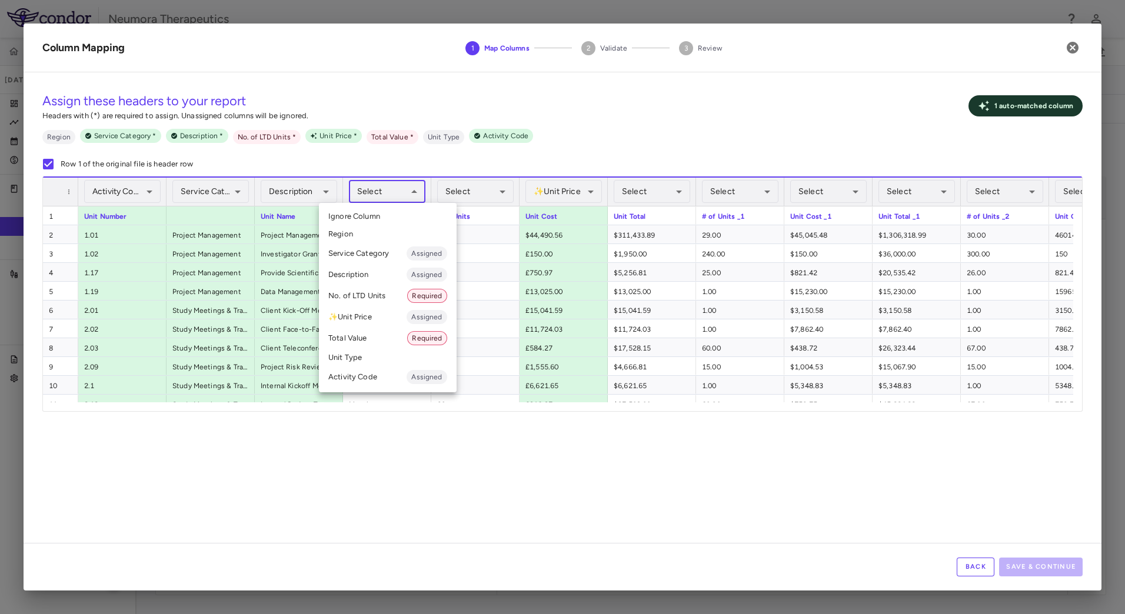
click at [406, 186] on body "Skip to sidebar Skip to main content Neumora Therapeutics NMRA-323511-104 [DATE…" at bounding box center [562, 307] width 1125 height 614
click at [368, 357] on li "Unit Type" at bounding box center [388, 358] width 138 height 18
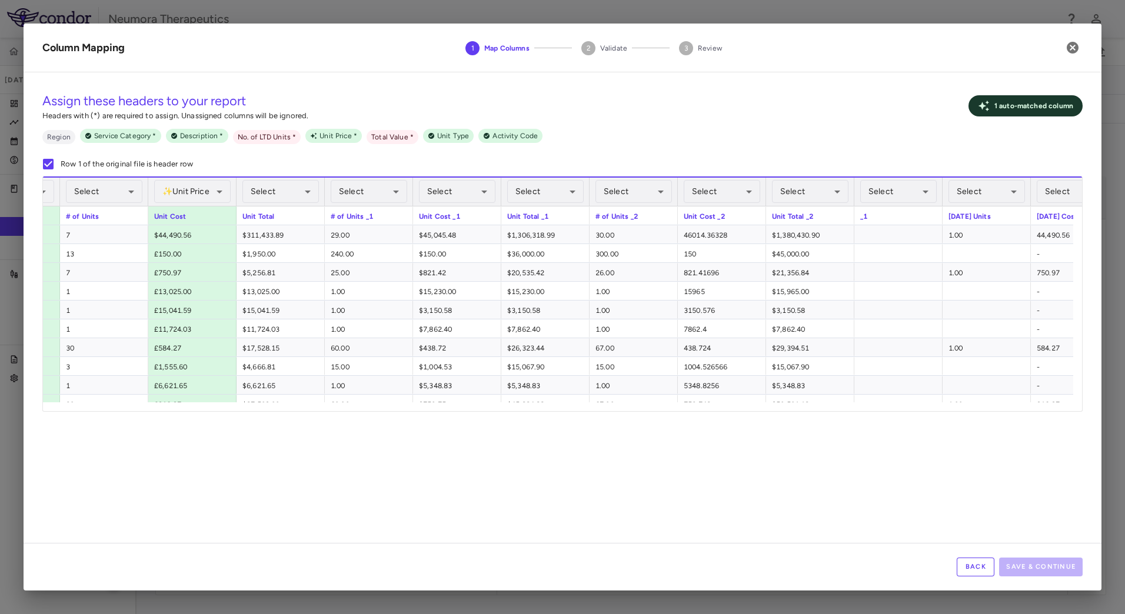
scroll to position [0, 450]
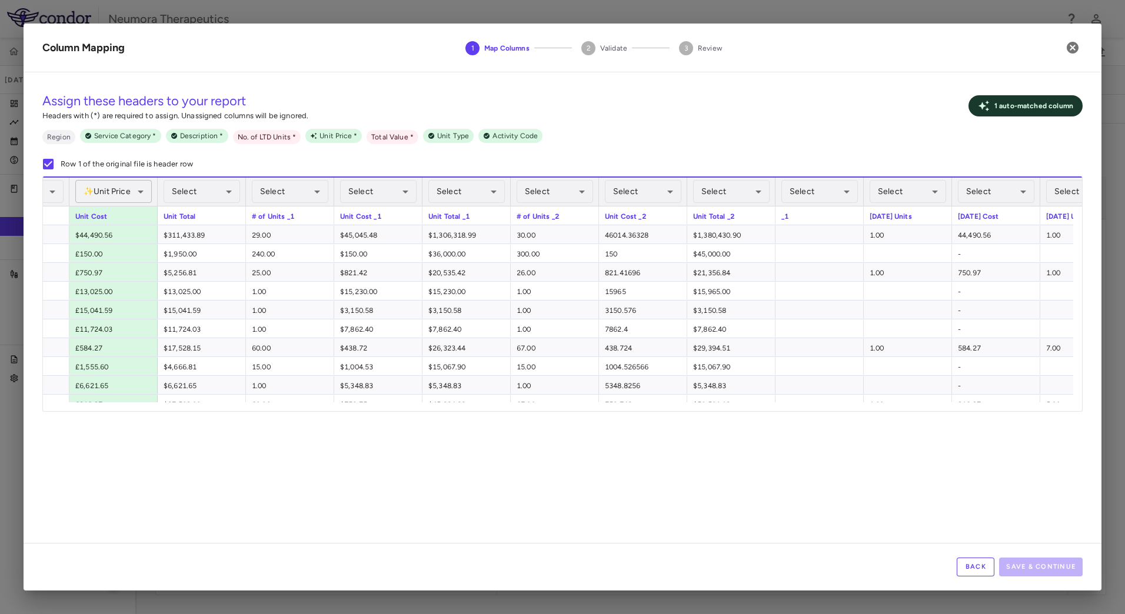
click at [134, 188] on body "Skip to sidebar Skip to main content Neumora Therapeutics NMRA-323511-104 [DATE…" at bounding box center [562, 307] width 1125 height 614
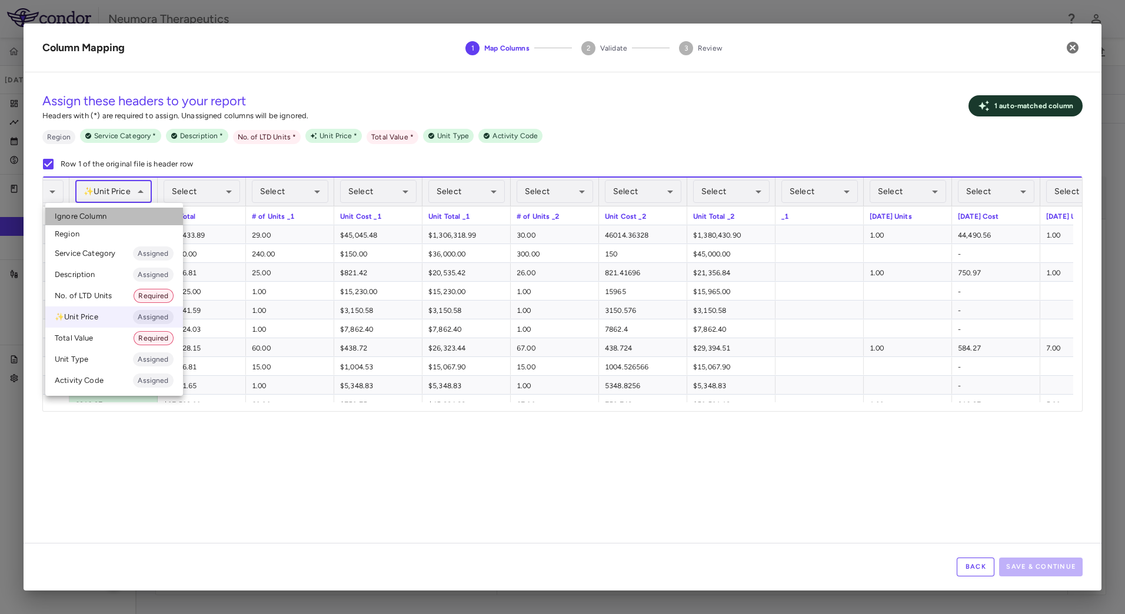
click at [124, 211] on li "Ignore Column" at bounding box center [114, 217] width 138 height 18
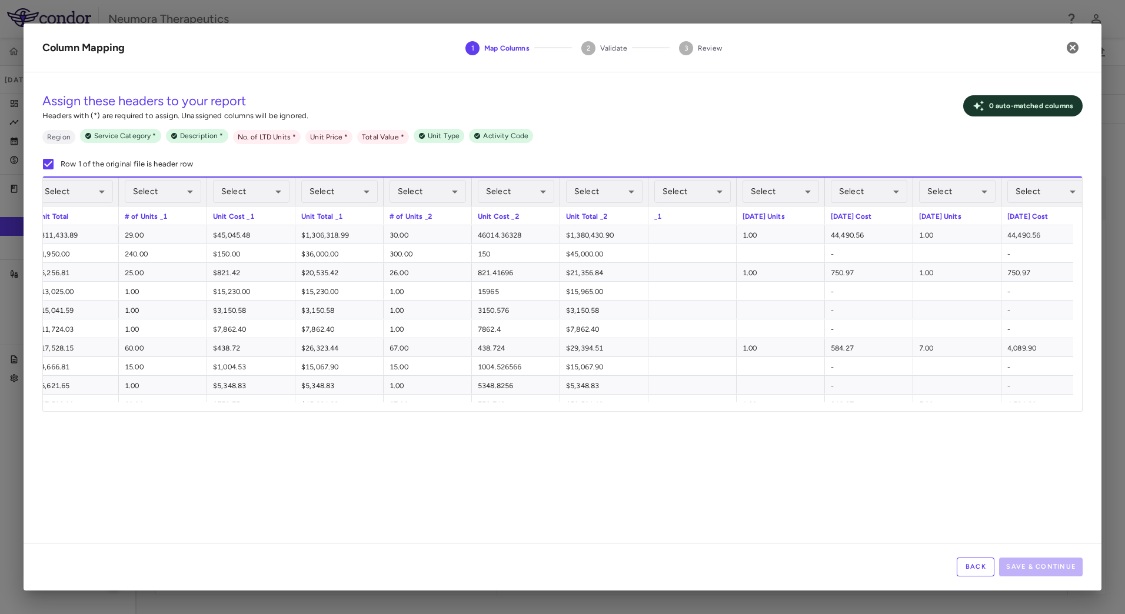
scroll to position [0, 599]
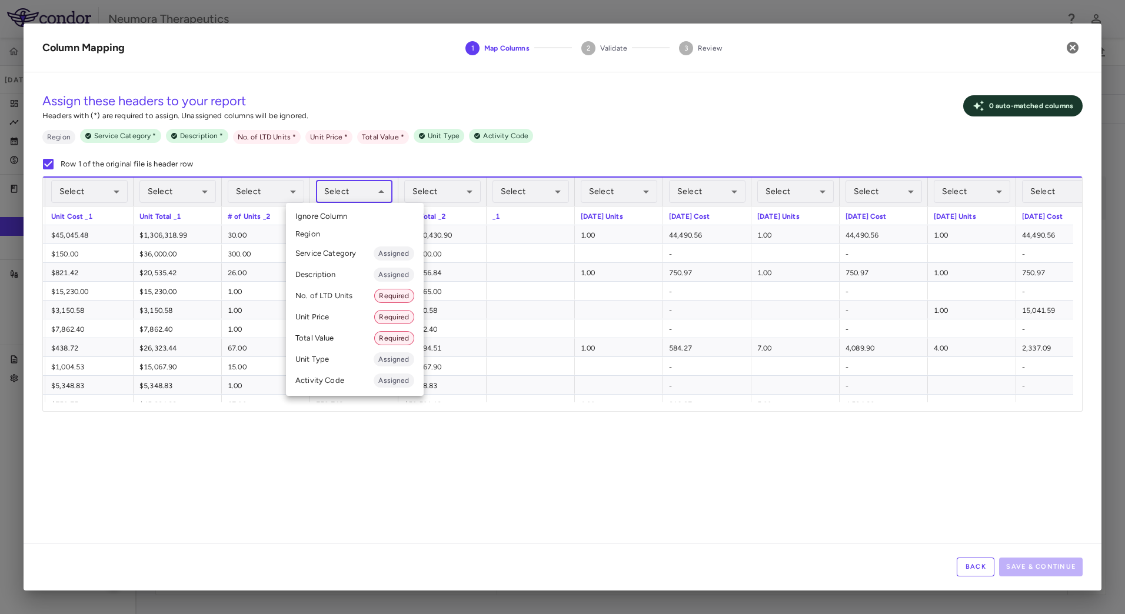
click at [348, 187] on body "Skip to sidebar Skip to main content Neumora Therapeutics NMRA-323511-104 [DATE…" at bounding box center [562, 307] width 1125 height 614
click at [328, 315] on li "Unit Price Required" at bounding box center [355, 317] width 138 height 21
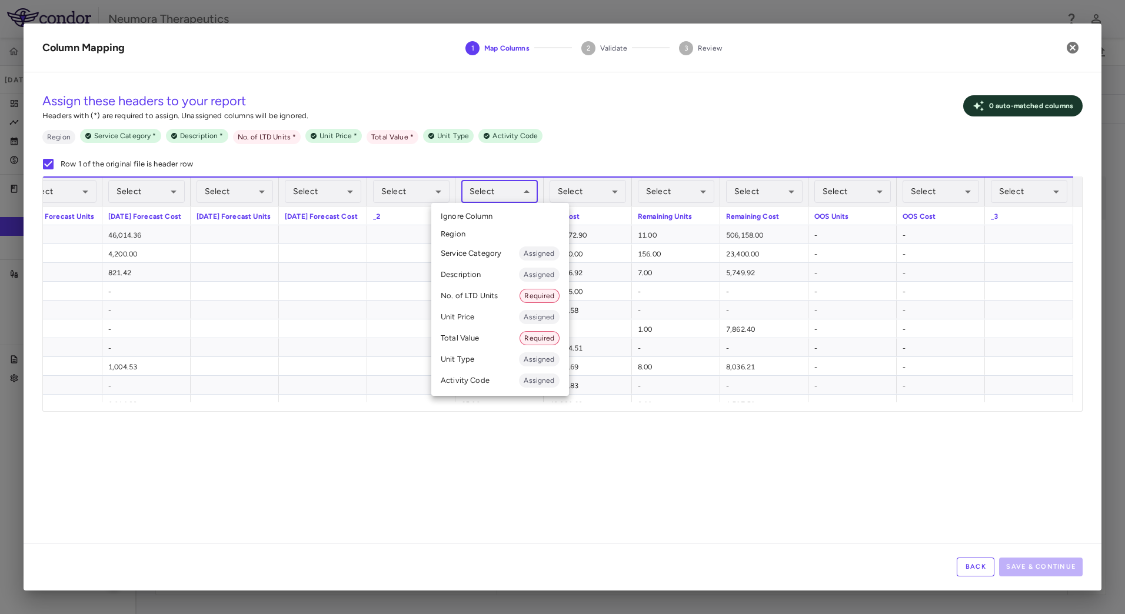
click at [483, 182] on body "Skip to sidebar Skip to main content Neumora Therapeutics NMRA-323511-104 [DATE…" at bounding box center [562, 307] width 1125 height 614
click at [487, 296] on li "No. of LTD Units Required" at bounding box center [500, 295] width 138 height 21
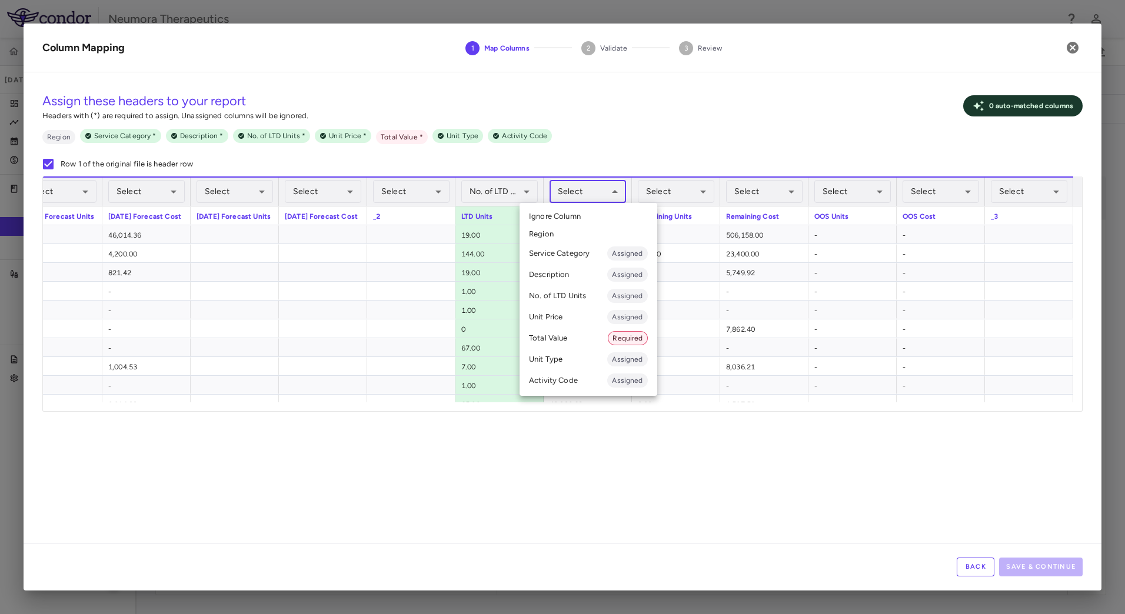
click at [592, 186] on body "Skip to sidebar Skip to main content Neumora Therapeutics NMRA-323511-104 [DATE…" at bounding box center [562, 307] width 1125 height 614
click at [558, 339] on li "Total Value Required" at bounding box center [589, 338] width 138 height 21
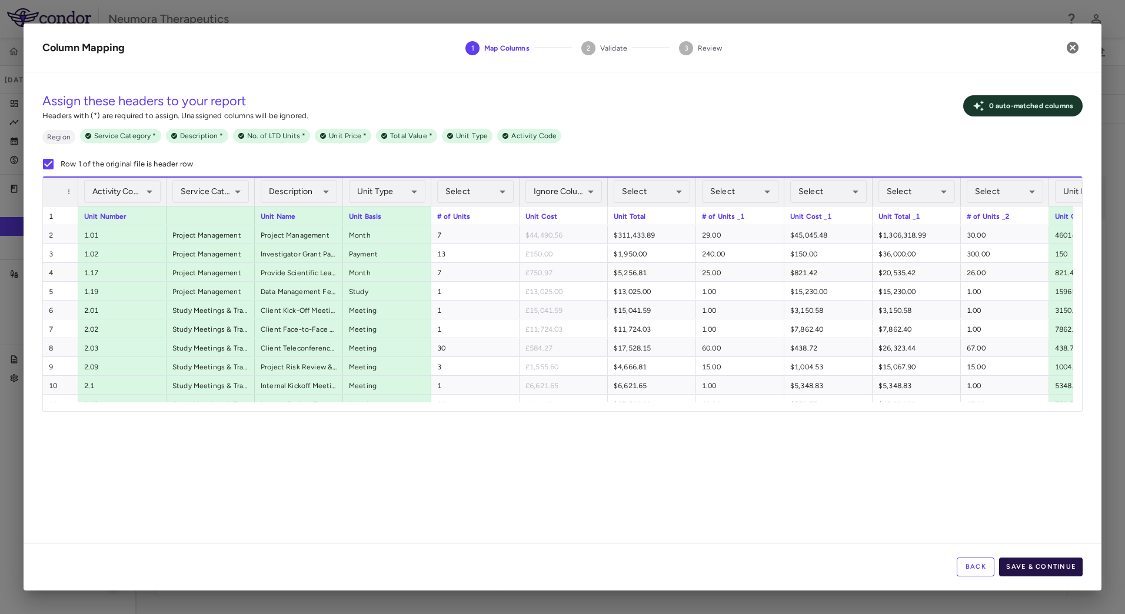
click at [1036, 567] on button "Save & Continue" at bounding box center [1041, 567] width 84 height 19
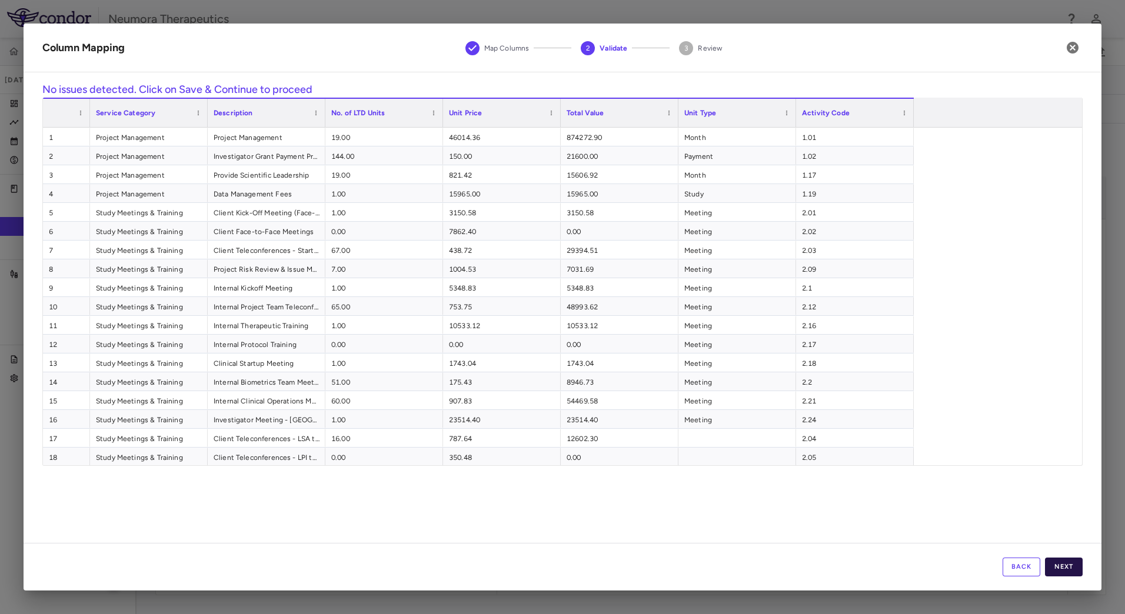
click at [1071, 562] on button "Next" at bounding box center [1064, 567] width 38 height 19
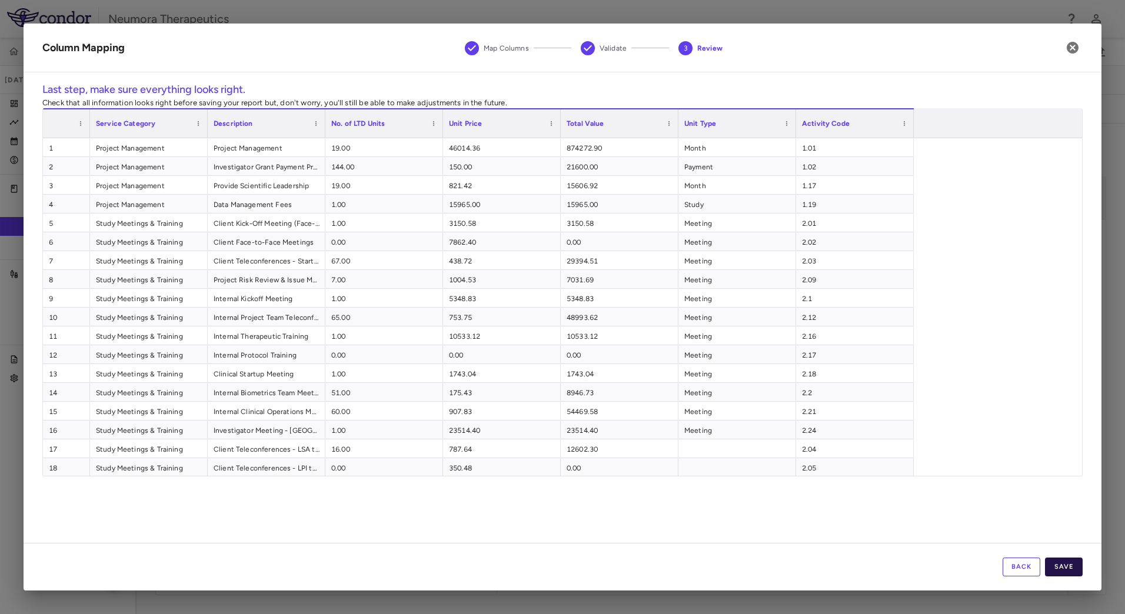
click at [1065, 566] on button "Save" at bounding box center [1064, 567] width 38 height 19
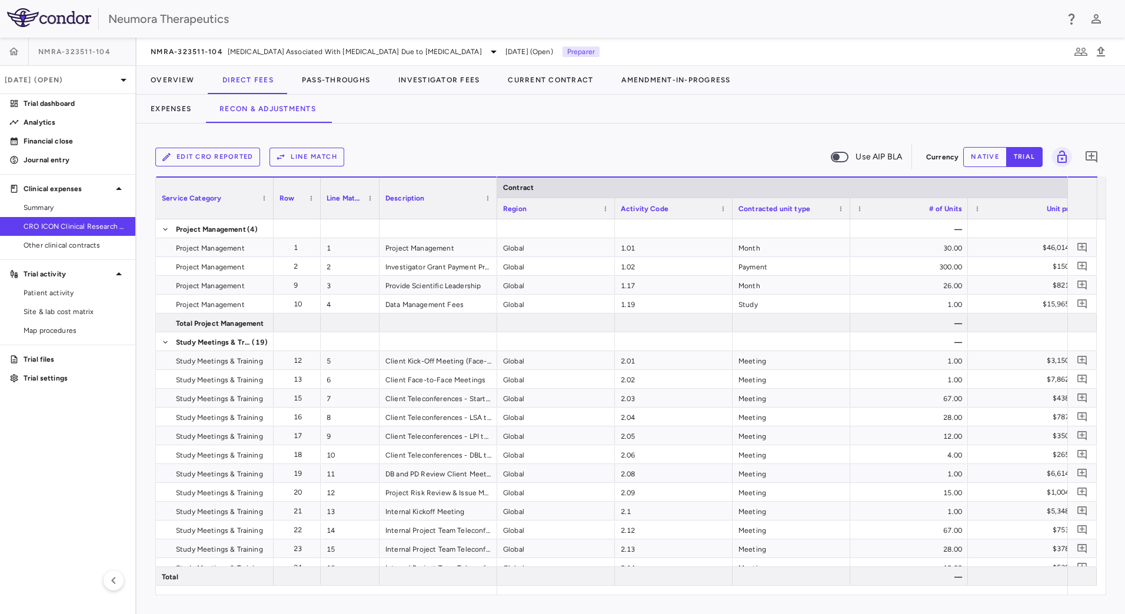
click at [318, 154] on button "Line Match" at bounding box center [307, 157] width 75 height 19
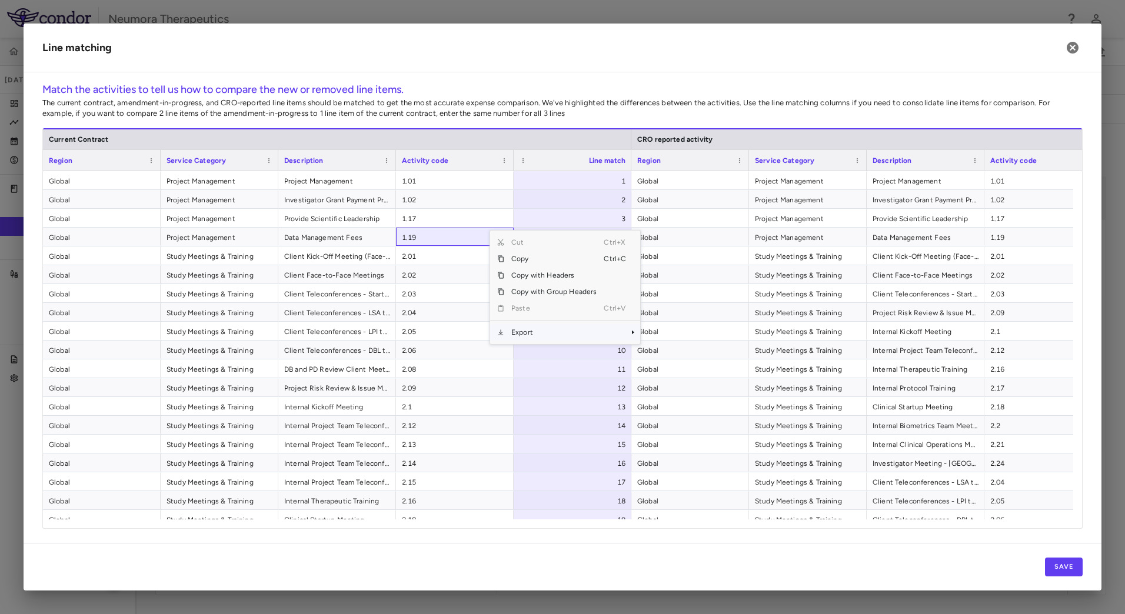
click at [535, 337] on span "Export" at bounding box center [553, 332] width 99 height 16
click at [690, 335] on span "CSV Export" at bounding box center [679, 336] width 55 height 16
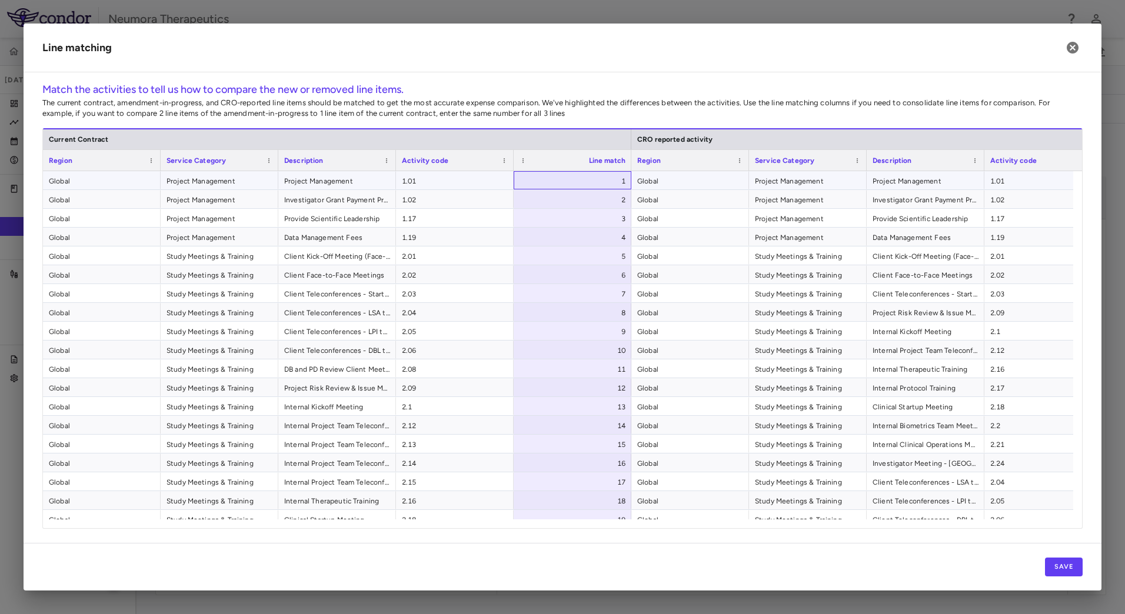
click at [575, 176] on div "1" at bounding box center [574, 181] width 101 height 19
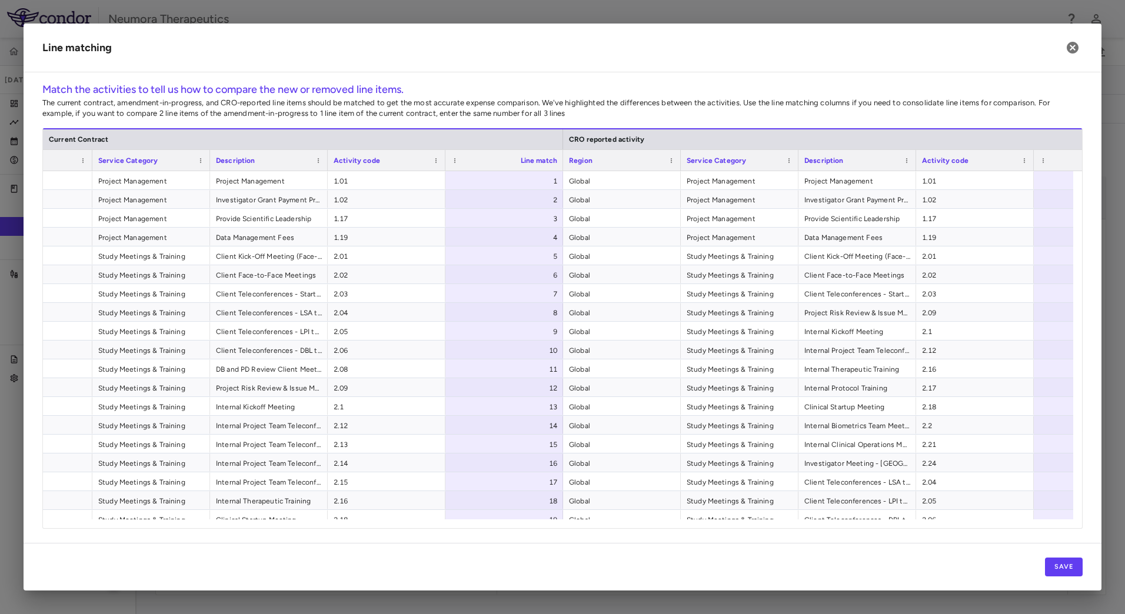
scroll to position [0, 194]
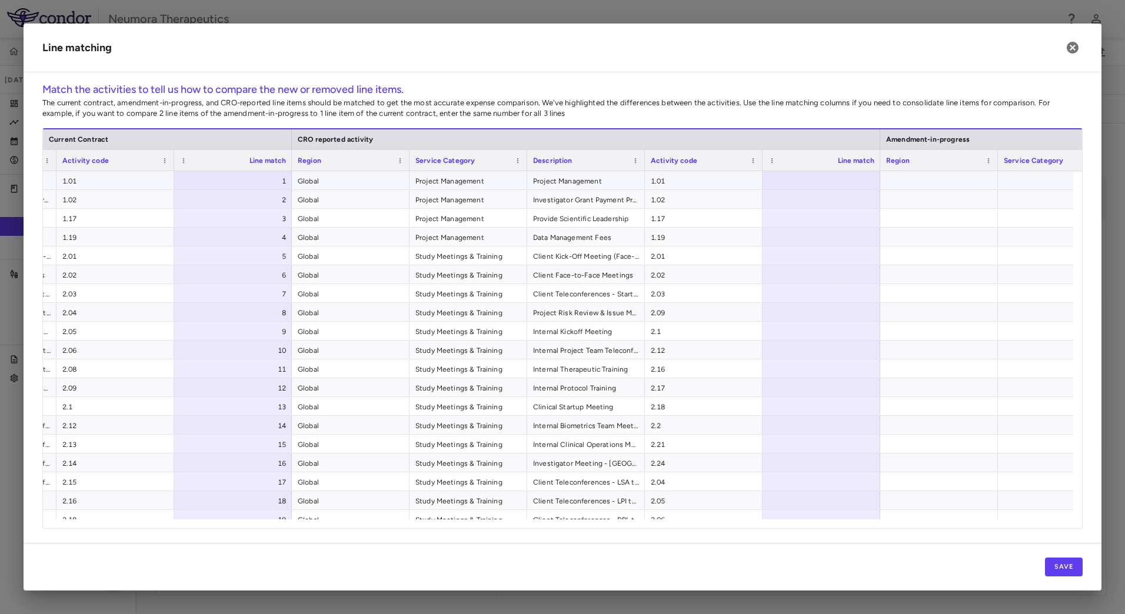
click at [858, 178] on div at bounding box center [822, 180] width 118 height 18
type input "**********"
click at [1061, 574] on button "Save" at bounding box center [1064, 567] width 38 height 19
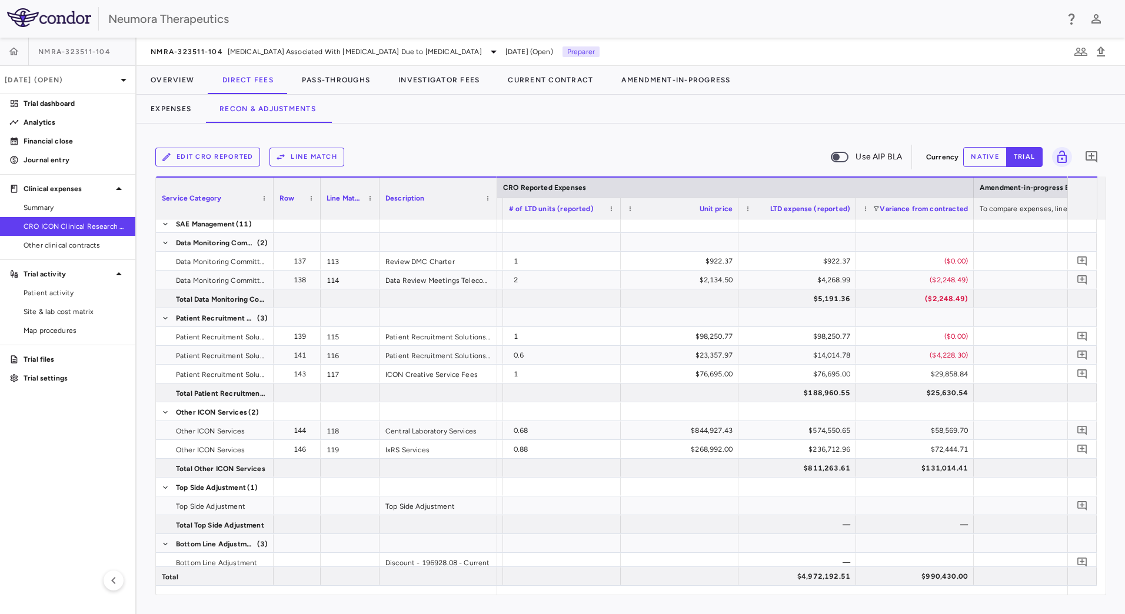
click at [978, 154] on button "native" at bounding box center [985, 157] width 44 height 20
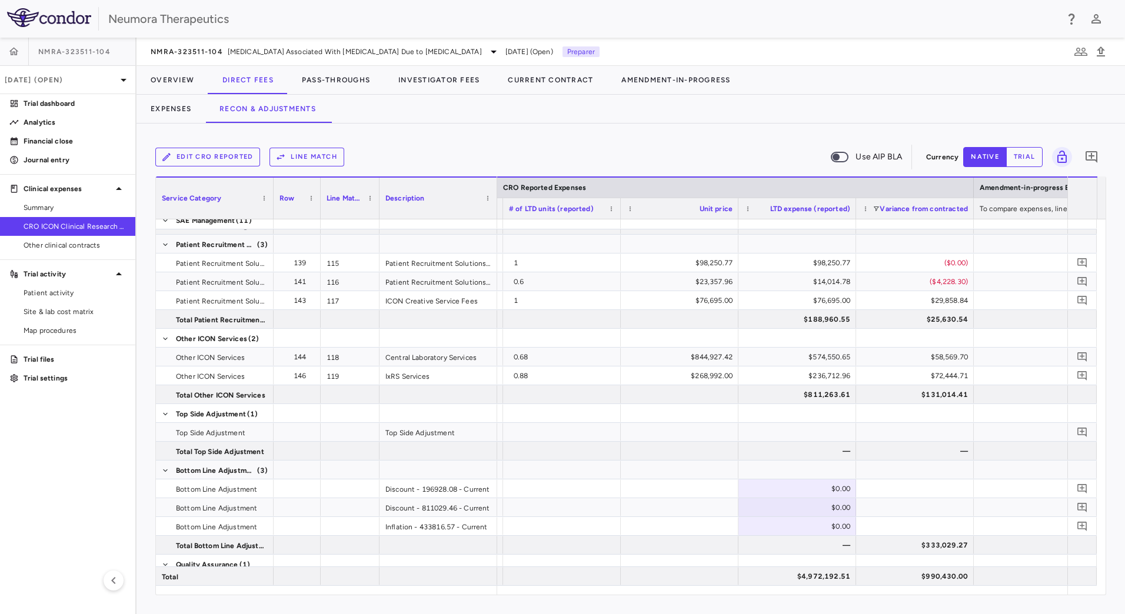
scroll to position [2835, 0]
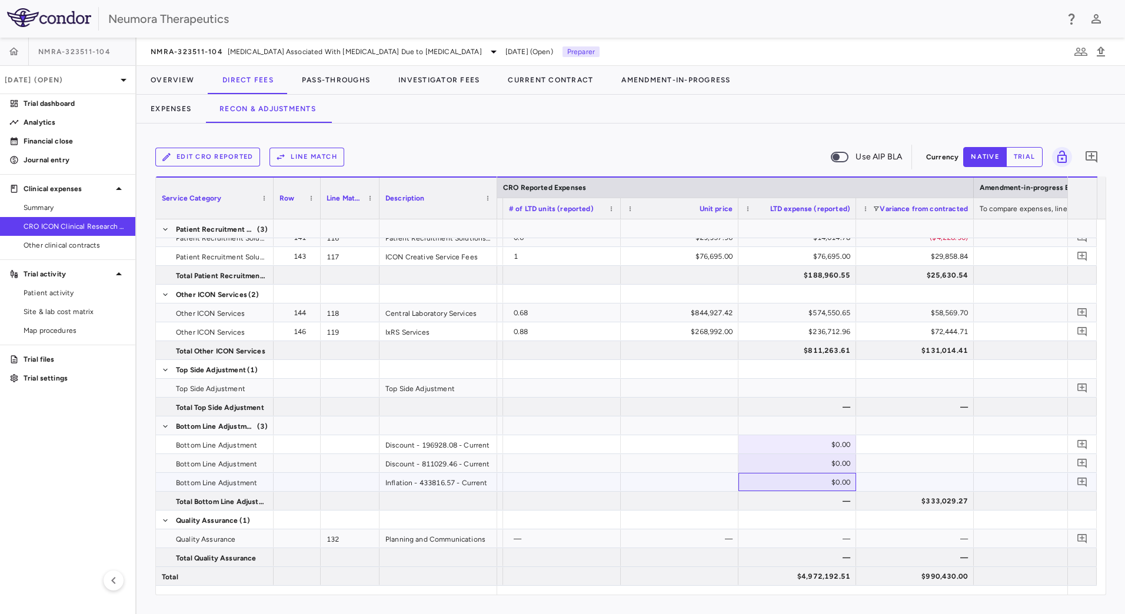
click at [794, 488] on div "$0.00" at bounding box center [799, 482] width 101 height 19
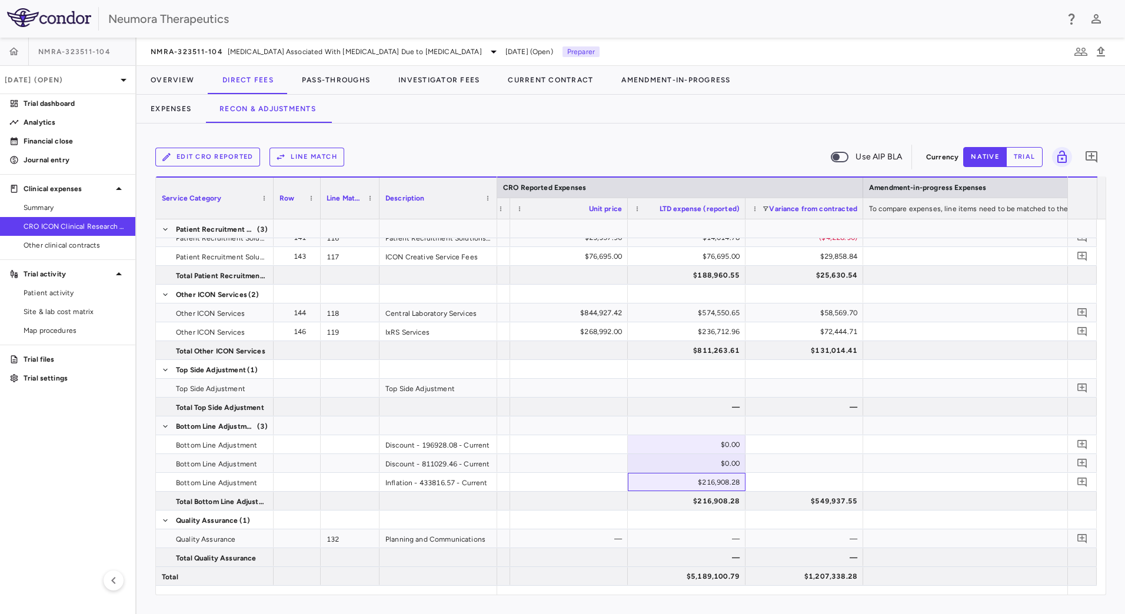
scroll to position [0, 1970]
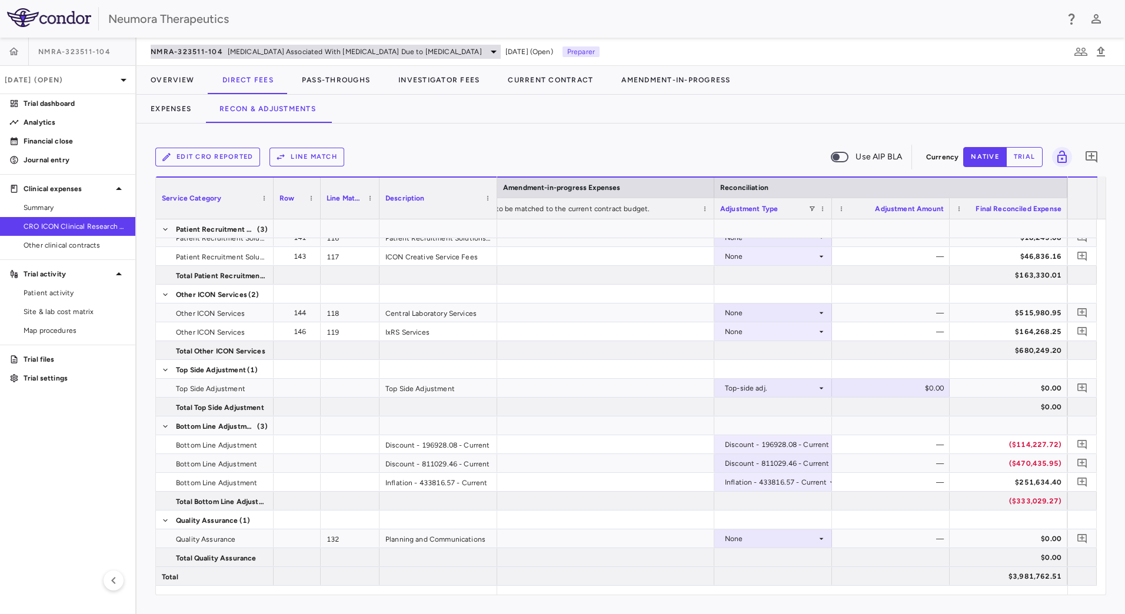
click at [436, 45] on div "NMRA-323511-104 [MEDICAL_DATA] Associated With [MEDICAL_DATA] Due to [MEDICAL_D…" at bounding box center [326, 52] width 350 height 14
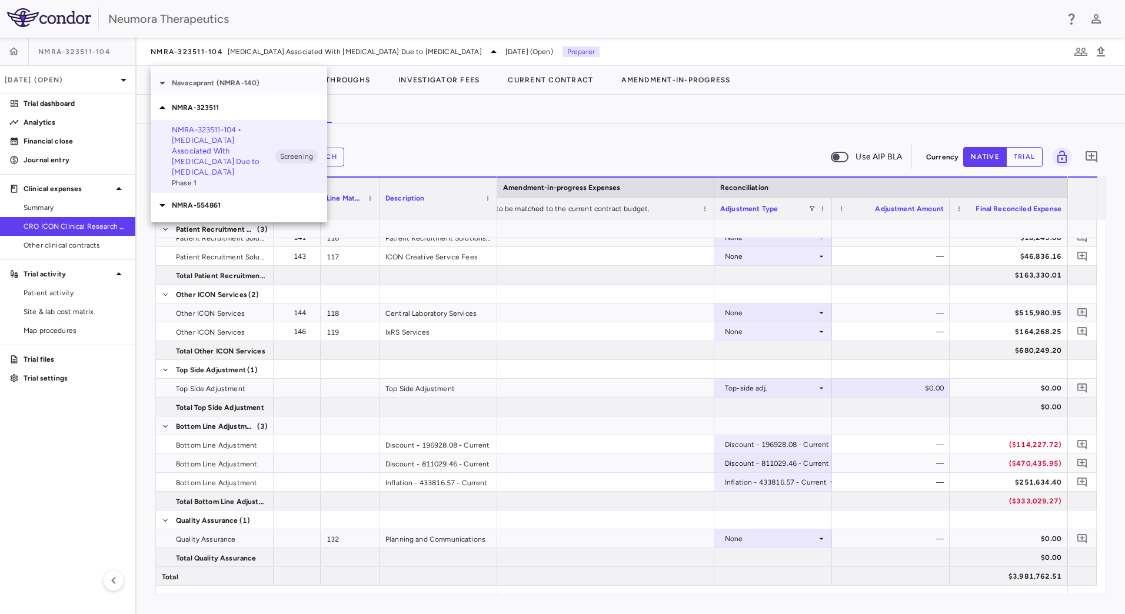
click at [220, 87] on p "Navacaprant (NMRA-140)" at bounding box center [249, 83] width 155 height 11
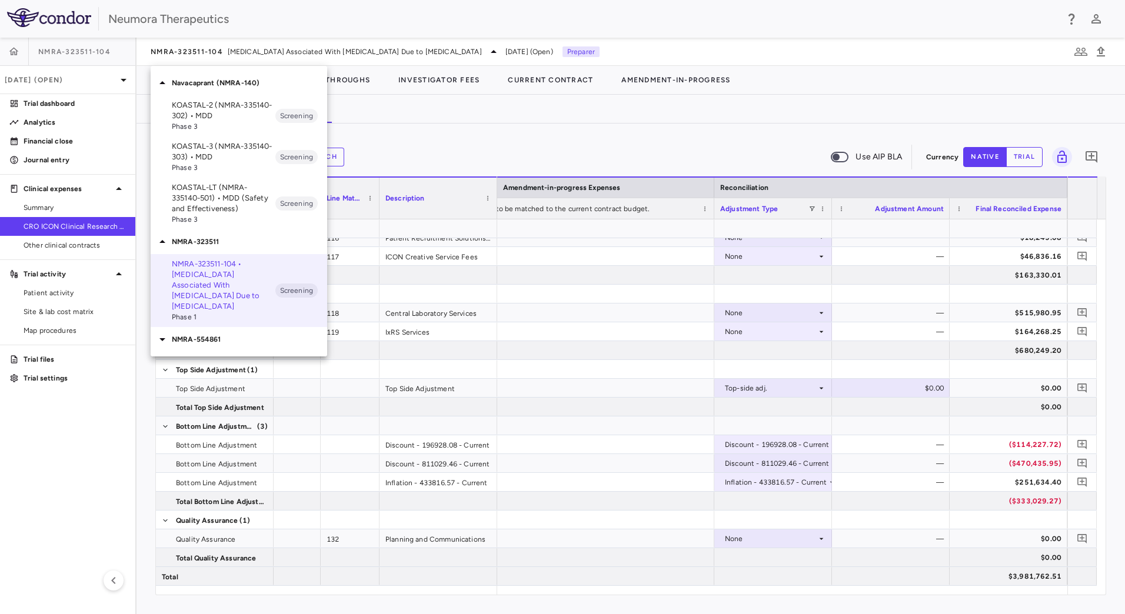
click at [220, 87] on p "Navacaprant (NMRA-140)" at bounding box center [249, 83] width 155 height 11
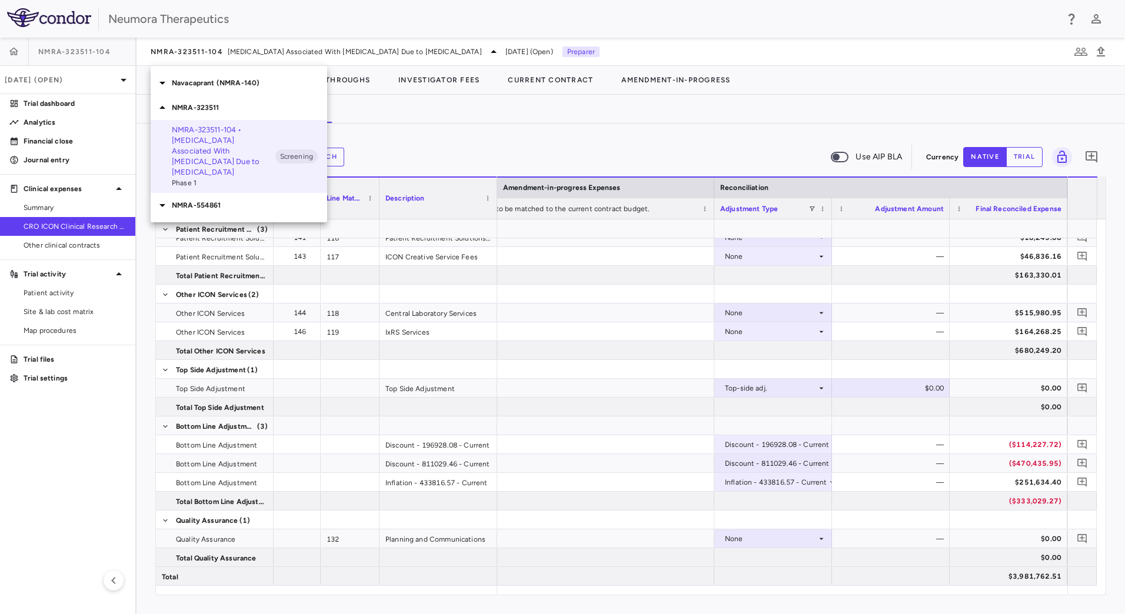
click at [522, 138] on div at bounding box center [562, 307] width 1125 height 614
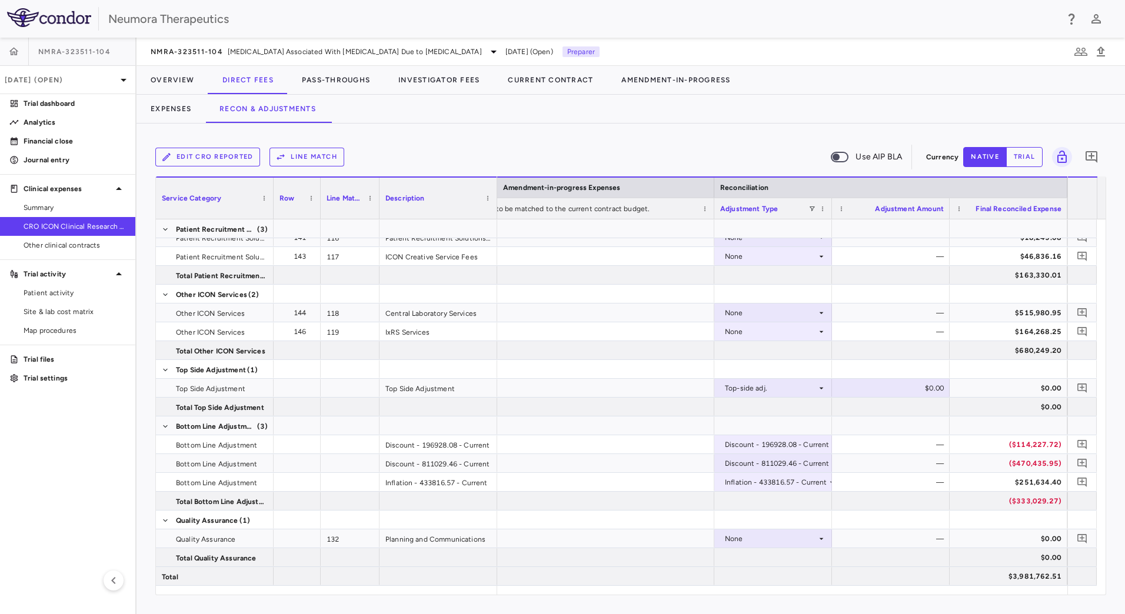
click at [796, 105] on div "Expenses Recon & Adjustments" at bounding box center [631, 109] width 989 height 28
click at [261, 42] on div "NMRA-323511-104 Agitation Associated With Dementia Due to Alzheimer's Disease J…" at bounding box center [631, 52] width 989 height 28
click at [260, 52] on span "[MEDICAL_DATA] Associated With [MEDICAL_DATA] Due to [MEDICAL_DATA]" at bounding box center [355, 51] width 254 height 11
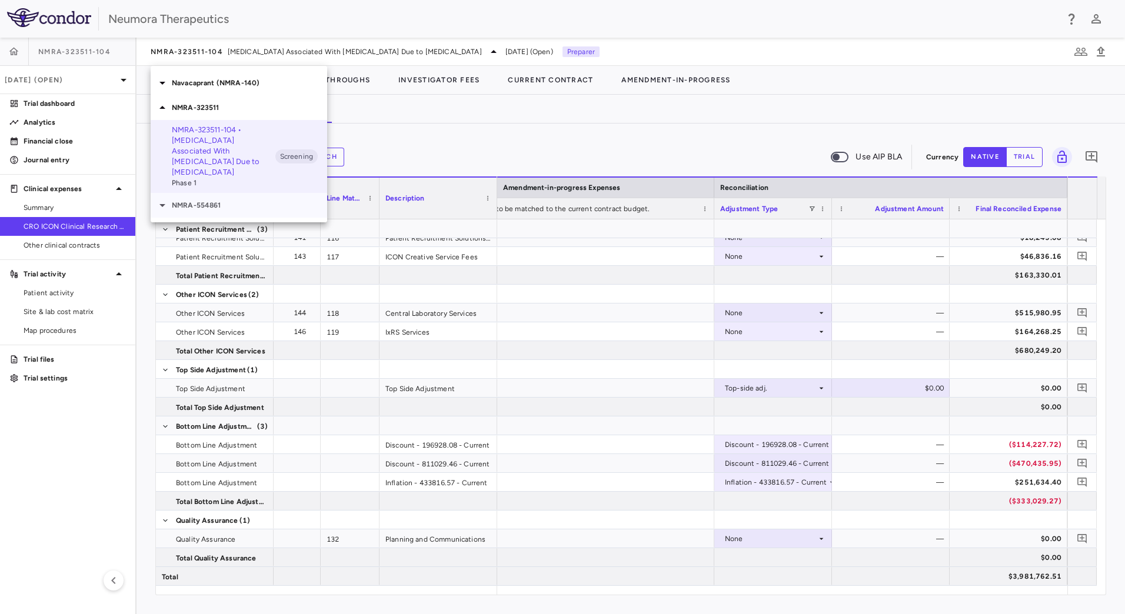
click at [208, 200] on p "NMRA-554861" at bounding box center [249, 205] width 155 height 11
click at [203, 98] on div "NMRA-323511" at bounding box center [239, 107] width 177 height 25
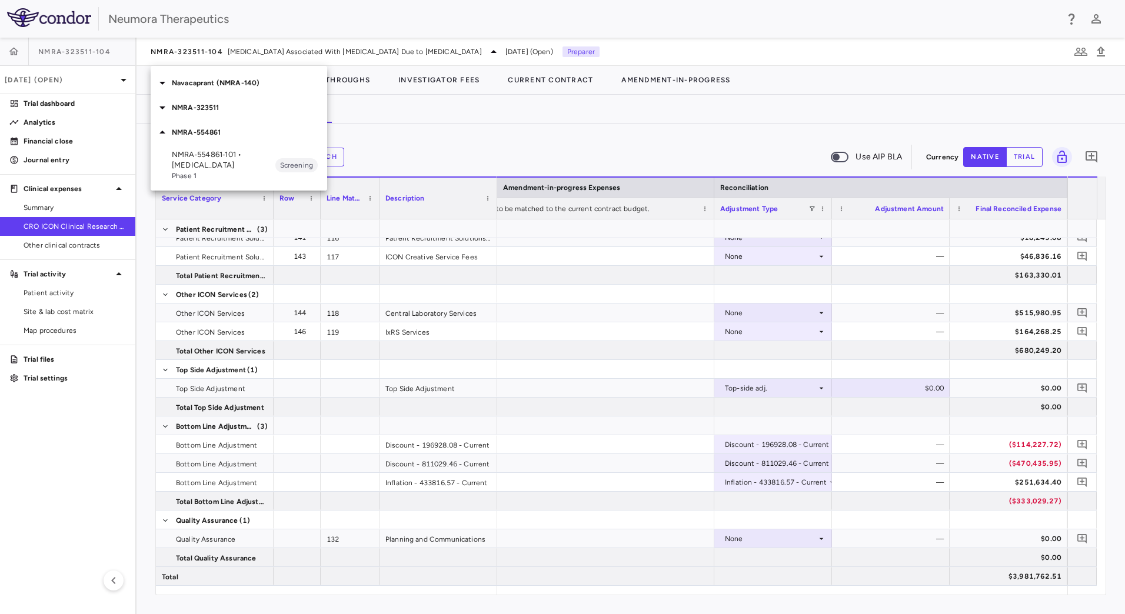
click at [202, 102] on div "NMRA-323511" at bounding box center [239, 107] width 177 height 25
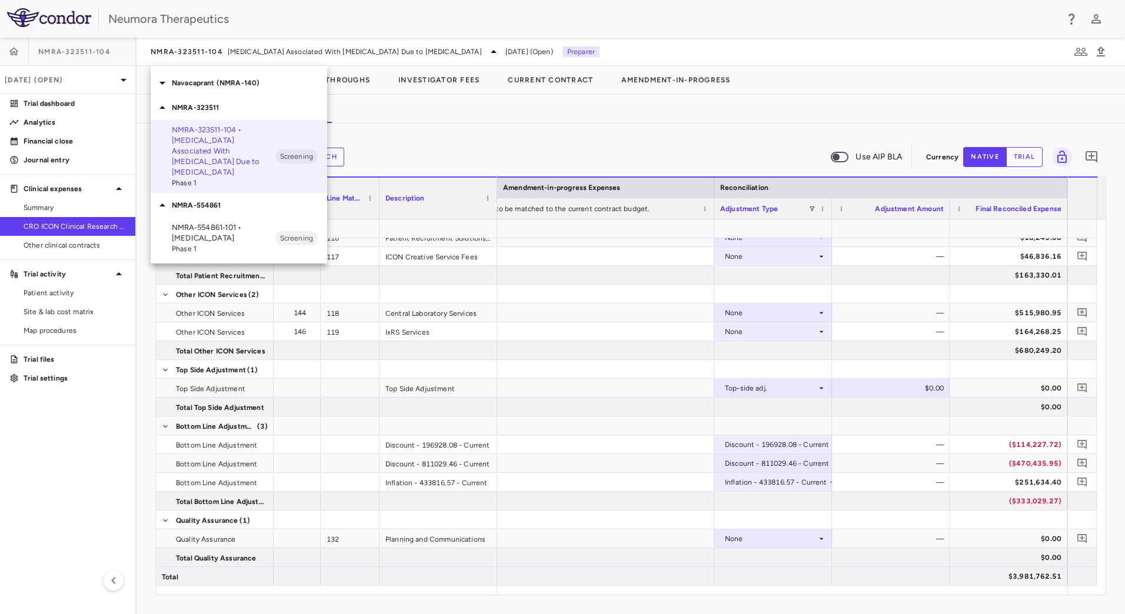
click at [225, 84] on p "Navacaprant (NMRA-140)" at bounding box center [249, 83] width 155 height 11
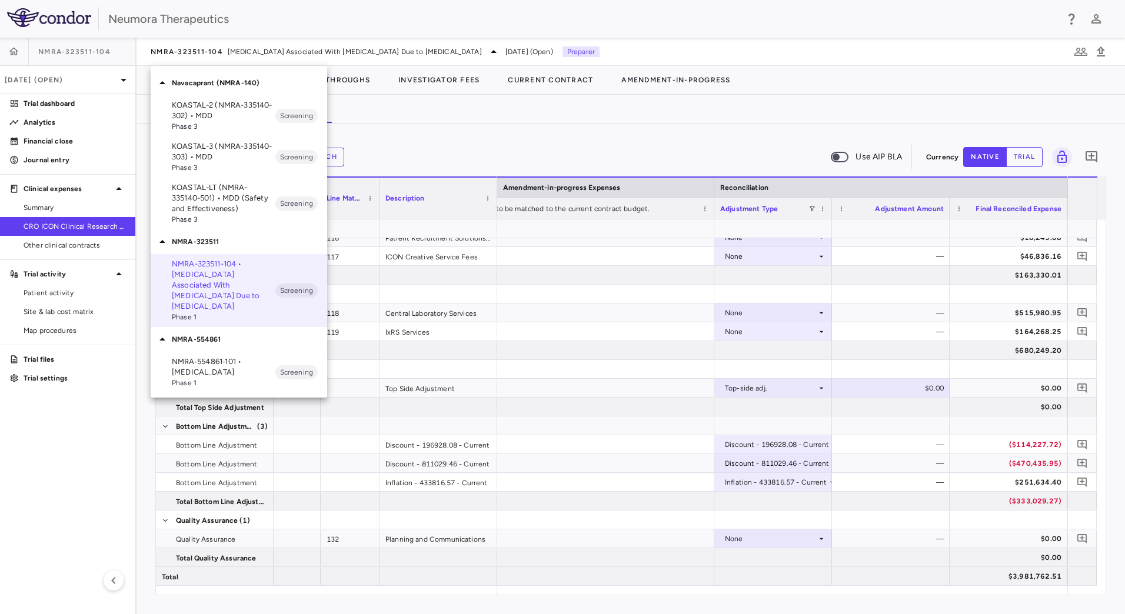
click at [97, 444] on div at bounding box center [562, 307] width 1125 height 614
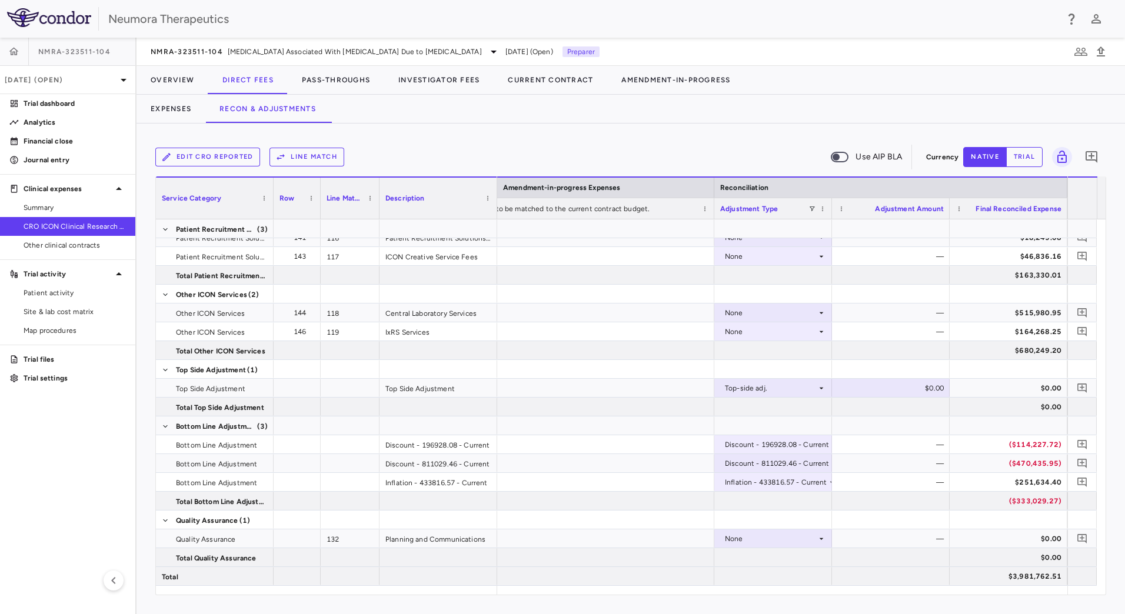
click at [42, 463] on aside "NMRA-323511-104 Jul 2025 (Open) Trial dashboard Analytics Financial close Journ…" at bounding box center [68, 326] width 137 height 577
click at [244, 54] on span "[MEDICAL_DATA] Associated With [MEDICAL_DATA] Due to [MEDICAL_DATA]" at bounding box center [355, 51] width 254 height 11
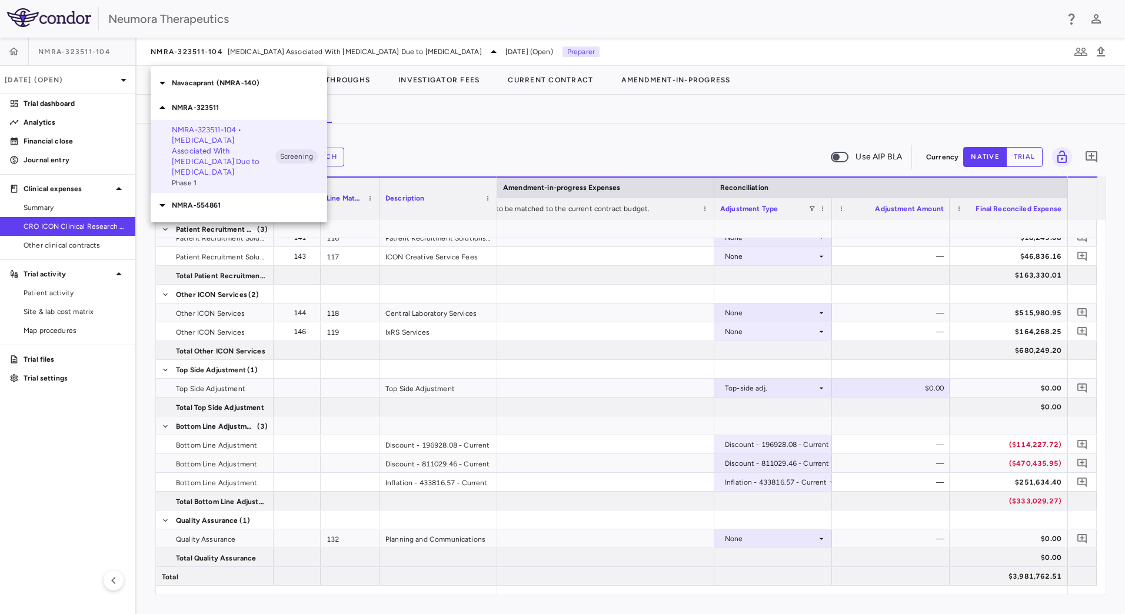
click at [243, 200] on p "NMRA-554861" at bounding box center [249, 205] width 155 height 11
click at [237, 229] on p "NMRA‐554861‐101 • [MEDICAL_DATA]" at bounding box center [224, 232] width 104 height 21
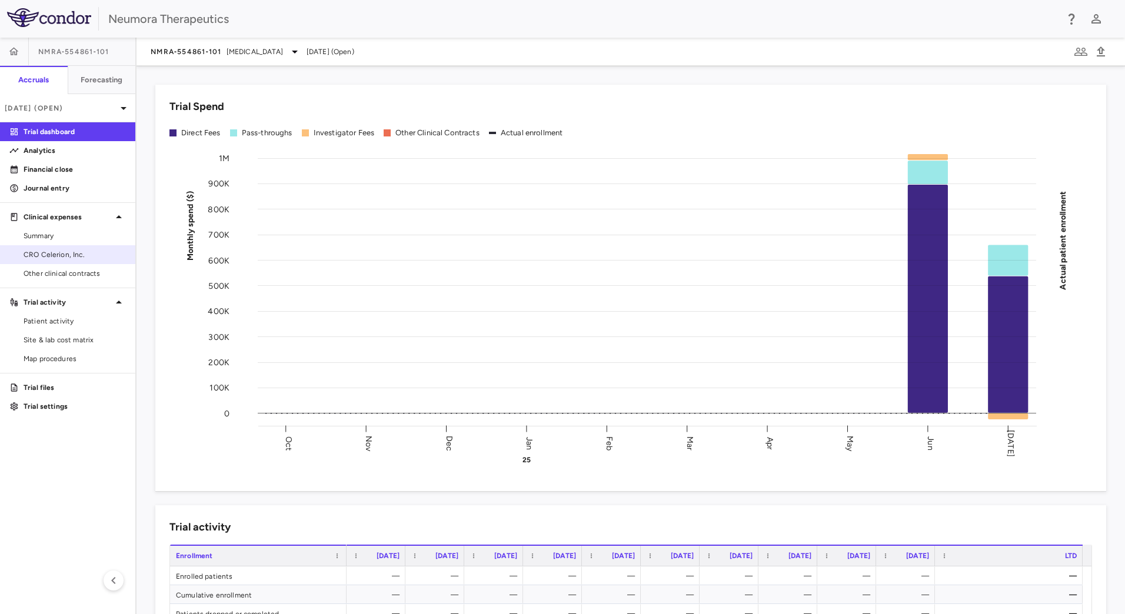
click at [98, 252] on span "CRO Celerion, Inc." at bounding box center [75, 255] width 102 height 11
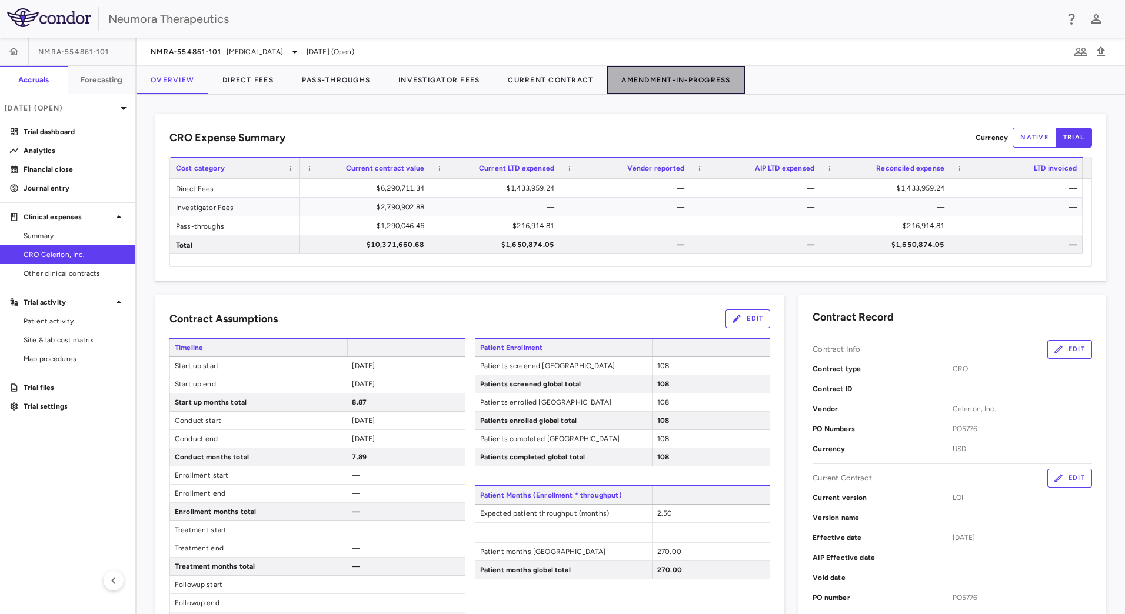
click at [680, 74] on button "Amendment-In-Progress" at bounding box center [675, 80] width 137 height 28
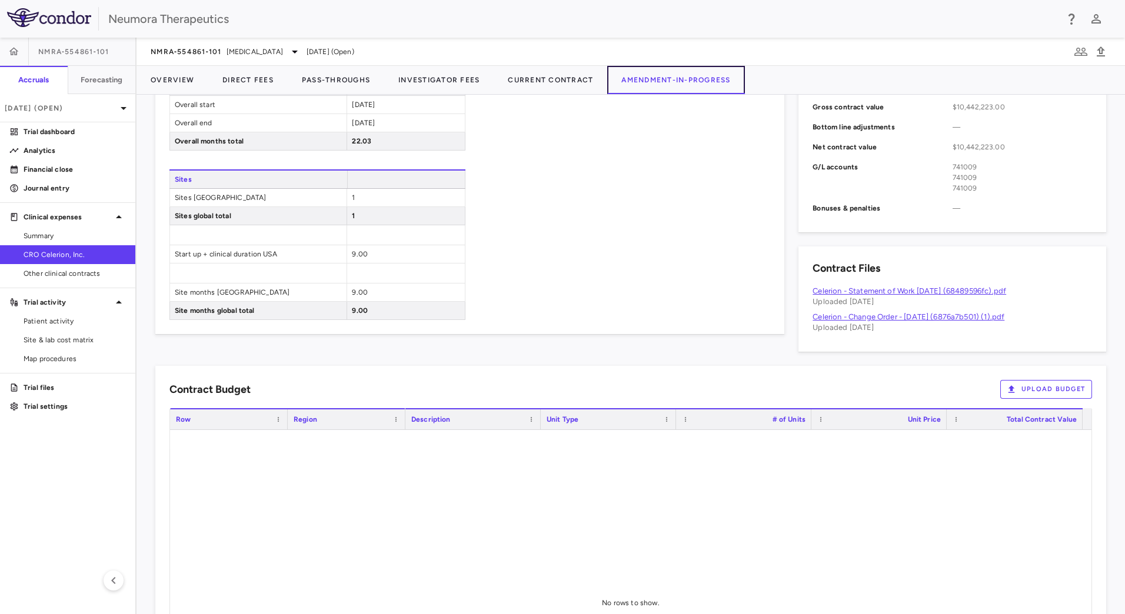
scroll to position [471, 0]
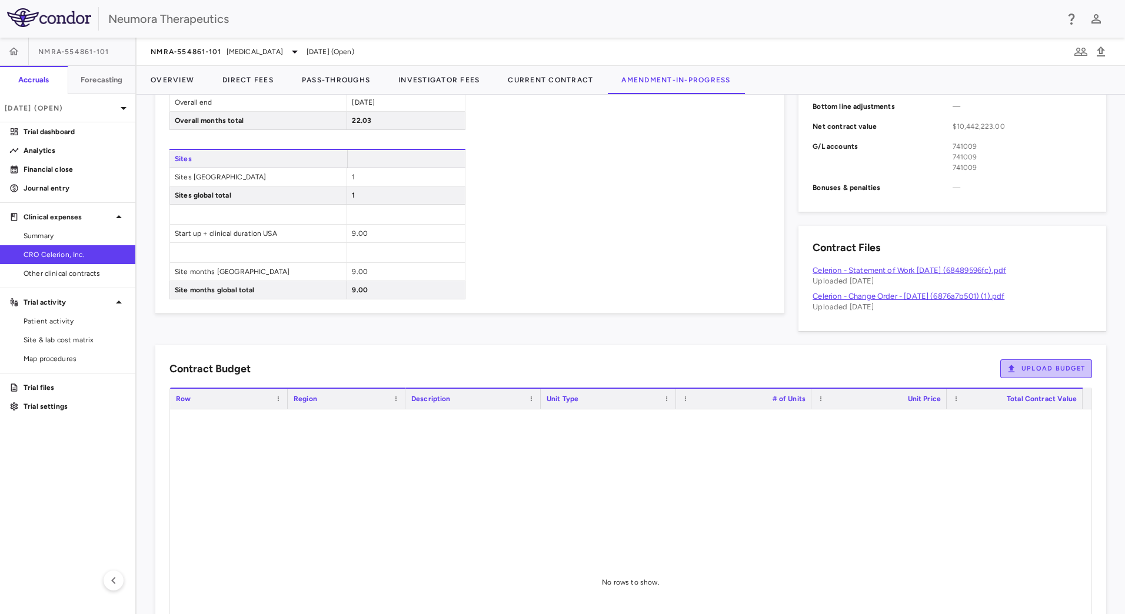
click at [1021, 367] on button "Upload Budget" at bounding box center [1047, 369] width 92 height 19
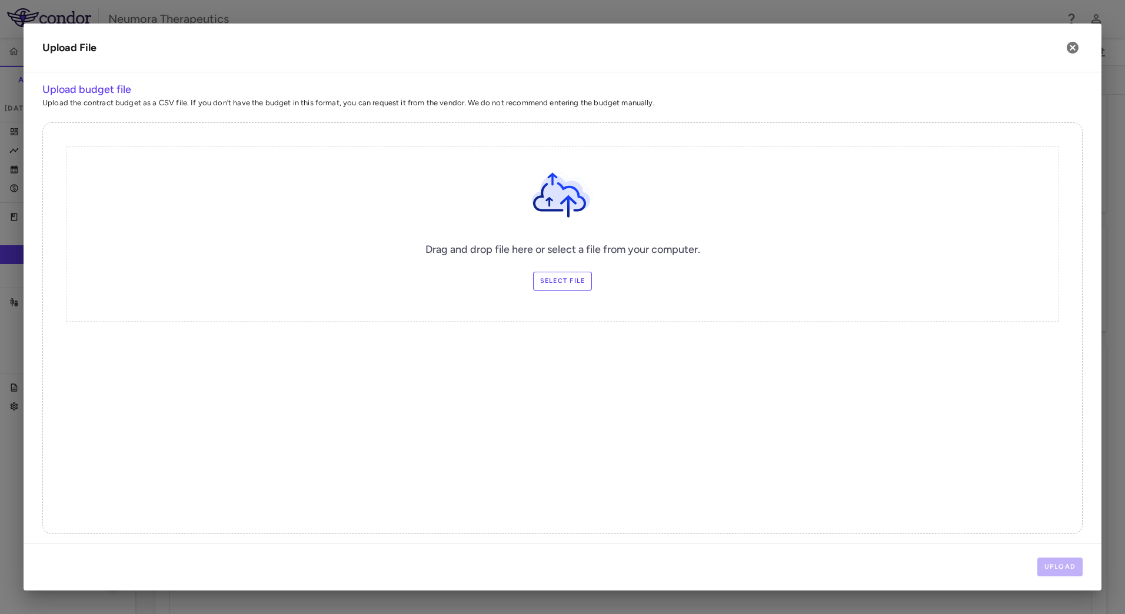
click at [576, 280] on label "Select file" at bounding box center [562, 281] width 59 height 19
click at [0, 0] on input "Select file" at bounding box center [0, 0] width 0 height 0
click at [1058, 564] on button "Upload" at bounding box center [1061, 567] width 46 height 19
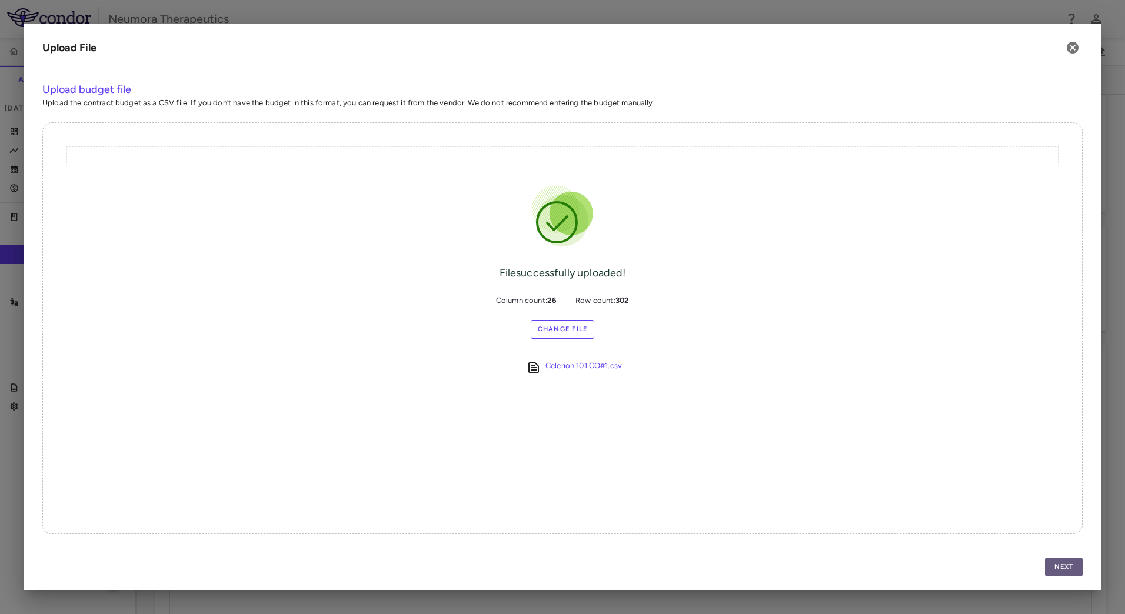
click at [1069, 570] on button "Next" at bounding box center [1064, 567] width 38 height 19
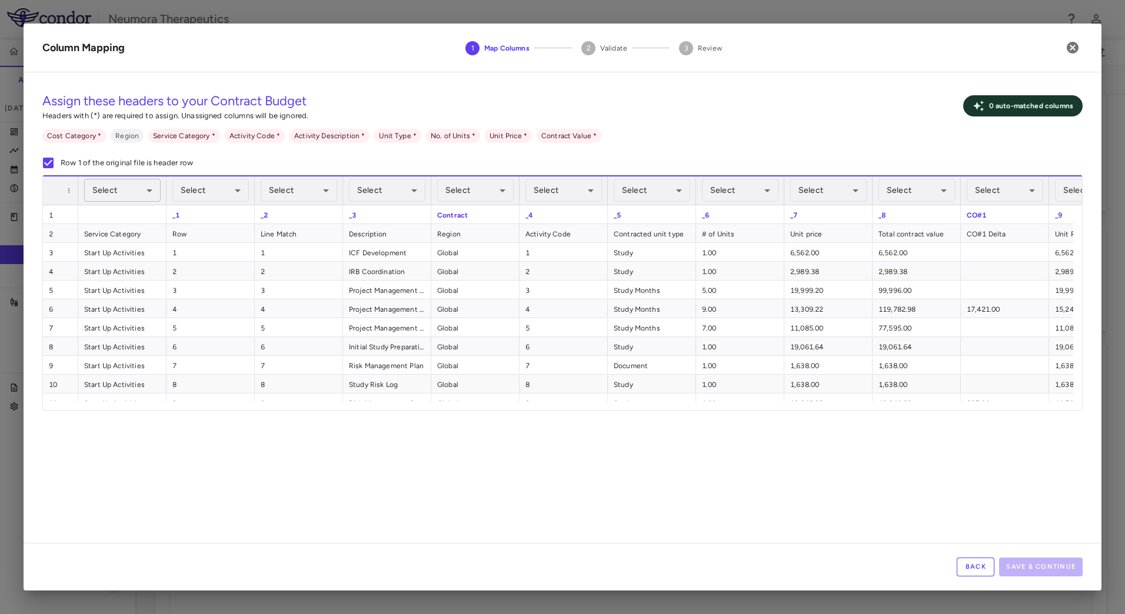
click at [127, 191] on body "Skip to sidebar Skip to main content Neumora Therapeutics NMRA‐554861‐101 Accru…" at bounding box center [562, 307] width 1125 height 614
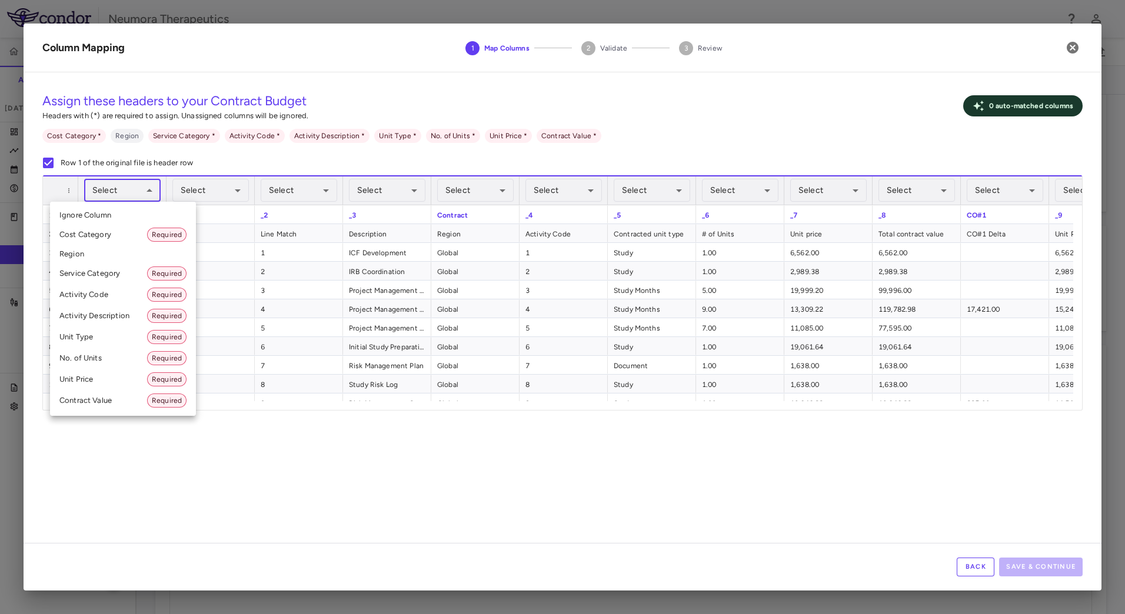
click at [188, 446] on div at bounding box center [562, 307] width 1125 height 614
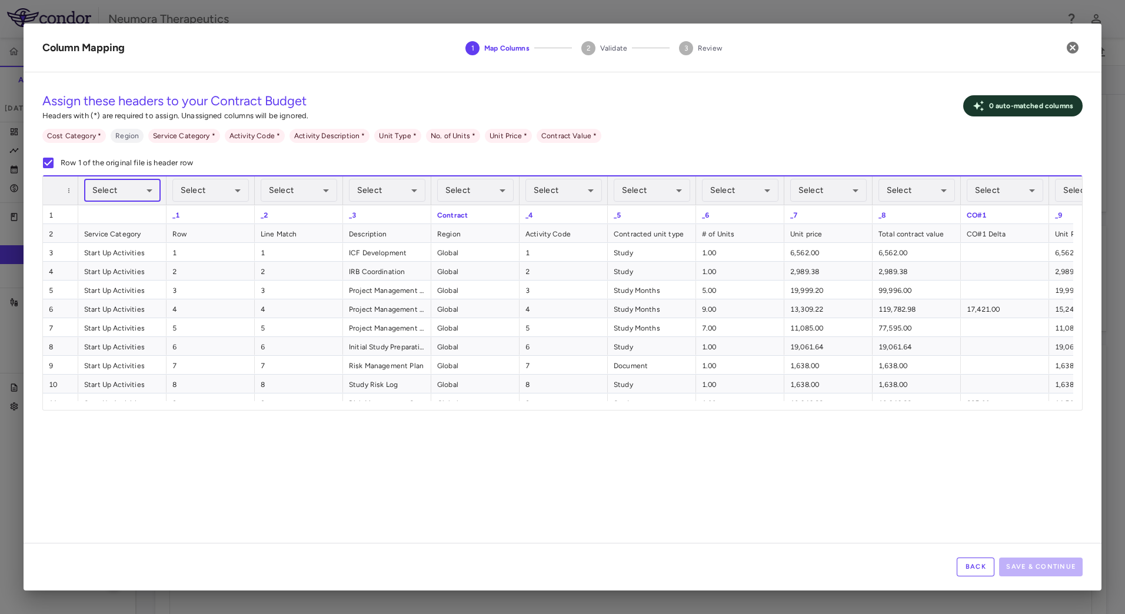
click at [133, 185] on body "Skip to sidebar Skip to main content Neumora Therapeutics NMRA‐554861‐101 Accru…" at bounding box center [562, 307] width 1125 height 614
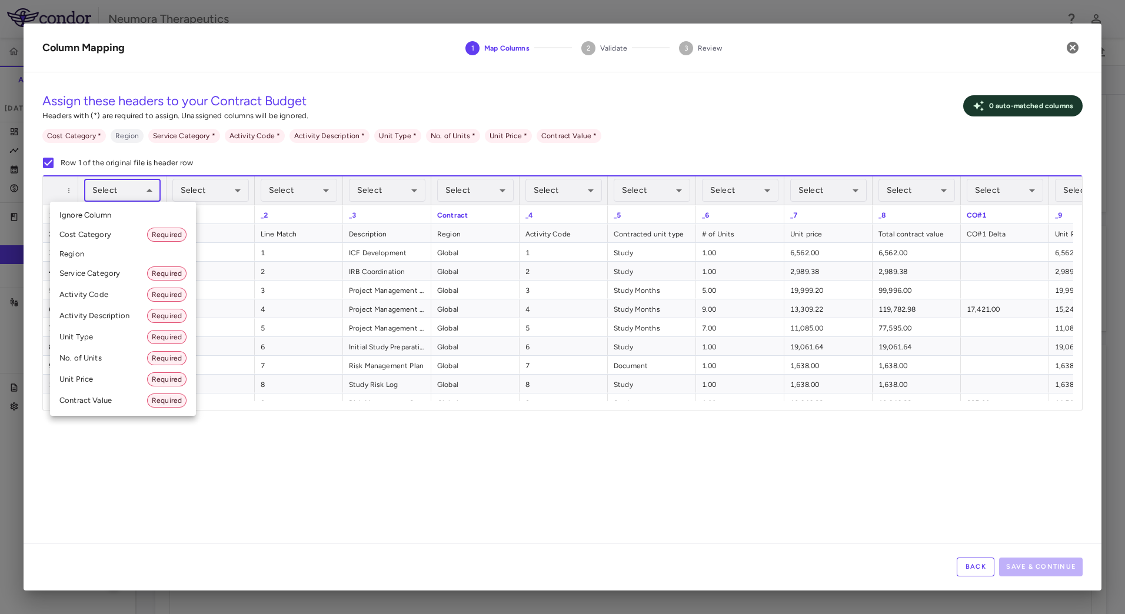
click at [95, 271] on li "Service Category Required" at bounding box center [123, 273] width 146 height 21
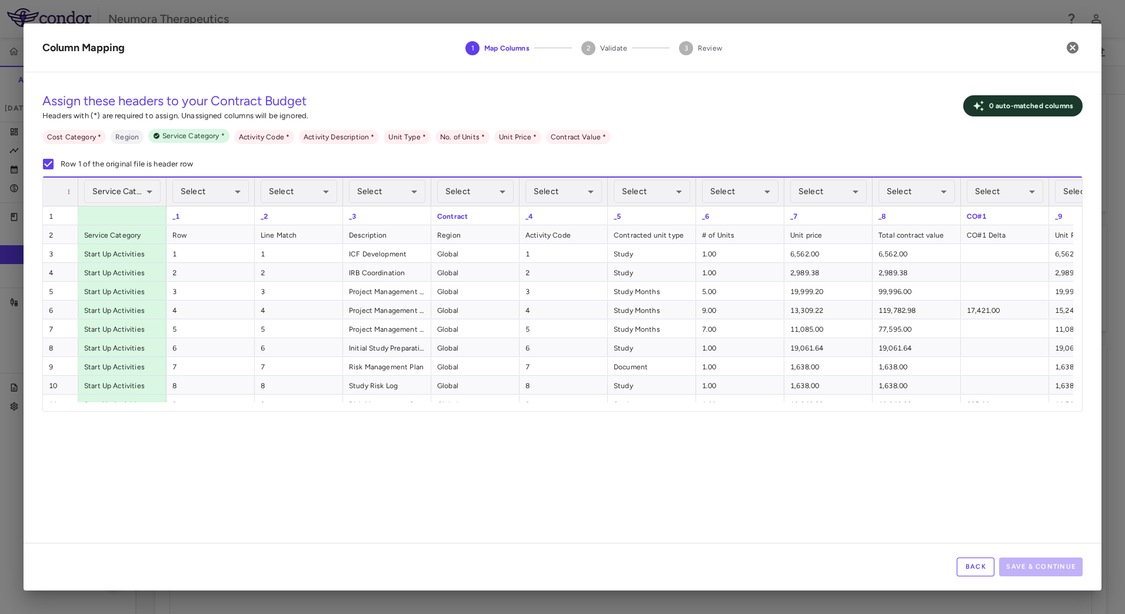
click at [275, 436] on div "**********" at bounding box center [563, 312] width 1078 height 461
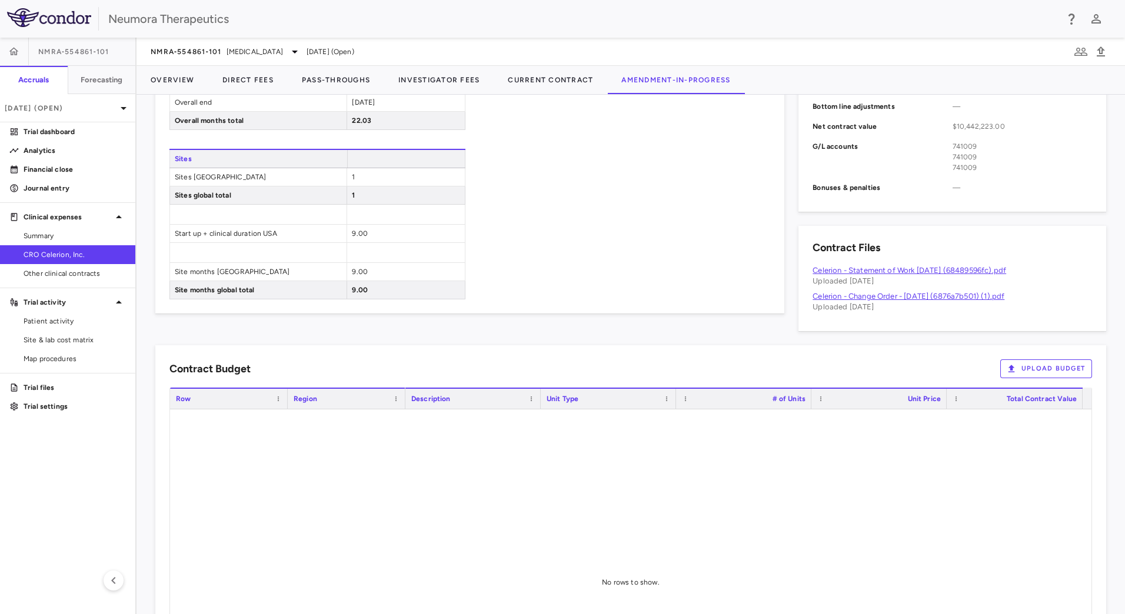
click at [1044, 358] on div "Contract Budget Upload Budget Cost Category Service Category Drag here to set c…" at bounding box center [630, 557] width 951 height 425
click at [1043, 367] on button "Upload Budget" at bounding box center [1047, 369] width 92 height 19
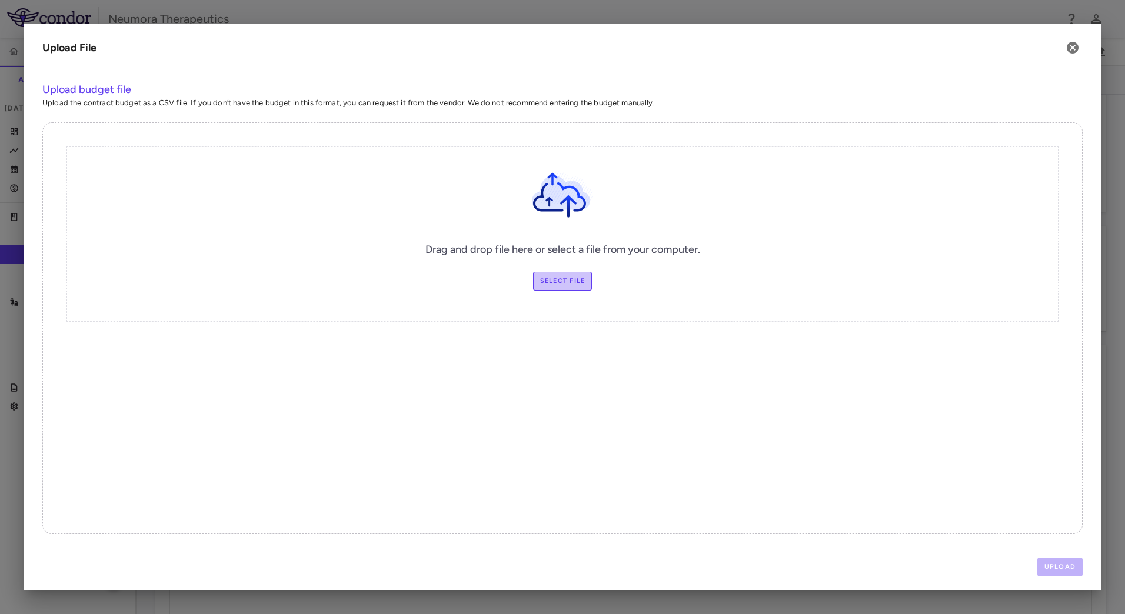
click at [574, 280] on label "Select file" at bounding box center [562, 281] width 59 height 19
click at [0, 0] on input "Select file" at bounding box center [0, 0] width 0 height 0
click at [1055, 563] on button "Upload" at bounding box center [1061, 567] width 46 height 19
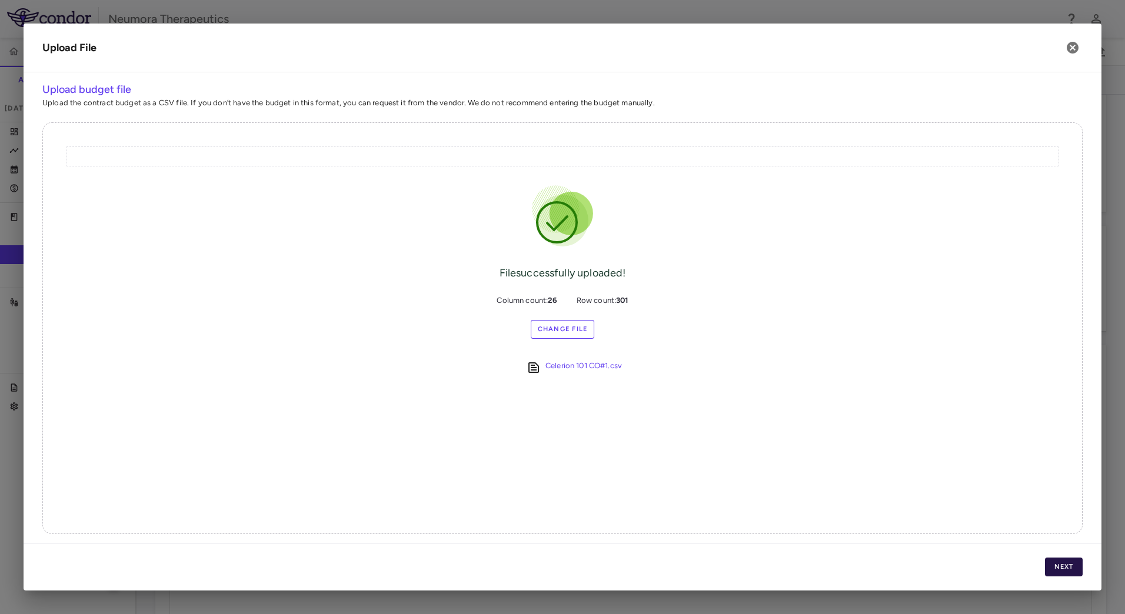
click at [1081, 570] on button "Next" at bounding box center [1064, 567] width 38 height 19
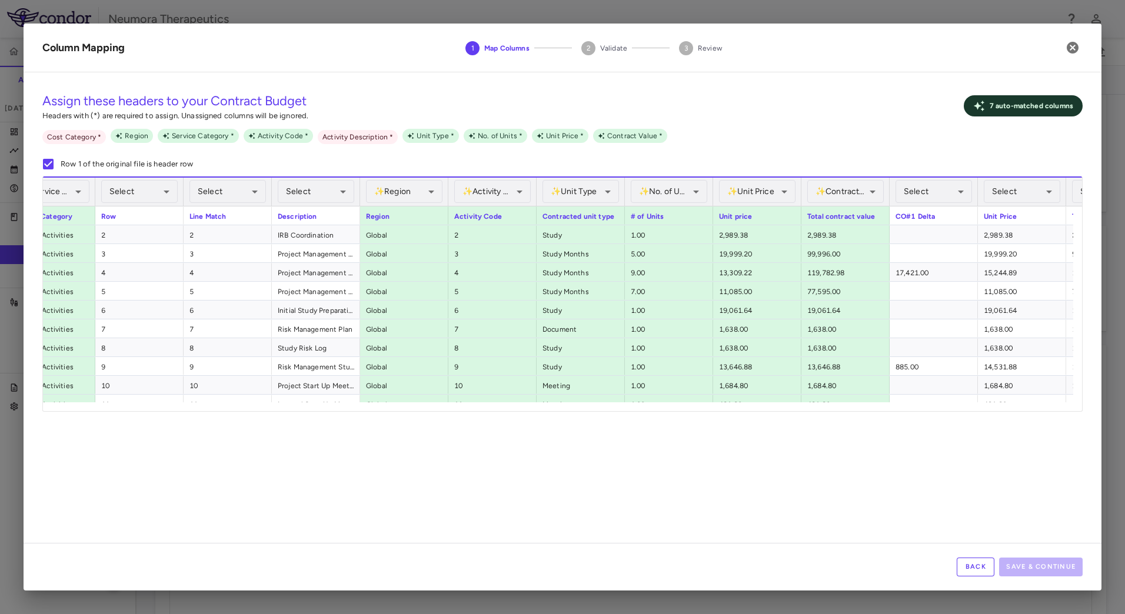
scroll to position [0, 94]
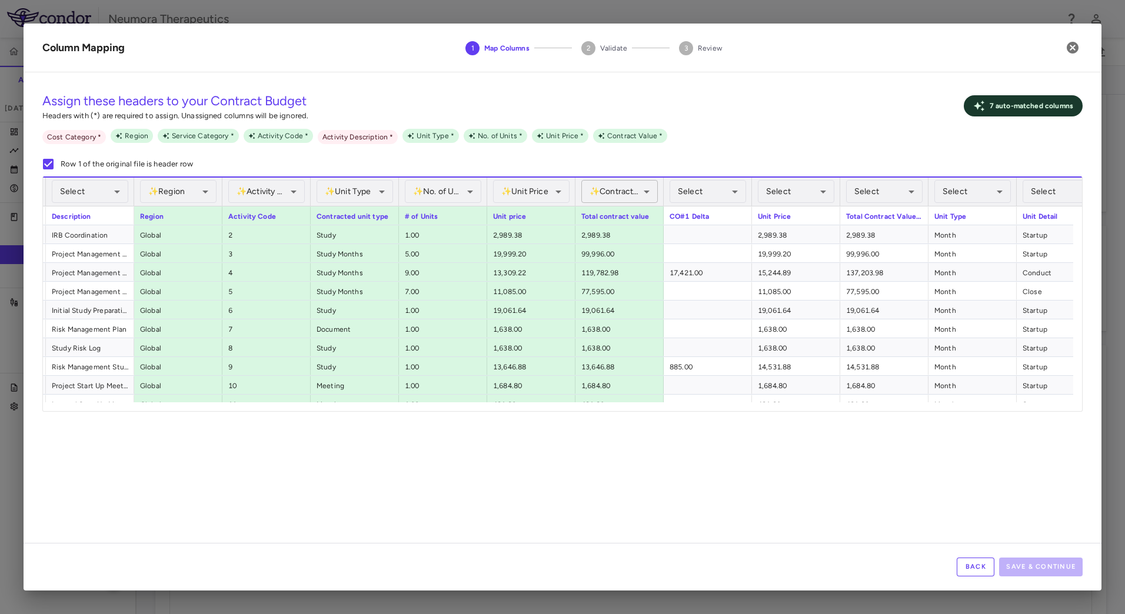
click at [653, 196] on body "Skip to sidebar Skip to main content Neumora Therapeutics NMRA‐554861‐101 Accru…" at bounding box center [562, 307] width 1125 height 614
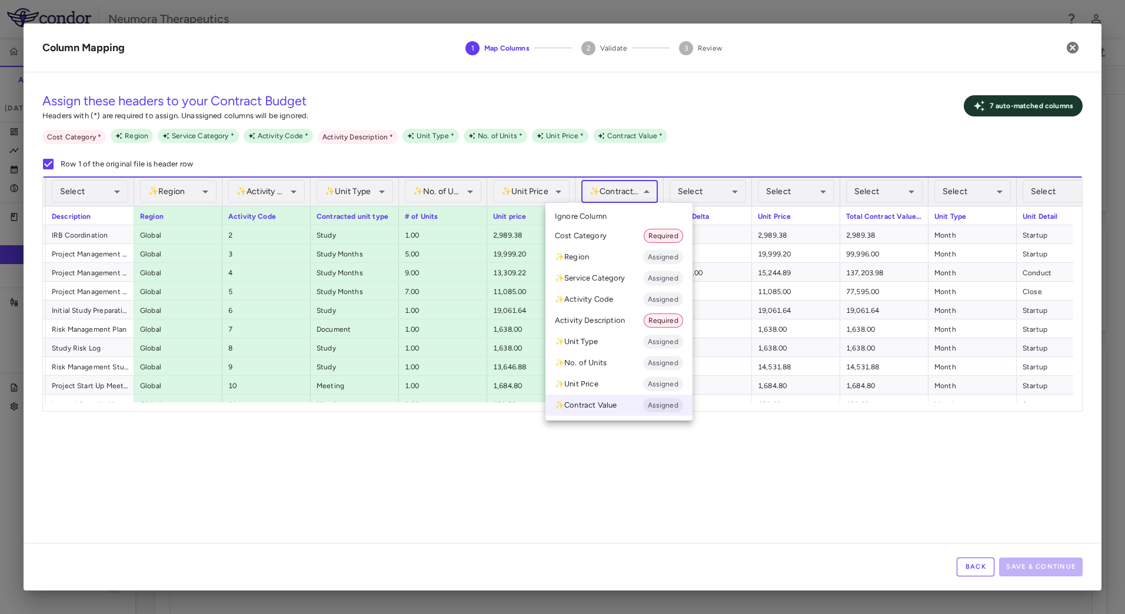
click at [623, 217] on li "Ignore Column" at bounding box center [619, 217] width 147 height 18
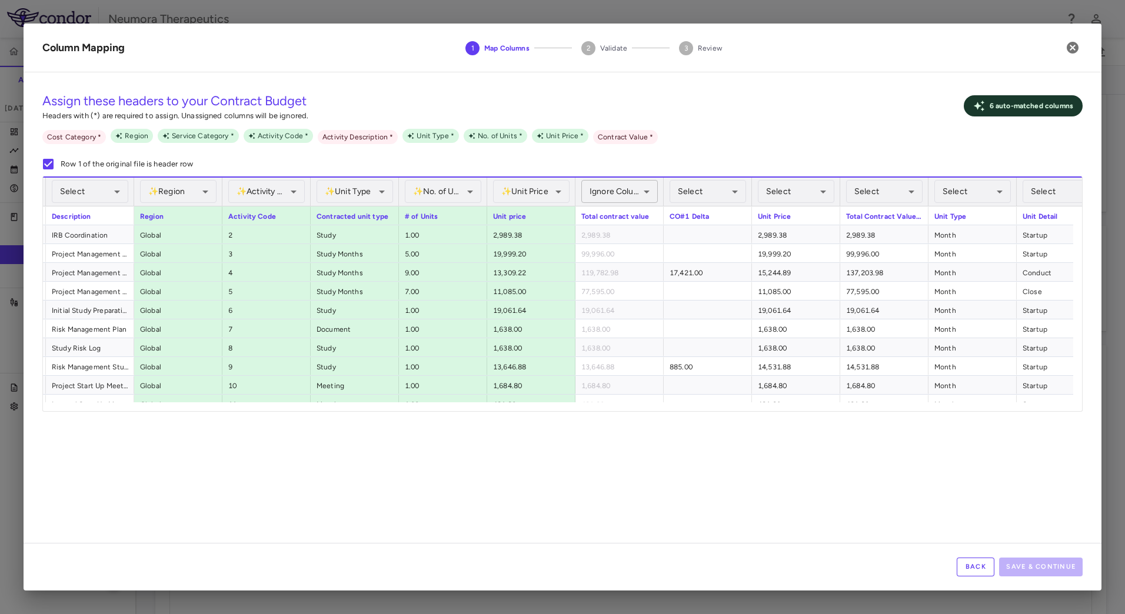
click at [637, 190] on body "Skip to sidebar Skip to main content Neumora Therapeutics NMRA‐554861‐101 Accru…" at bounding box center [562, 307] width 1125 height 614
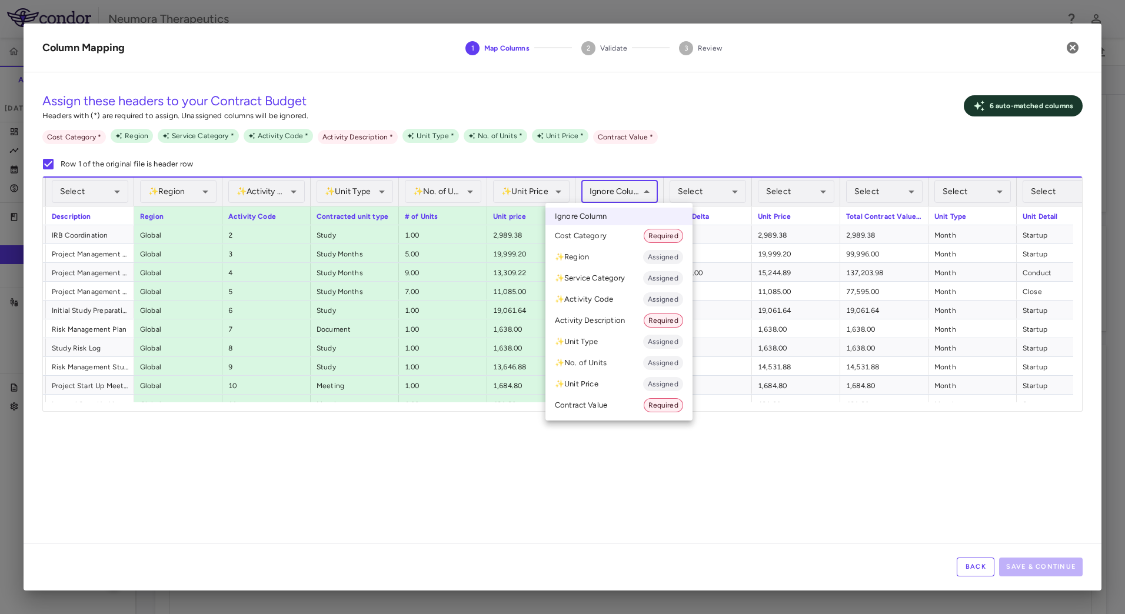
click at [637, 190] on div at bounding box center [562, 307] width 1125 height 614
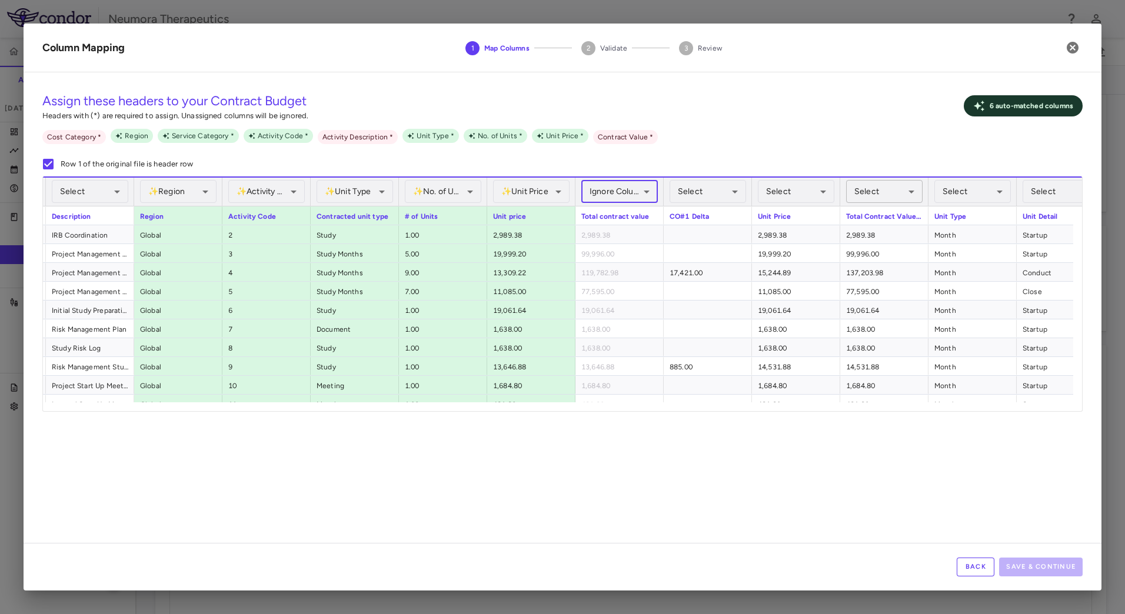
click at [902, 185] on body "Skip to sidebar Skip to main content Neumora Therapeutics NMRA‐554861‐101 Accru…" at bounding box center [562, 307] width 1125 height 614
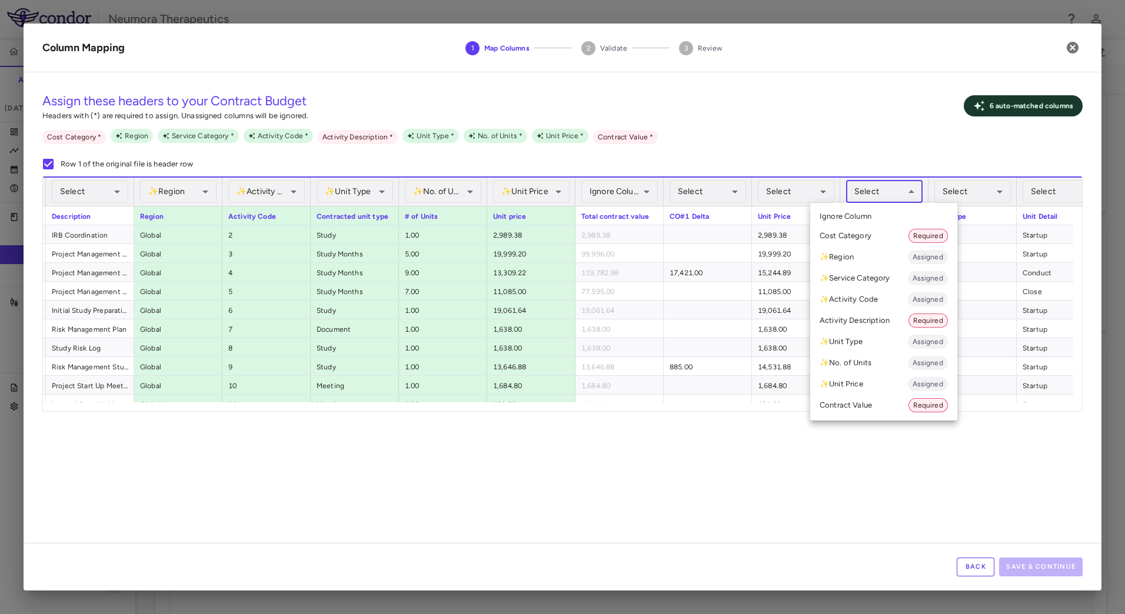
click at [881, 406] on li "Contract Value Required" at bounding box center [883, 405] width 147 height 21
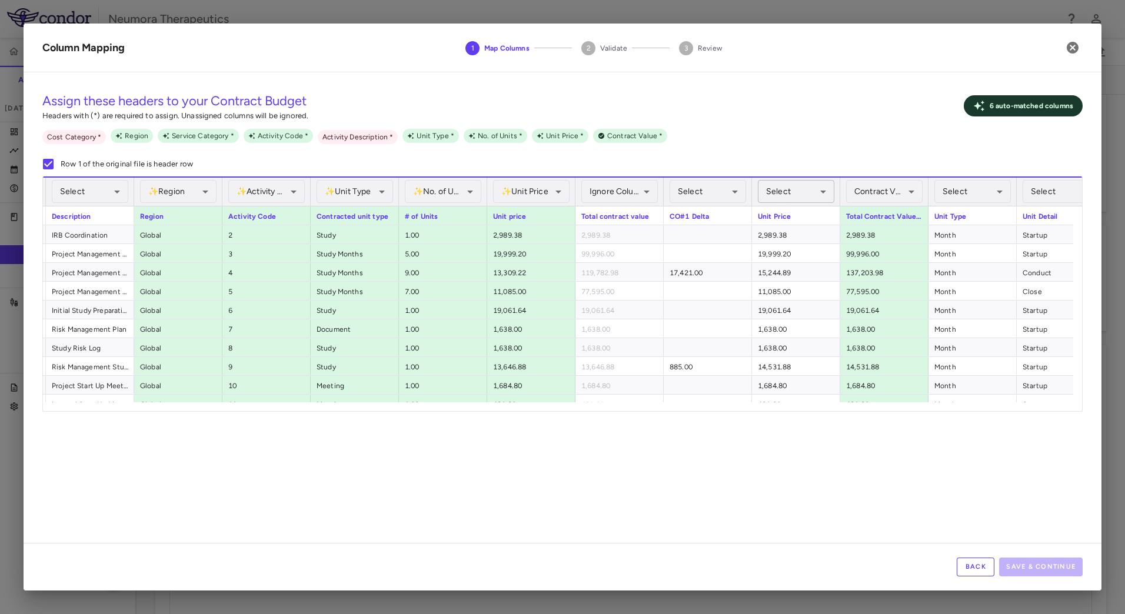
click at [806, 190] on body "Skip to sidebar Skip to main content Neumora Therapeutics NMRA‐554861‐101 Accru…" at bounding box center [562, 307] width 1125 height 614
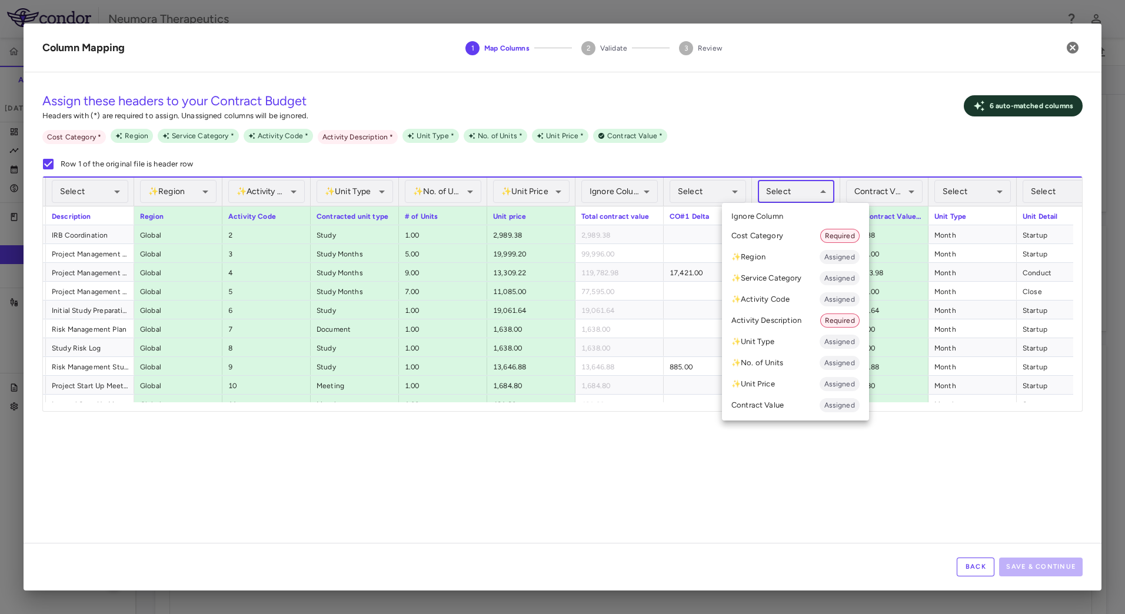
click at [663, 453] on div at bounding box center [562, 307] width 1125 height 614
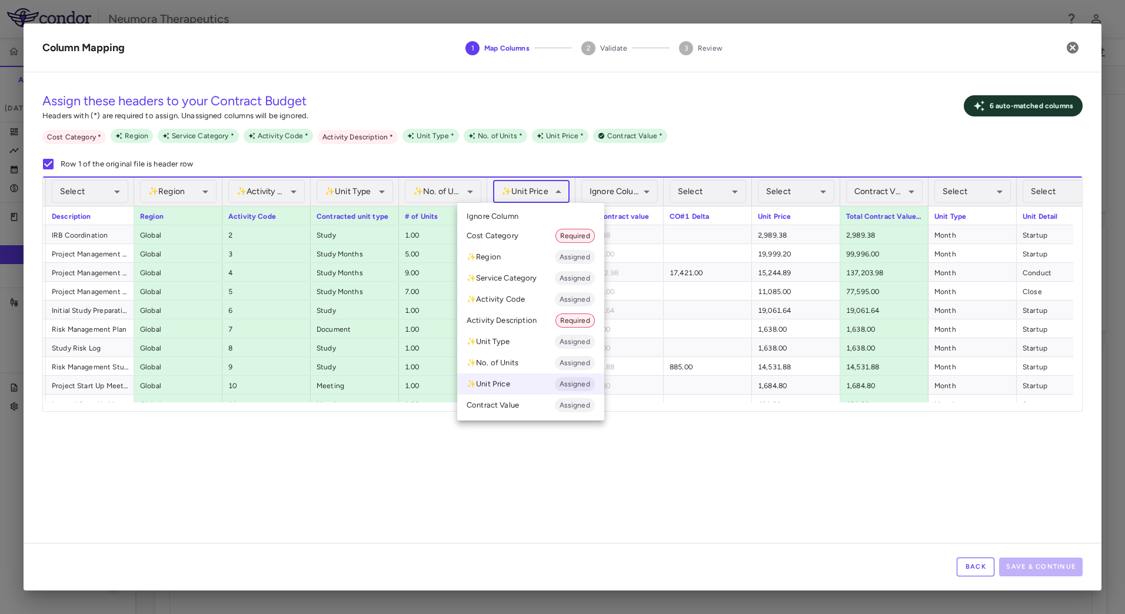
click at [537, 191] on body "Skip to sidebar Skip to main content Neumora Therapeutics NMRA‐554861‐101 Accru…" at bounding box center [562, 307] width 1125 height 614
click at [770, 453] on div at bounding box center [562, 307] width 1125 height 614
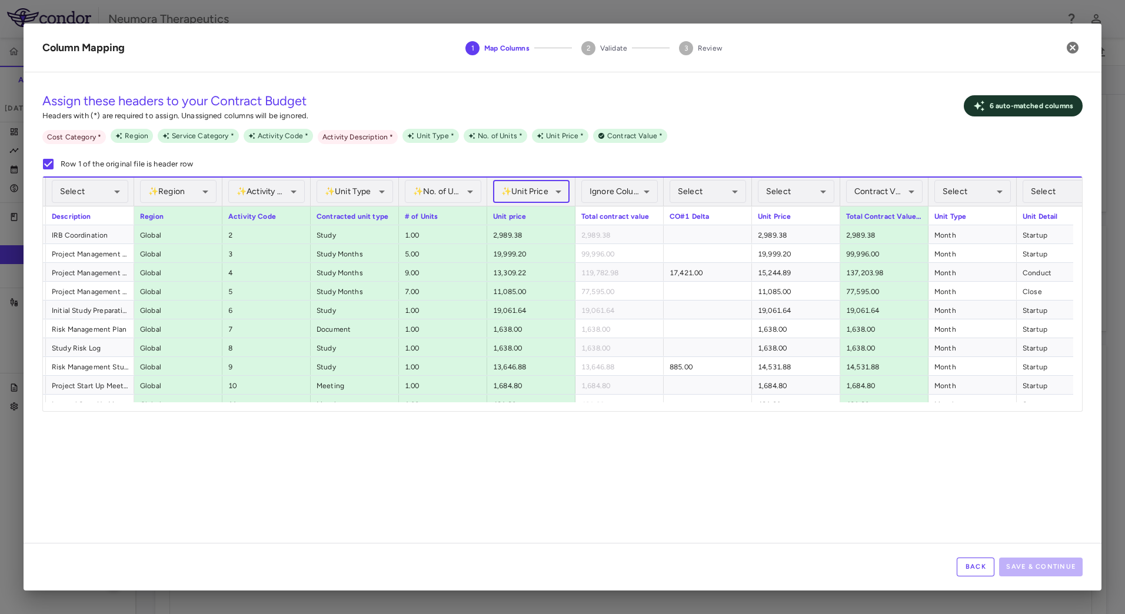
click at [540, 194] on body "Skip to sidebar Skip to main content Neumora Therapeutics NMRA‐554861‐101 Accru…" at bounding box center [562, 307] width 1125 height 614
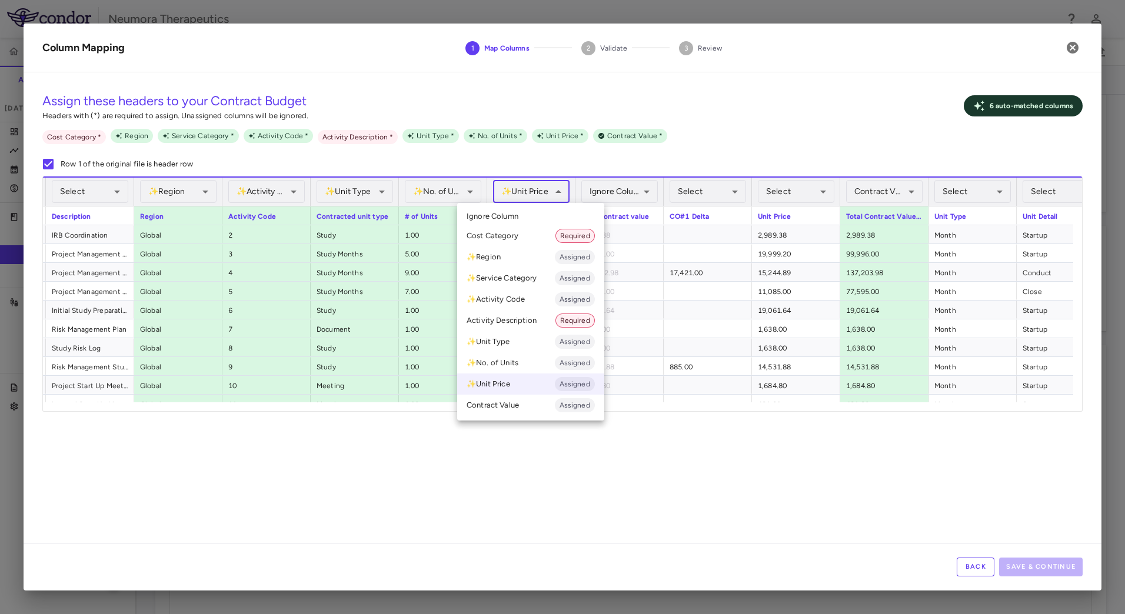
drag, startPoint x: 793, startPoint y: 207, endPoint x: 797, endPoint y: 194, distance: 13.8
click at [793, 207] on div at bounding box center [562, 307] width 1125 height 614
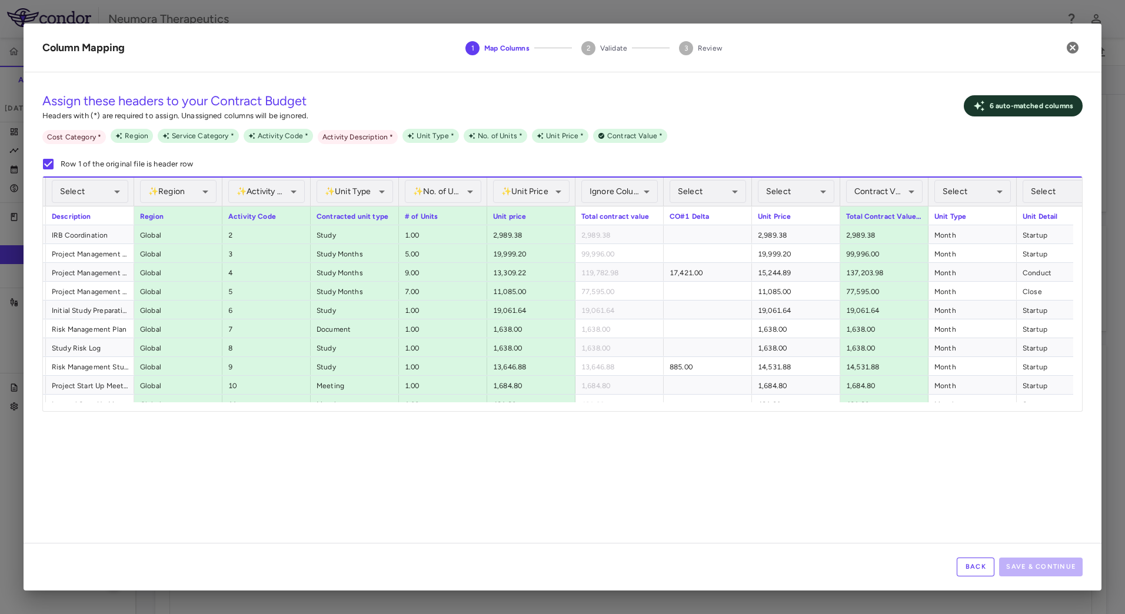
click at [799, 191] on div "Select Ignore Column Cost Category Required ✨ Region Assigned ✨ Service Categor…" at bounding box center [562, 307] width 1125 height 614
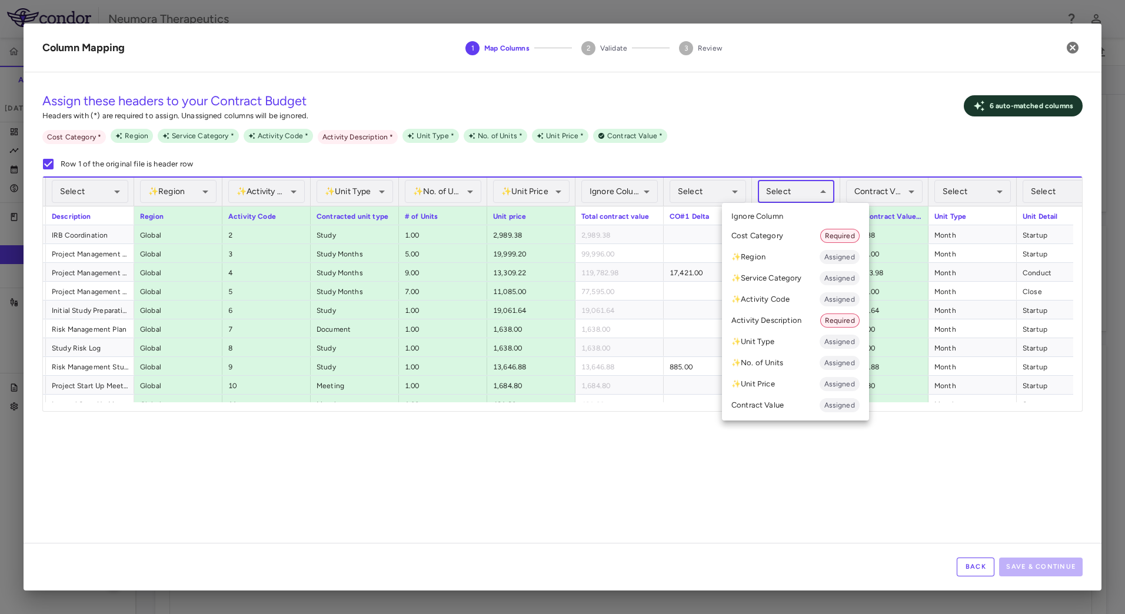
click at [802, 187] on body "Skip to sidebar Skip to main content Neumora Therapeutics NMRA‐554861‐101 Accru…" at bounding box center [562, 307] width 1125 height 614
click at [842, 383] on span "Assigned" at bounding box center [840, 384] width 40 height 11
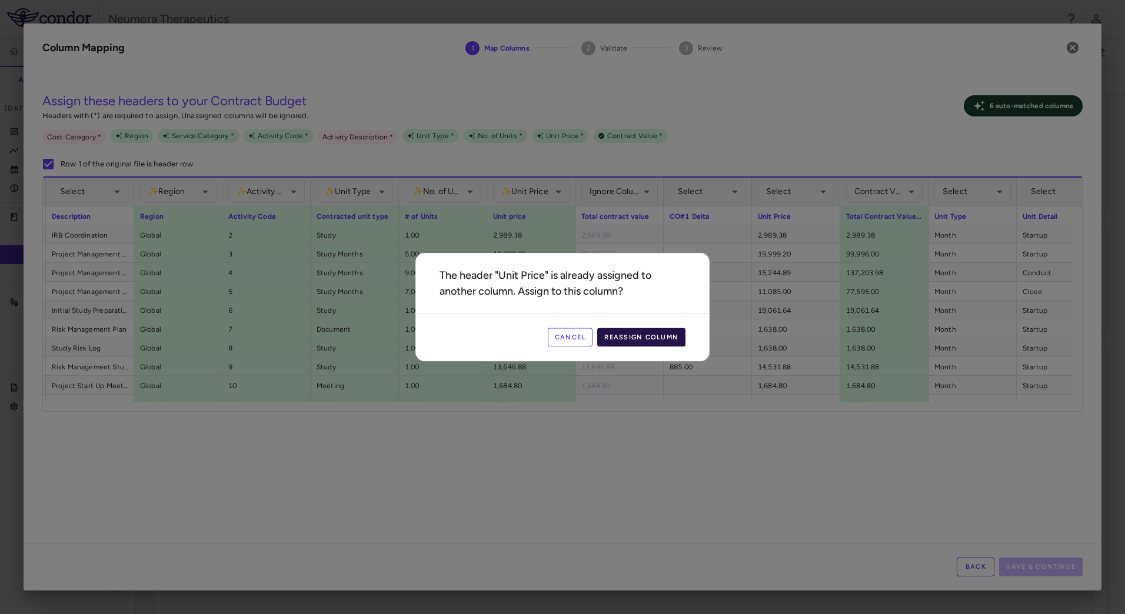
click at [650, 341] on button "Reassign Column" at bounding box center [641, 337] width 88 height 19
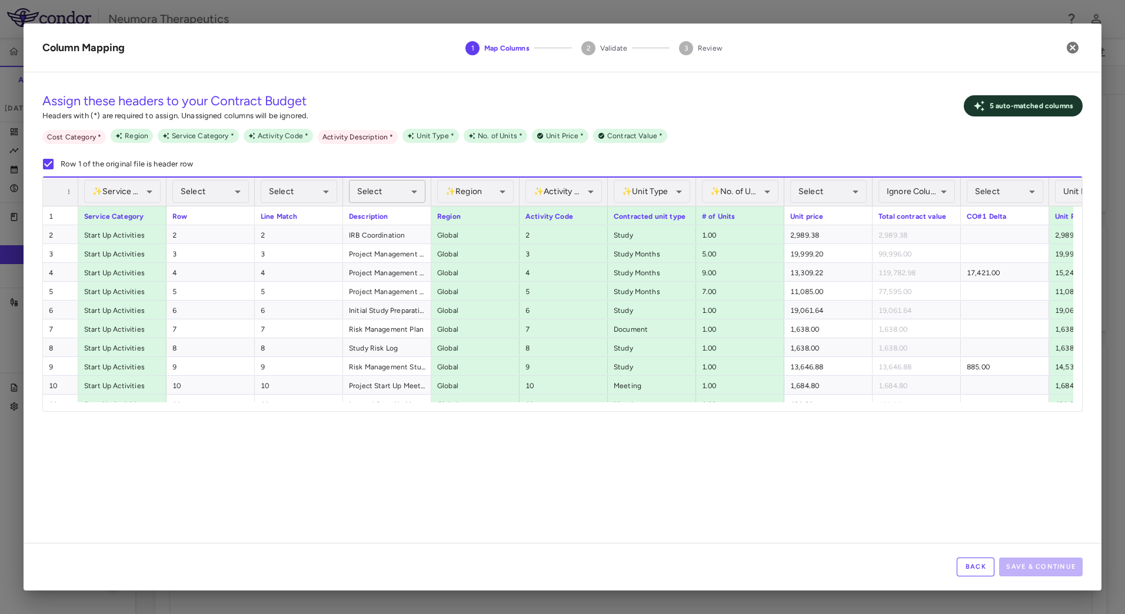
click at [378, 187] on body "Skip to sidebar Skip to main content Neumora Therapeutics NMRA‐554861‐101 Accru…" at bounding box center [562, 307] width 1125 height 614
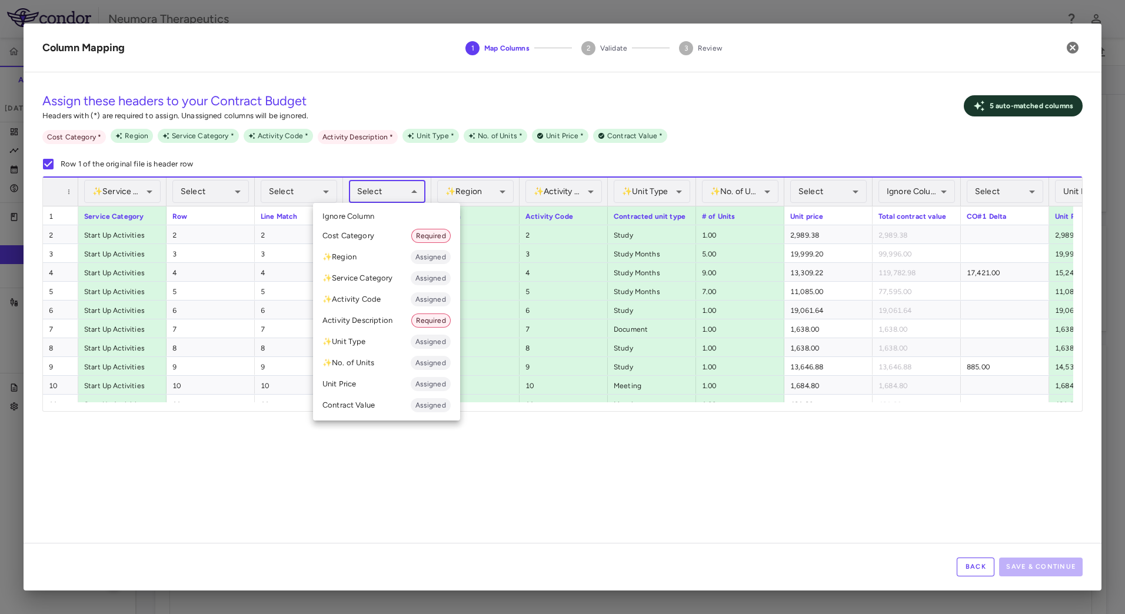
click at [387, 323] on li "Activity Description Required" at bounding box center [386, 320] width 147 height 21
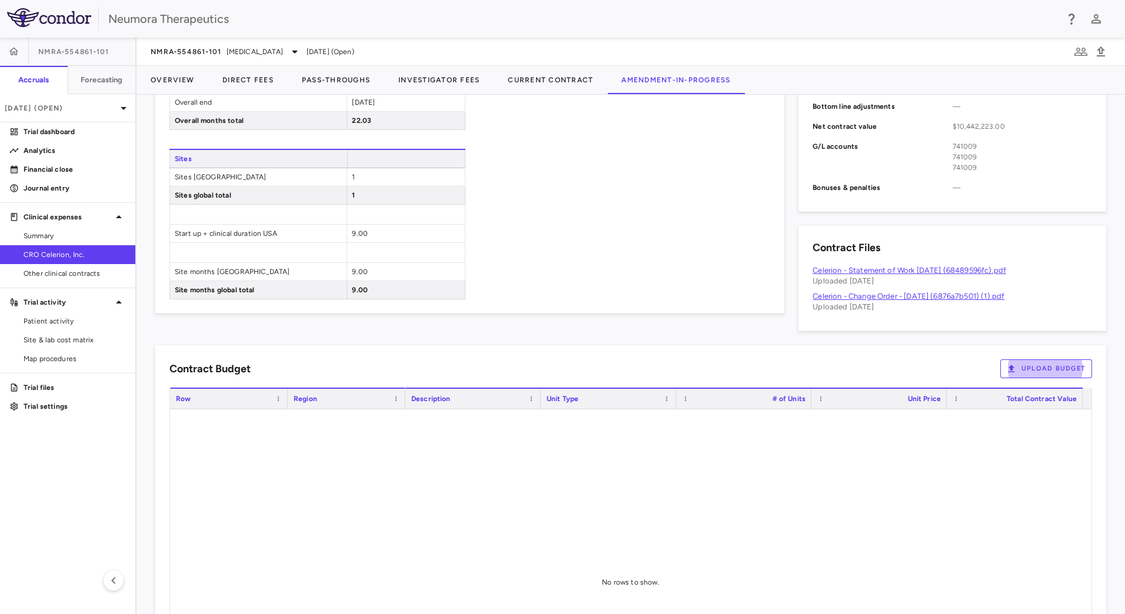
click at [1046, 361] on button "Upload Budget" at bounding box center [1047, 369] width 92 height 19
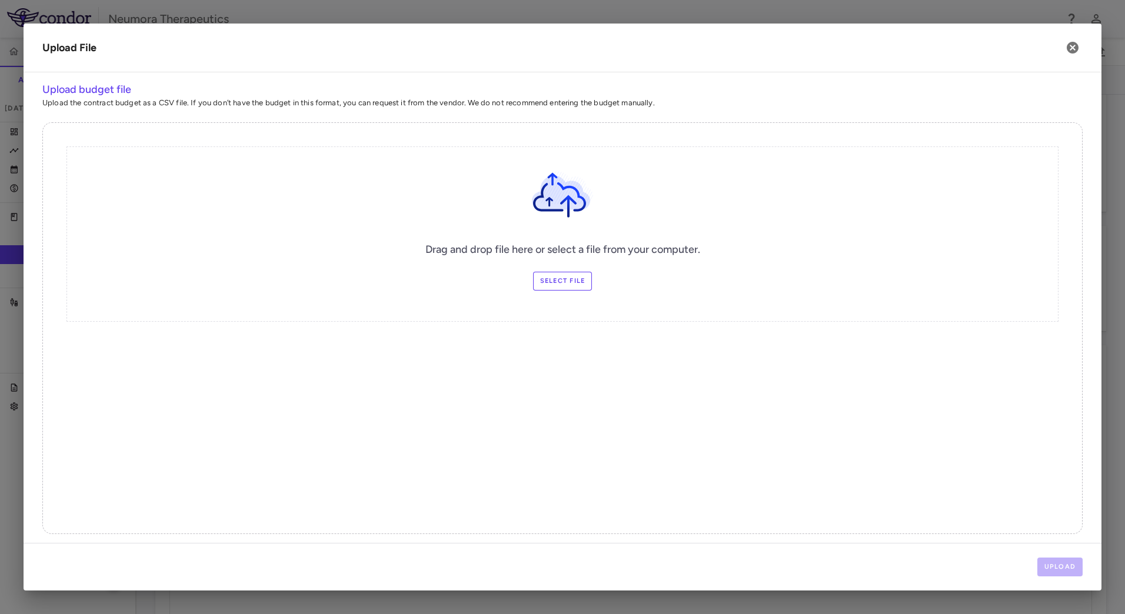
click at [556, 279] on label "Select file" at bounding box center [562, 281] width 59 height 19
click at [0, 0] on input "Select file" at bounding box center [0, 0] width 0 height 0
click at [1069, 575] on button "Upload" at bounding box center [1061, 567] width 46 height 19
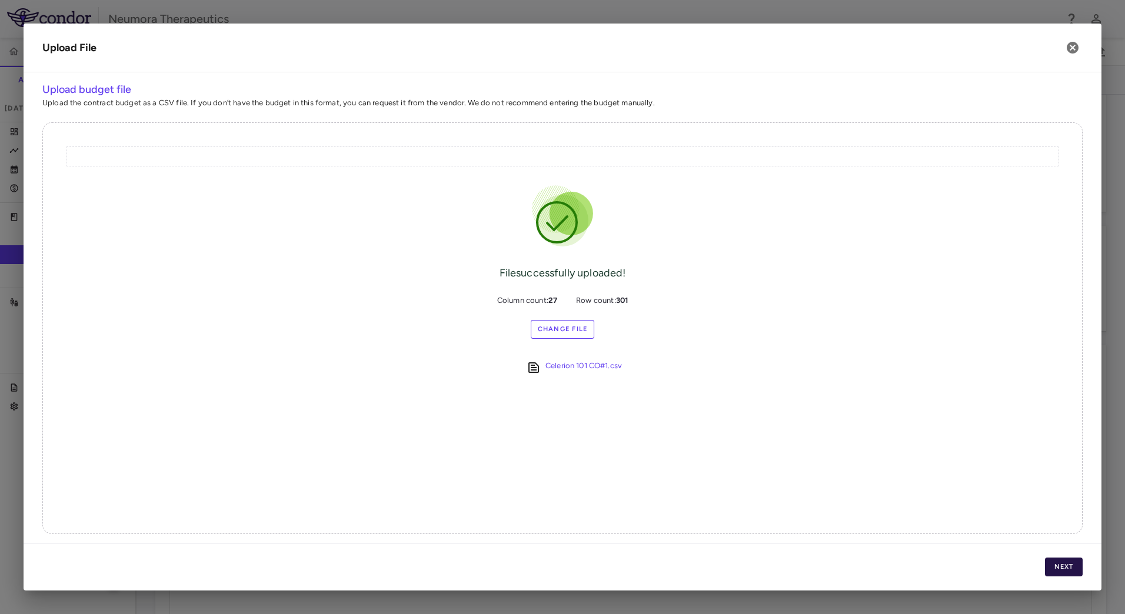
click at [1065, 565] on button "Next" at bounding box center [1064, 567] width 38 height 19
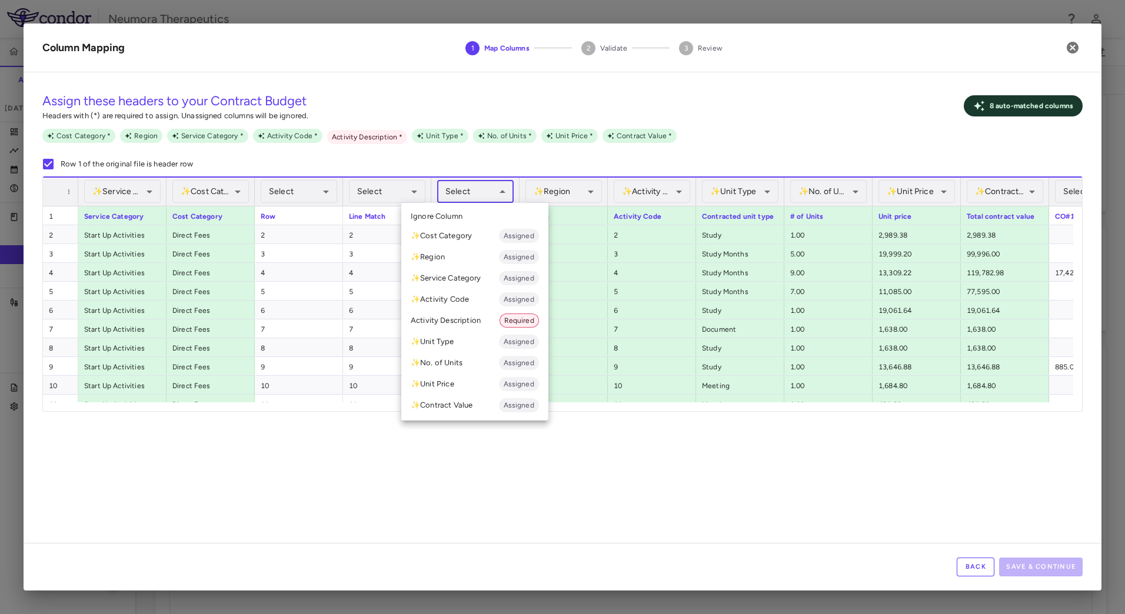
click at [474, 194] on body "Skip to sidebar Skip to main content Neumora Therapeutics NMRA‐554861‐101 Accru…" at bounding box center [562, 307] width 1125 height 614
click at [525, 321] on span "Required" at bounding box center [519, 320] width 38 height 11
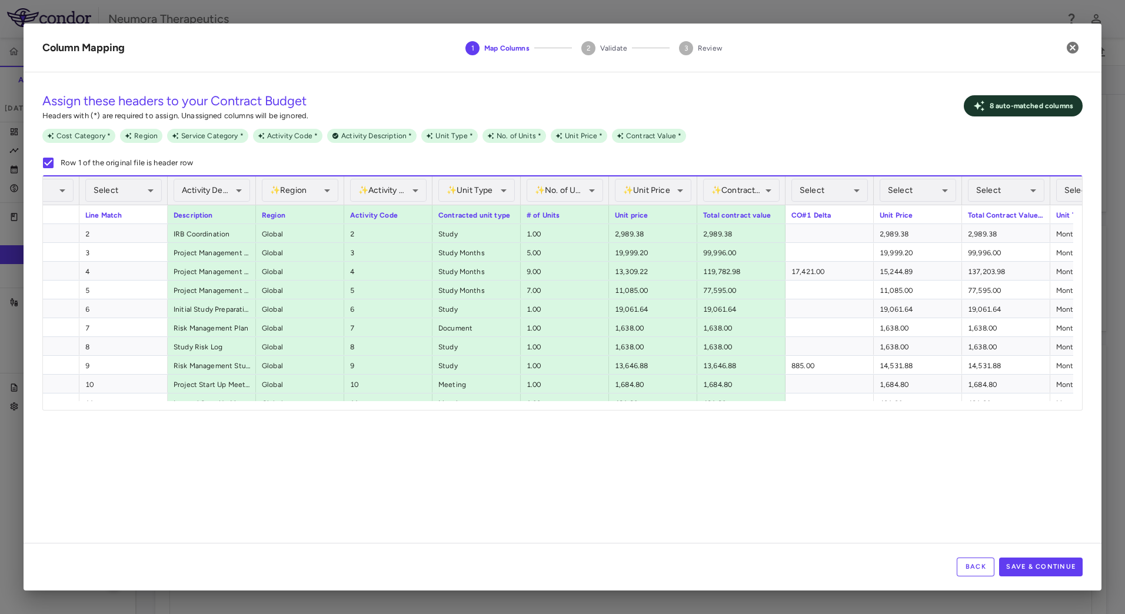
scroll to position [0, 304]
